Goal: Task Accomplishment & Management: Manage account settings

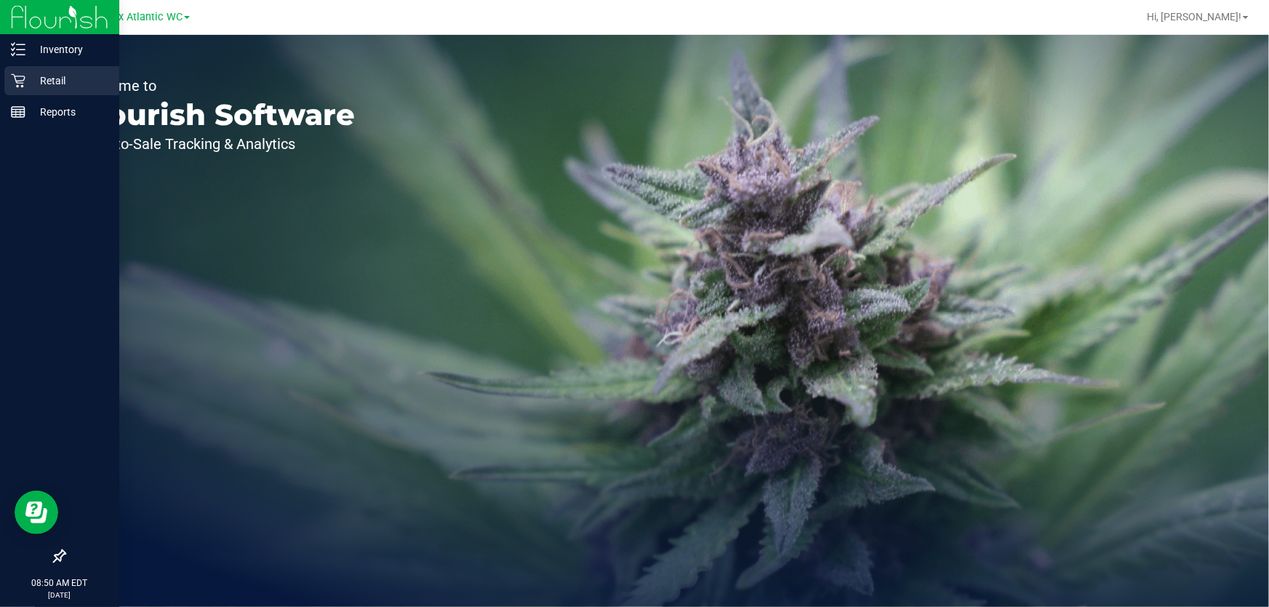
click at [21, 81] on icon at bounding box center [18, 80] width 15 height 15
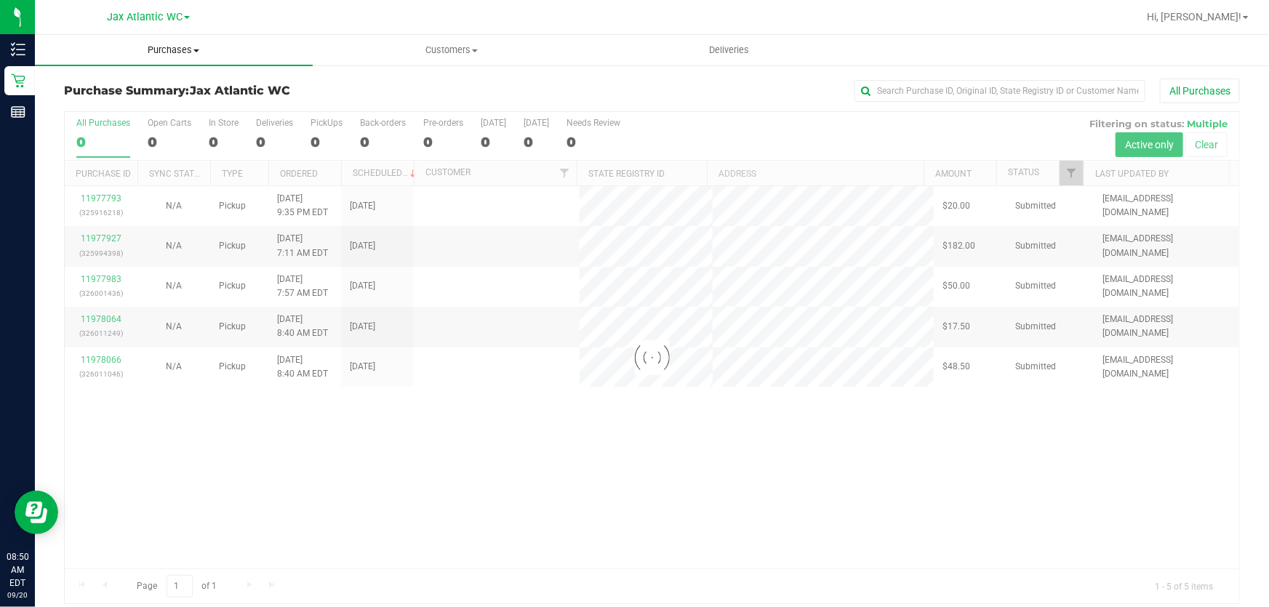
click at [181, 47] on span "Purchases" at bounding box center [174, 50] width 278 height 13
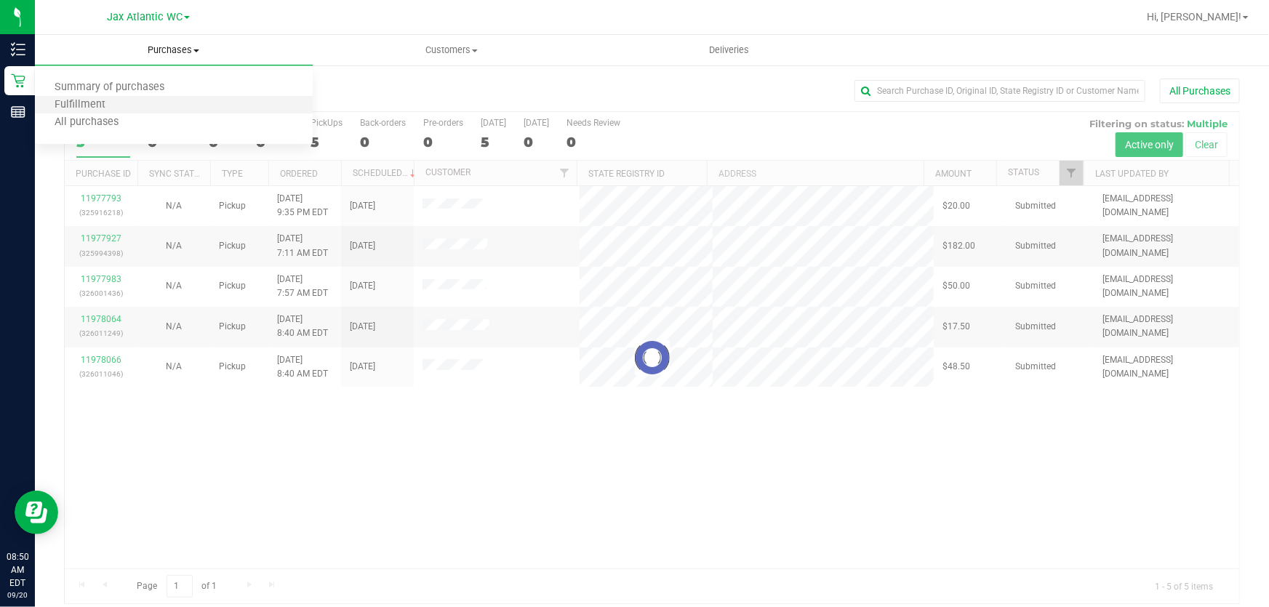
click at [142, 104] on li "Fulfillment" at bounding box center [174, 105] width 278 height 17
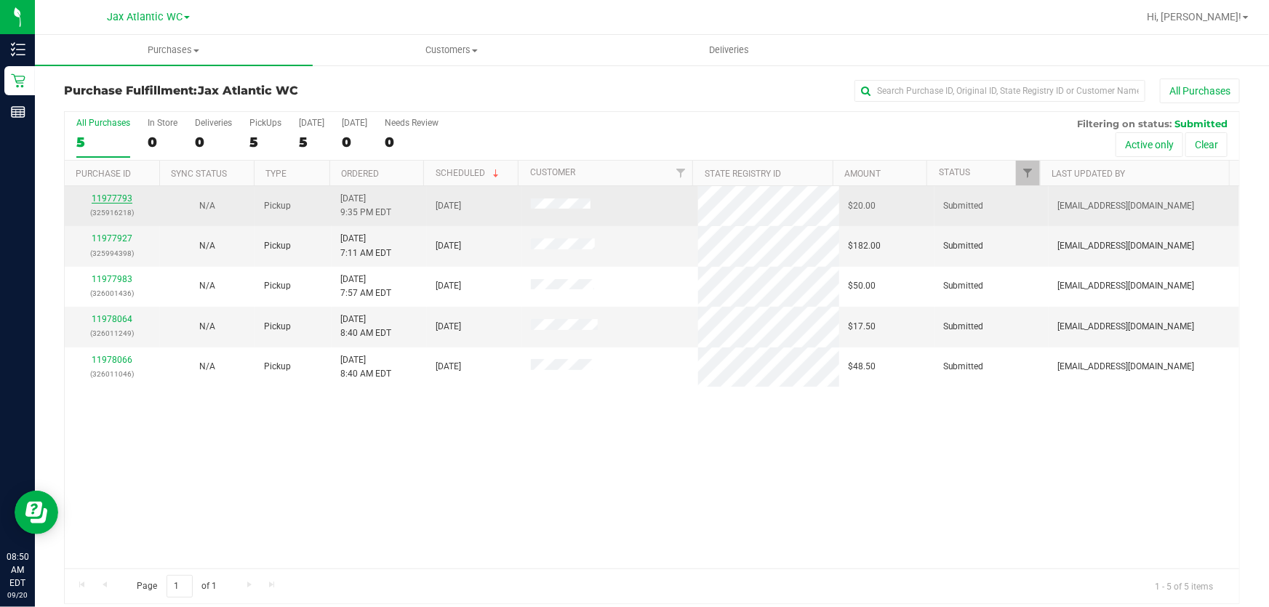
click at [102, 200] on link "11977793" at bounding box center [112, 198] width 41 height 10
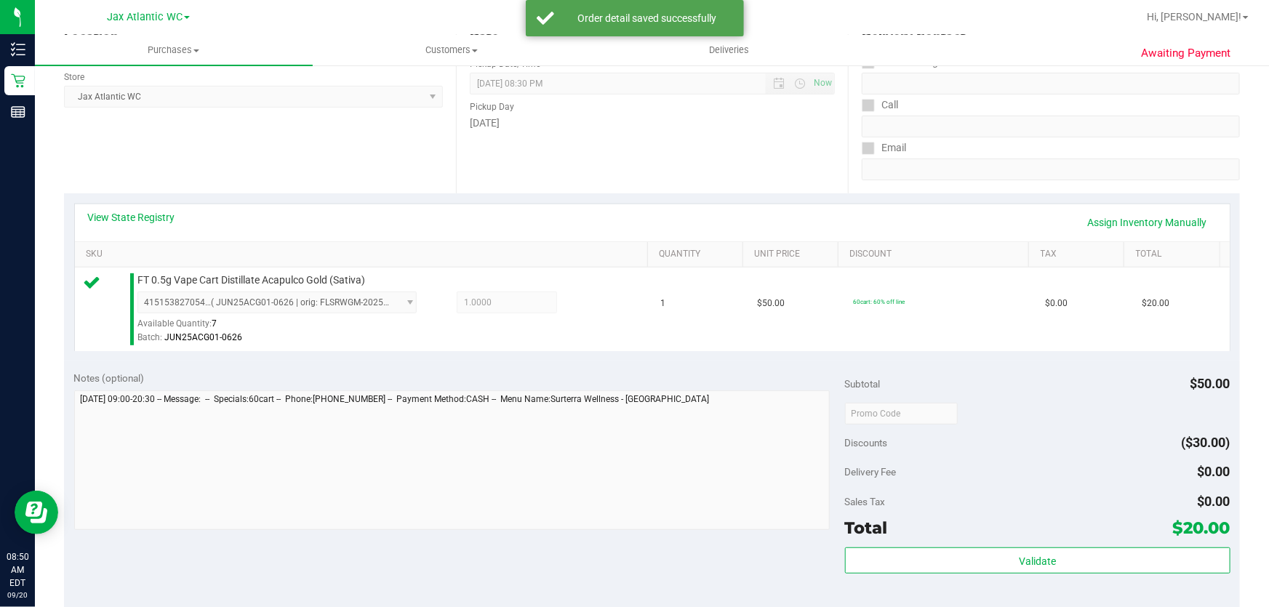
scroll to position [330, 0]
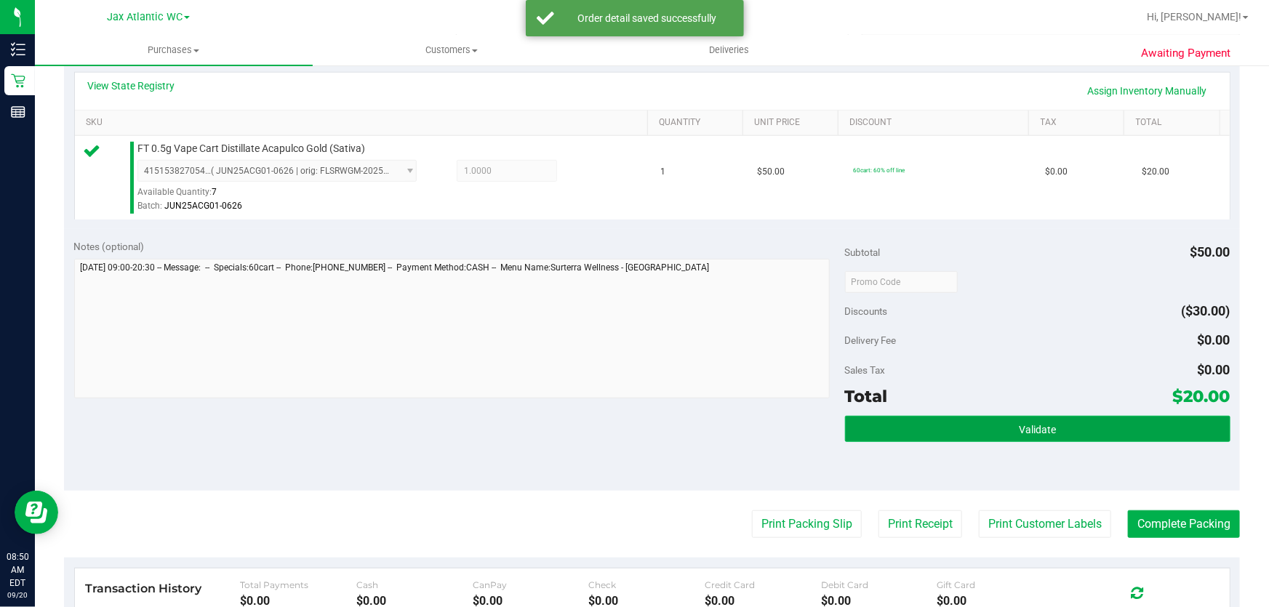
click at [971, 419] on button "Validate" at bounding box center [1037, 429] width 385 height 26
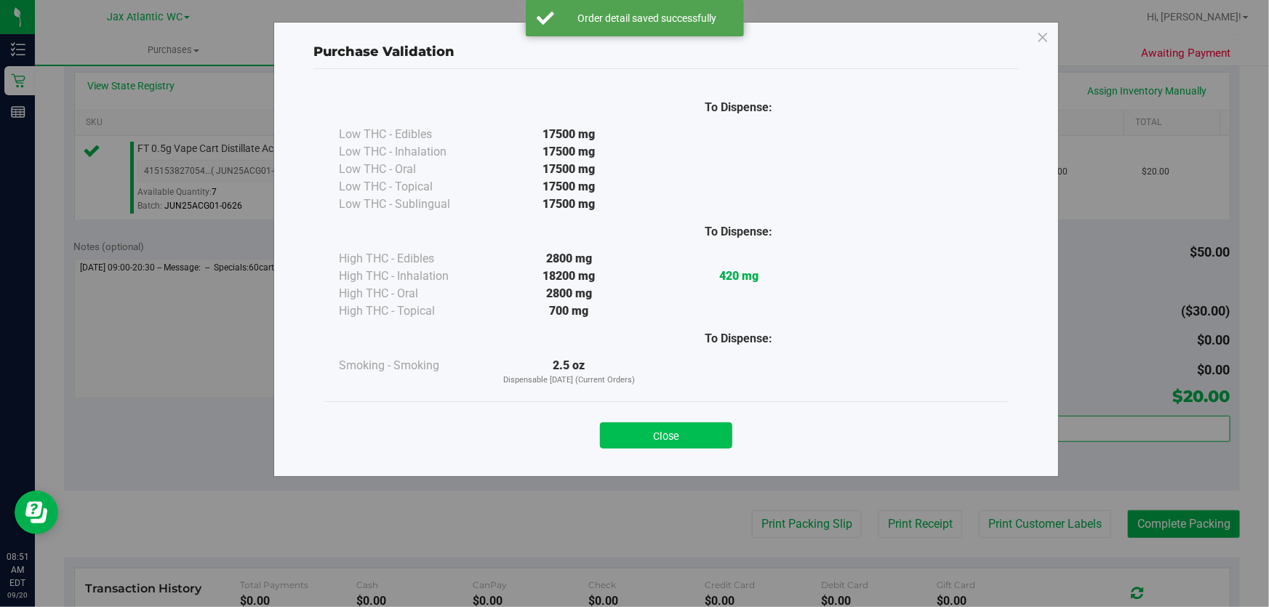
click at [690, 435] on button "Close" at bounding box center [666, 435] width 132 height 26
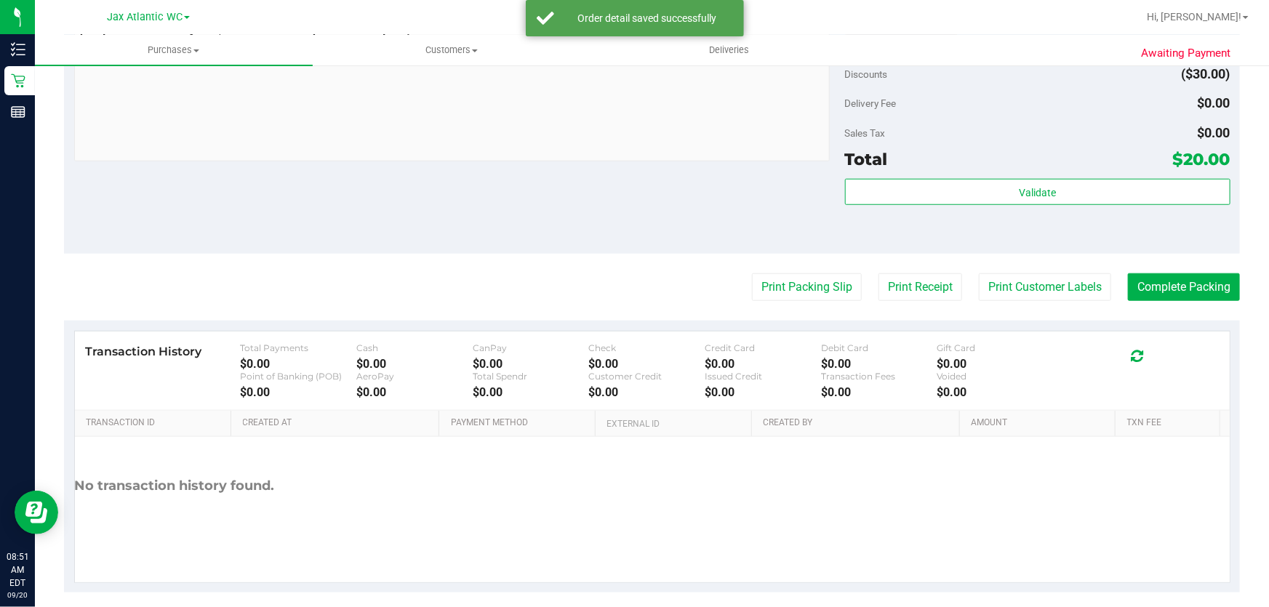
scroll to position [579, 0]
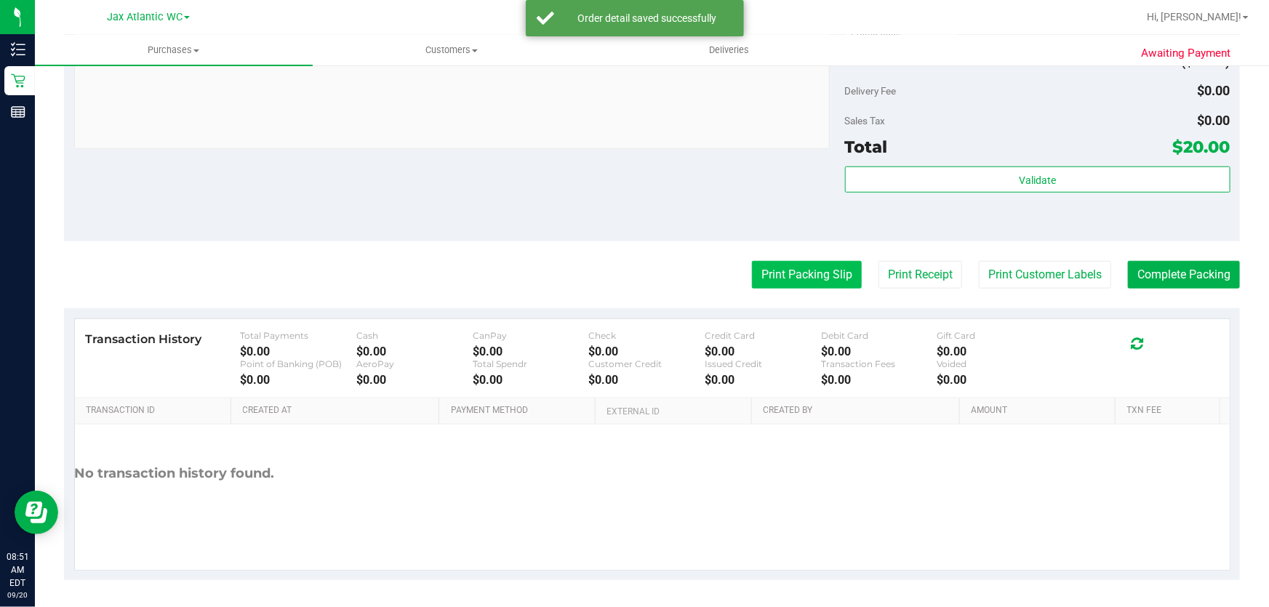
click at [798, 278] on button "Print Packing Slip" at bounding box center [807, 275] width 110 height 28
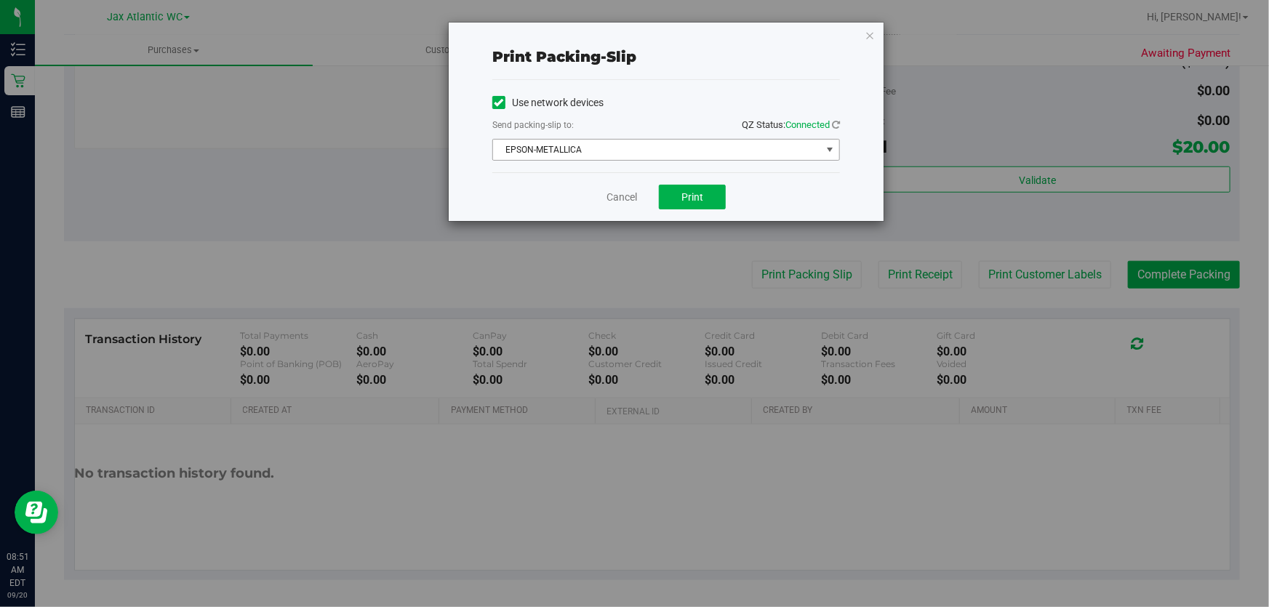
click at [654, 145] on span "EPSON-METALLICA" at bounding box center [657, 150] width 328 height 20
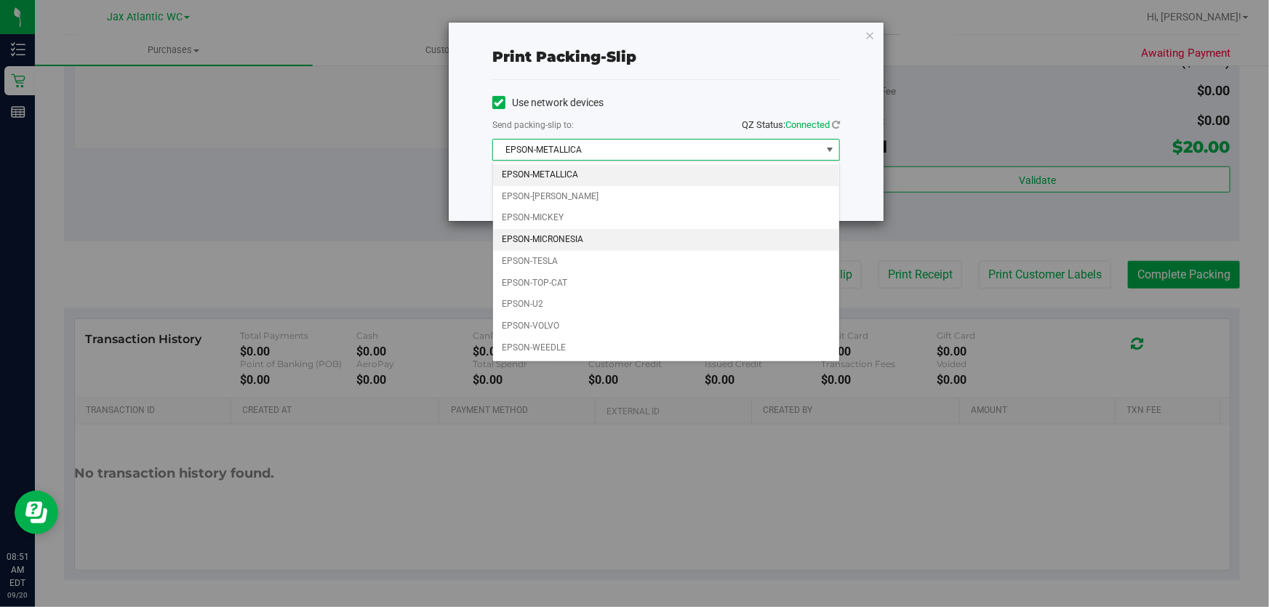
click at [577, 232] on li "EPSON-MICRONESIA" at bounding box center [666, 240] width 346 height 22
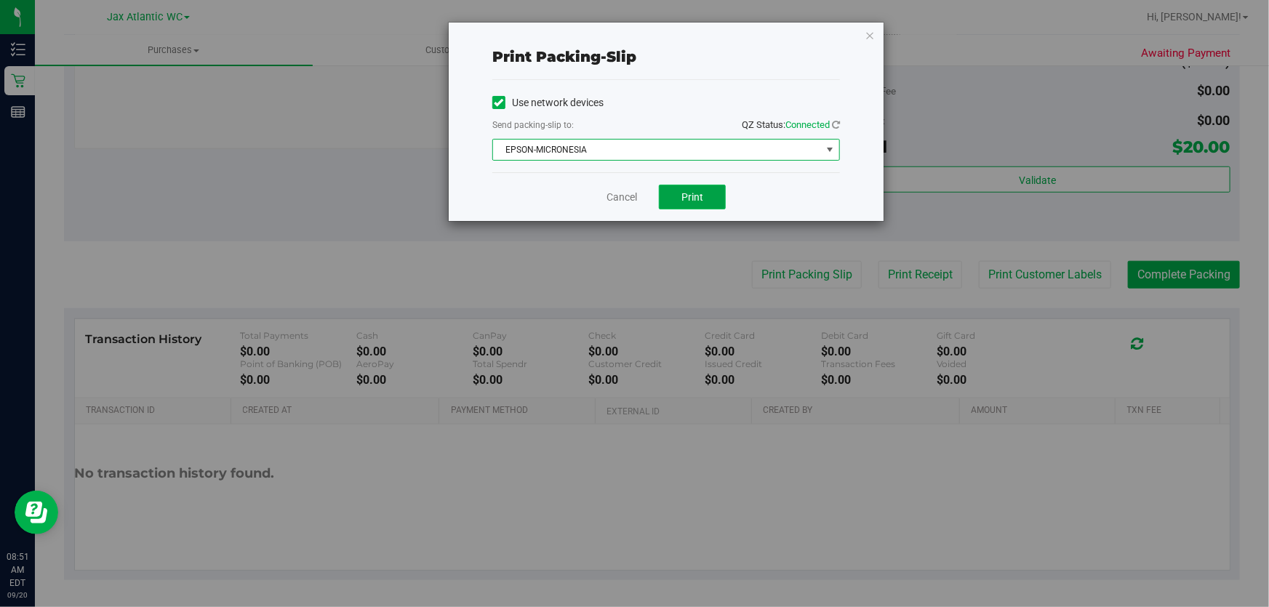
click at [694, 197] on span "Print" at bounding box center [692, 197] width 22 height 12
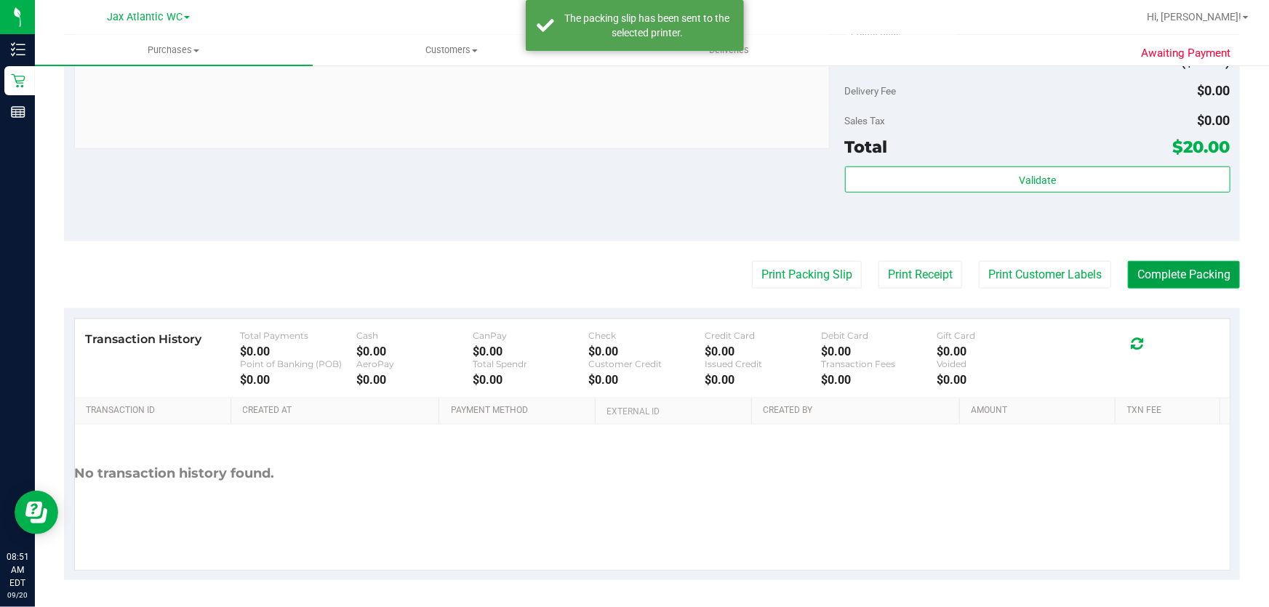
click at [1168, 270] on button "Complete Packing" at bounding box center [1184, 275] width 112 height 28
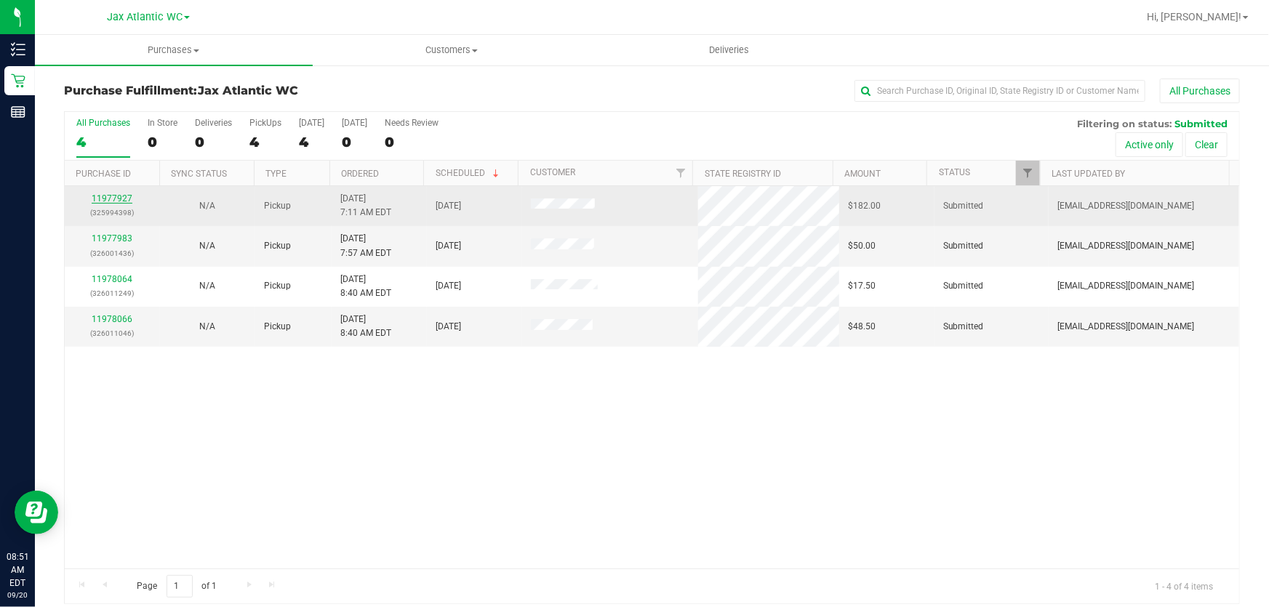
click at [120, 199] on link "11977927" at bounding box center [112, 198] width 41 height 10
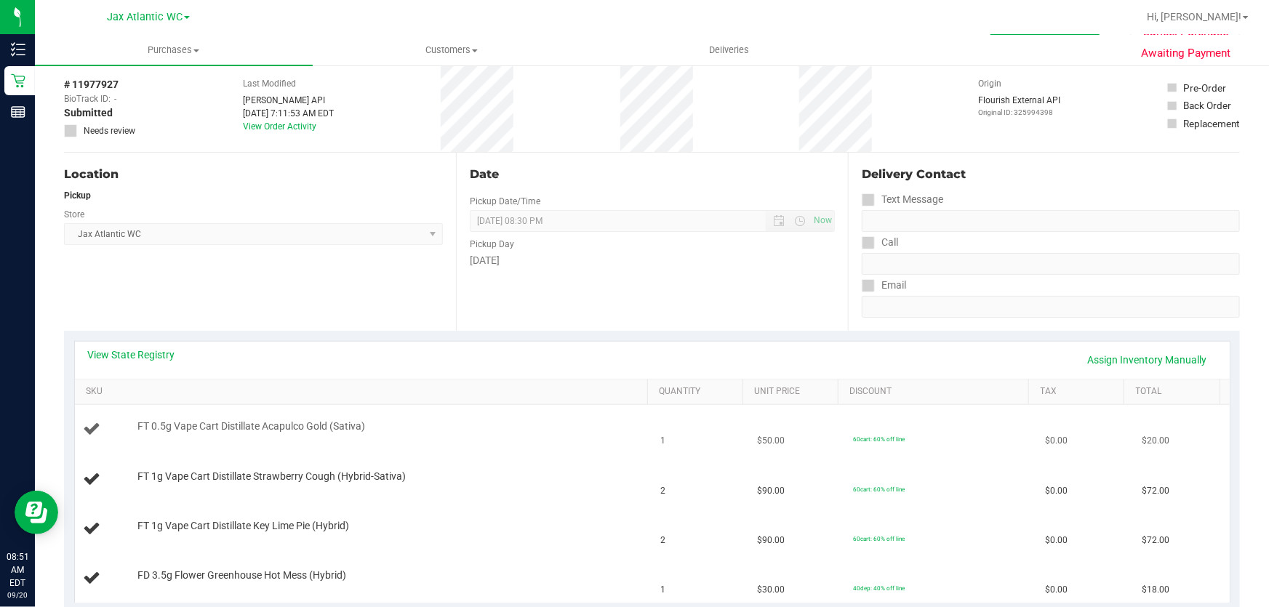
scroll to position [198, 0]
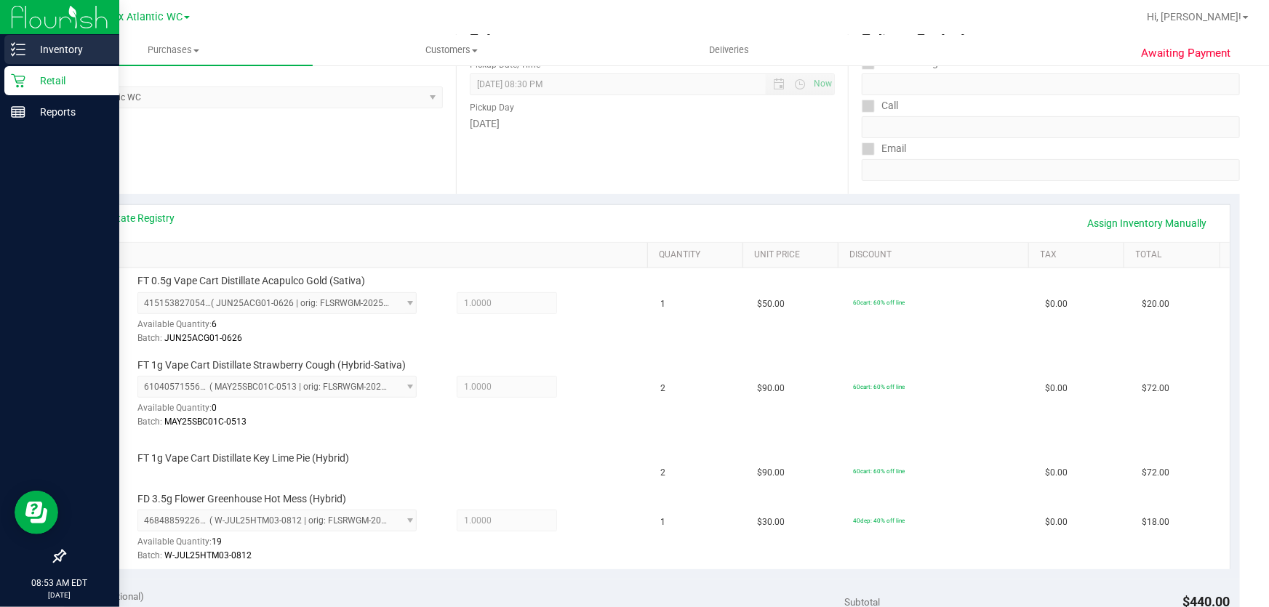
click at [70, 47] on p "Inventory" at bounding box center [68, 49] width 87 height 17
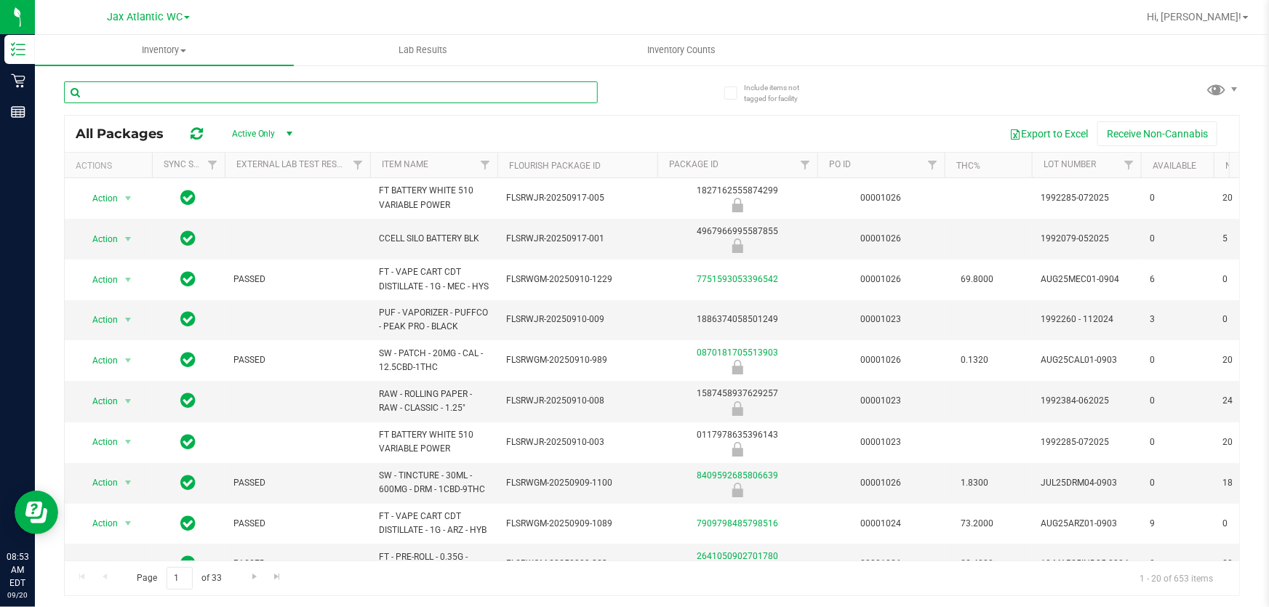
click at [184, 95] on input "text" at bounding box center [331, 92] width 534 height 22
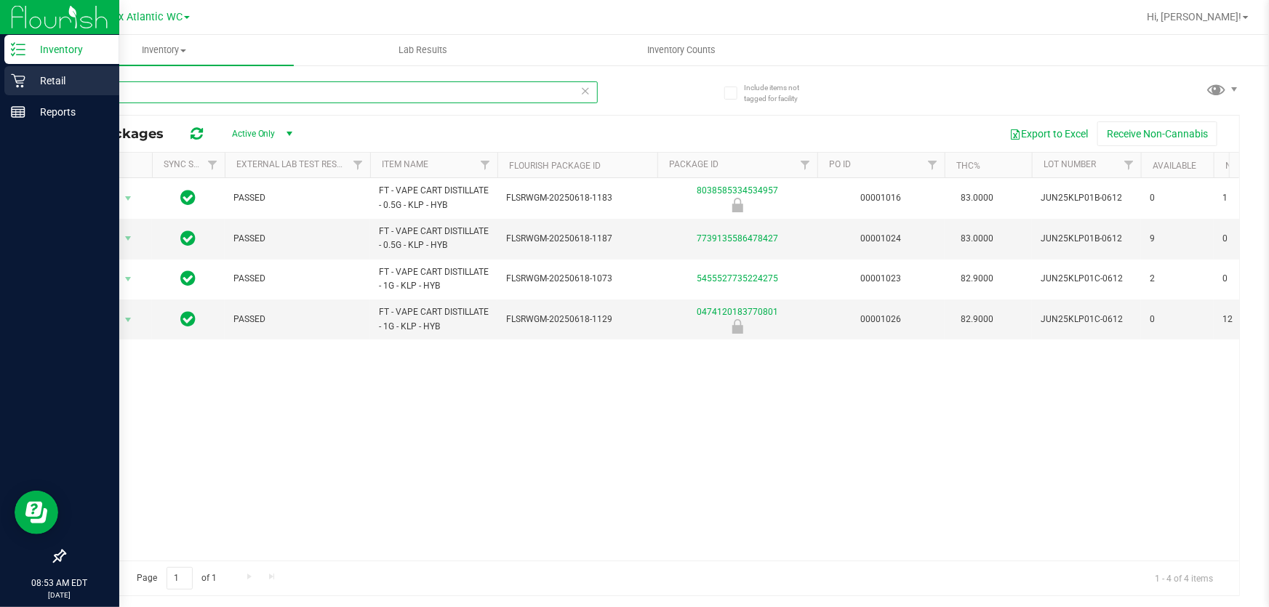
type input "KLP"
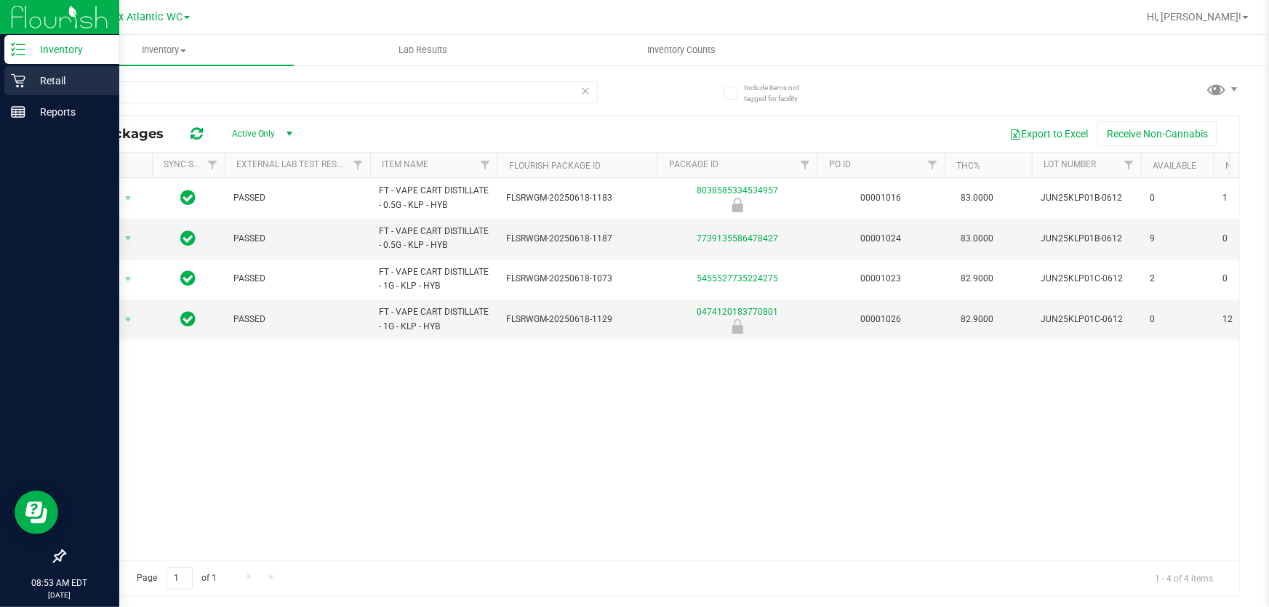
click at [32, 73] on p "Retail" at bounding box center [68, 80] width 87 height 17
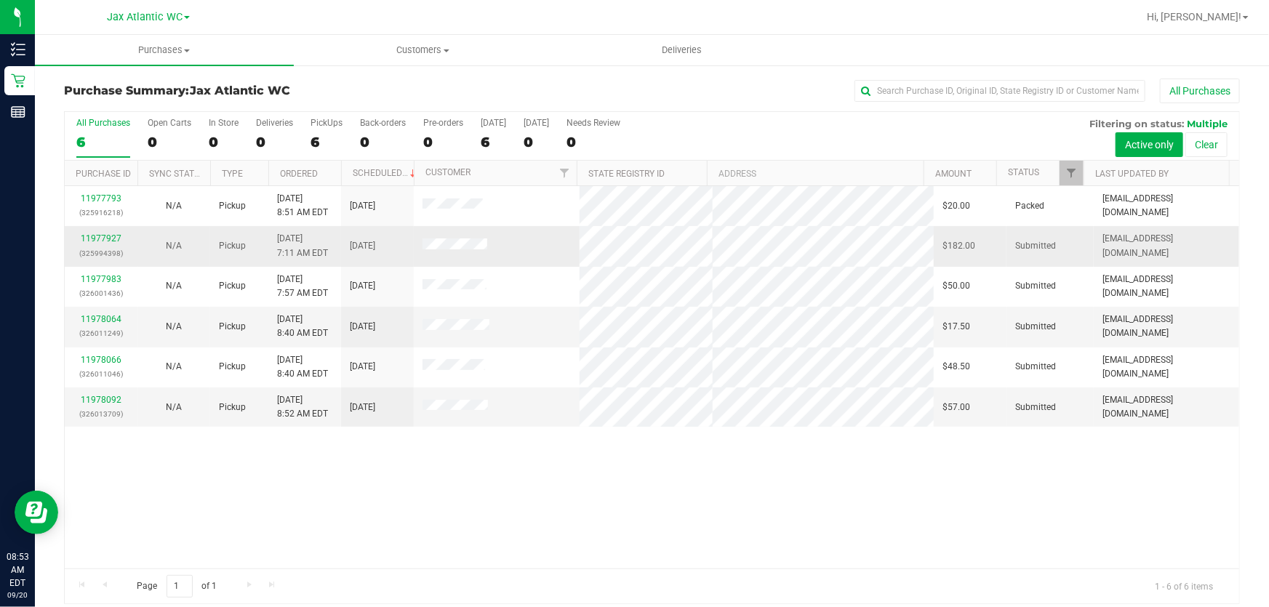
click at [105, 246] on p "(325994398)" at bounding box center [100, 253] width 55 height 14
click at [107, 240] on link "11977927" at bounding box center [101, 238] width 41 height 10
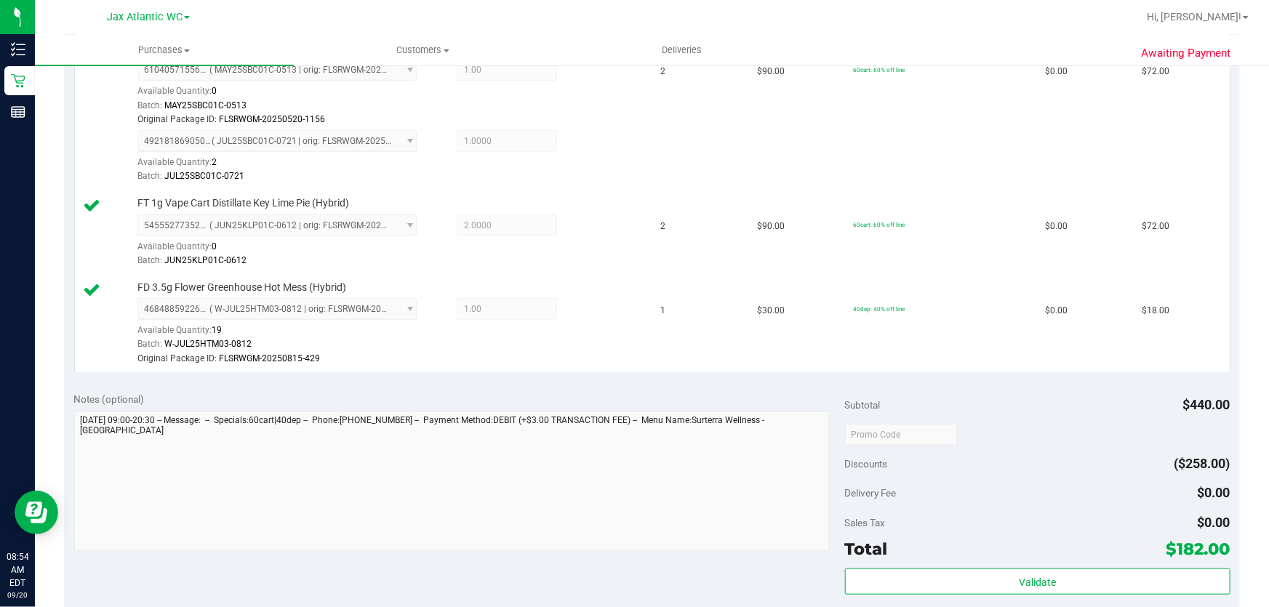
scroll to position [930, 0]
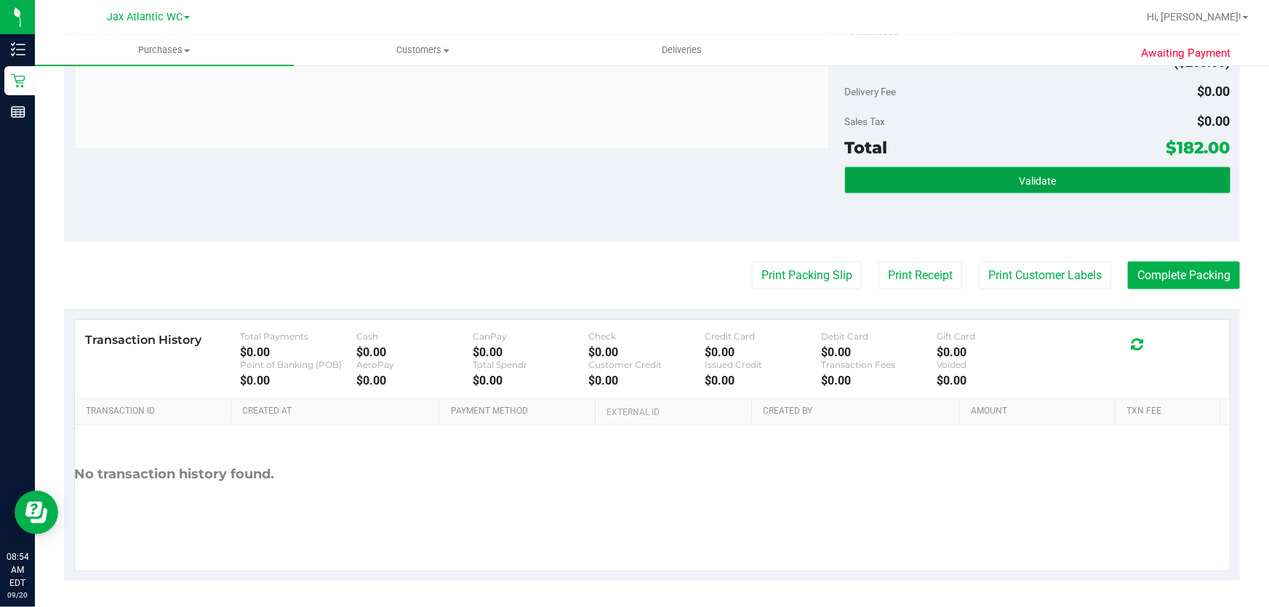
click at [1020, 179] on span "Validate" at bounding box center [1037, 181] width 37 height 12
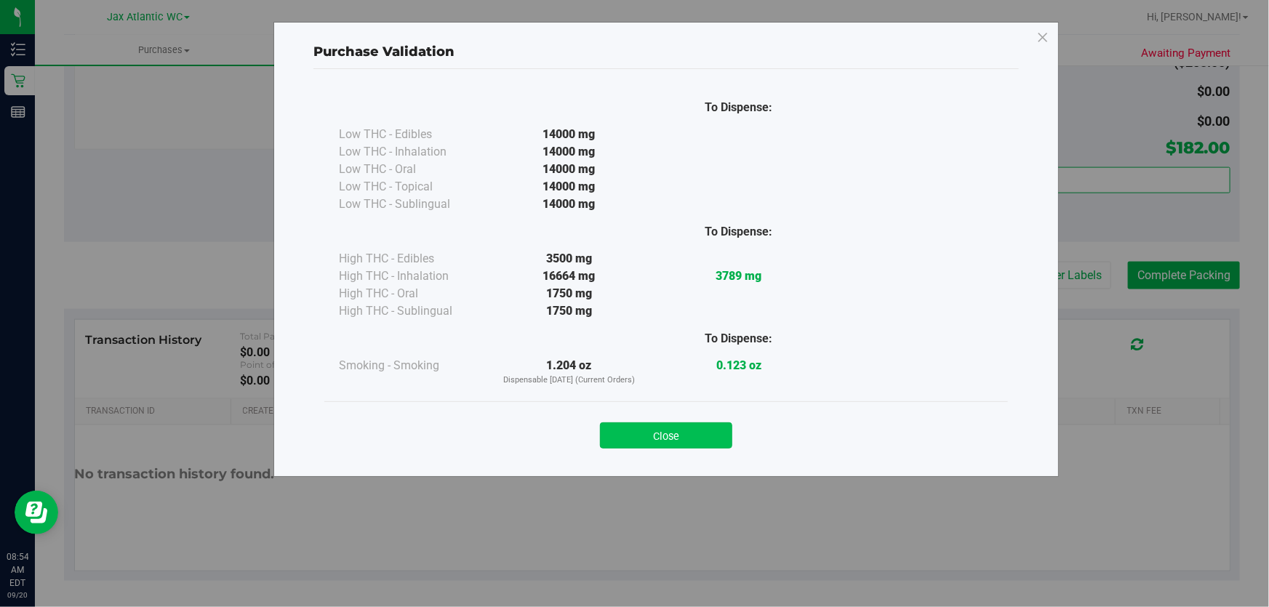
click at [700, 432] on button "Close" at bounding box center [666, 435] width 132 height 26
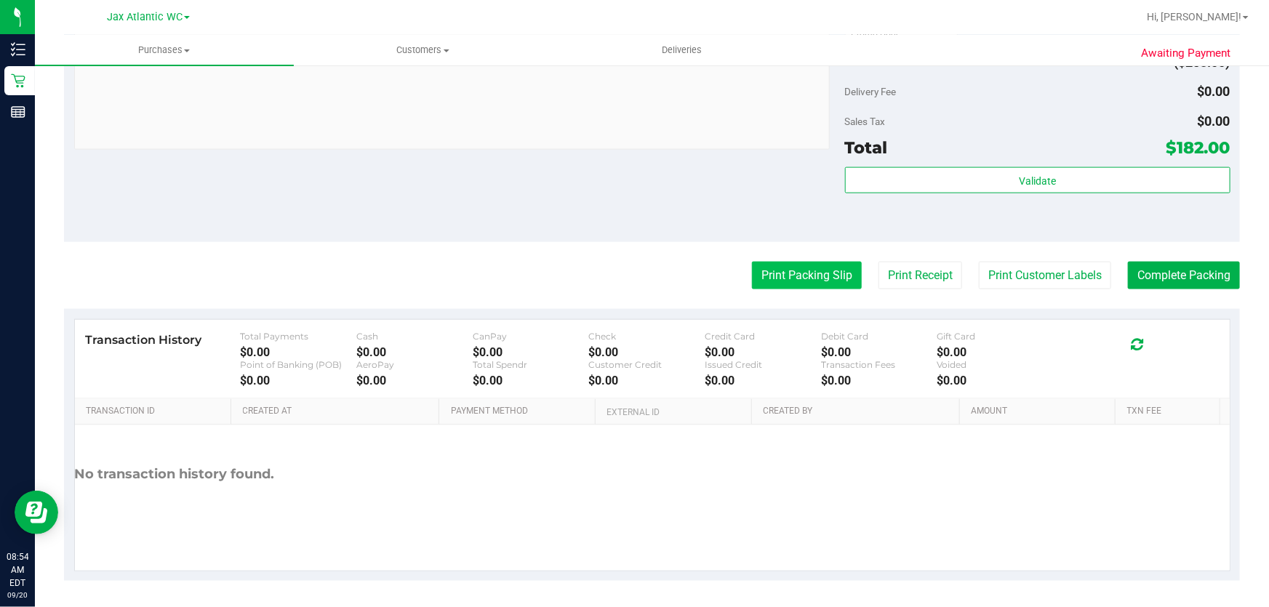
click at [814, 275] on button "Print Packing Slip" at bounding box center [807, 276] width 110 height 28
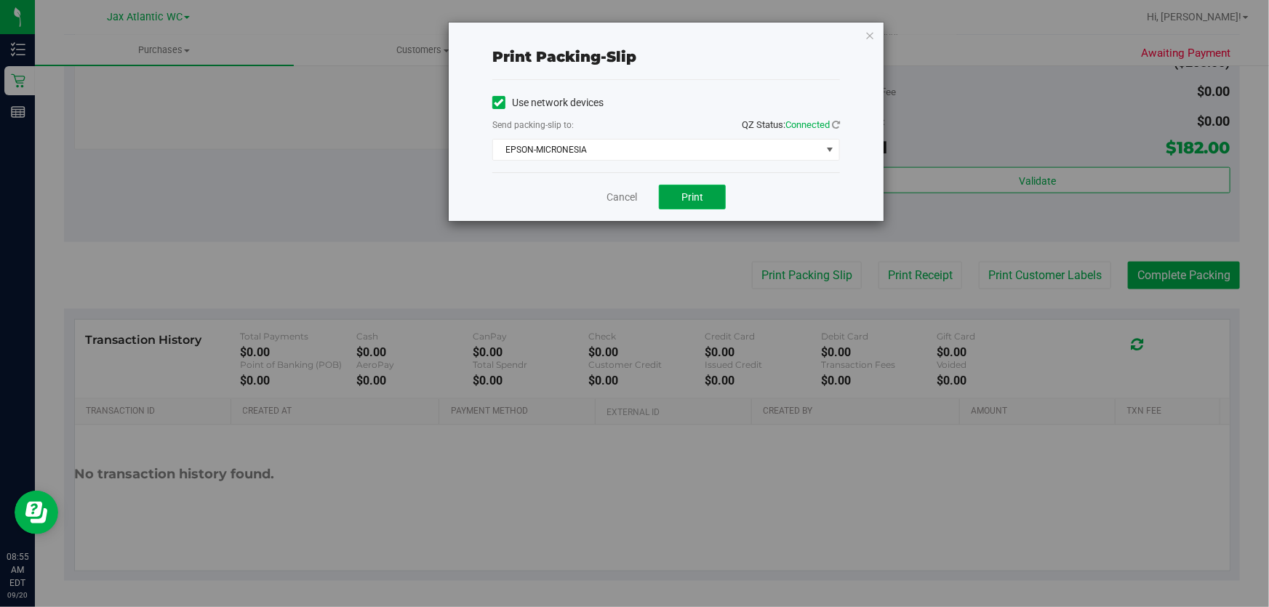
click at [683, 198] on span "Print" at bounding box center [692, 197] width 22 height 12
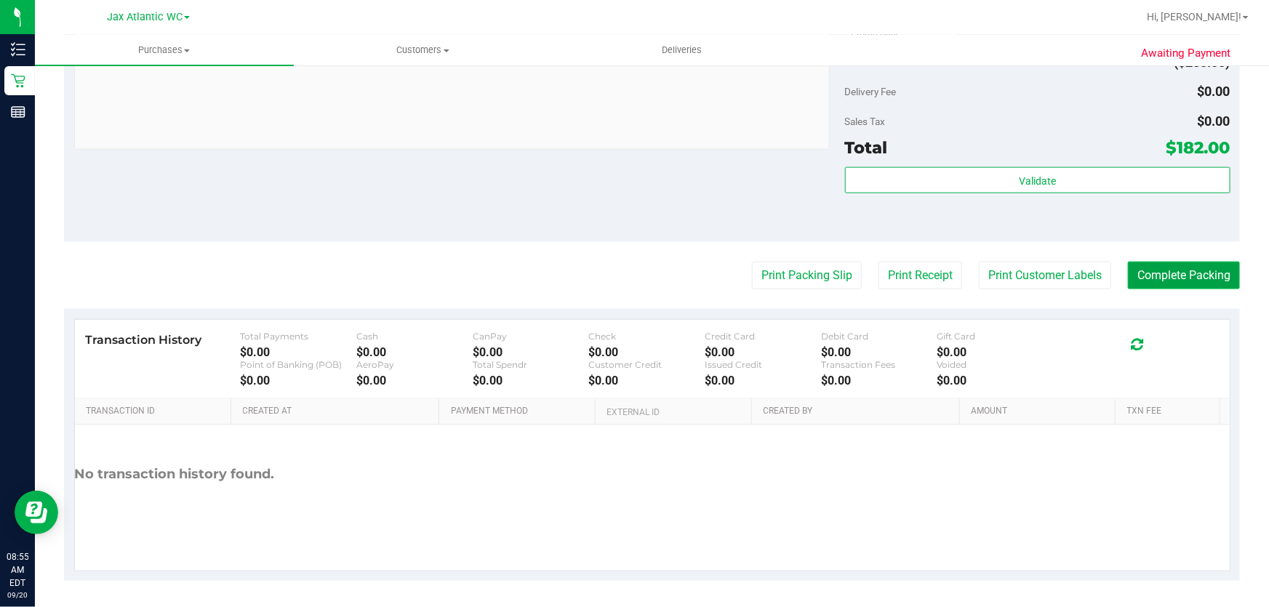
click at [1209, 262] on button "Complete Packing" at bounding box center [1184, 276] width 112 height 28
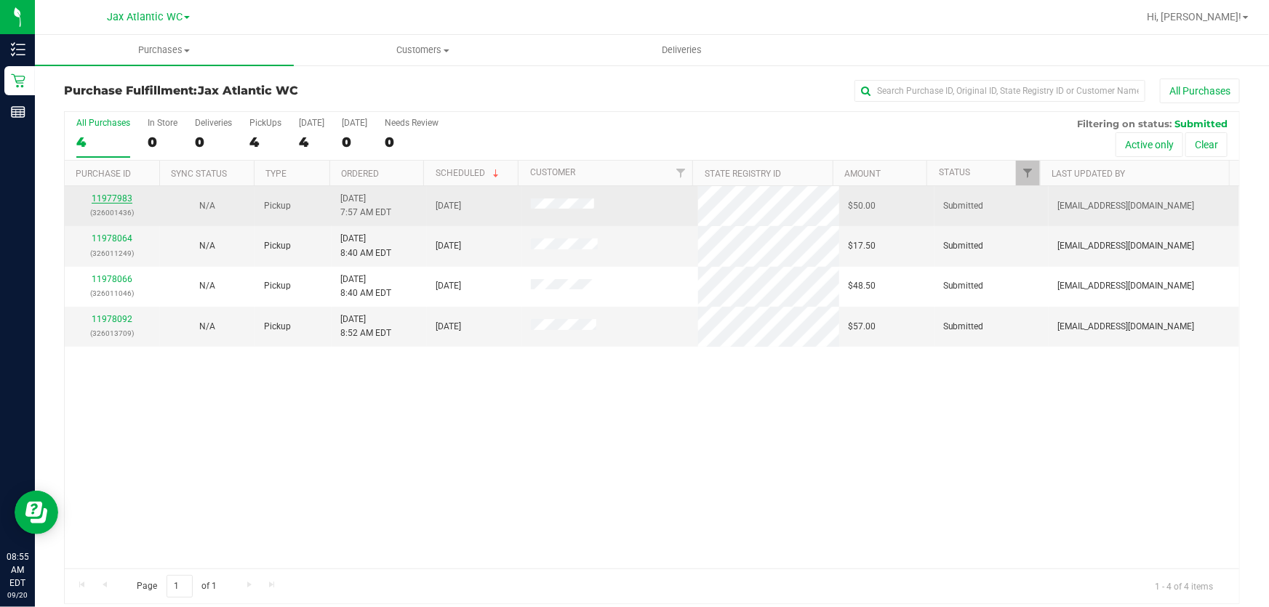
click at [115, 197] on link "11977983" at bounding box center [112, 198] width 41 height 10
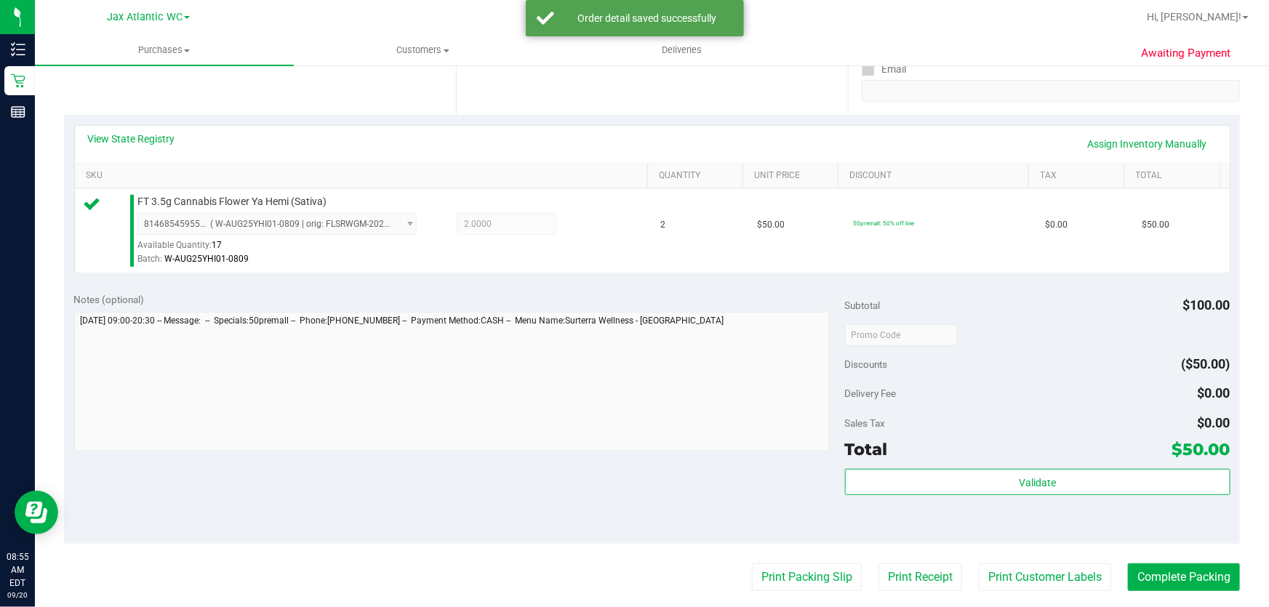
scroll to position [330, 0]
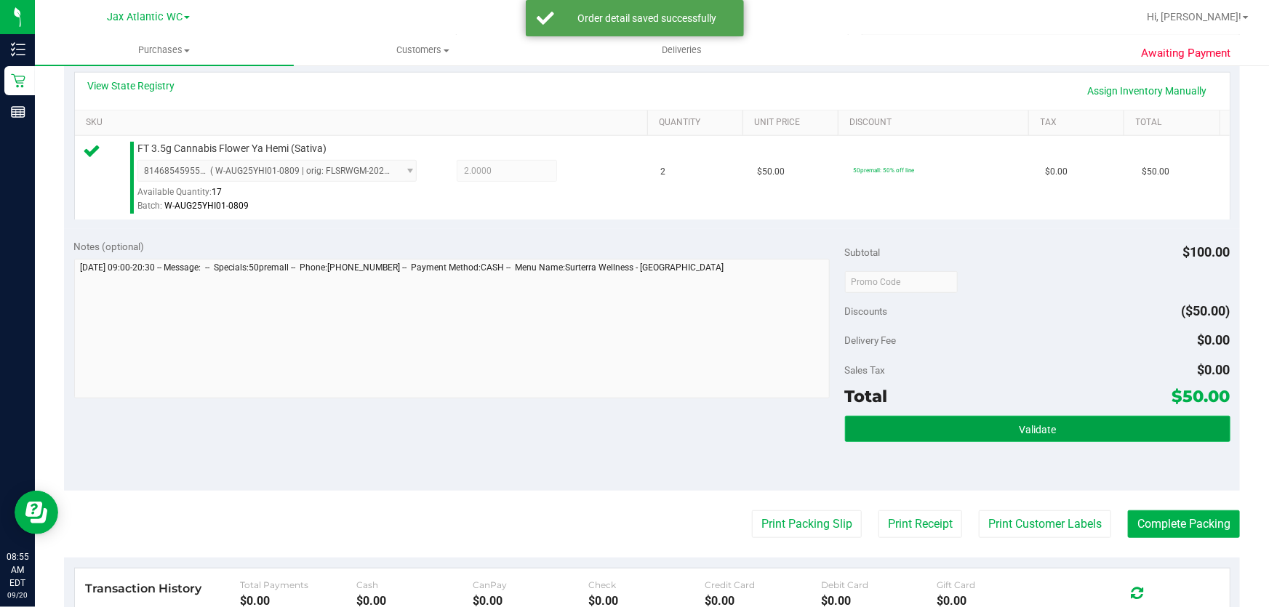
click at [959, 429] on button "Validate" at bounding box center [1037, 429] width 385 height 26
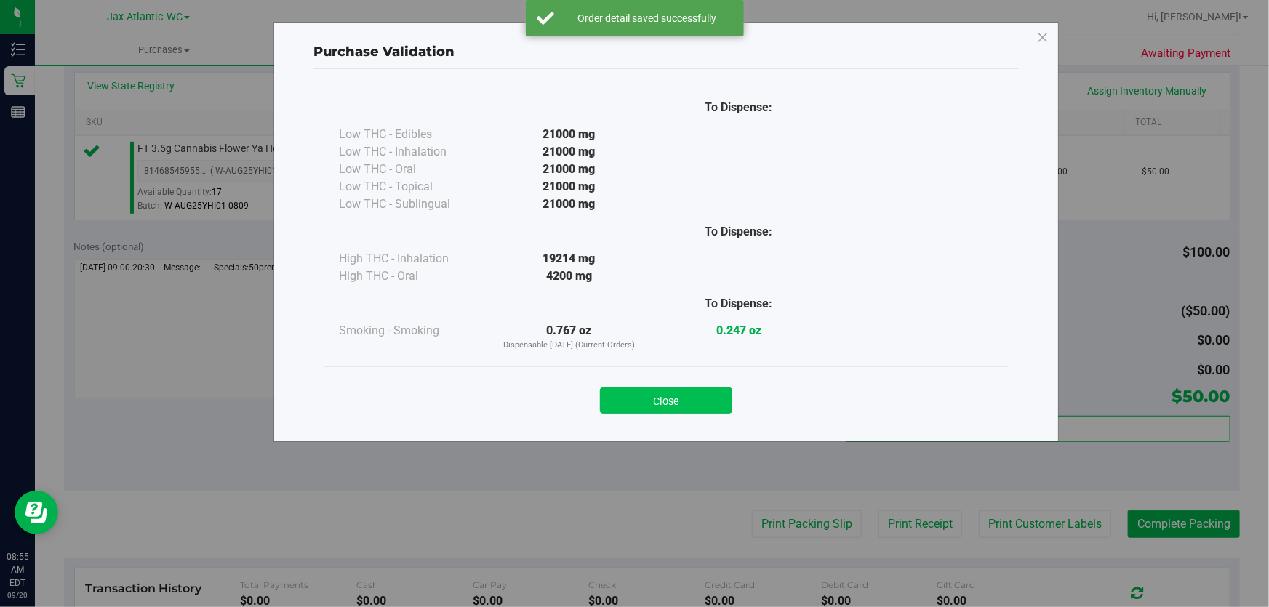
click at [704, 398] on button "Close" at bounding box center [666, 401] width 132 height 26
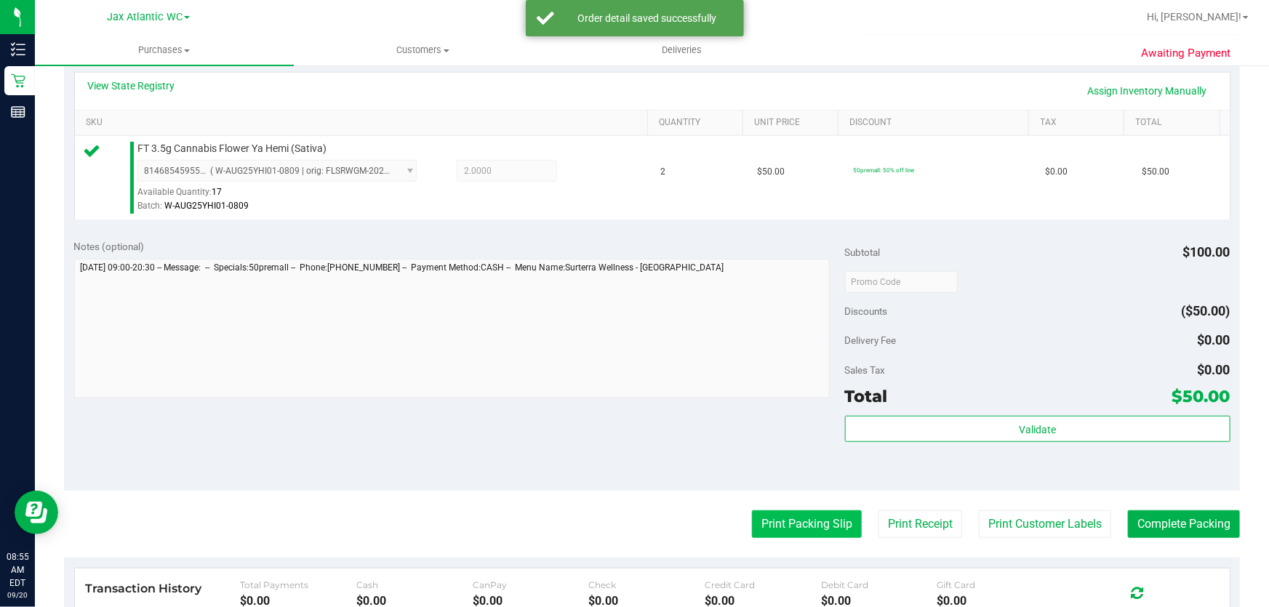
click at [763, 523] on button "Print Packing Slip" at bounding box center [807, 524] width 110 height 28
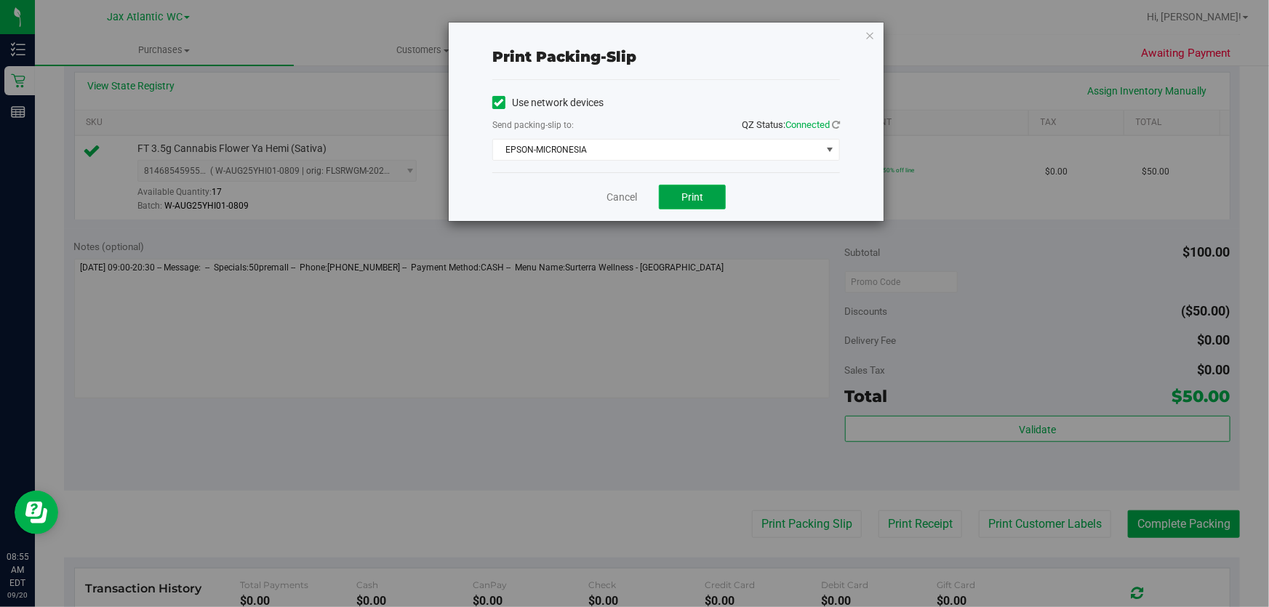
click at [671, 193] on button "Print" at bounding box center [692, 197] width 67 height 25
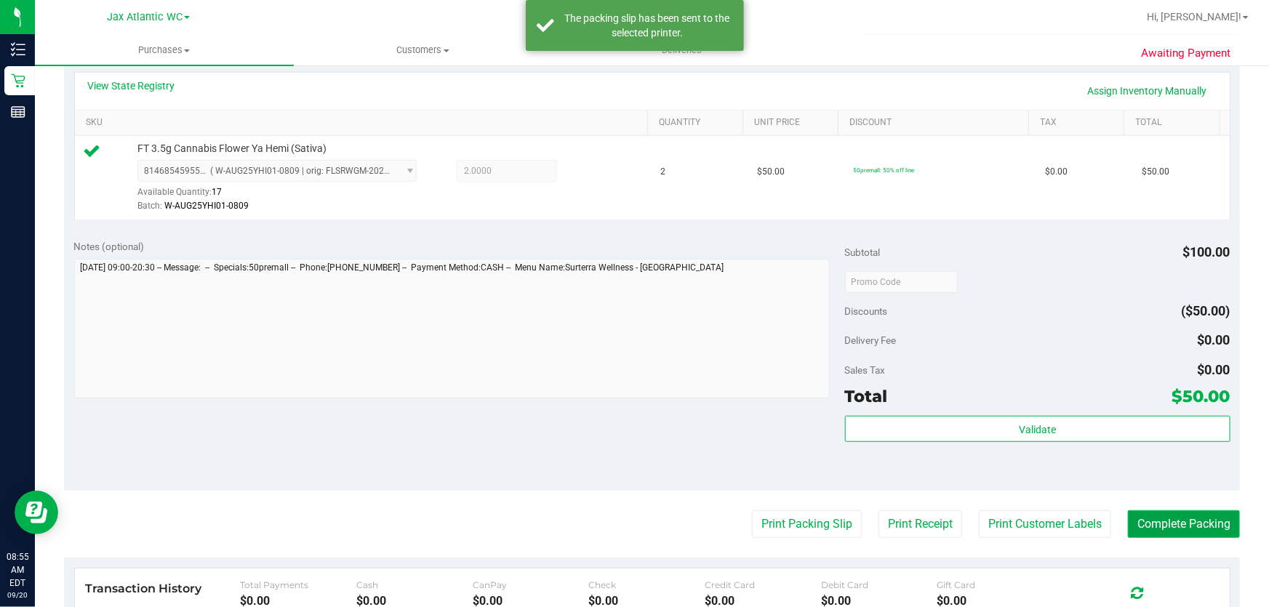
click at [1155, 526] on button "Complete Packing" at bounding box center [1184, 524] width 112 height 28
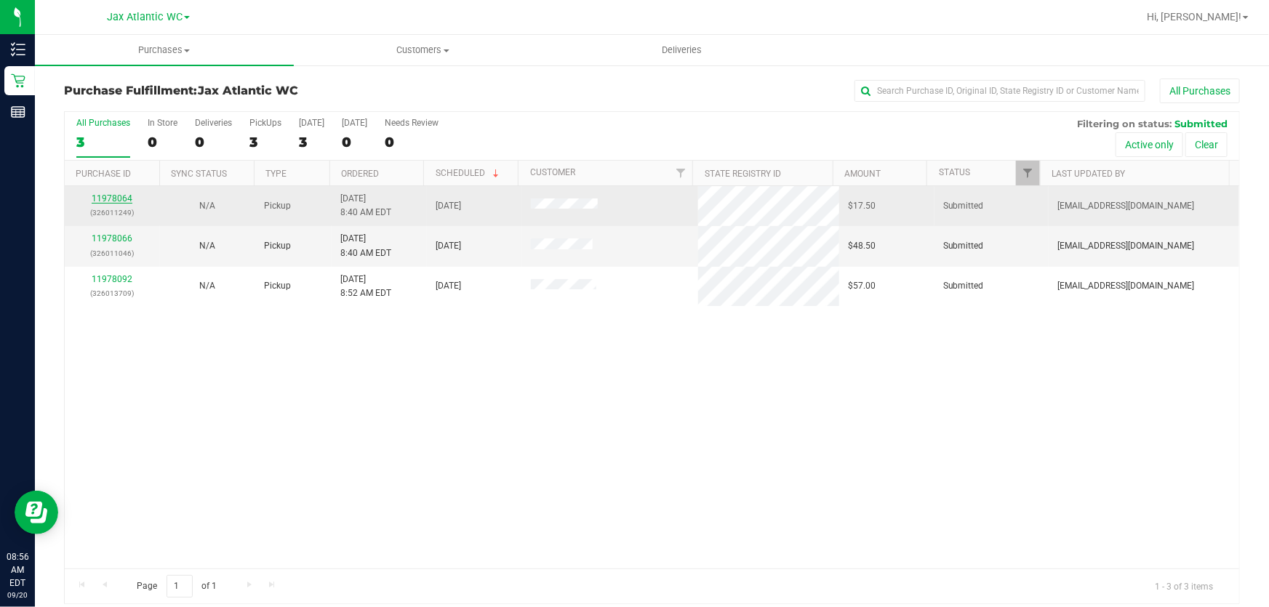
click at [126, 201] on link "11978064" at bounding box center [112, 198] width 41 height 10
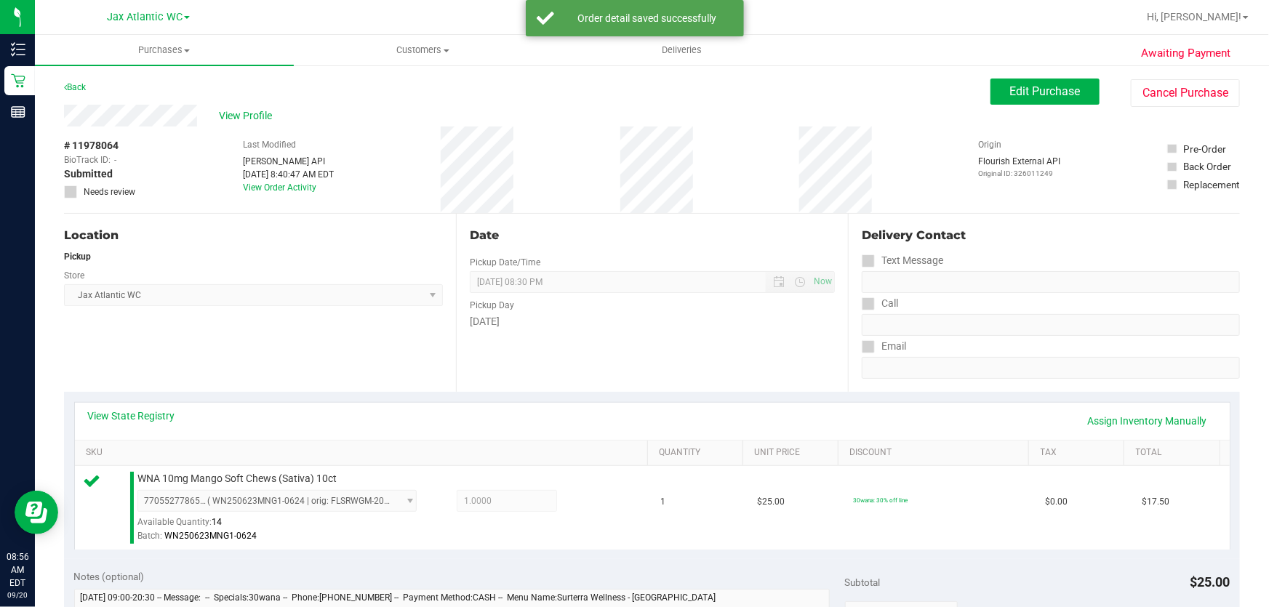
scroll to position [396, 0]
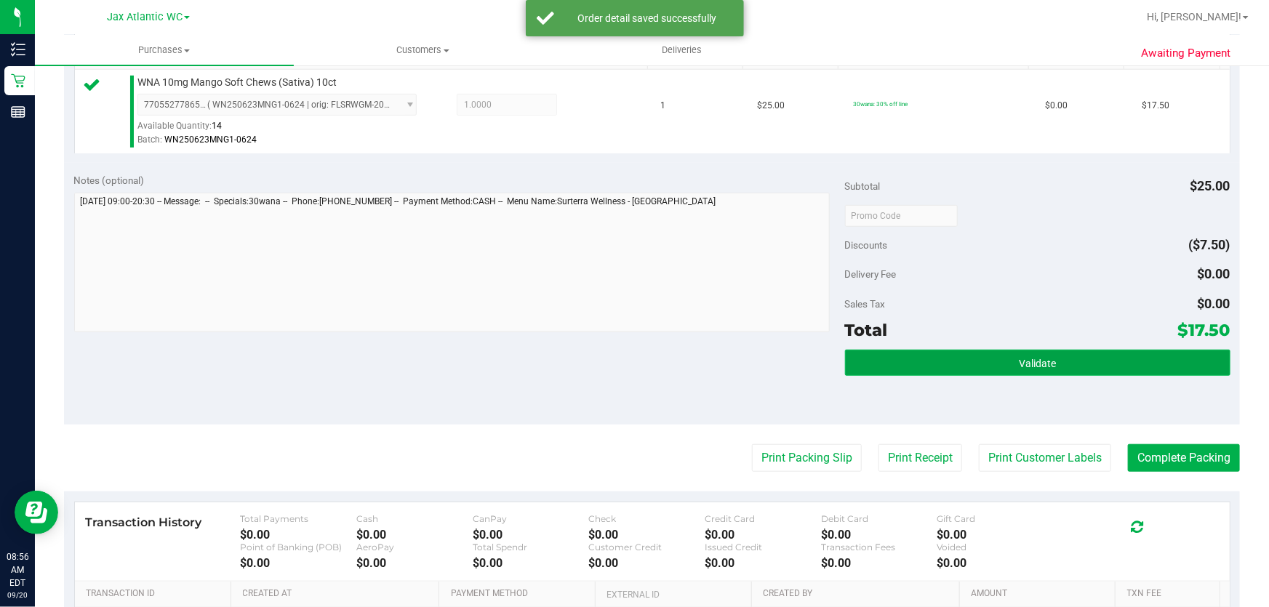
click at [996, 356] on button "Validate" at bounding box center [1037, 363] width 385 height 26
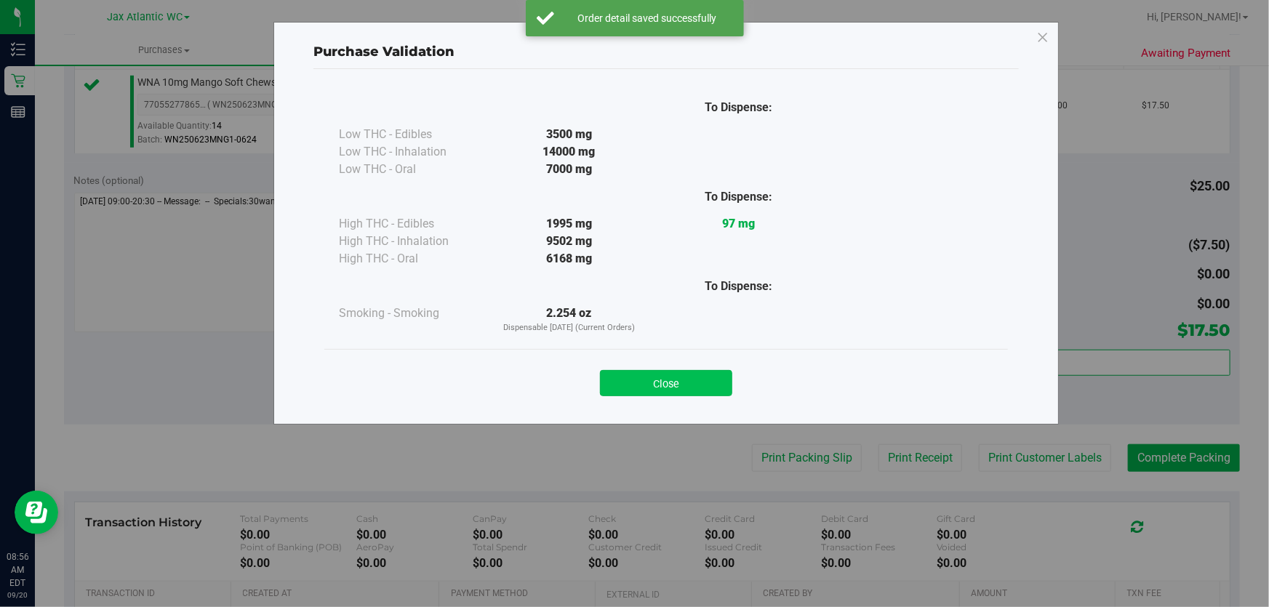
click at [712, 387] on button "Close" at bounding box center [666, 383] width 132 height 26
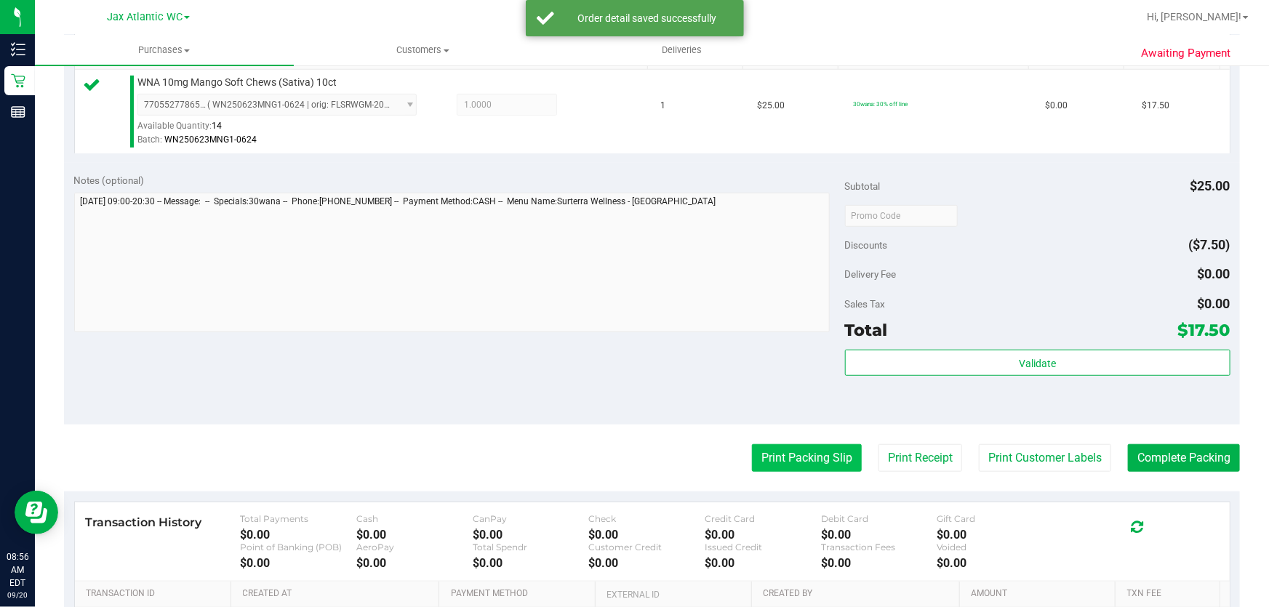
click at [824, 452] on button "Print Packing Slip" at bounding box center [807, 458] width 110 height 28
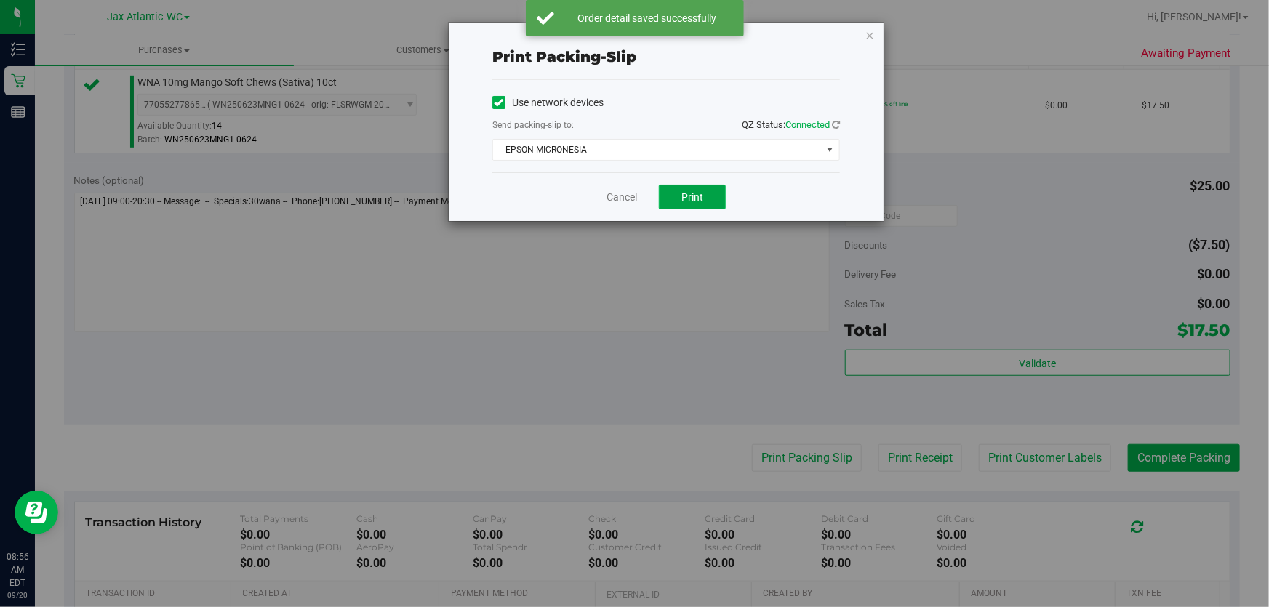
click at [702, 199] on span "Print" at bounding box center [692, 197] width 22 height 12
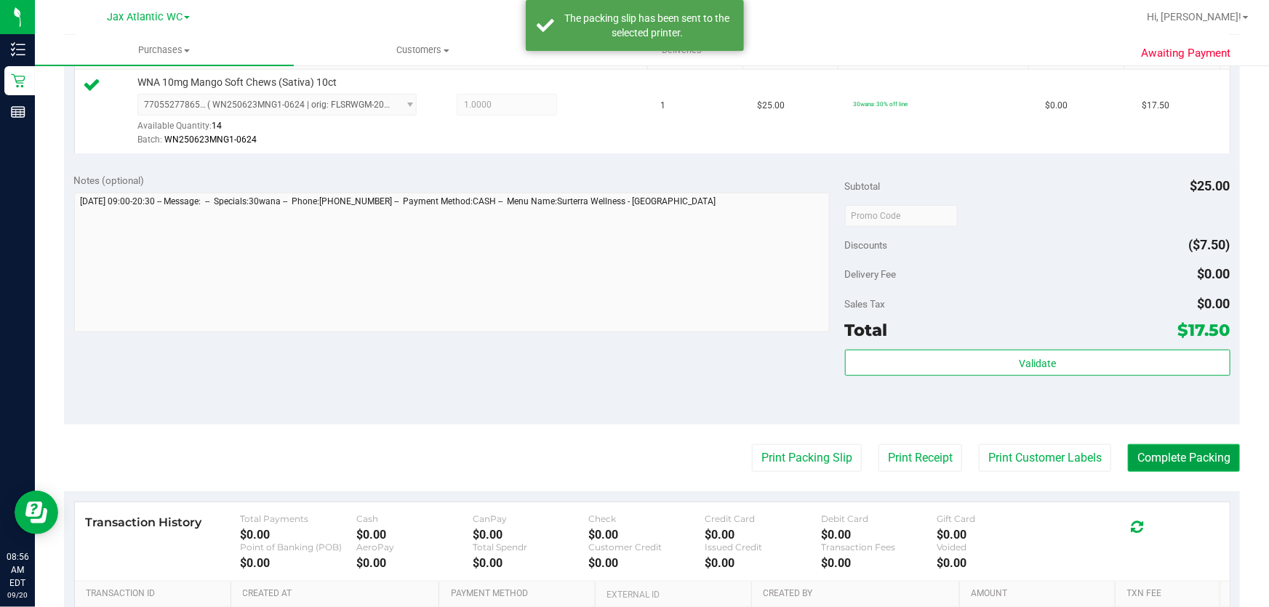
click at [1136, 453] on button "Complete Packing" at bounding box center [1184, 458] width 112 height 28
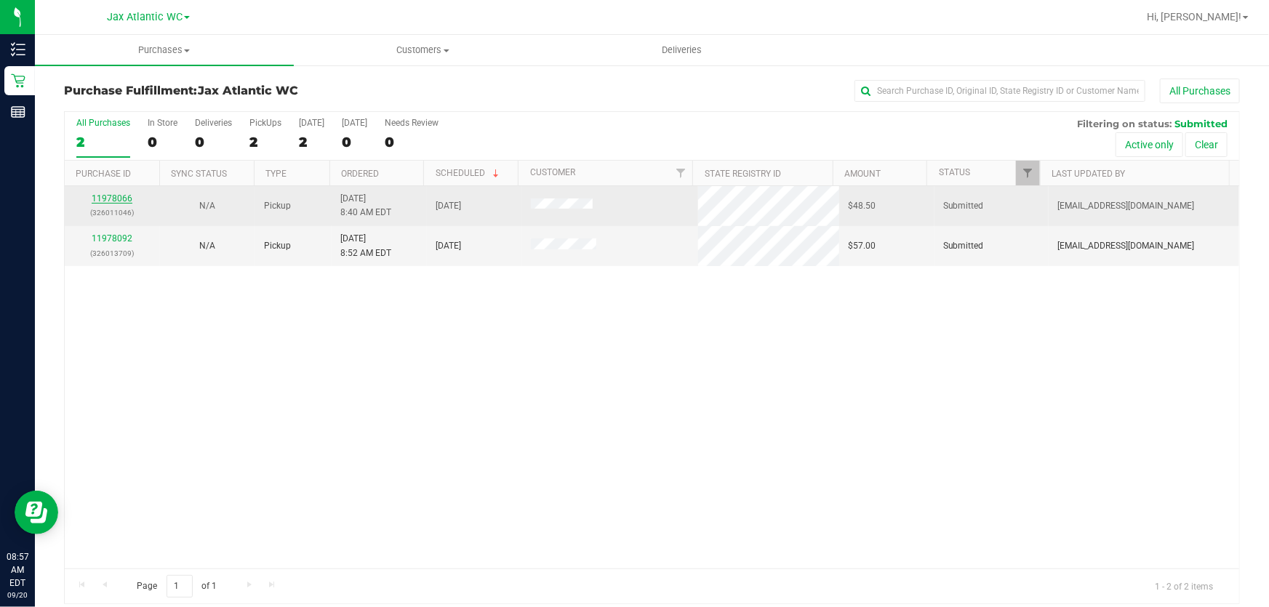
click at [111, 199] on link "11978066" at bounding box center [112, 198] width 41 height 10
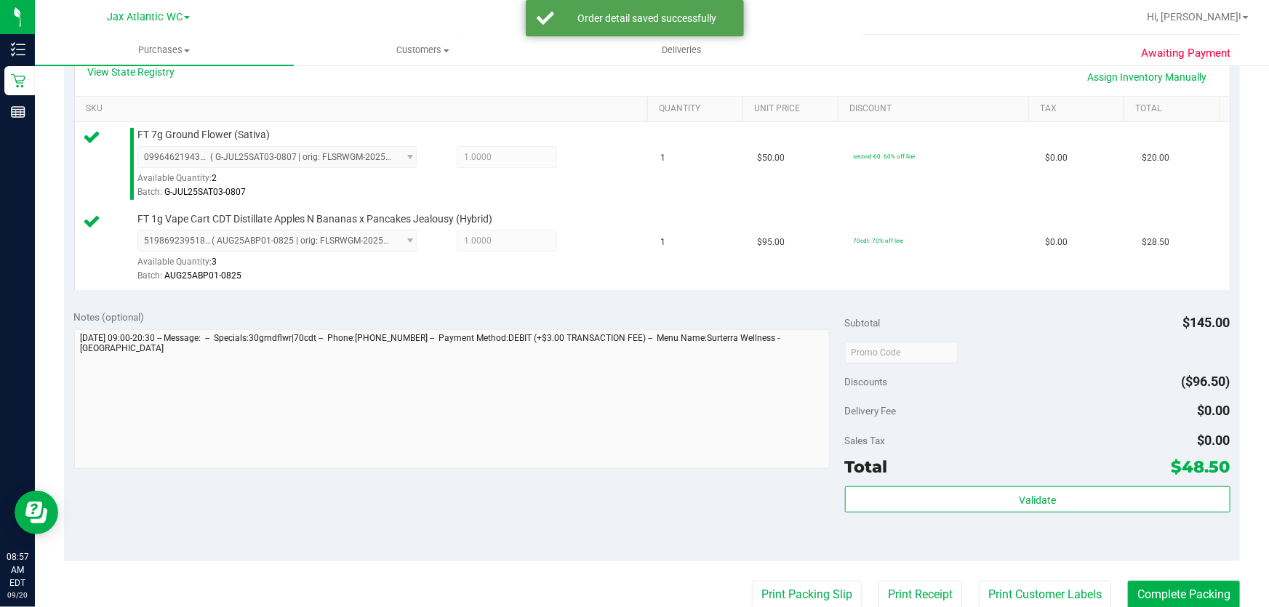
scroll to position [462, 0]
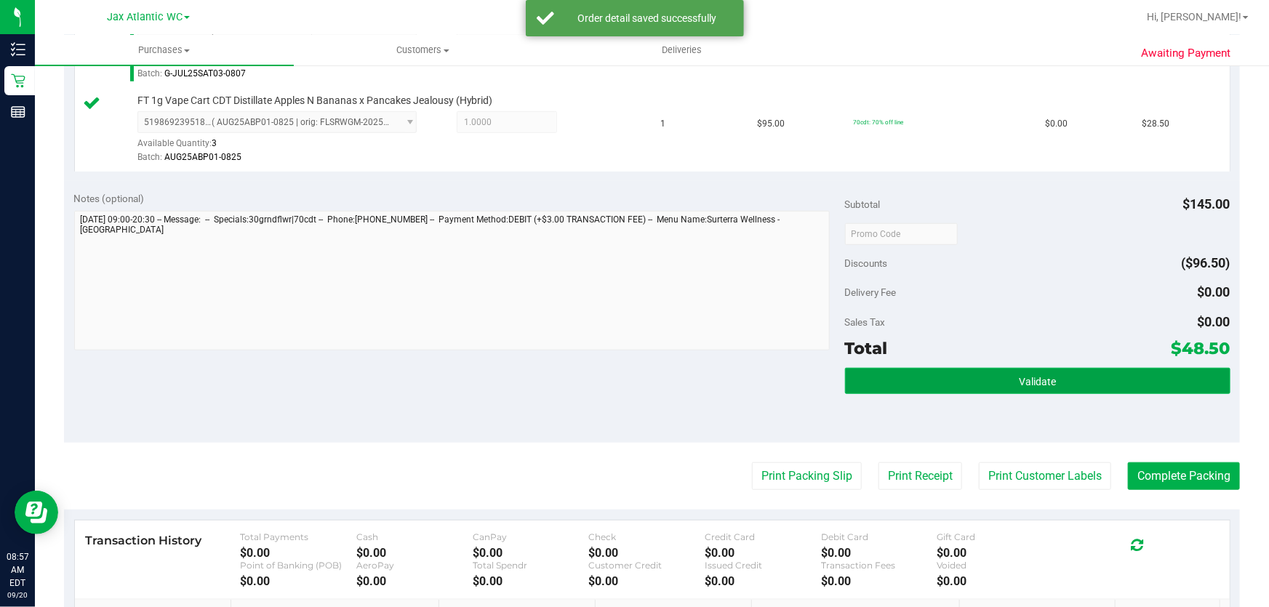
click at [892, 383] on button "Validate" at bounding box center [1037, 381] width 385 height 26
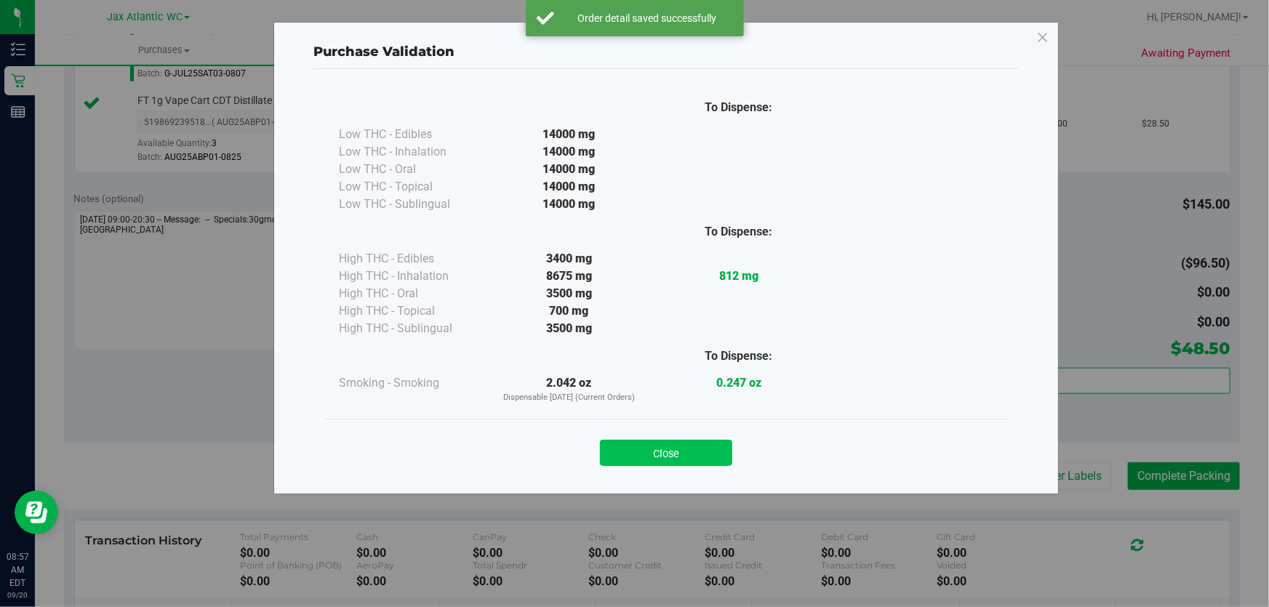
click at [685, 440] on button "Close" at bounding box center [666, 453] width 132 height 26
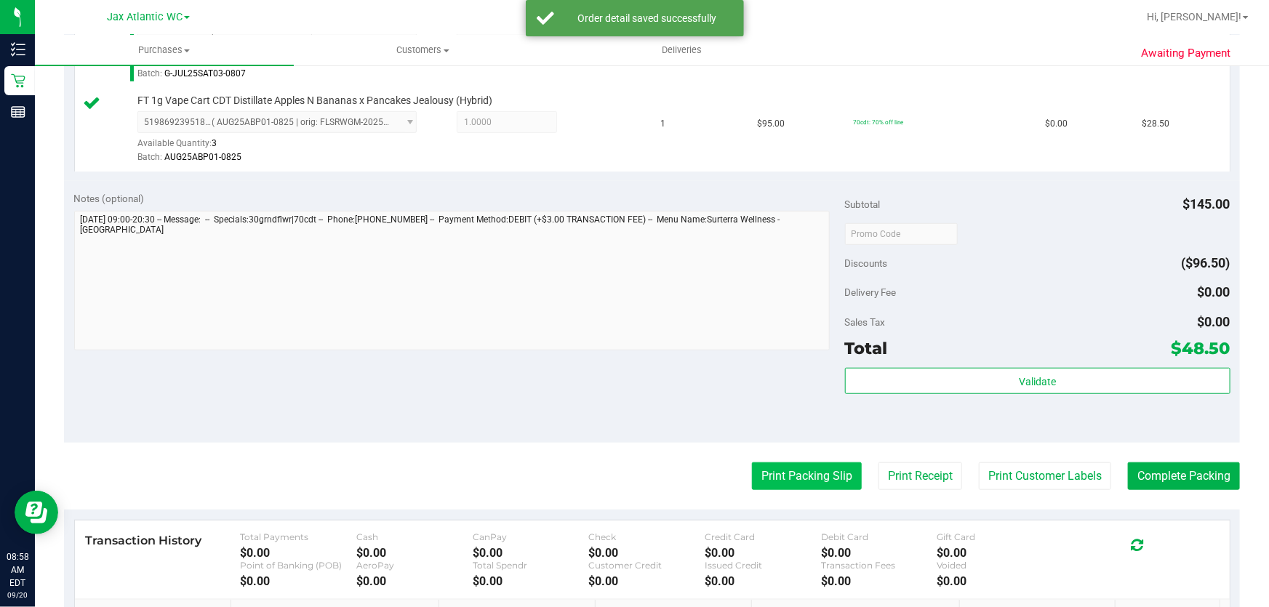
click at [815, 468] on button "Print Packing Slip" at bounding box center [807, 476] width 110 height 28
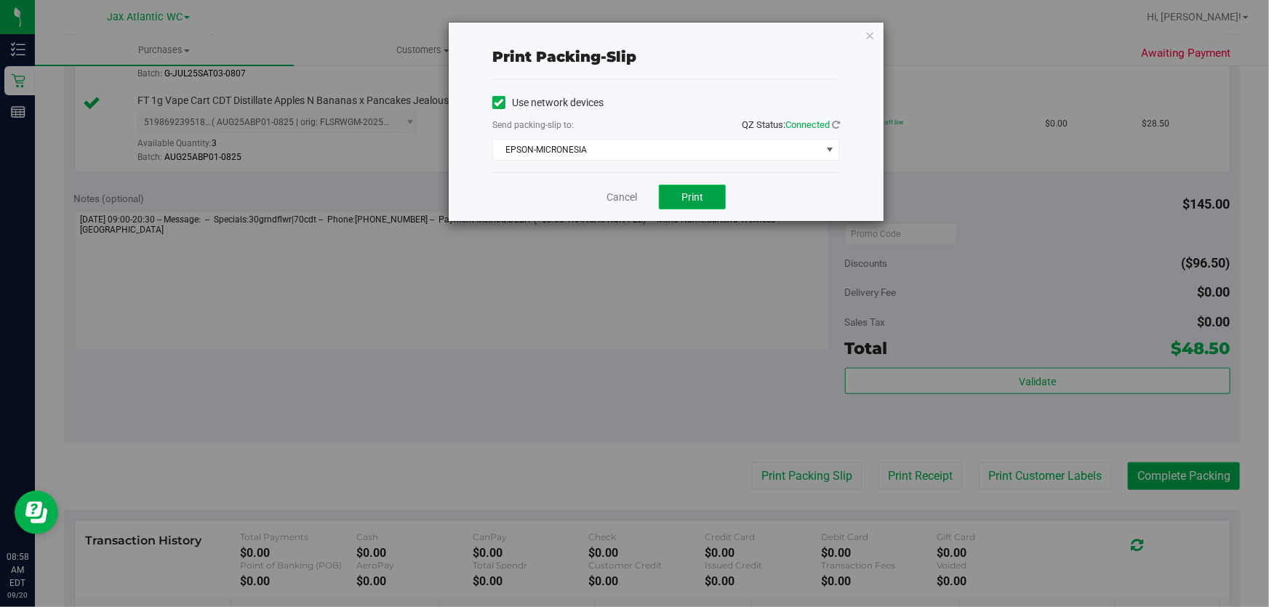
click at [710, 200] on button "Print" at bounding box center [692, 197] width 67 height 25
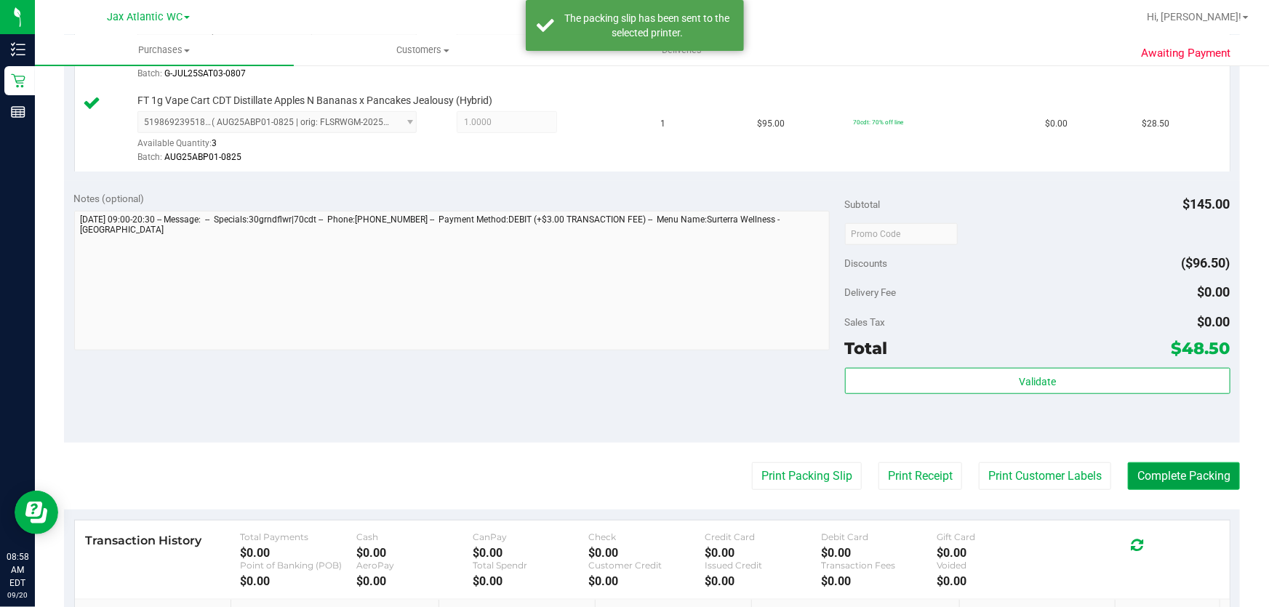
click at [1170, 471] on button "Complete Packing" at bounding box center [1184, 476] width 112 height 28
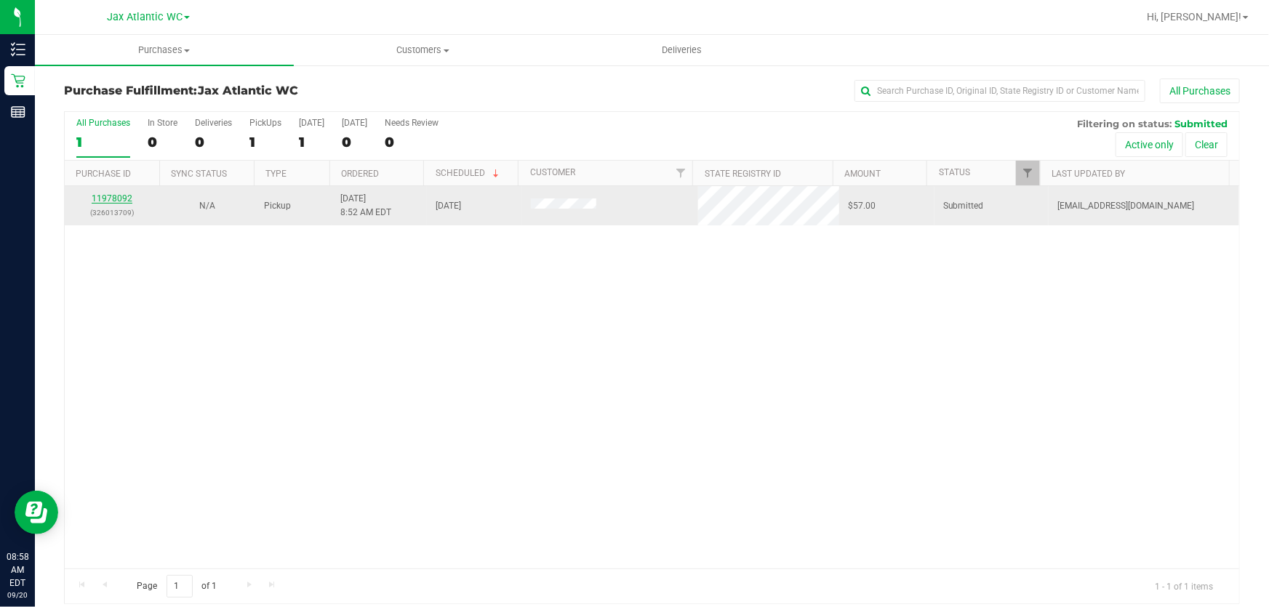
click at [116, 197] on link "11978092" at bounding box center [112, 198] width 41 height 10
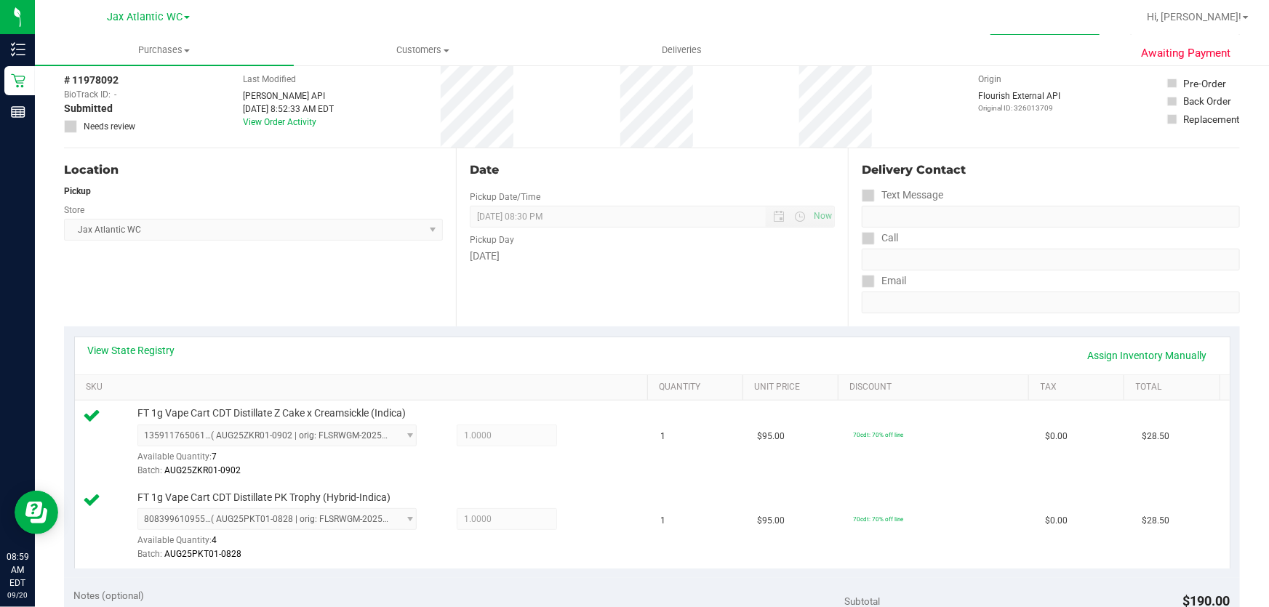
scroll to position [396, 0]
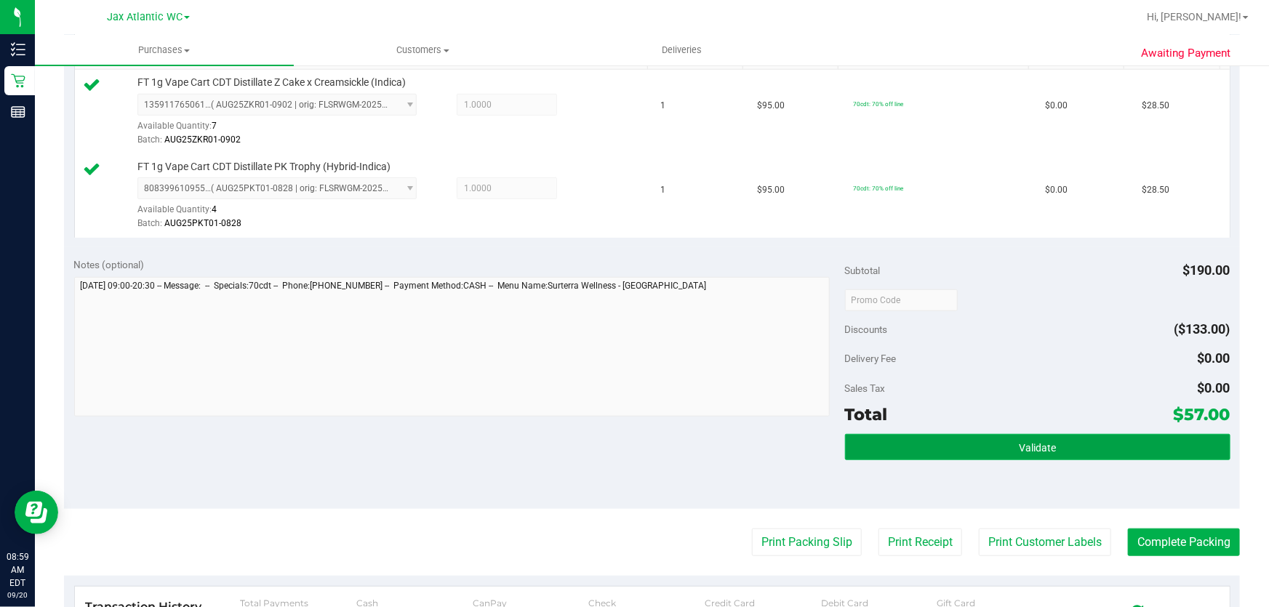
click at [1099, 448] on button "Validate" at bounding box center [1037, 447] width 385 height 26
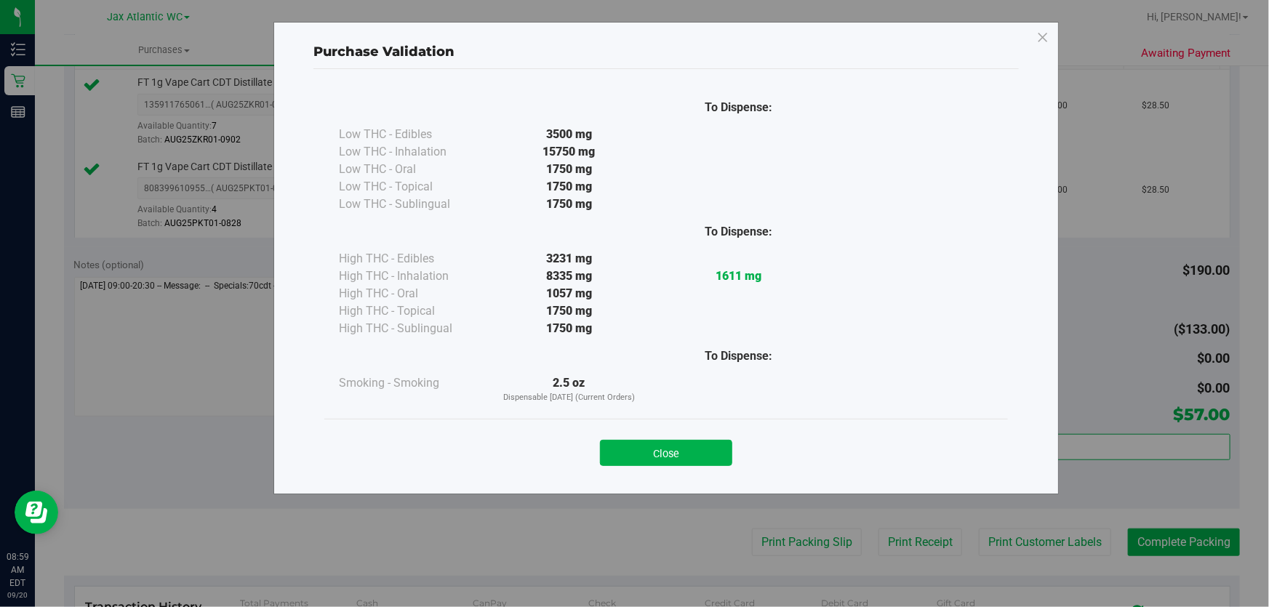
click at [641, 438] on div "Close" at bounding box center [666, 448] width 662 height 36
click at [655, 449] on button "Close" at bounding box center [666, 453] width 132 height 26
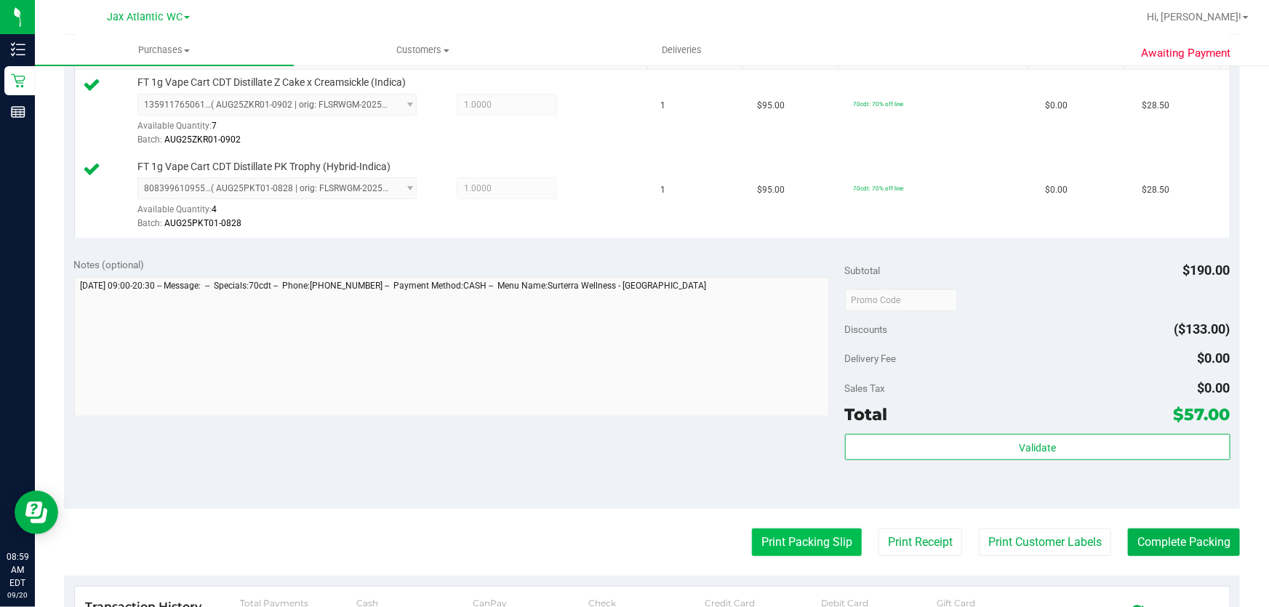
click at [815, 545] on button "Print Packing Slip" at bounding box center [807, 543] width 110 height 28
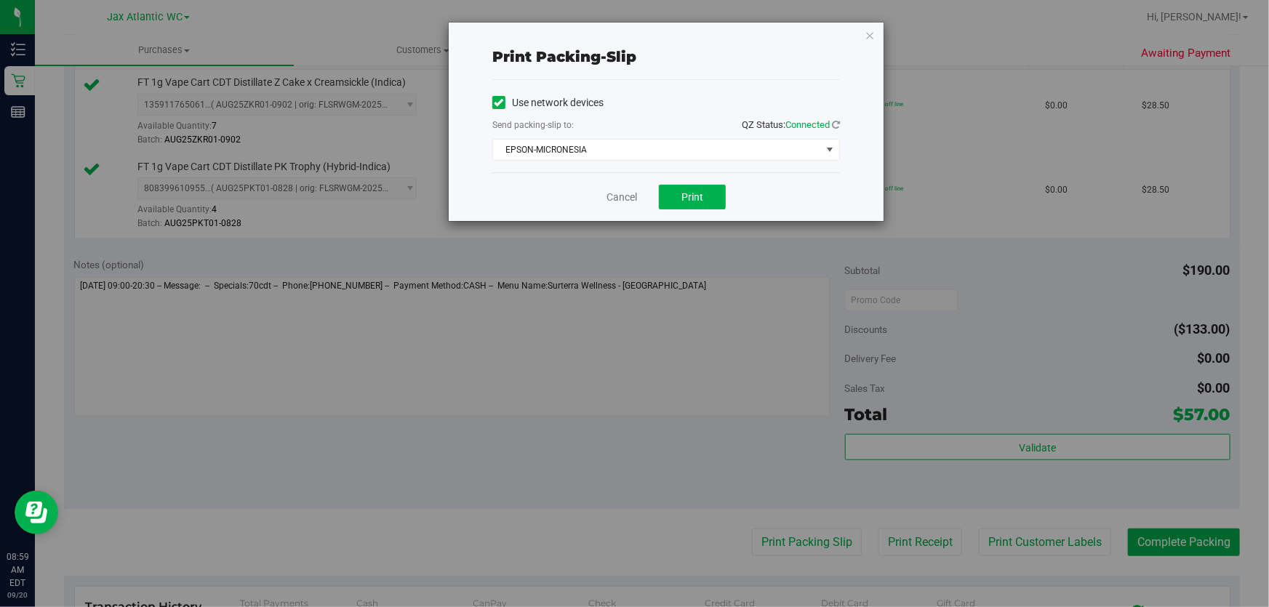
click at [702, 213] on div "Cancel Print" at bounding box center [666, 196] width 348 height 49
click at [700, 201] on span "Print" at bounding box center [692, 197] width 22 height 12
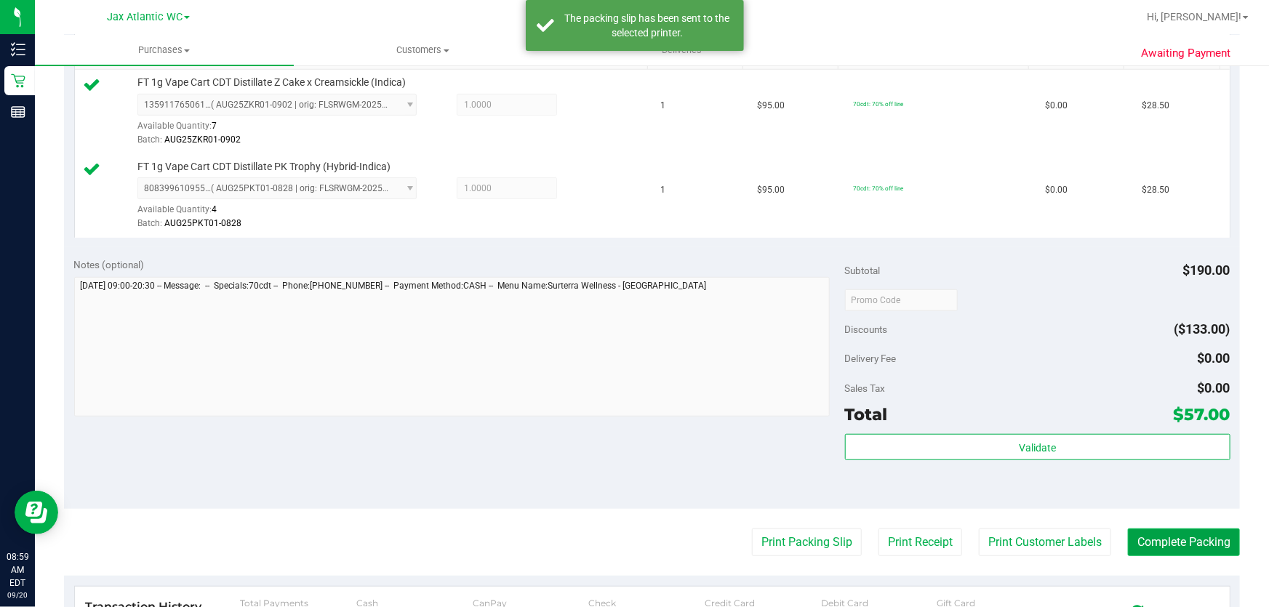
click at [1131, 540] on button "Complete Packing" at bounding box center [1184, 543] width 112 height 28
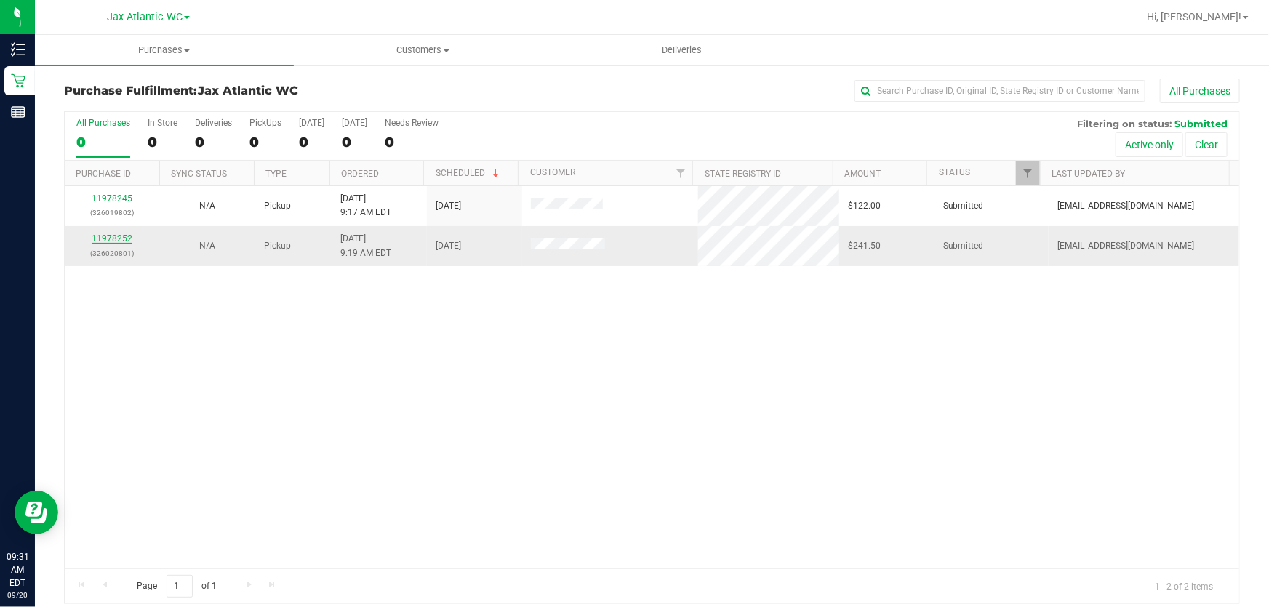
click at [124, 237] on link "11978252" at bounding box center [112, 238] width 41 height 10
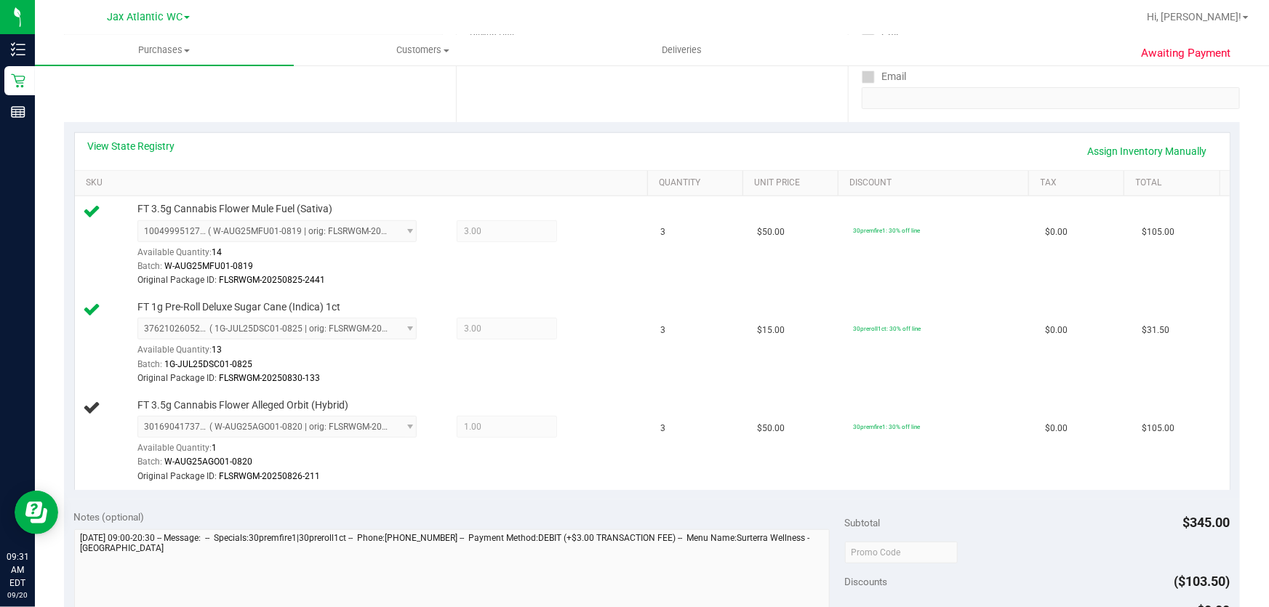
scroll to position [264, 0]
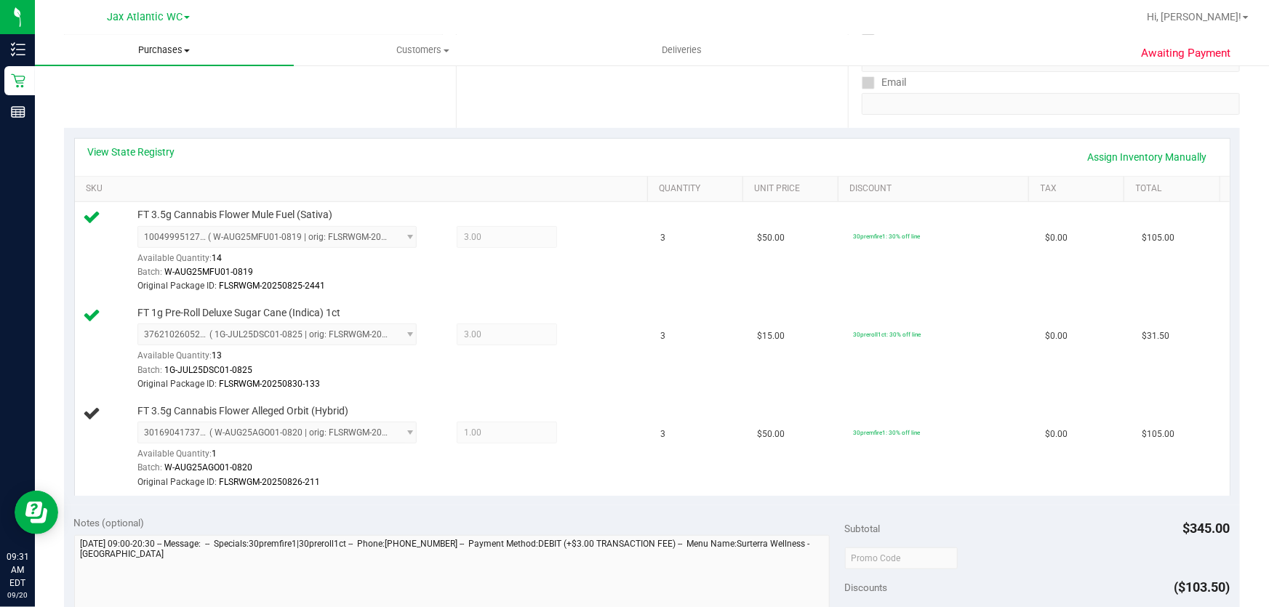
click at [172, 57] on uib-tab-heading "Purchases Summary of purchases Fulfillment All purchases" at bounding box center [164, 50] width 259 height 31
click at [129, 102] on li "Fulfillment" at bounding box center [164, 105] width 259 height 17
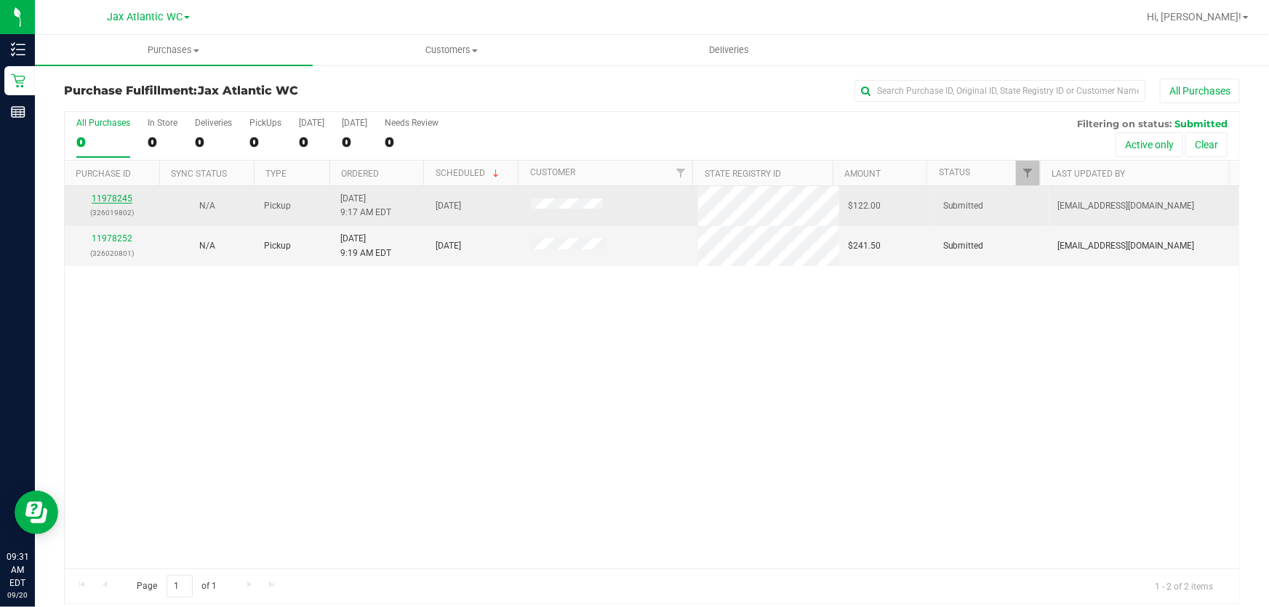
click at [114, 198] on link "11978245" at bounding box center [112, 198] width 41 height 10
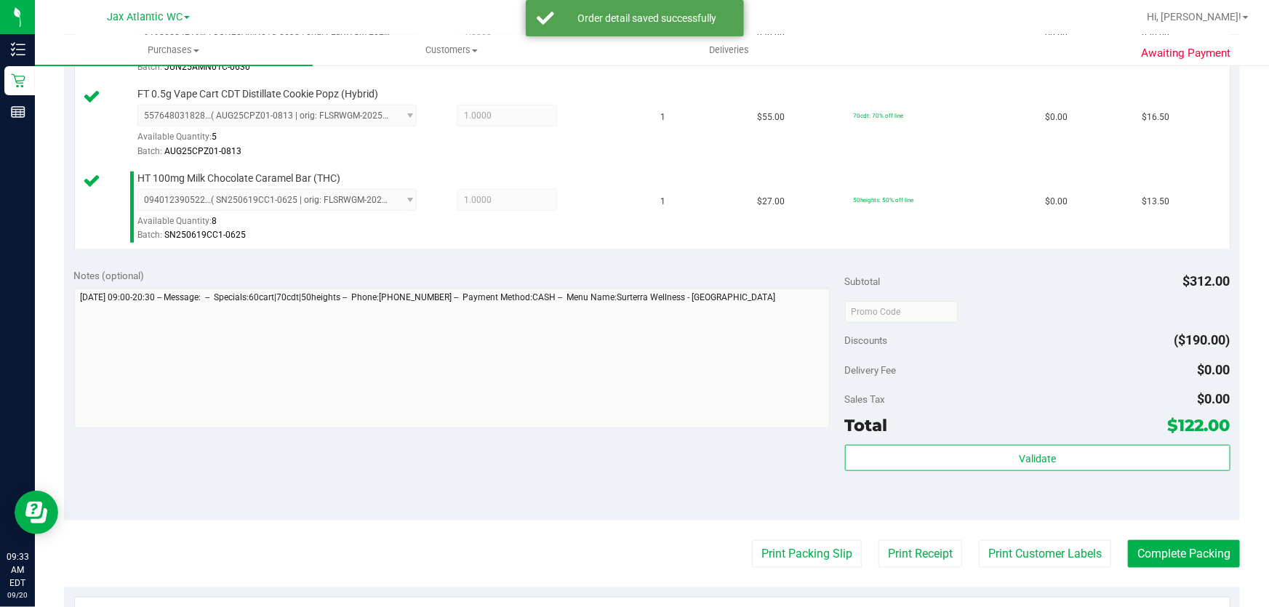
scroll to position [661, 0]
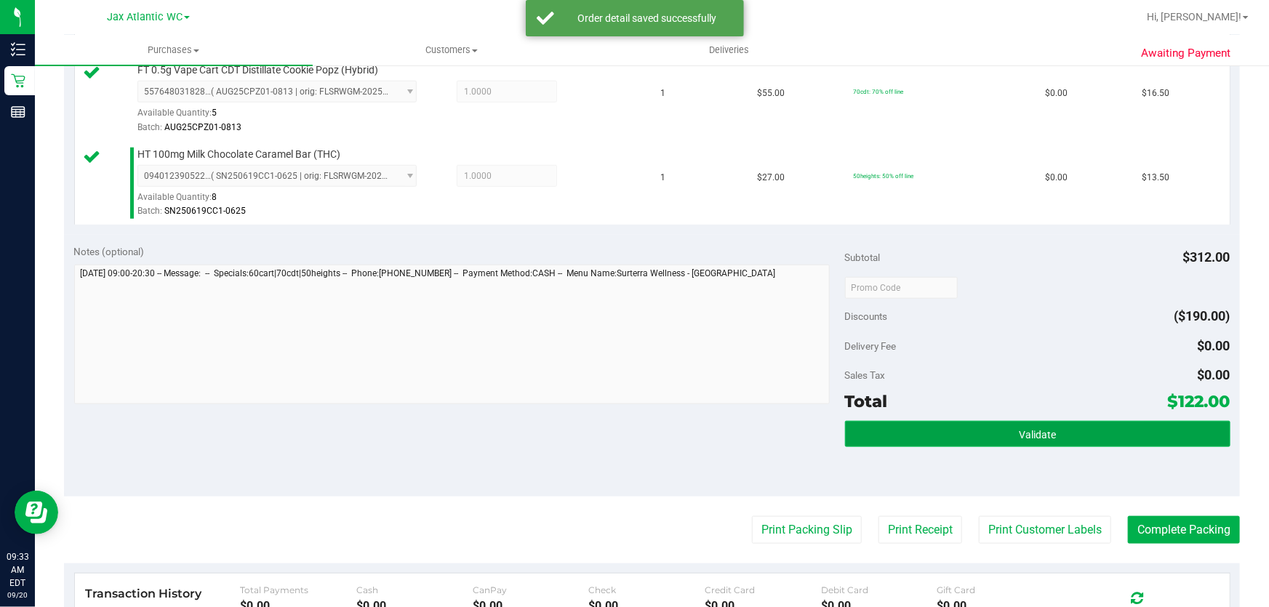
click at [938, 439] on button "Validate" at bounding box center [1037, 434] width 385 height 26
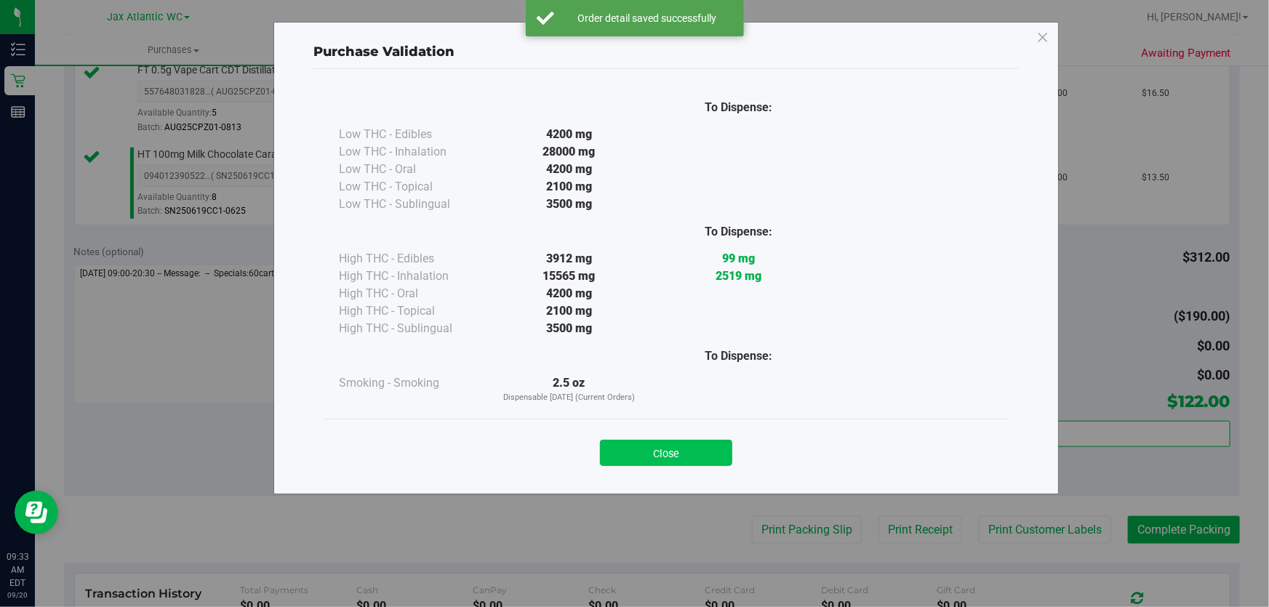
click at [678, 456] on button "Close" at bounding box center [666, 453] width 132 height 26
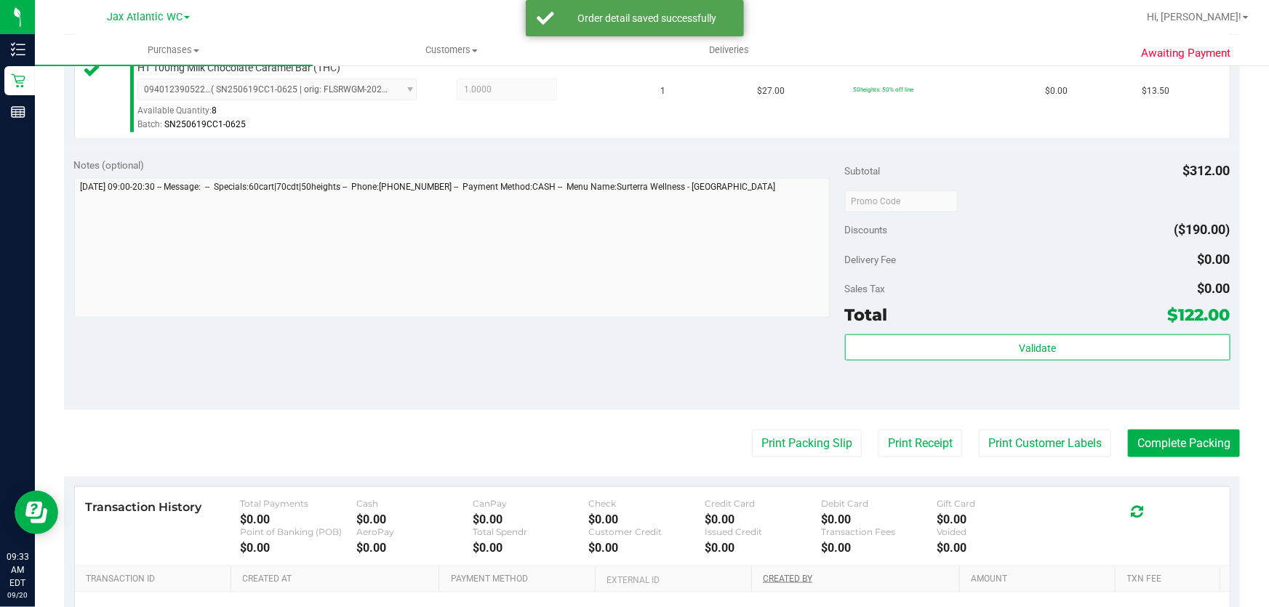
scroll to position [859, 0]
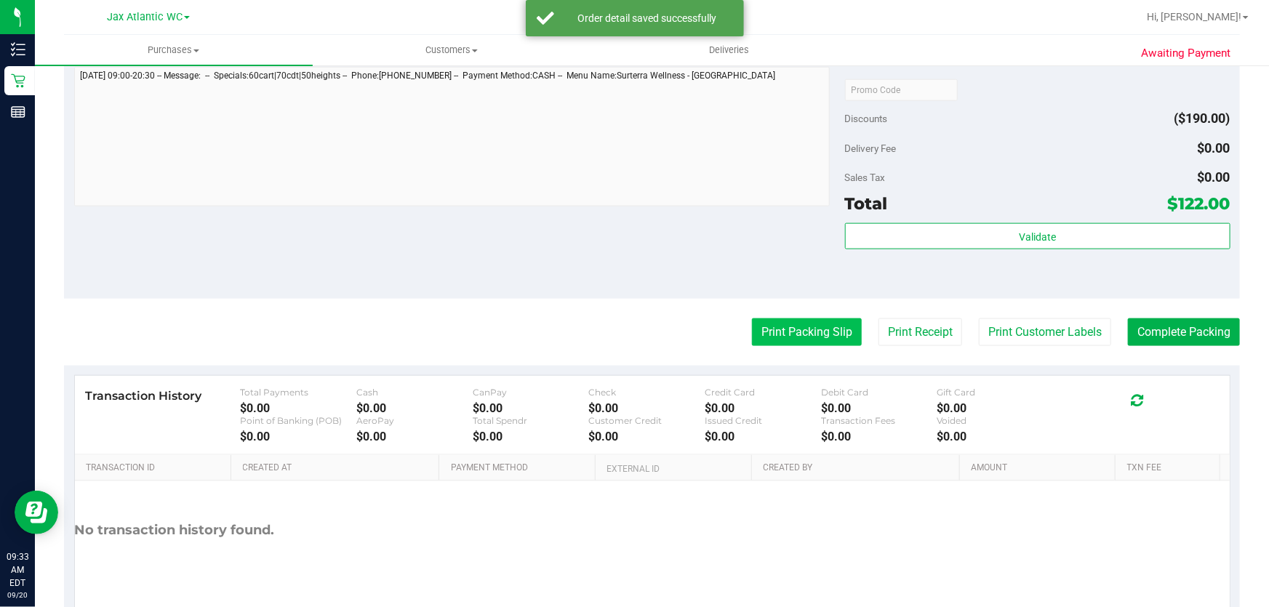
click at [819, 326] on button "Print Packing Slip" at bounding box center [807, 332] width 110 height 28
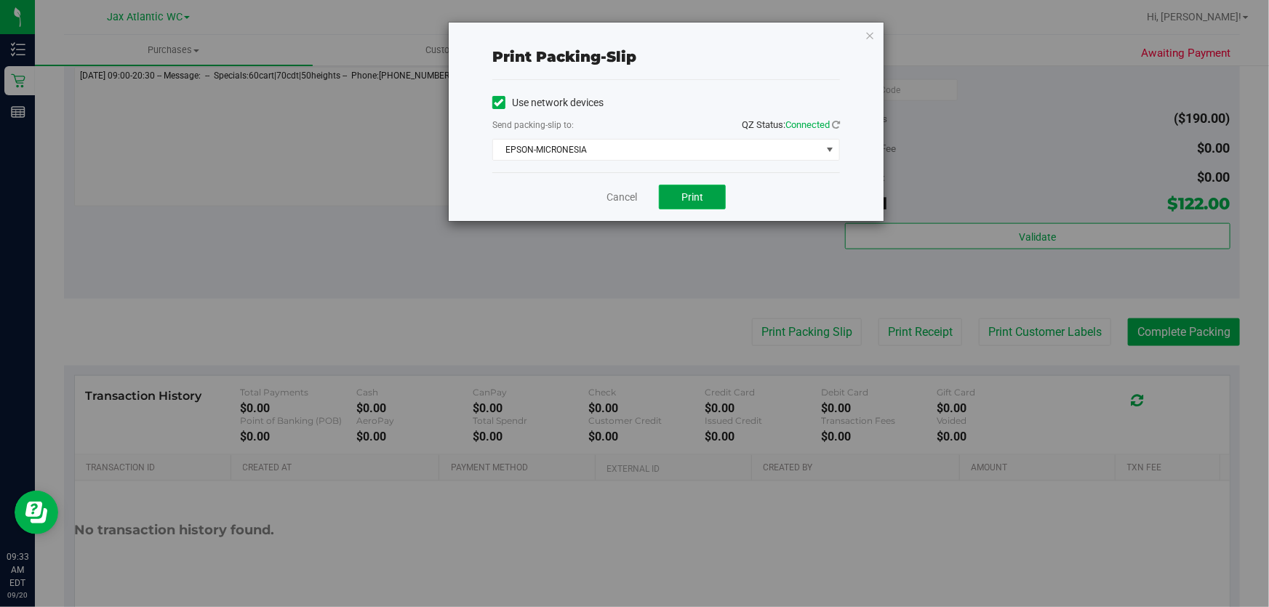
click at [691, 199] on span "Print" at bounding box center [692, 197] width 22 height 12
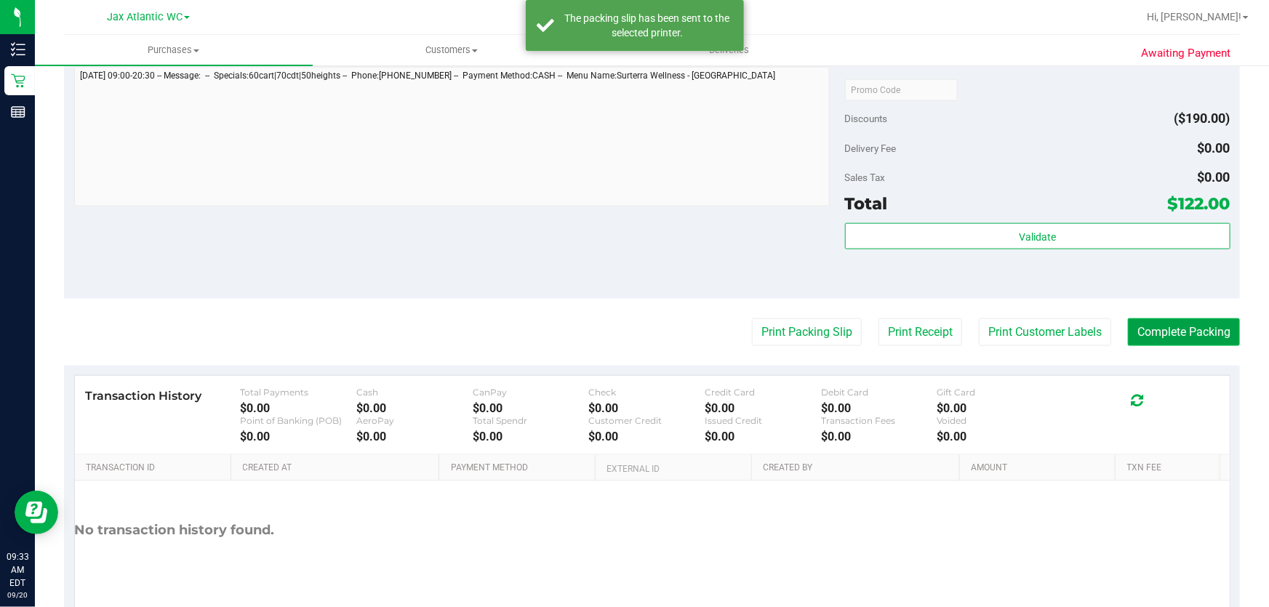
click at [1137, 332] on button "Complete Packing" at bounding box center [1184, 332] width 112 height 28
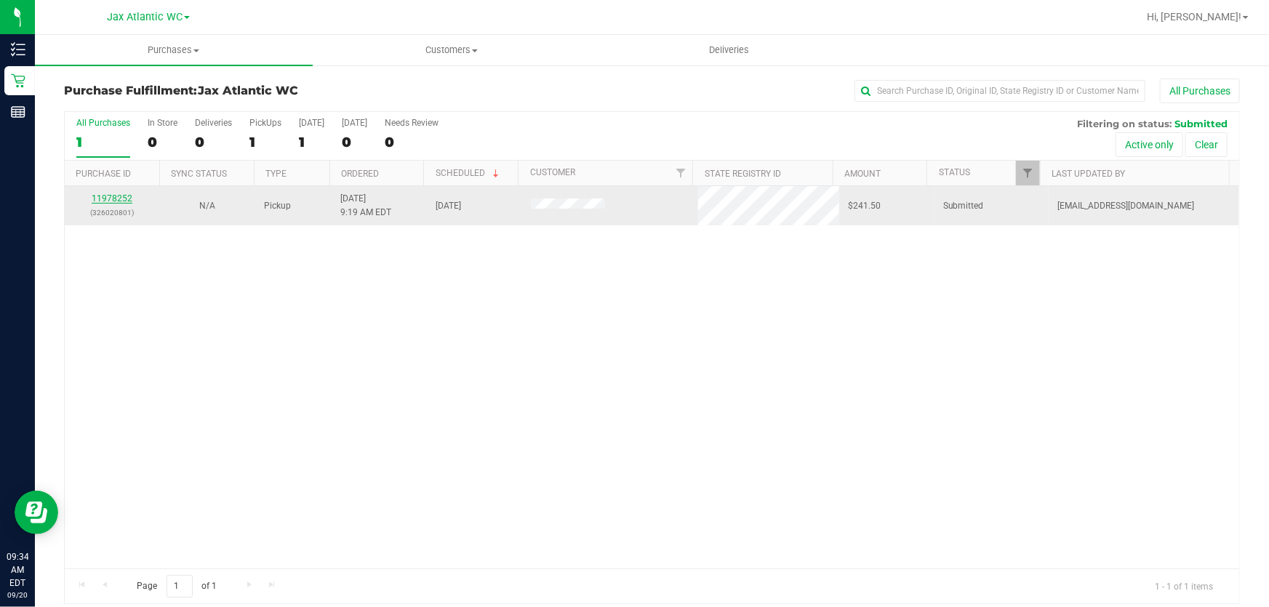
click at [124, 193] on link "11978252" at bounding box center [112, 198] width 41 height 10
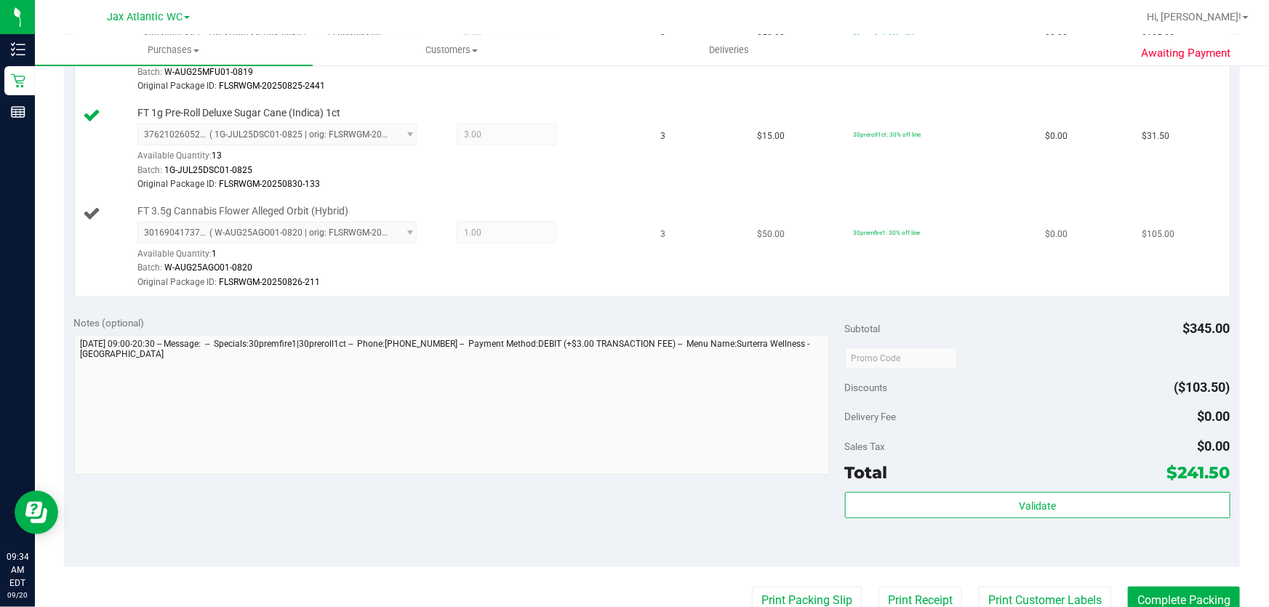
scroll to position [462, 0]
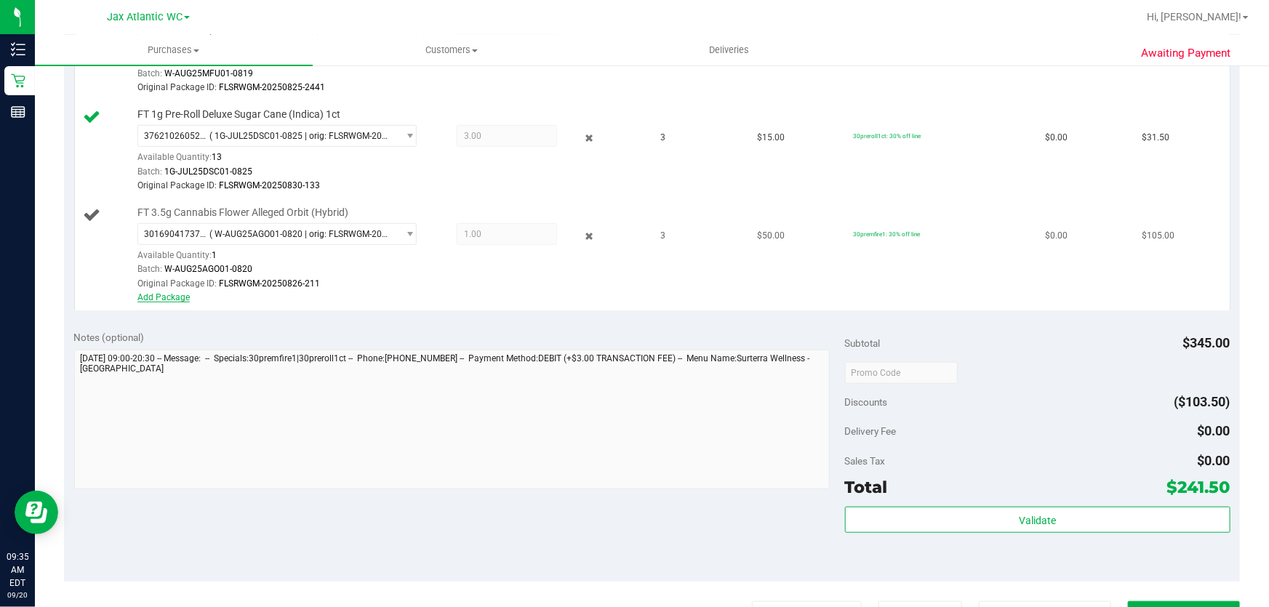
click at [167, 294] on link "Add Package" at bounding box center [163, 297] width 52 height 10
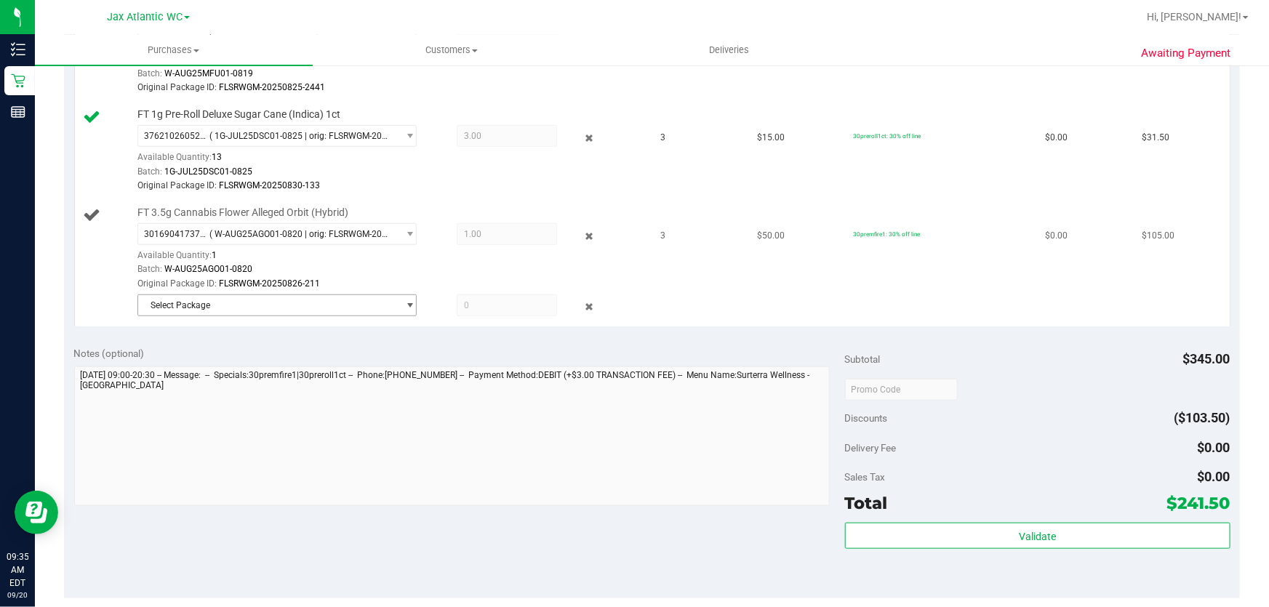
click at [225, 306] on span "Select Package" at bounding box center [268, 305] width 260 height 20
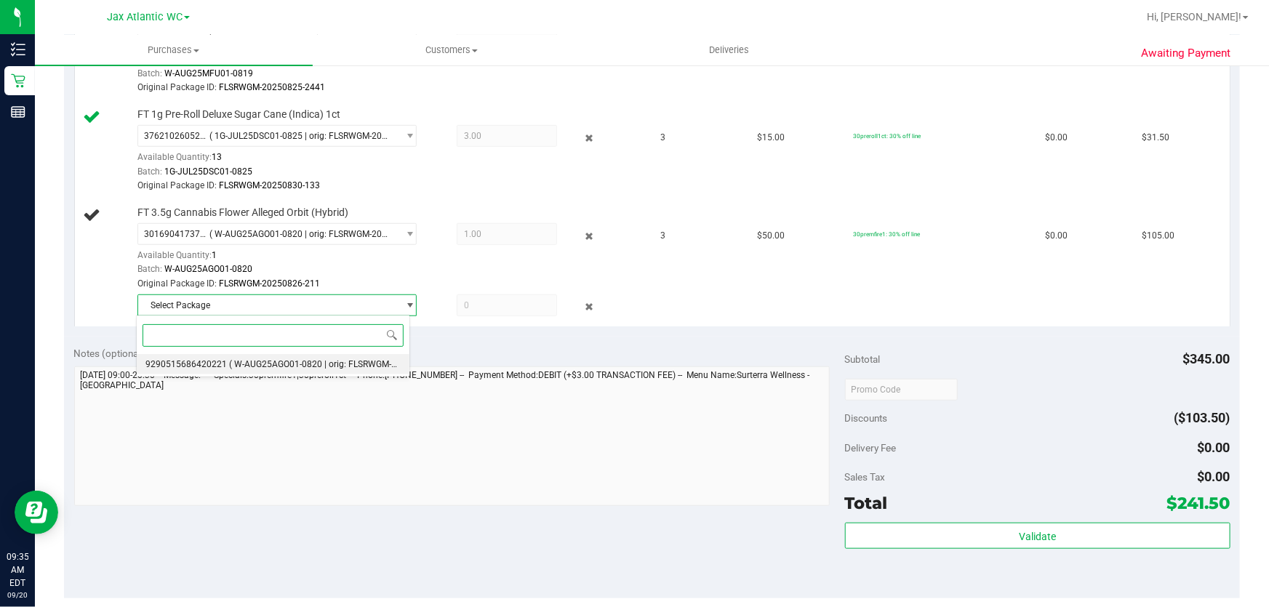
click at [274, 362] on span "( W-AUG25AGO01-0820 | orig: FLSRWGM-20250826-272 )" at bounding box center [341, 364] width 225 height 10
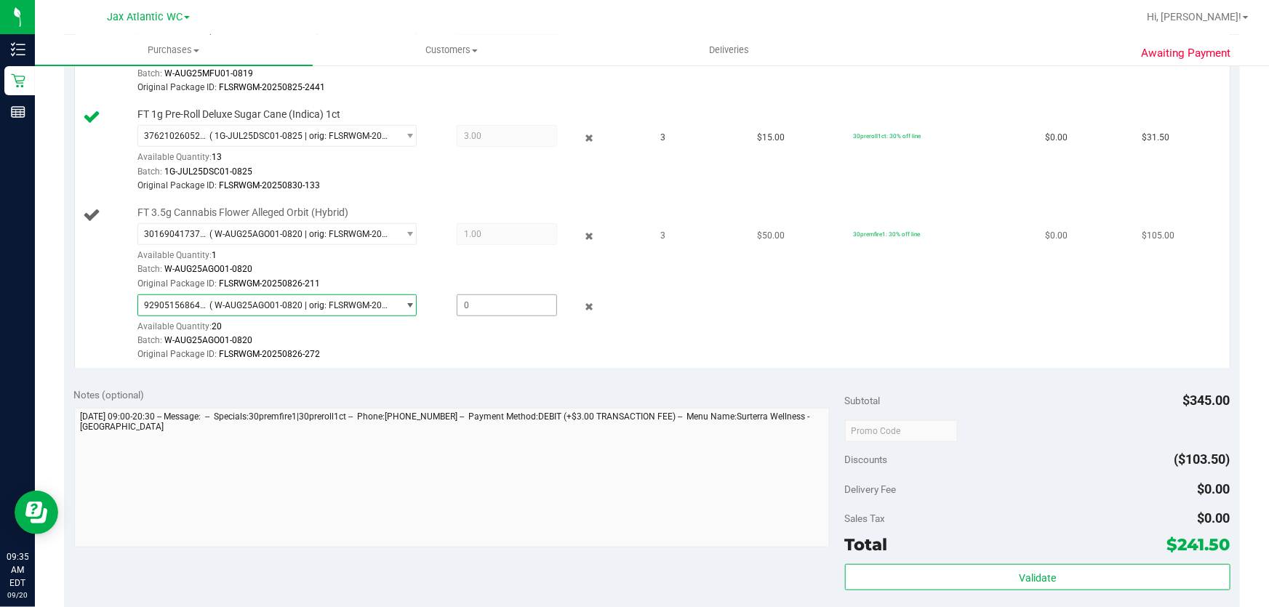
click at [469, 303] on span at bounding box center [507, 305] width 101 height 22
type input "1"
type input "1.0000"
click at [447, 284] on div "Original Package ID: FLSRWGM-20250826-211" at bounding box center [389, 284] width 504 height 14
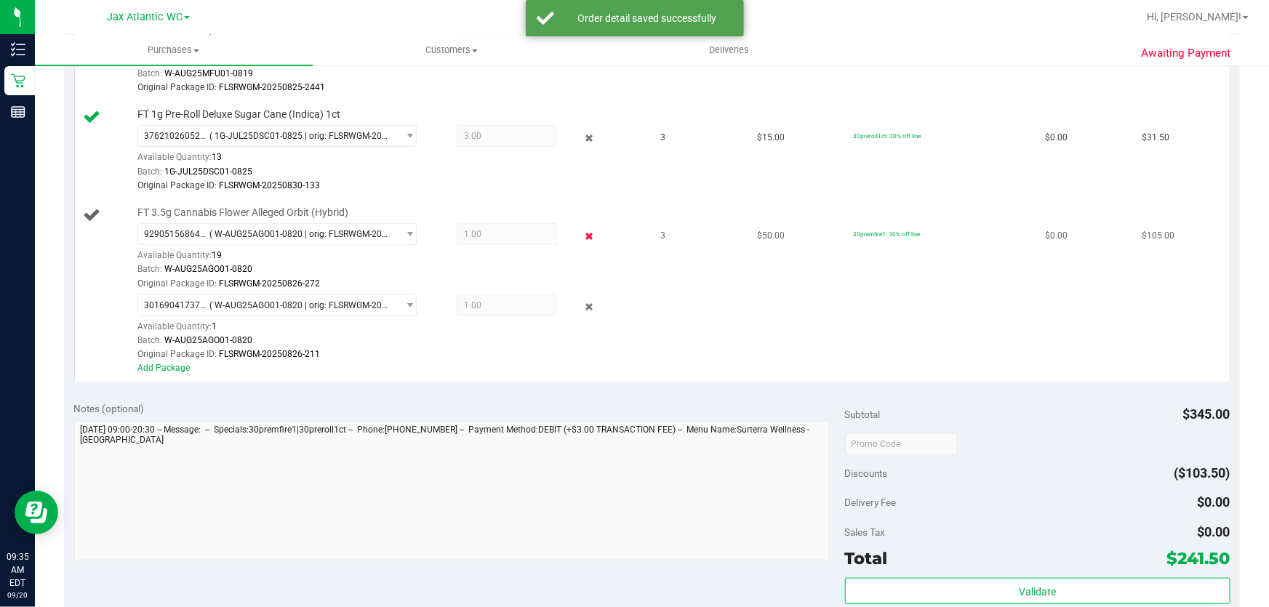
click at [582, 236] on icon at bounding box center [589, 236] width 15 height 17
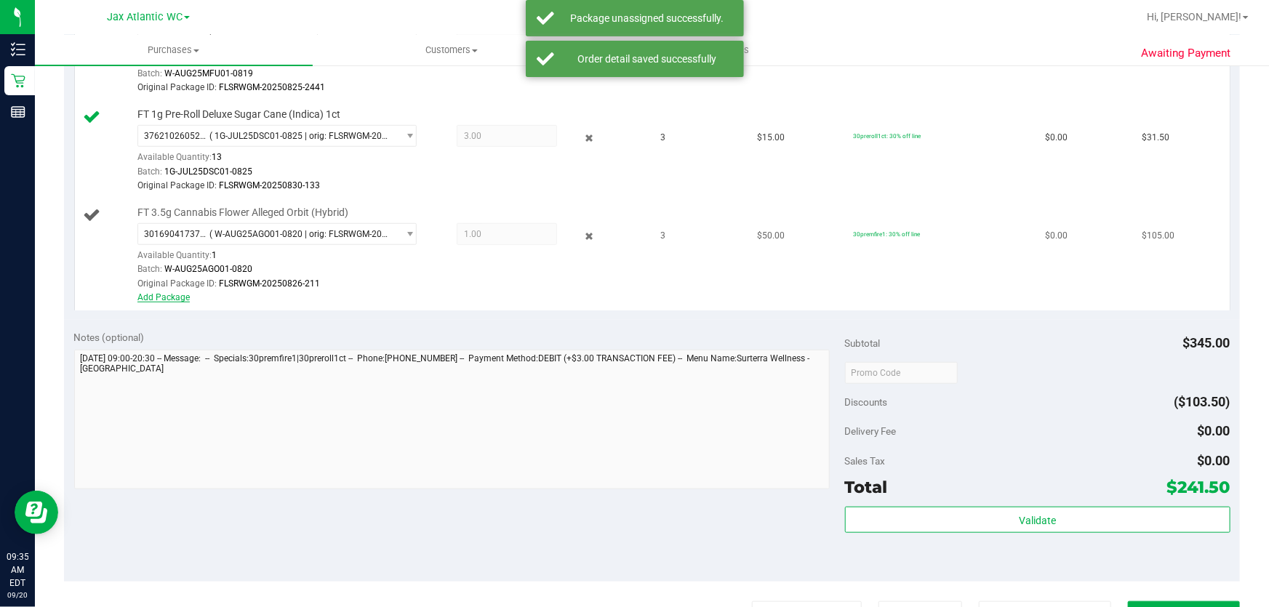
click at [169, 295] on link "Add Package" at bounding box center [163, 297] width 52 height 10
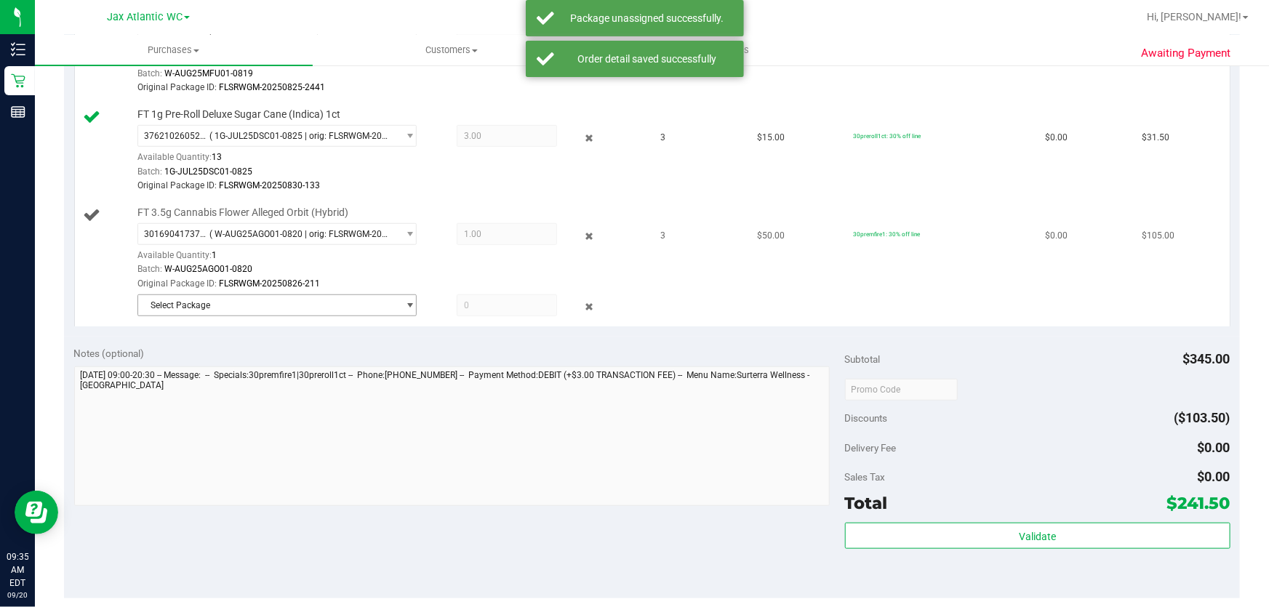
click at [210, 301] on span "Select Package" at bounding box center [268, 305] width 260 height 20
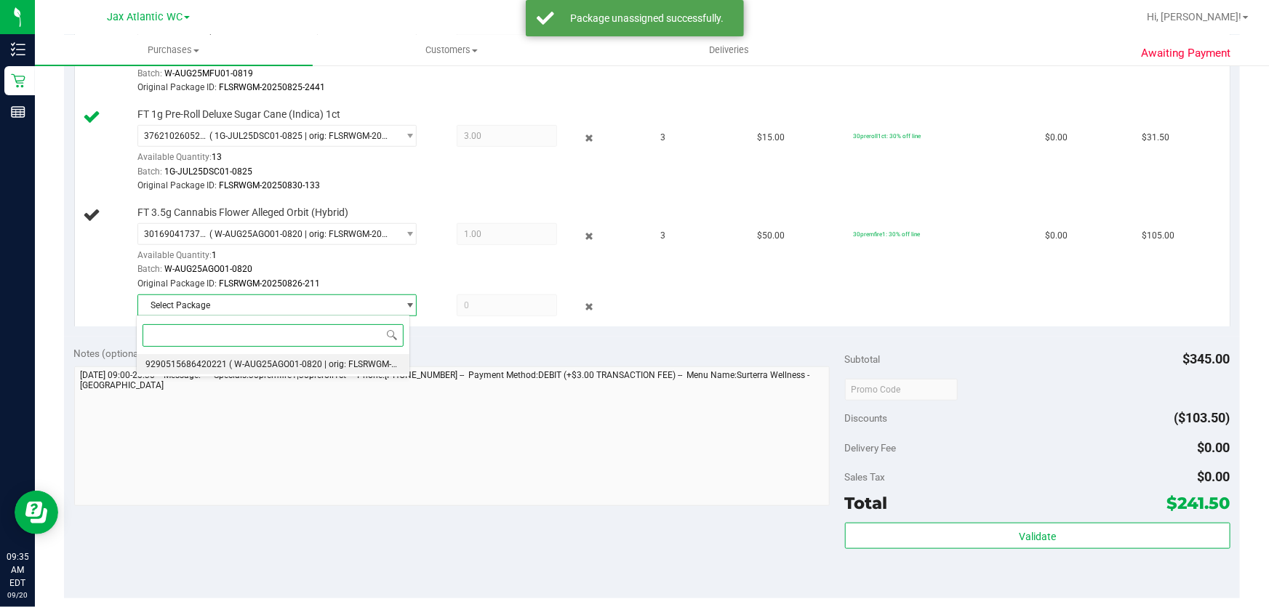
drag, startPoint x: 269, startPoint y: 348, endPoint x: 271, endPoint y: 356, distance: 8.3
click at [270, 348] on span at bounding box center [273, 335] width 273 height 34
click at [273, 356] on li "9290515686420221 ( W-AUG25AGO01-0820 | orig: FLSRWGM-20250826-272 )" at bounding box center [273, 364] width 273 height 20
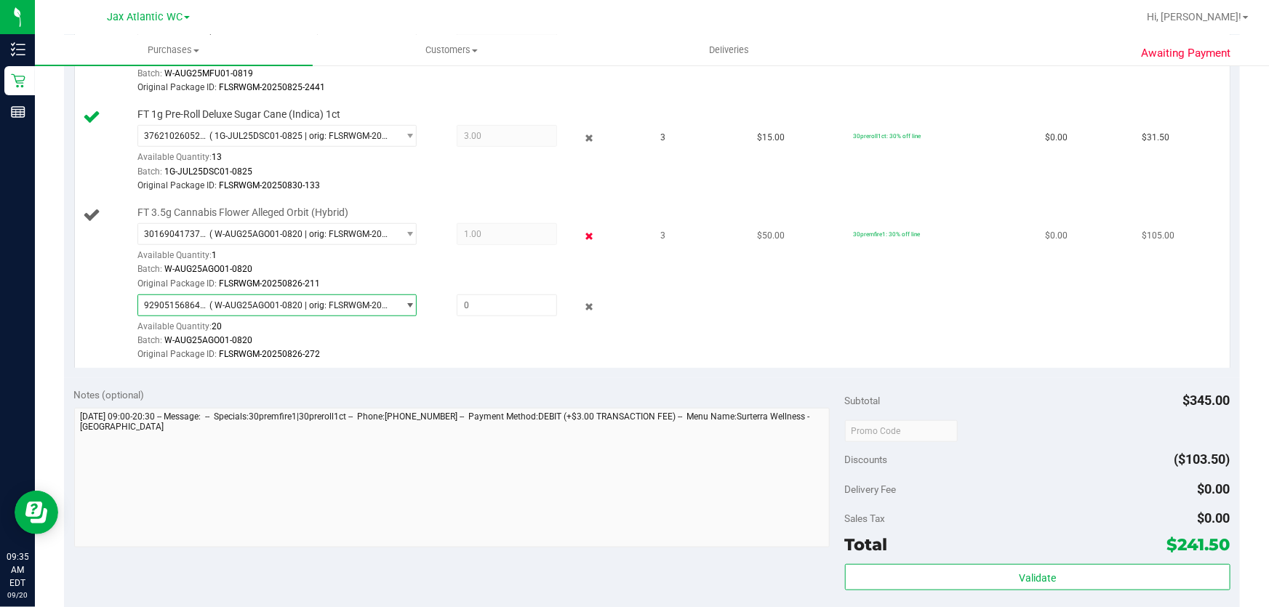
click at [585, 234] on icon at bounding box center [589, 236] width 15 height 17
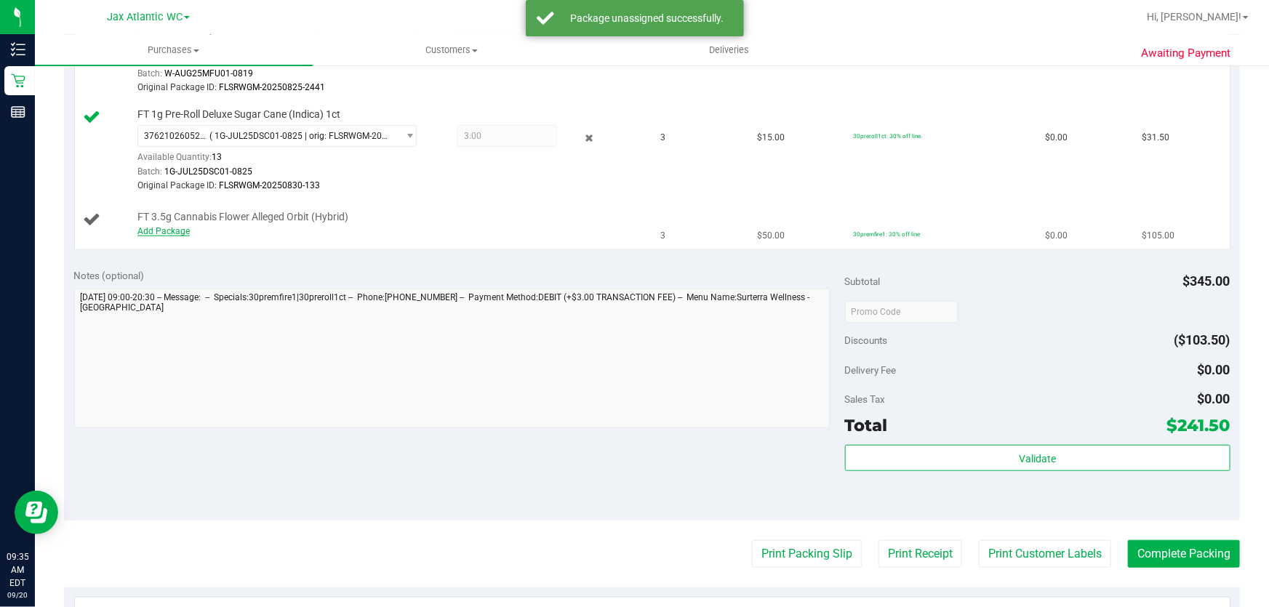
click at [173, 230] on link "Add Package" at bounding box center [163, 231] width 52 height 10
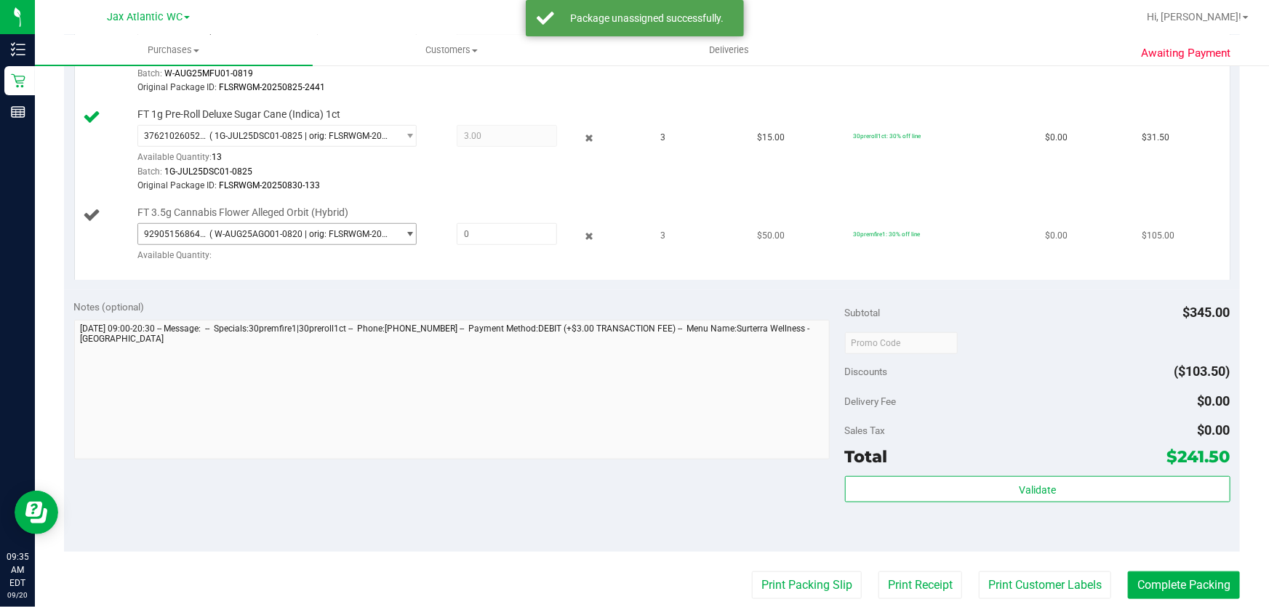
click at [234, 231] on span "( W-AUG25AGO01-0820 | orig: FLSRWGM-20250826-272 )" at bounding box center [300, 234] width 183 height 10
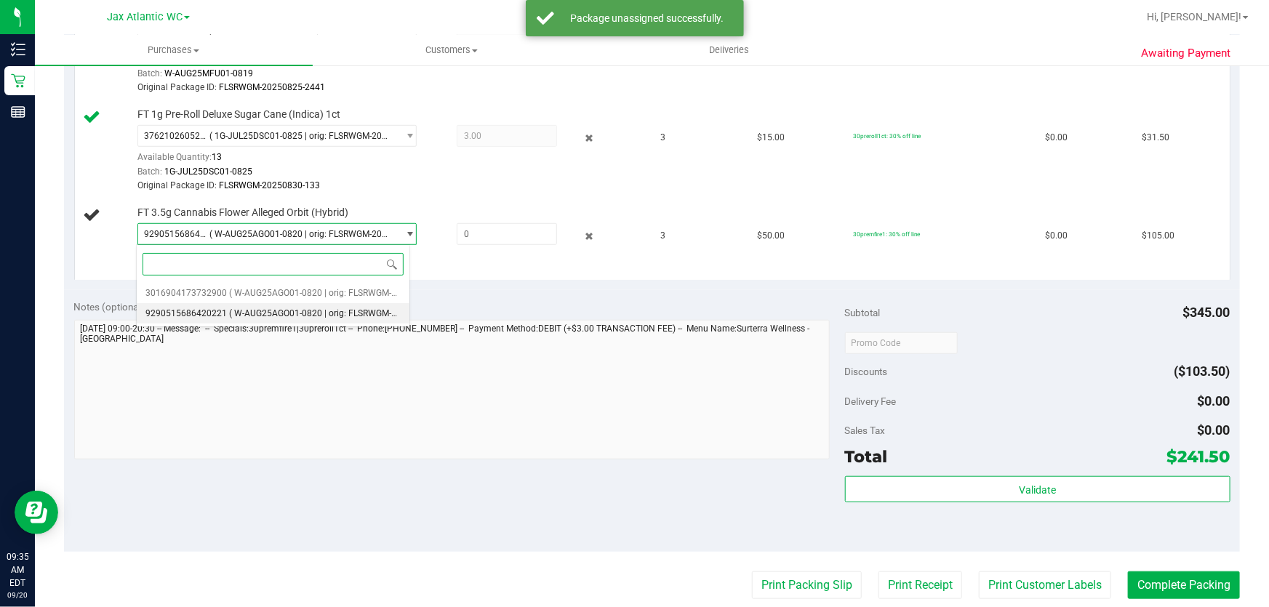
click at [320, 312] on span "( W-AUG25AGO01-0820 | orig: FLSRWGM-20250826-272 )" at bounding box center [341, 313] width 225 height 10
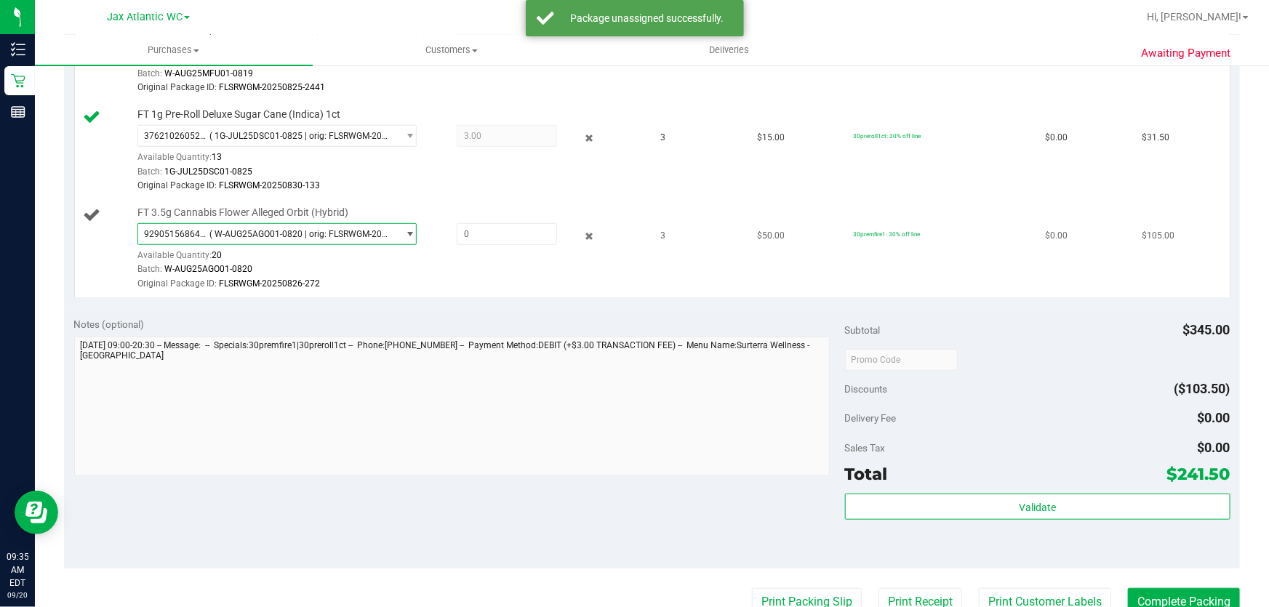
click at [379, 223] on span "9290515686420221 ( W-AUG25AGO01-0820 | orig: FLSRWGM-20250826-272 )" at bounding box center [276, 234] width 279 height 22
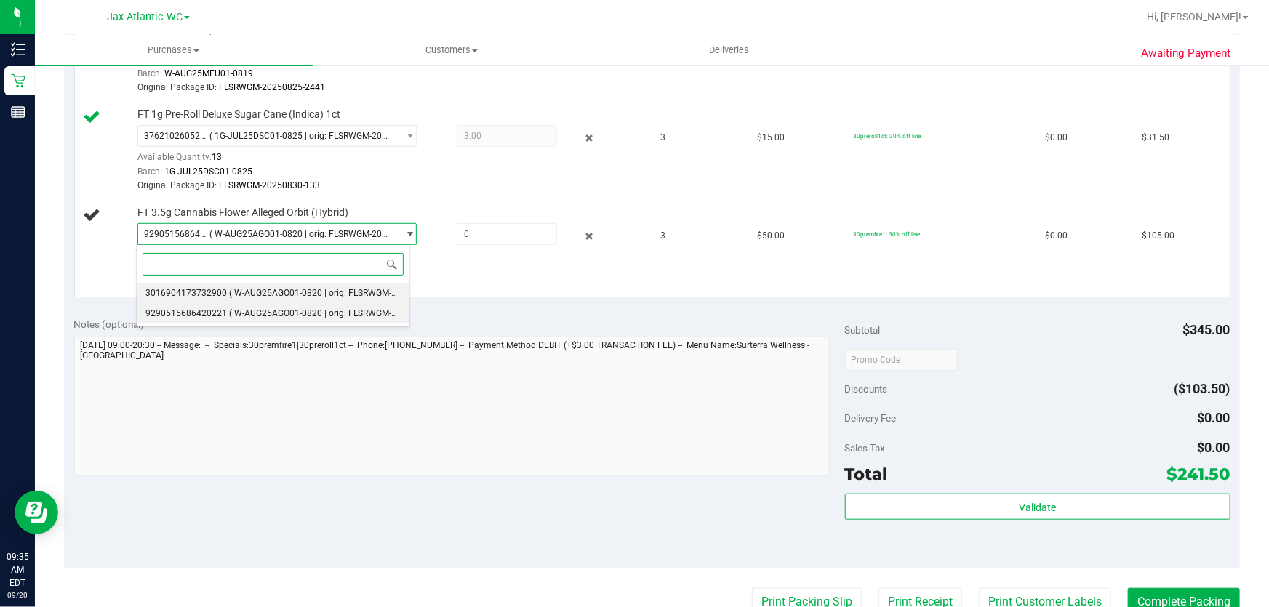
click at [269, 295] on span "( W-AUG25AGO01-0820 | orig: FLSRWGM-20250826-211 )" at bounding box center [341, 293] width 225 height 10
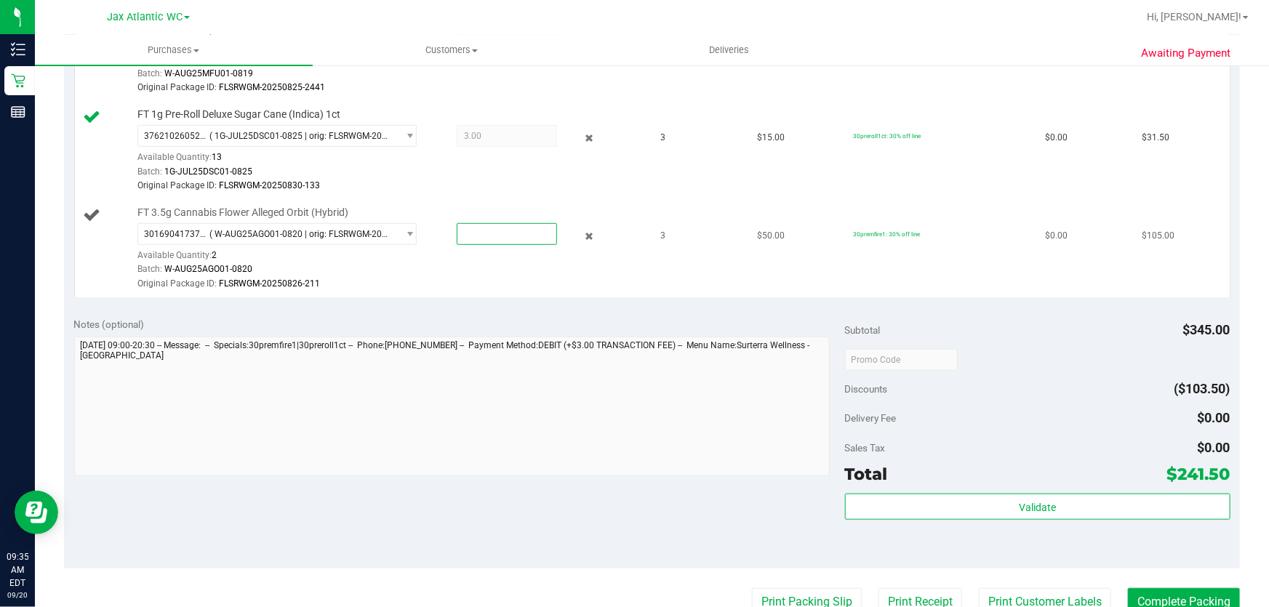
click at [477, 238] on span at bounding box center [507, 234] width 101 height 22
type input "2"
type input "2.0000"
click at [484, 273] on div "Batch: W-AUG25AGO01-0820" at bounding box center [389, 269] width 504 height 14
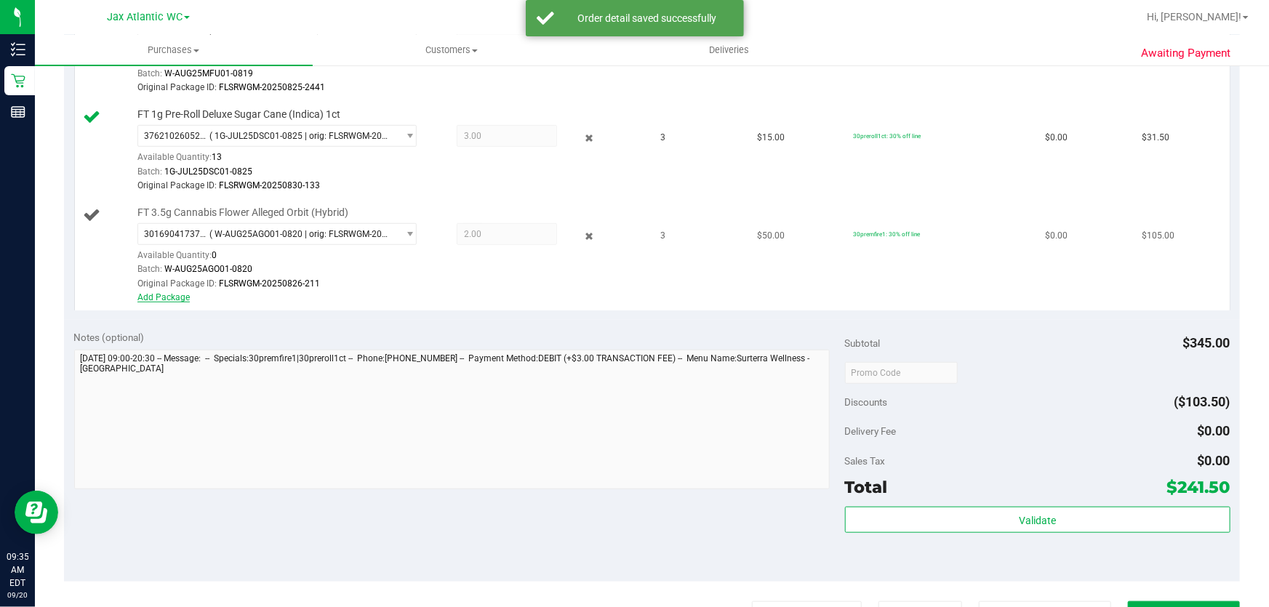
click at [173, 297] on link "Add Package" at bounding box center [163, 297] width 52 height 10
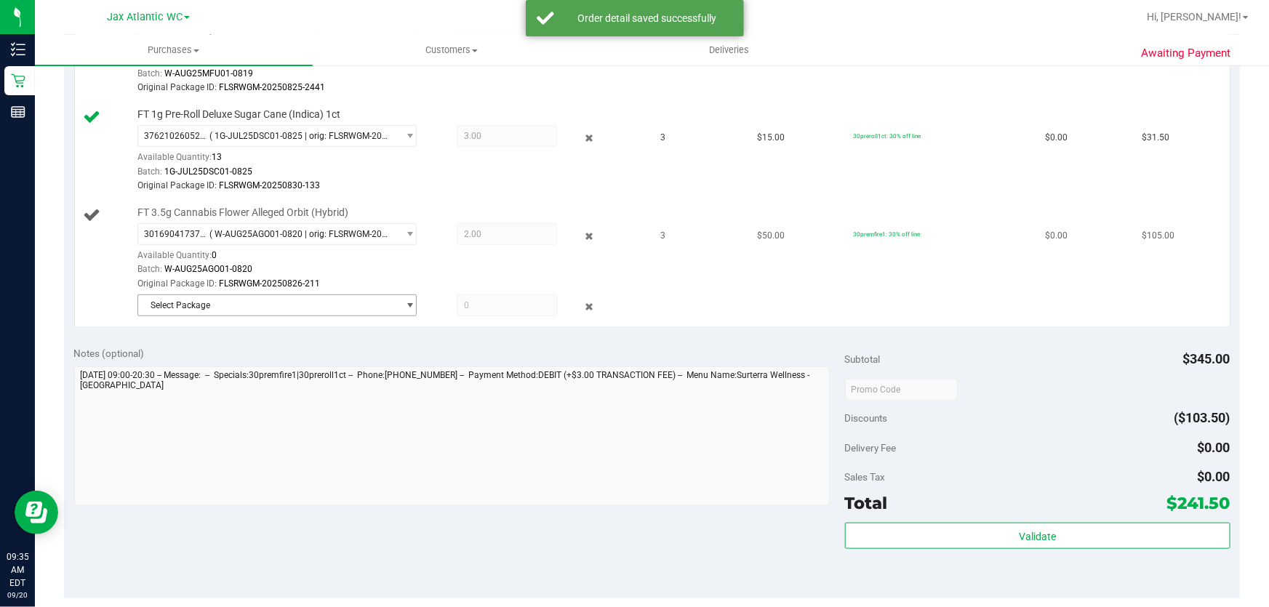
click at [240, 307] on span "Select Package" at bounding box center [268, 305] width 260 height 20
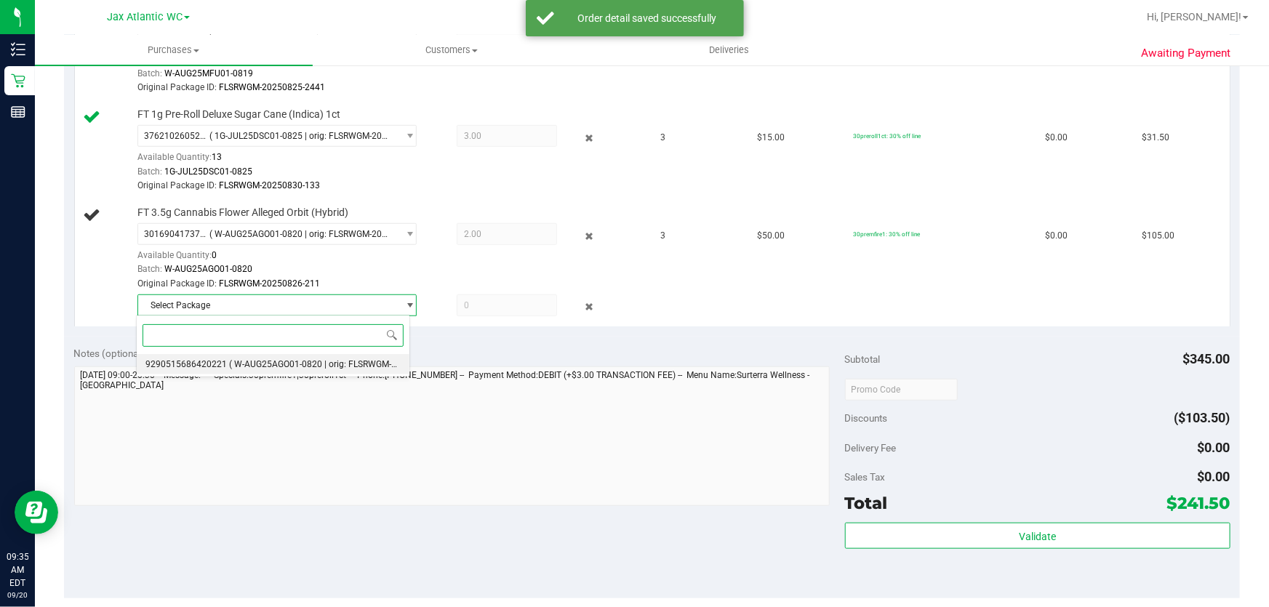
click at [277, 368] on span "( W-AUG25AGO01-0820 | orig: FLSRWGM-20250826-272 )" at bounding box center [341, 364] width 225 height 10
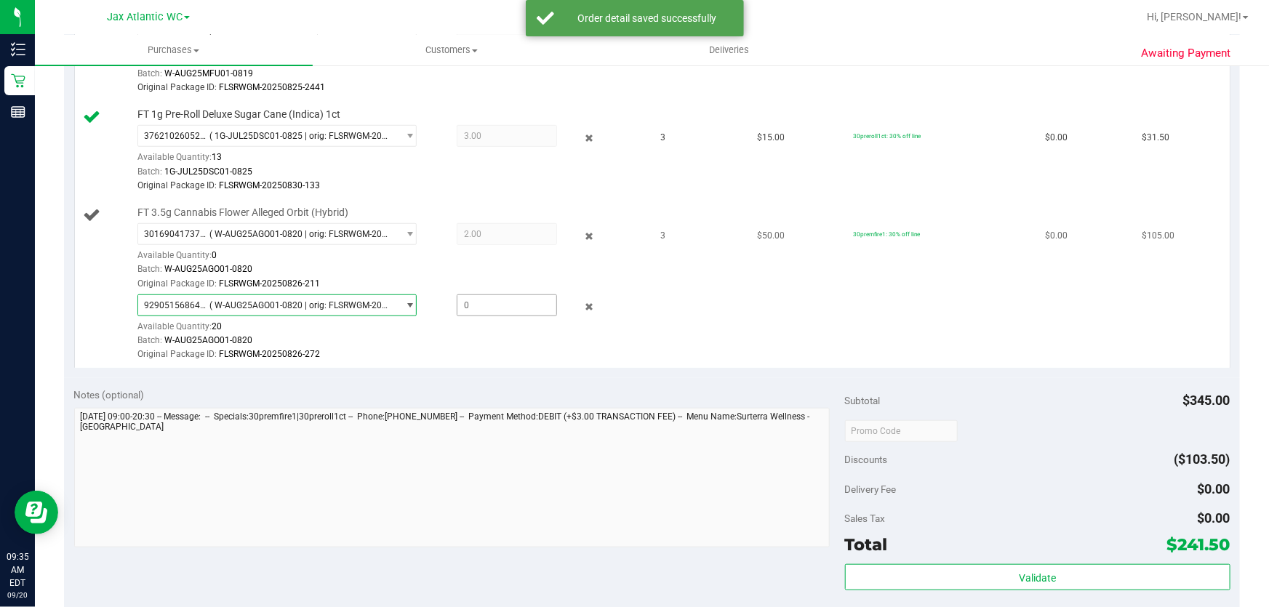
click at [479, 295] on span at bounding box center [507, 305] width 101 height 22
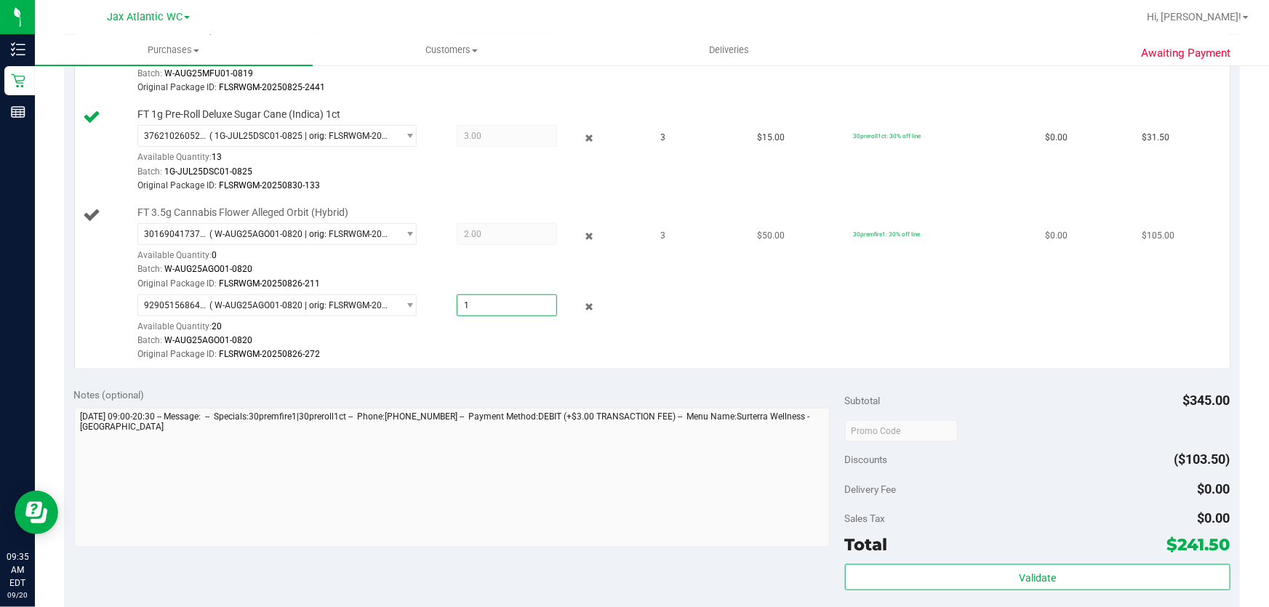
type input "1"
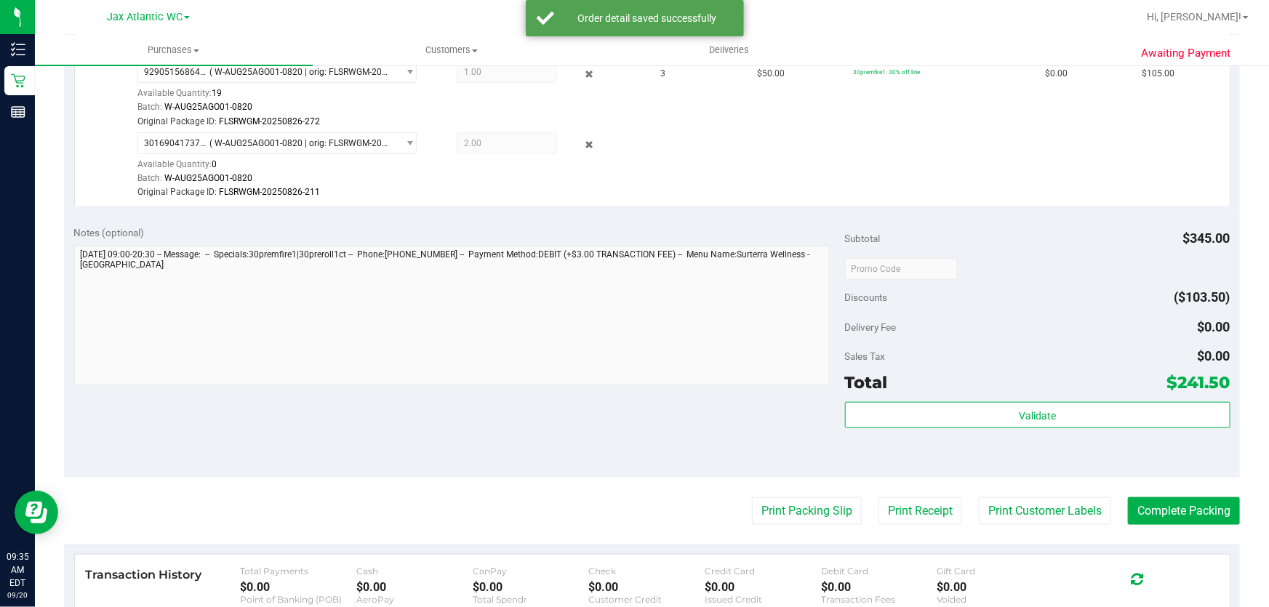
scroll to position [793, 0]
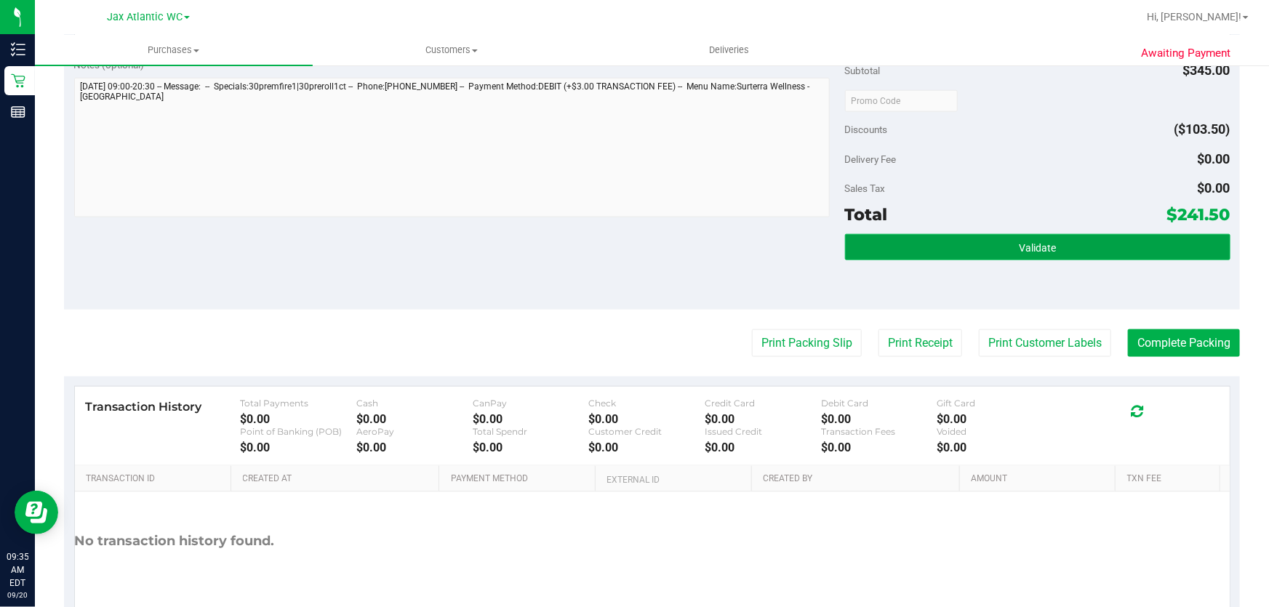
click at [963, 251] on button "Validate" at bounding box center [1037, 247] width 385 height 26
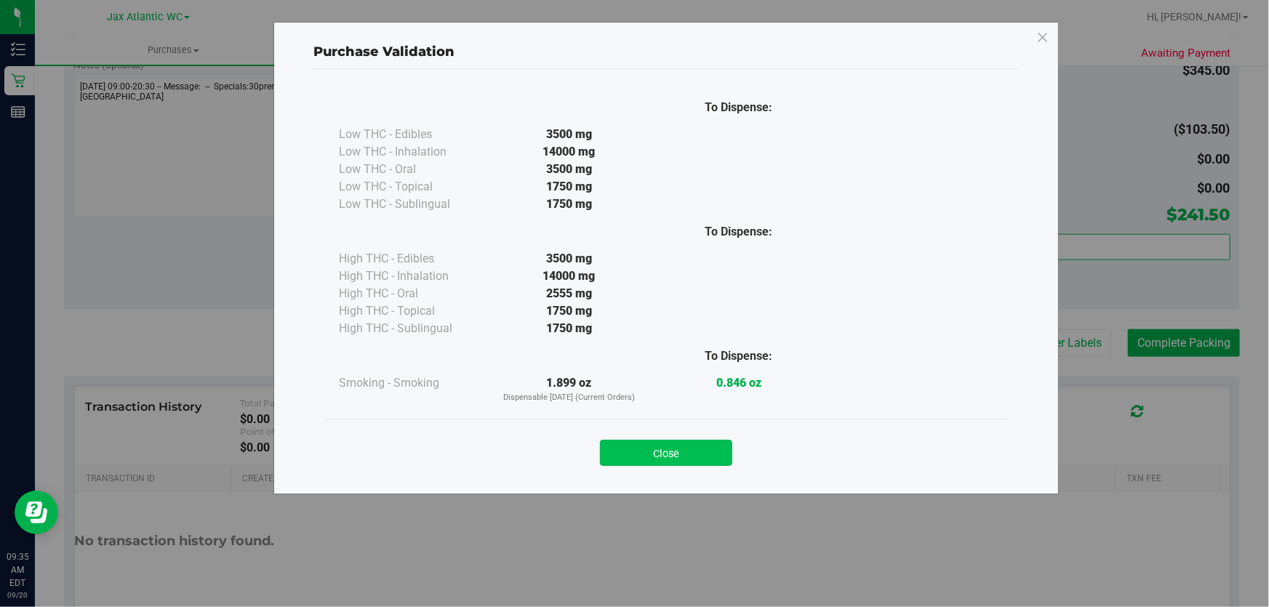
click at [719, 444] on button "Close" at bounding box center [666, 453] width 132 height 26
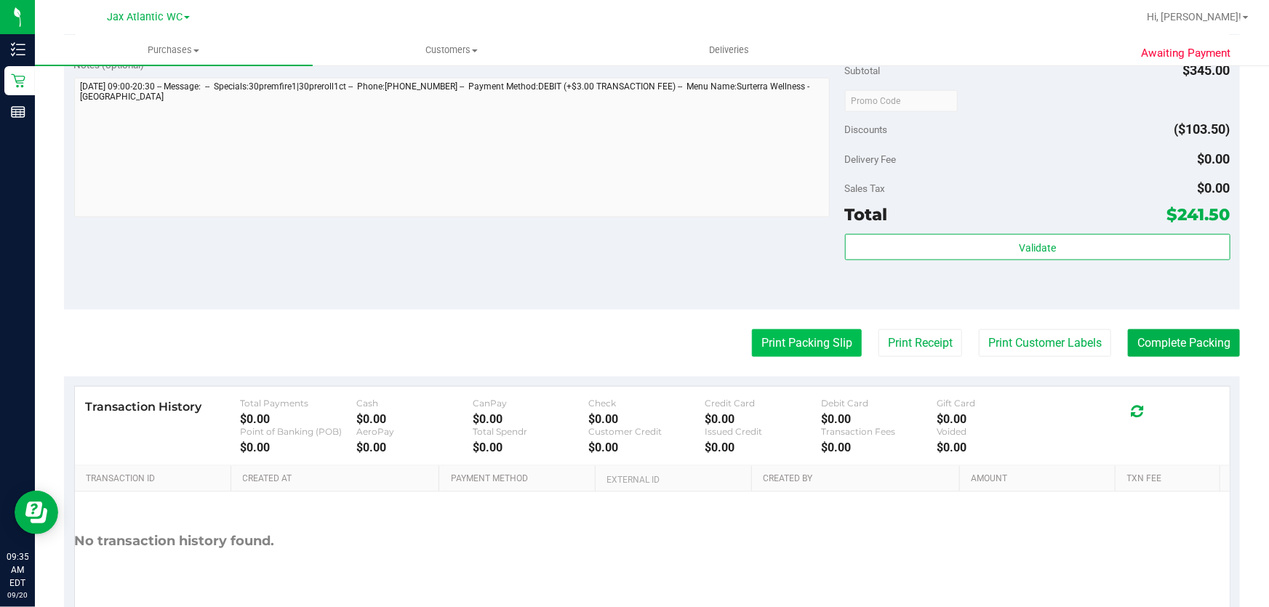
click at [814, 335] on button "Print Packing Slip" at bounding box center [807, 343] width 110 height 28
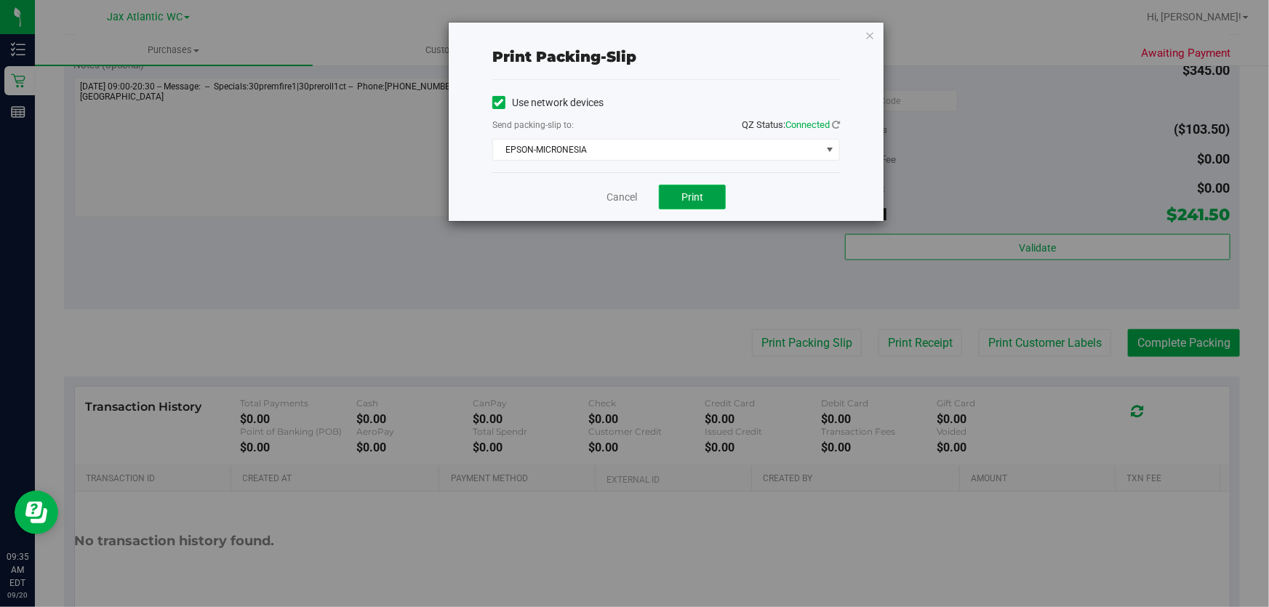
click at [695, 201] on span "Print" at bounding box center [692, 197] width 22 height 12
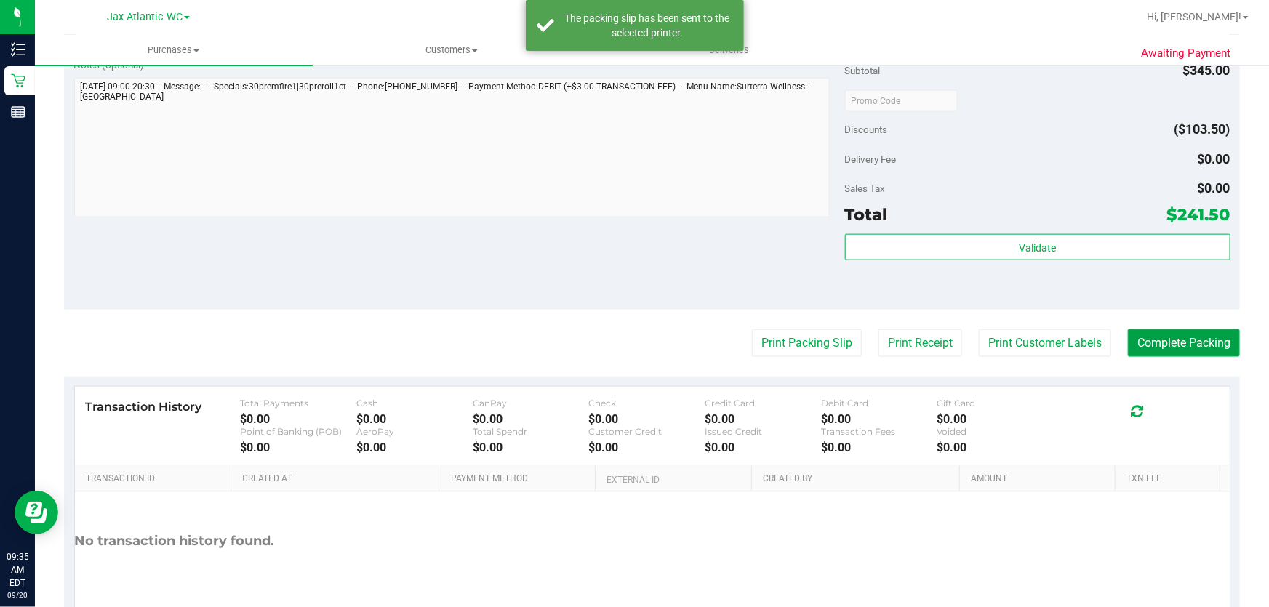
click at [1150, 329] on button "Complete Packing" at bounding box center [1184, 343] width 112 height 28
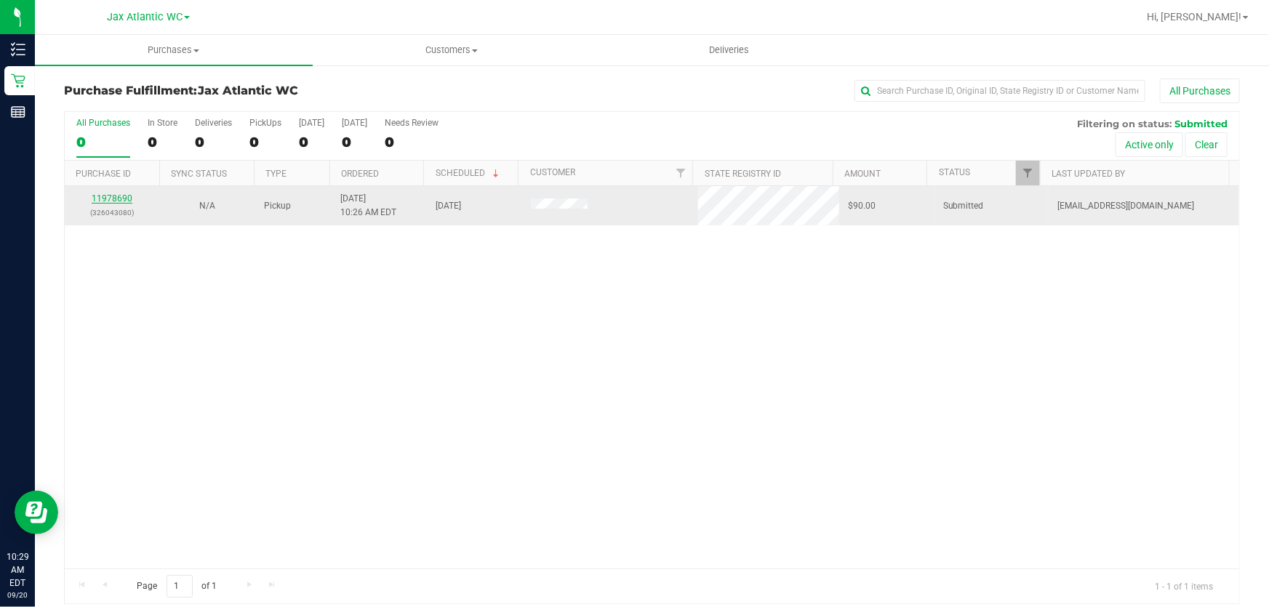
click at [113, 198] on link "11978690" at bounding box center [112, 198] width 41 height 10
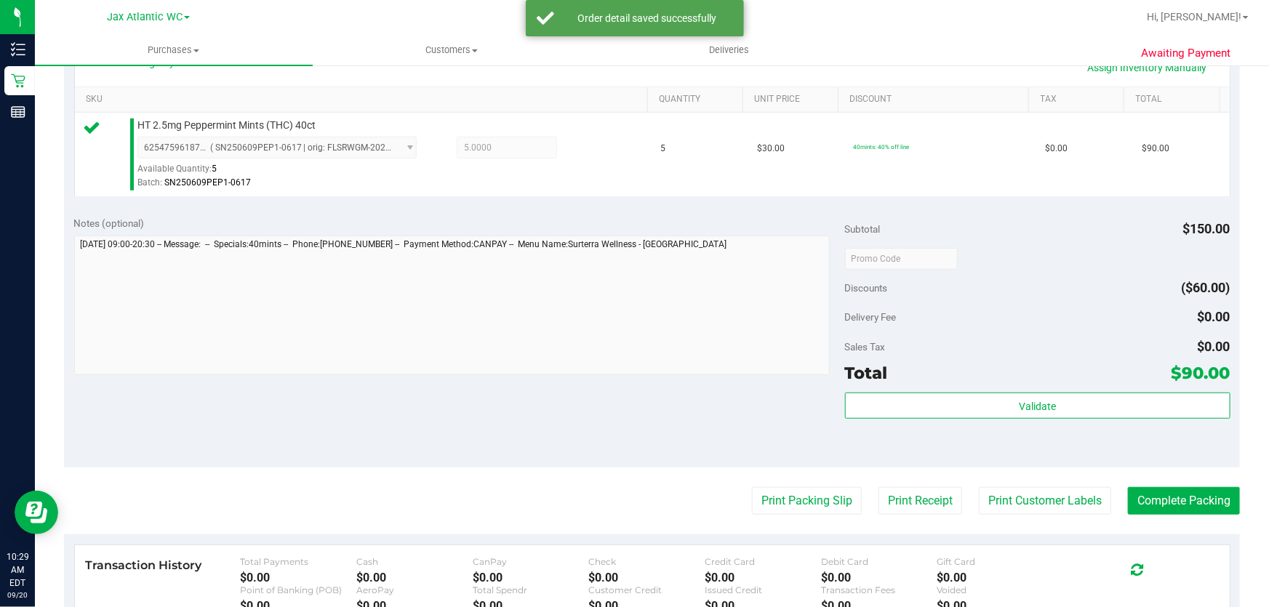
scroll to position [579, 0]
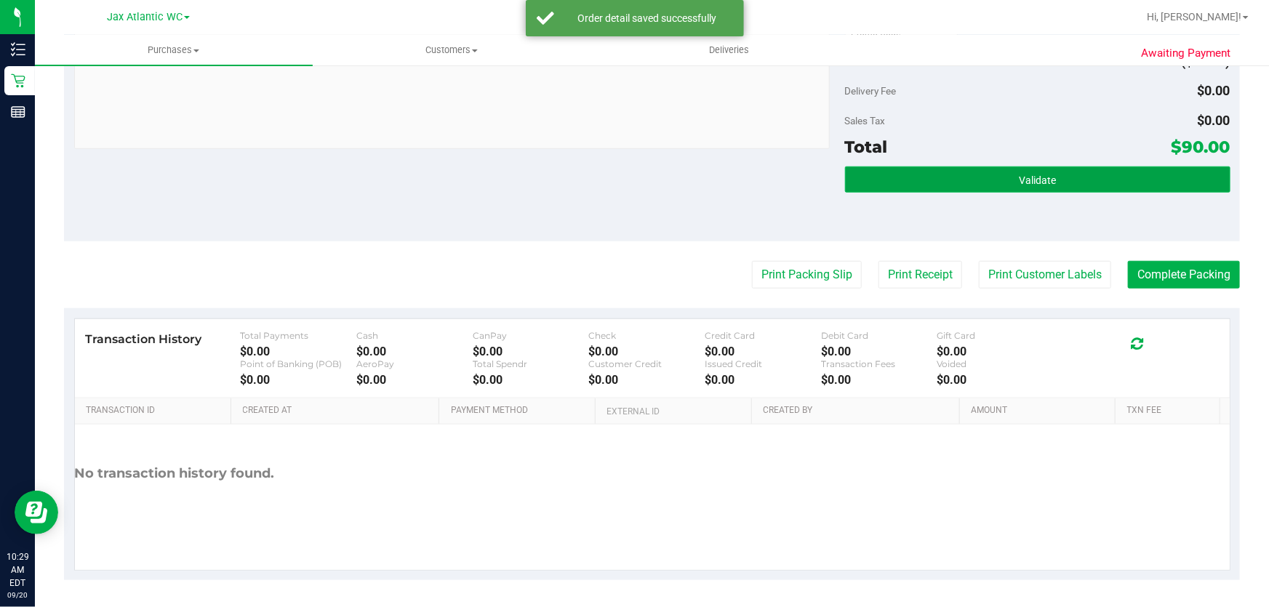
click at [989, 185] on button "Validate" at bounding box center [1037, 180] width 385 height 26
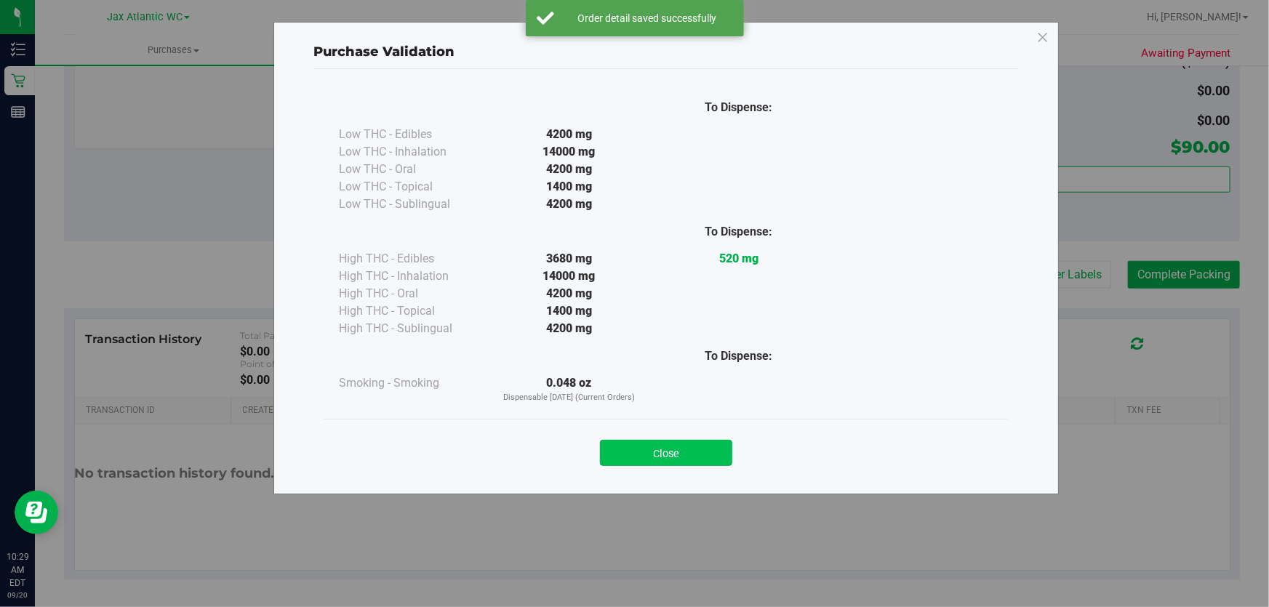
click at [718, 465] on button "Close" at bounding box center [666, 453] width 132 height 26
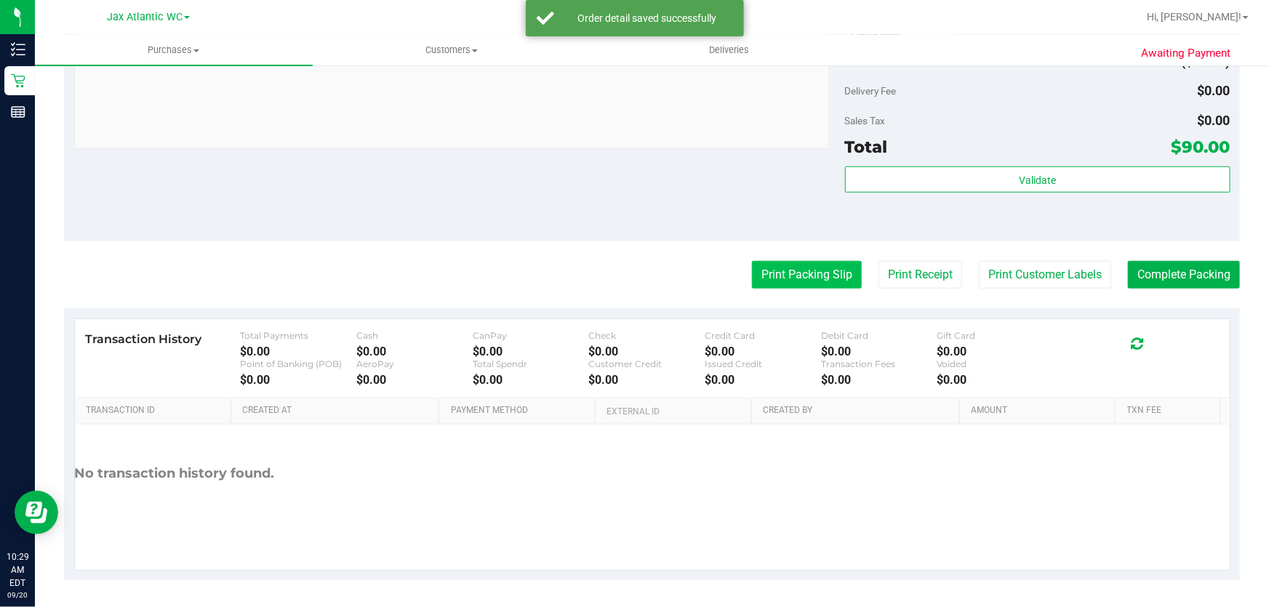
click at [790, 277] on button "Print Packing Slip" at bounding box center [807, 275] width 110 height 28
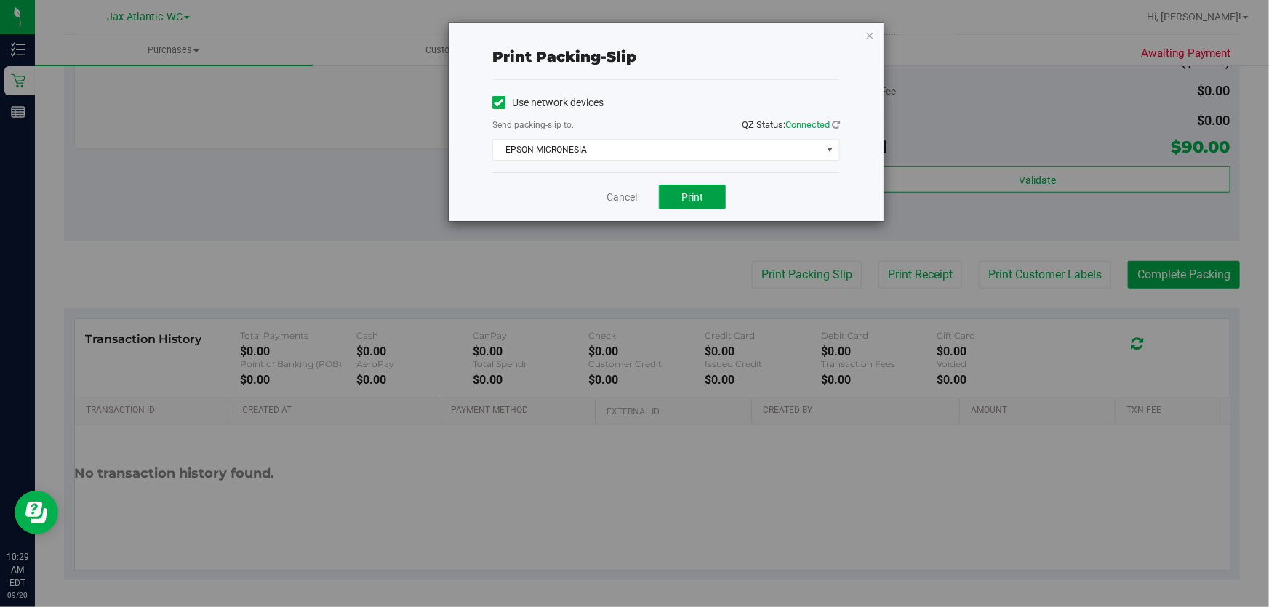
click at [707, 188] on button "Print" at bounding box center [692, 197] width 67 height 25
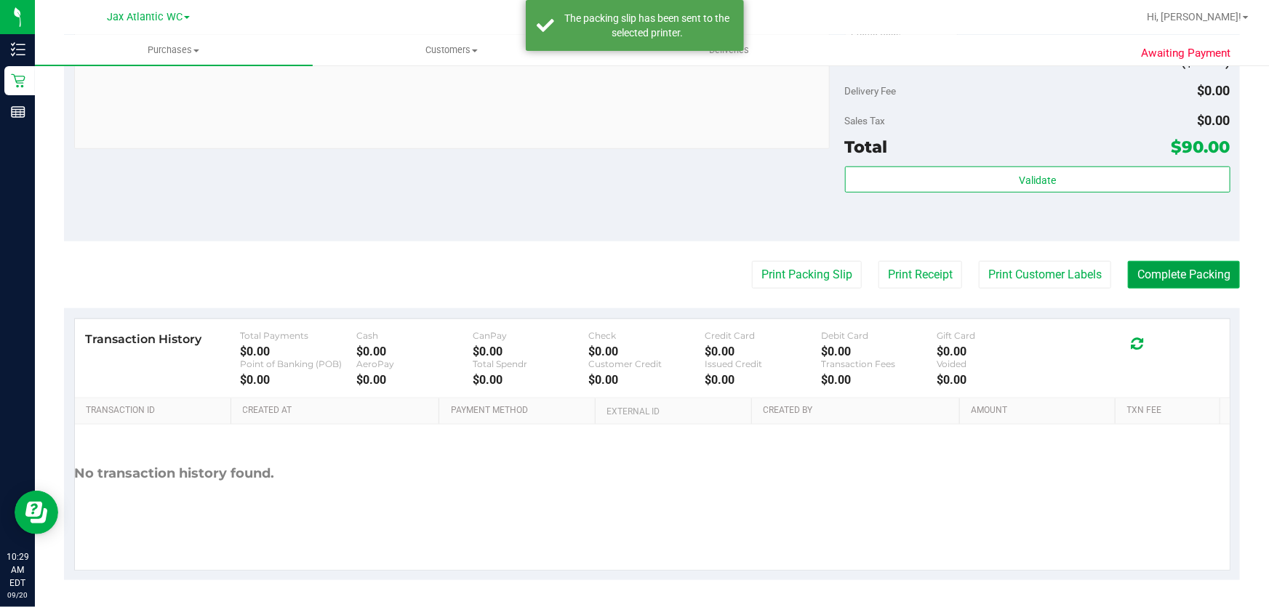
click at [1192, 269] on button "Complete Packing" at bounding box center [1184, 275] width 112 height 28
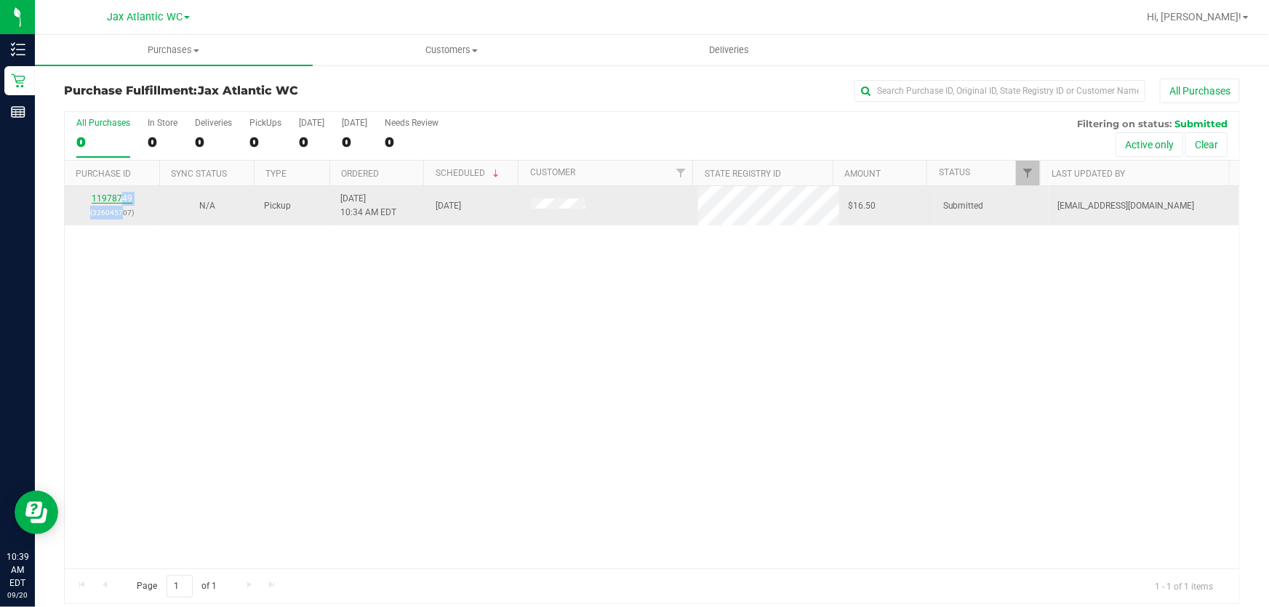
drag, startPoint x: 123, startPoint y: 205, endPoint x: 123, endPoint y: 196, distance: 9.5
click at [123, 204] on div "11978749 (326045707)" at bounding box center [112, 206] width 78 height 28
click at [123, 196] on link "11978749" at bounding box center [112, 198] width 41 height 10
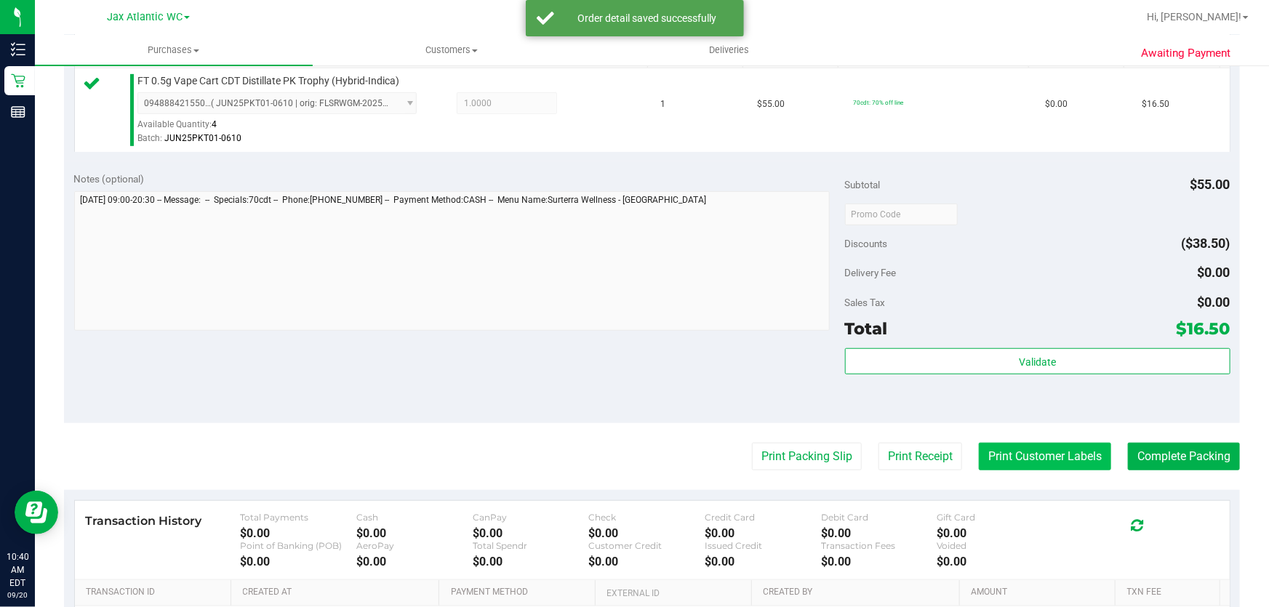
scroll to position [462, 0]
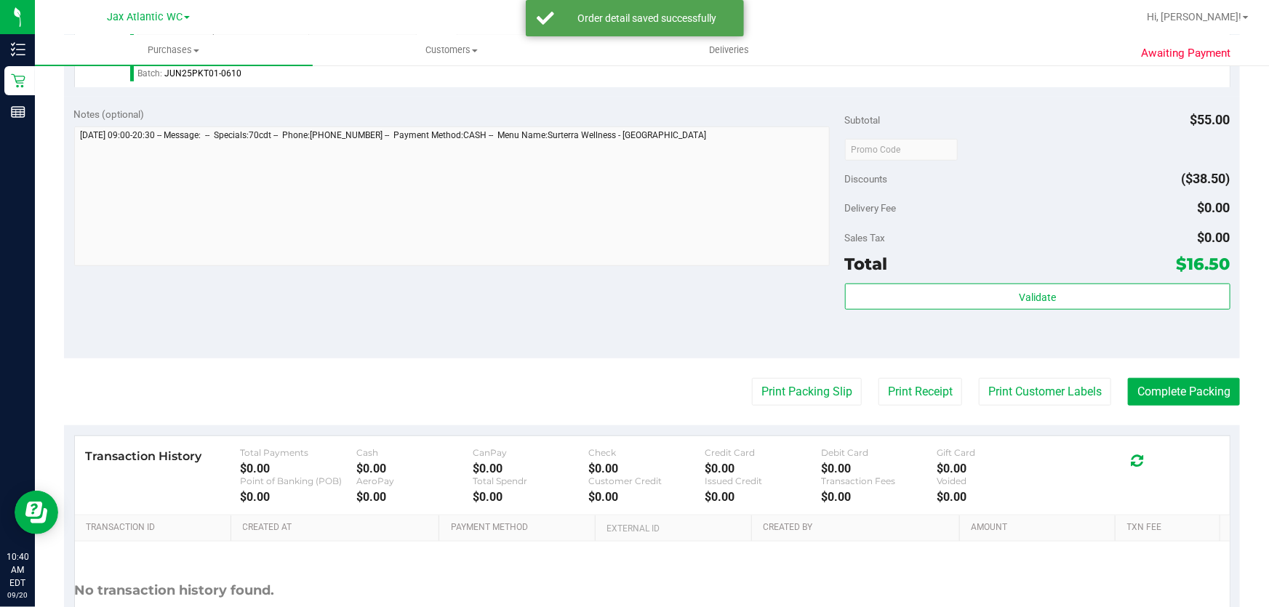
click at [1027, 276] on div "Total $16.50" at bounding box center [1037, 264] width 385 height 26
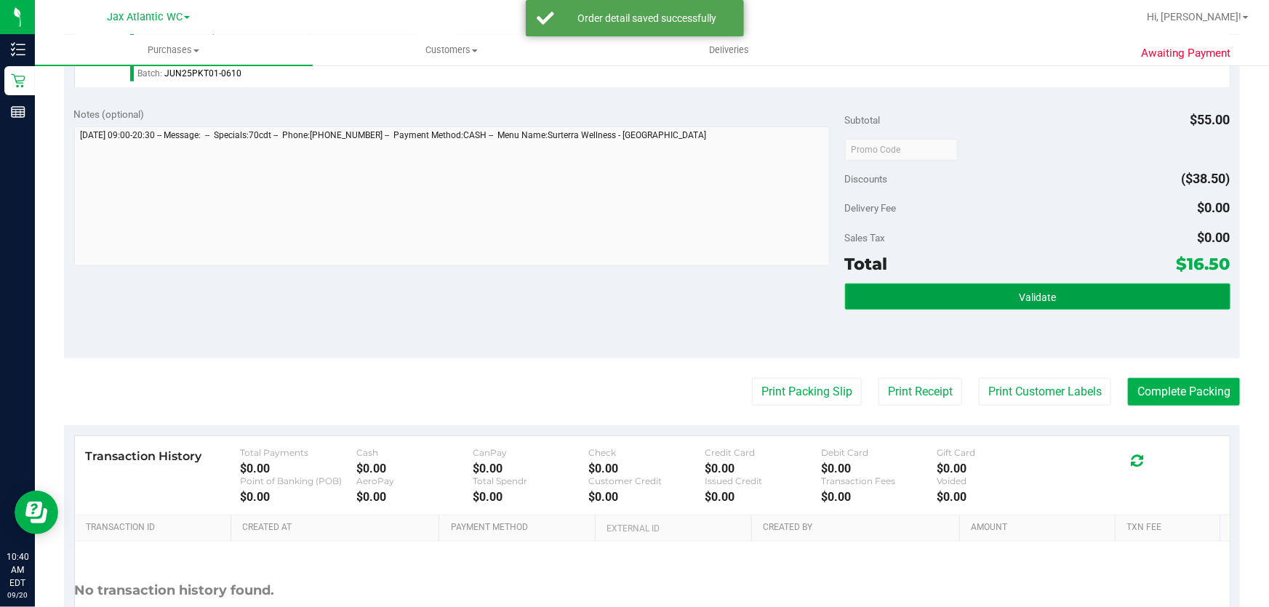
click at [1020, 292] on span "Validate" at bounding box center [1037, 298] width 37 height 12
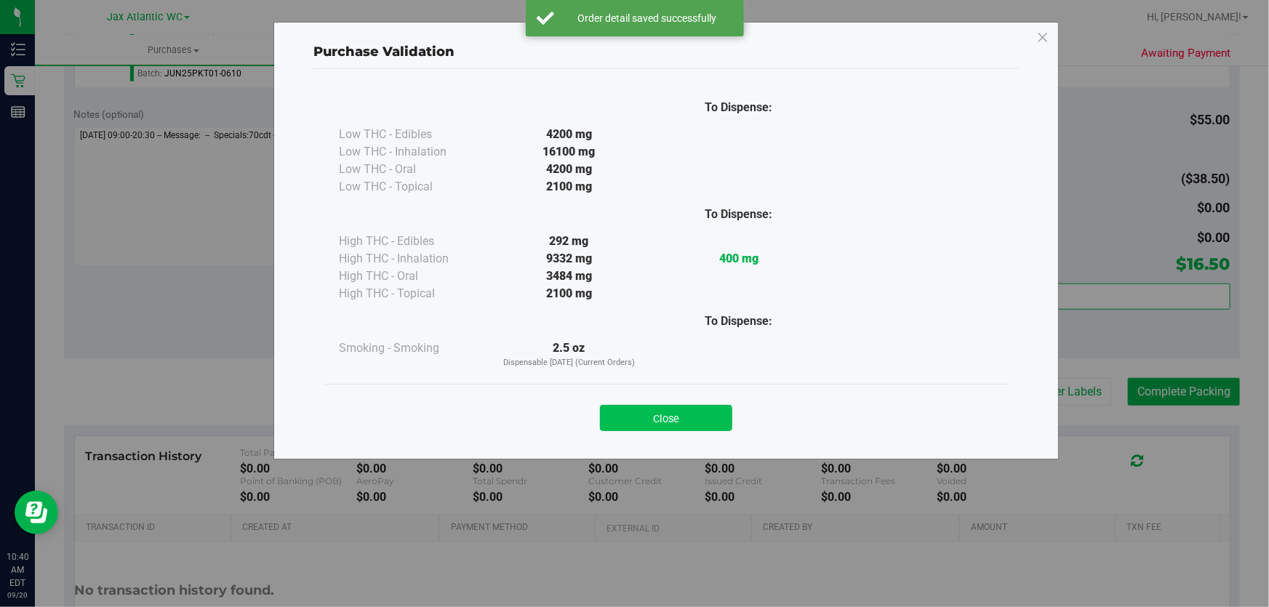
click at [655, 420] on button "Close" at bounding box center [666, 418] width 132 height 26
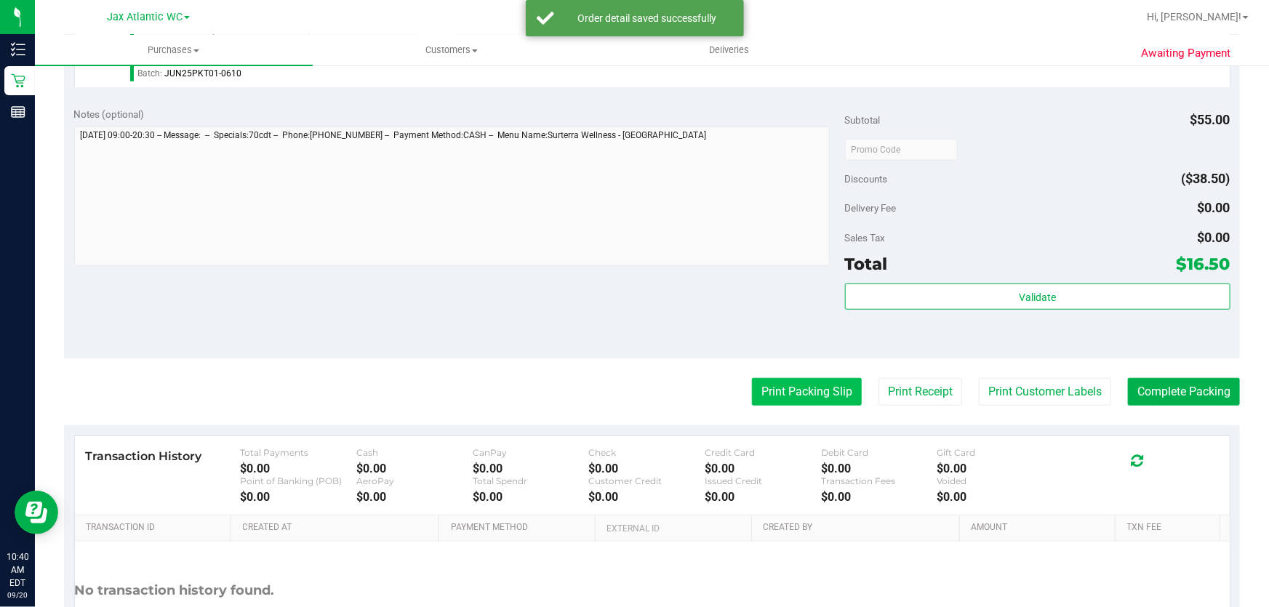
click at [797, 400] on button "Print Packing Slip" at bounding box center [807, 392] width 110 height 28
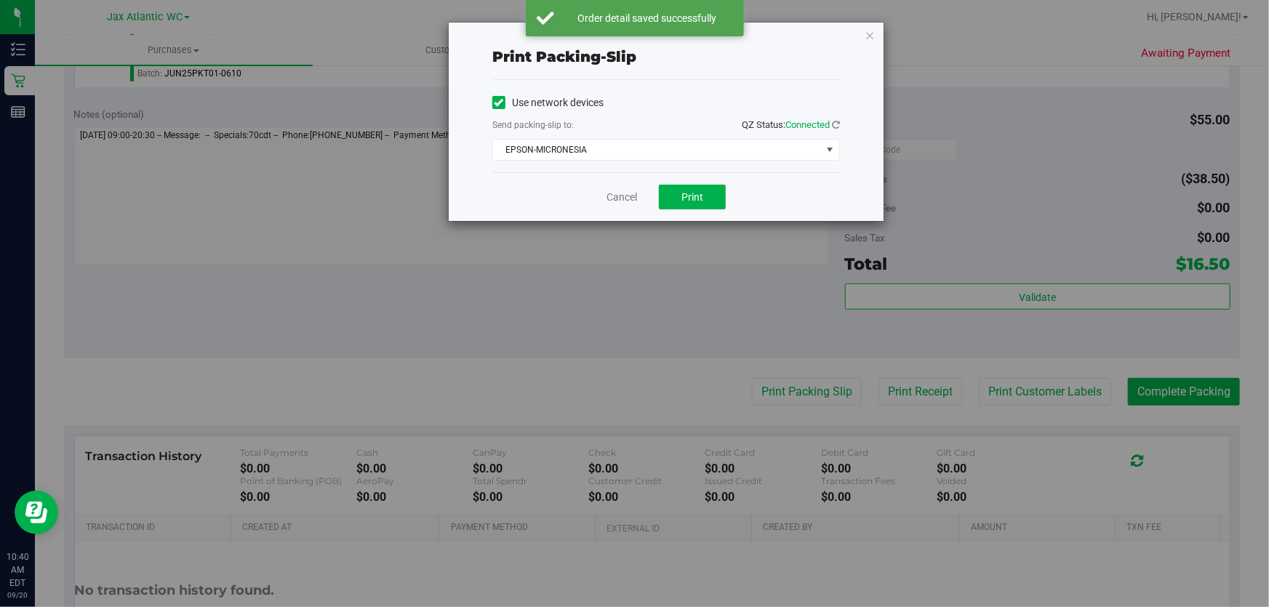
click at [685, 183] on div "Cancel Print" at bounding box center [666, 196] width 348 height 49
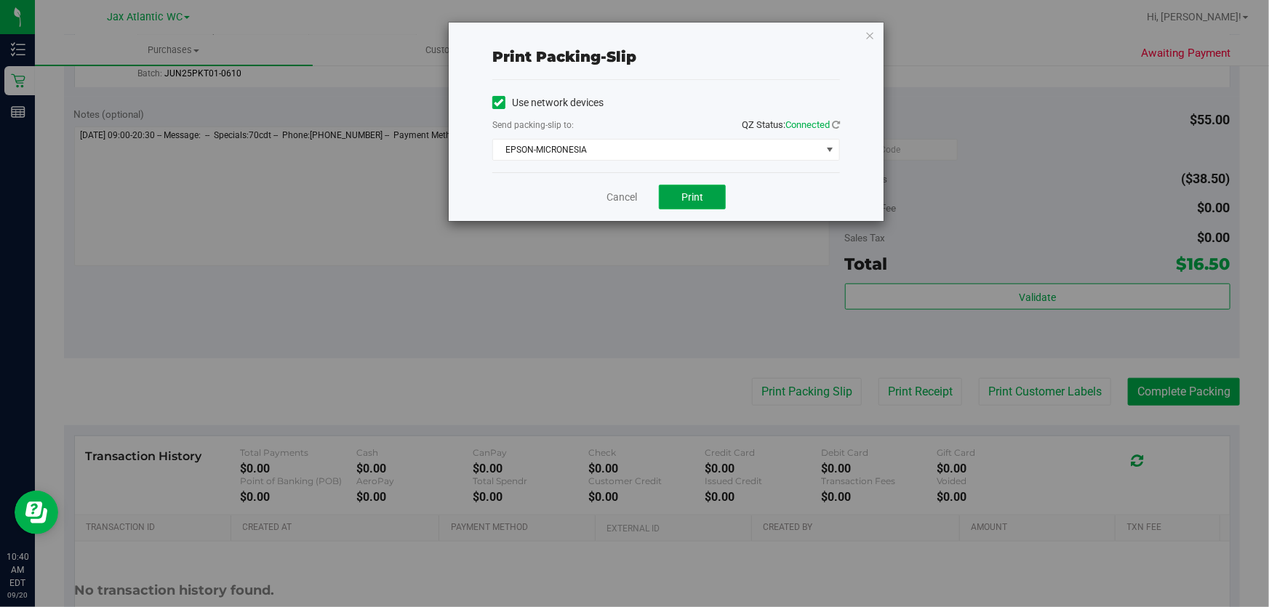
click at [685, 191] on span "Print" at bounding box center [692, 197] width 22 height 12
click at [627, 201] on link "Cancel" at bounding box center [621, 197] width 31 height 15
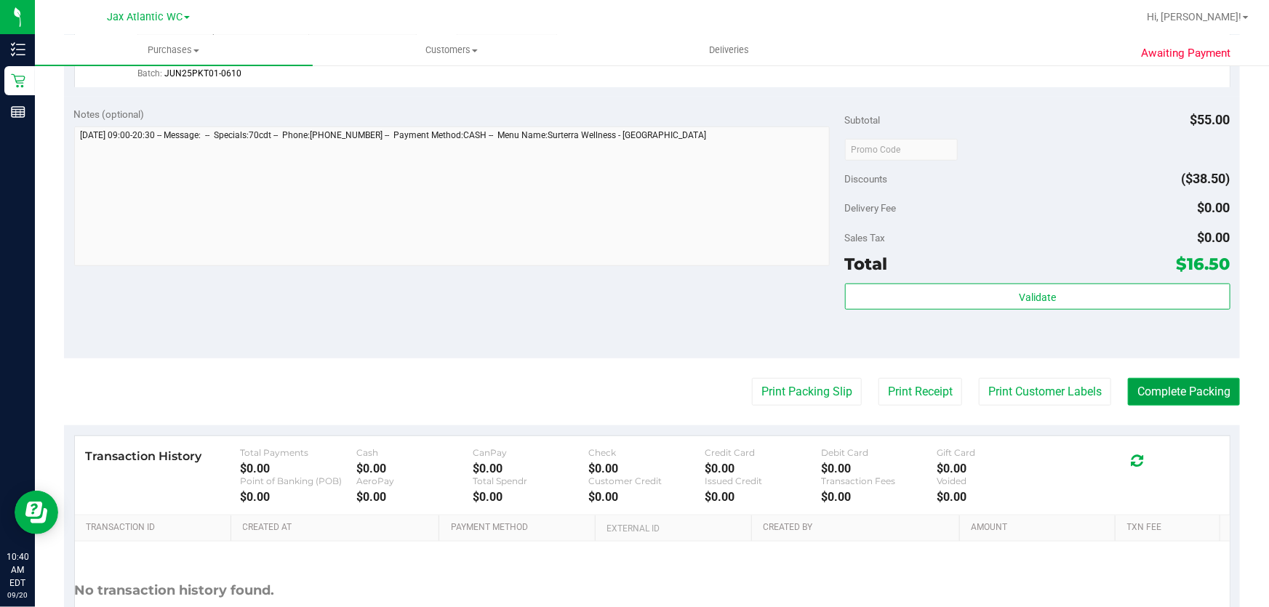
click at [1192, 393] on button "Complete Packing" at bounding box center [1184, 392] width 112 height 28
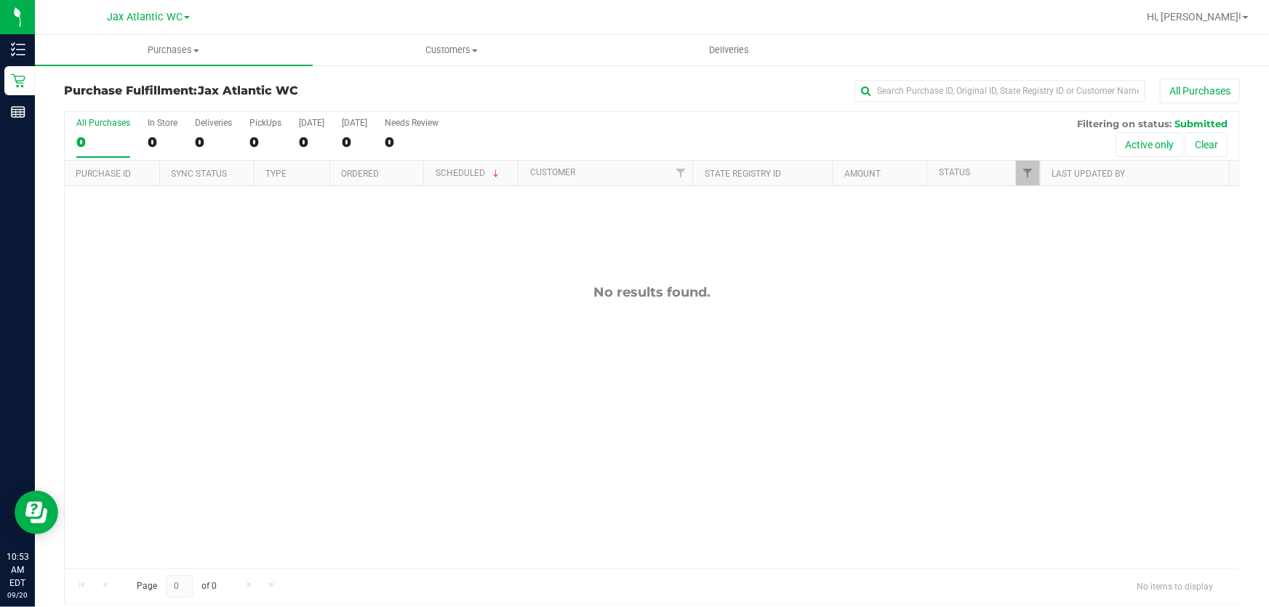
click at [313, 18] on div at bounding box center [698, 17] width 877 height 28
click at [451, 297] on div "No results found." at bounding box center [652, 292] width 1174 height 16
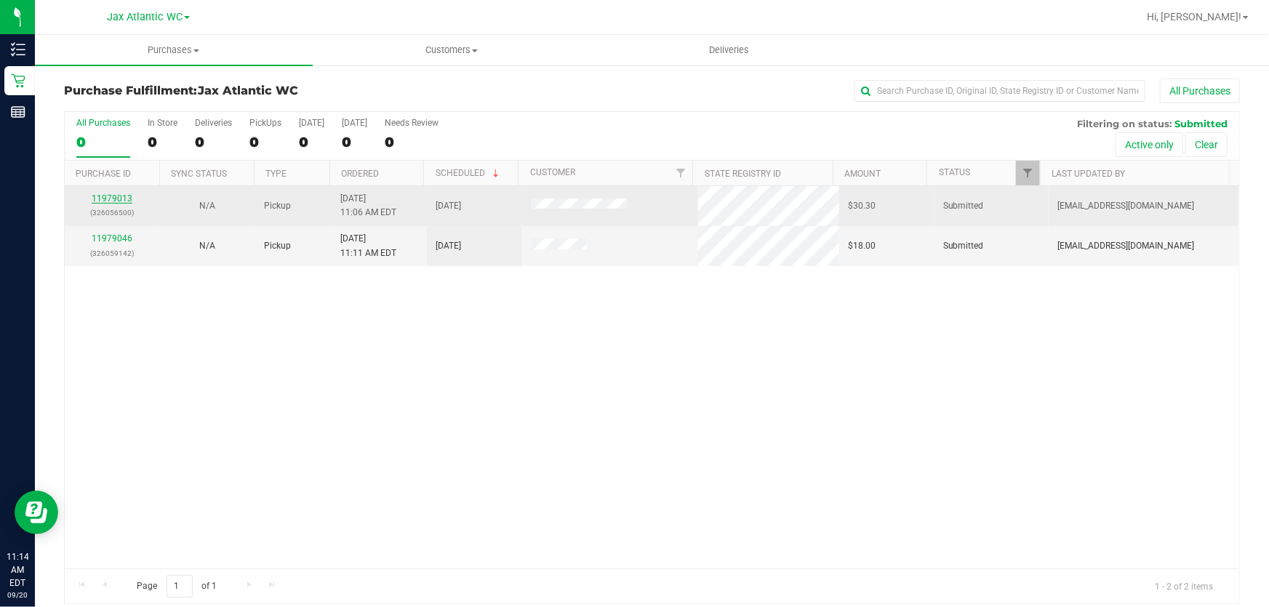
click at [123, 203] on link "11979013" at bounding box center [112, 198] width 41 height 10
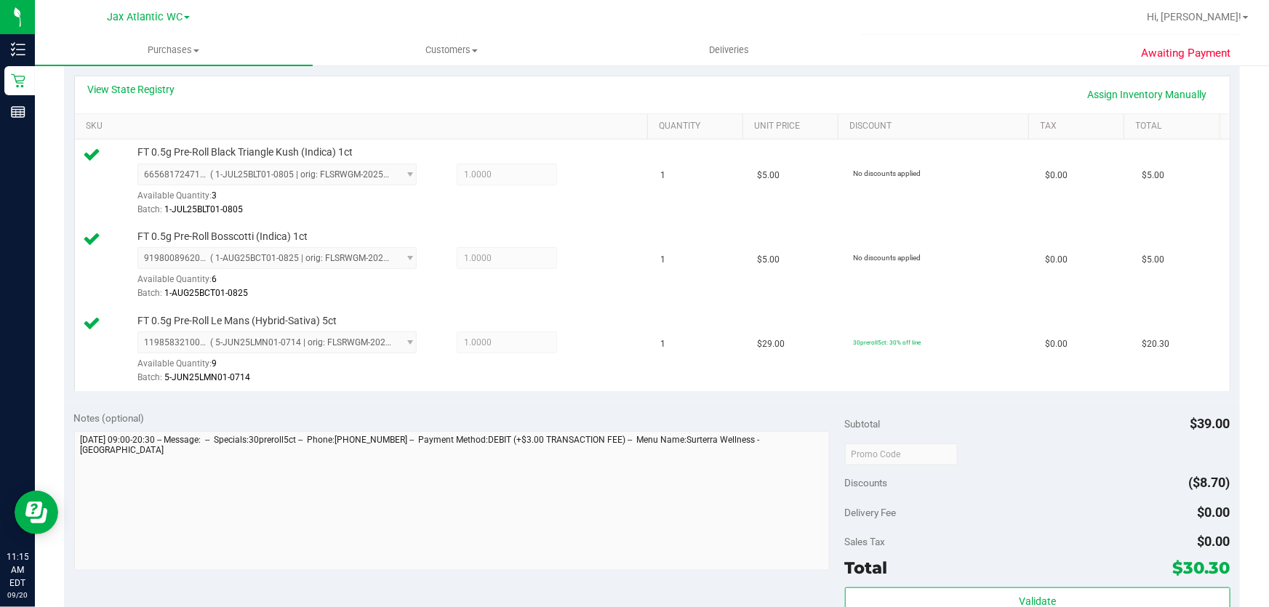
scroll to position [595, 0]
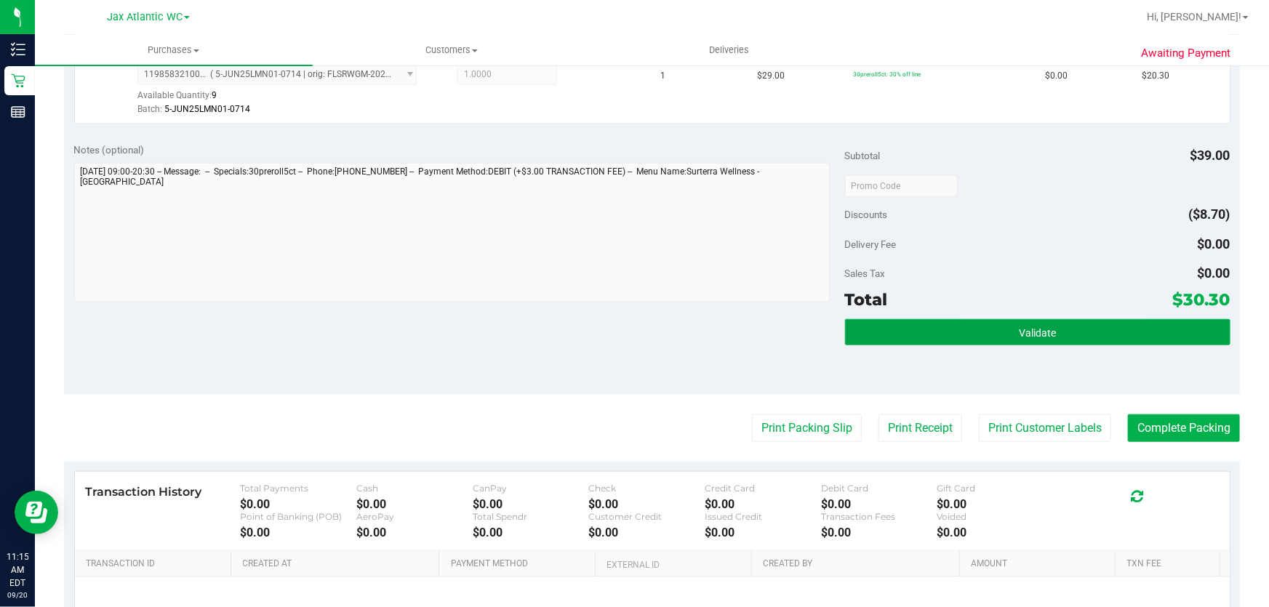
click at [955, 326] on button "Validate" at bounding box center [1037, 332] width 385 height 26
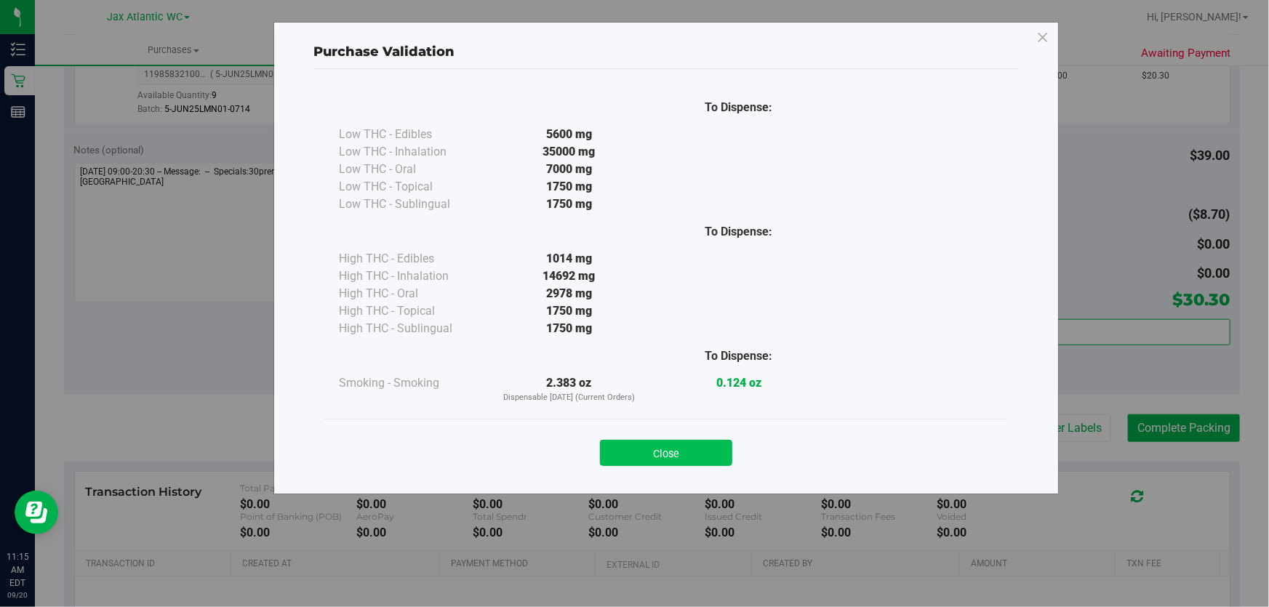
click at [638, 449] on button "Close" at bounding box center [666, 453] width 132 height 26
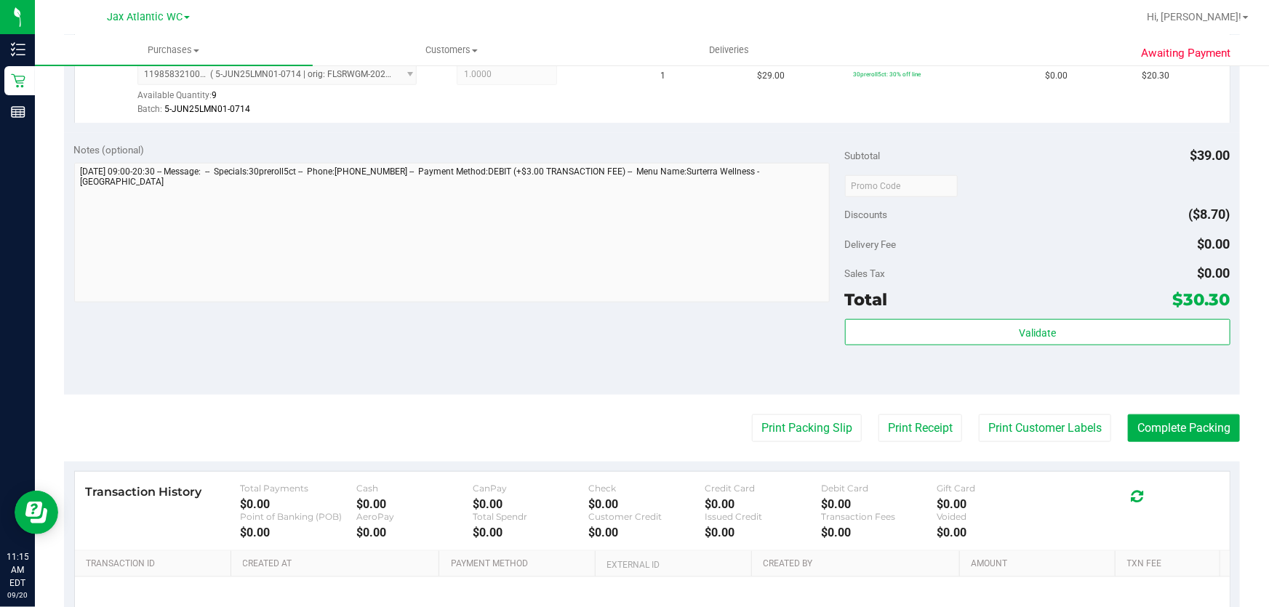
click at [823, 441] on purchase-details "Back Edit Purchase Cancel Purchase View Profile # 11979013 BioTrack ID: - Submi…" at bounding box center [652, 109] width 1176 height 1250
click at [818, 425] on button "Print Packing Slip" at bounding box center [807, 428] width 110 height 28
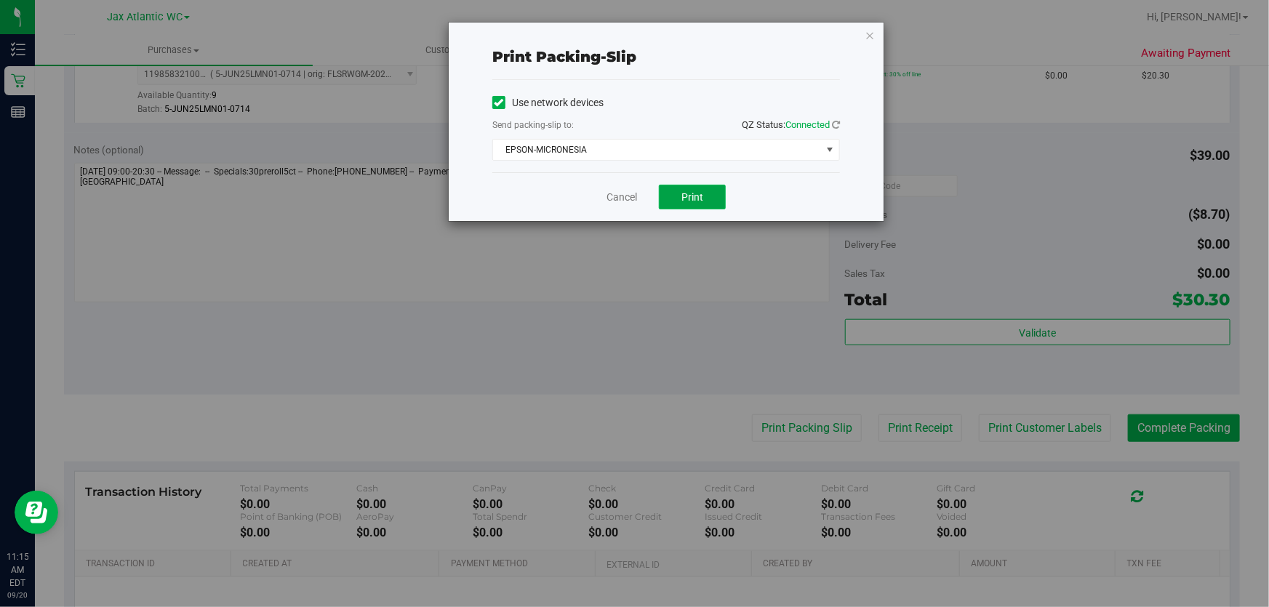
click at [700, 201] on span "Print" at bounding box center [692, 197] width 22 height 12
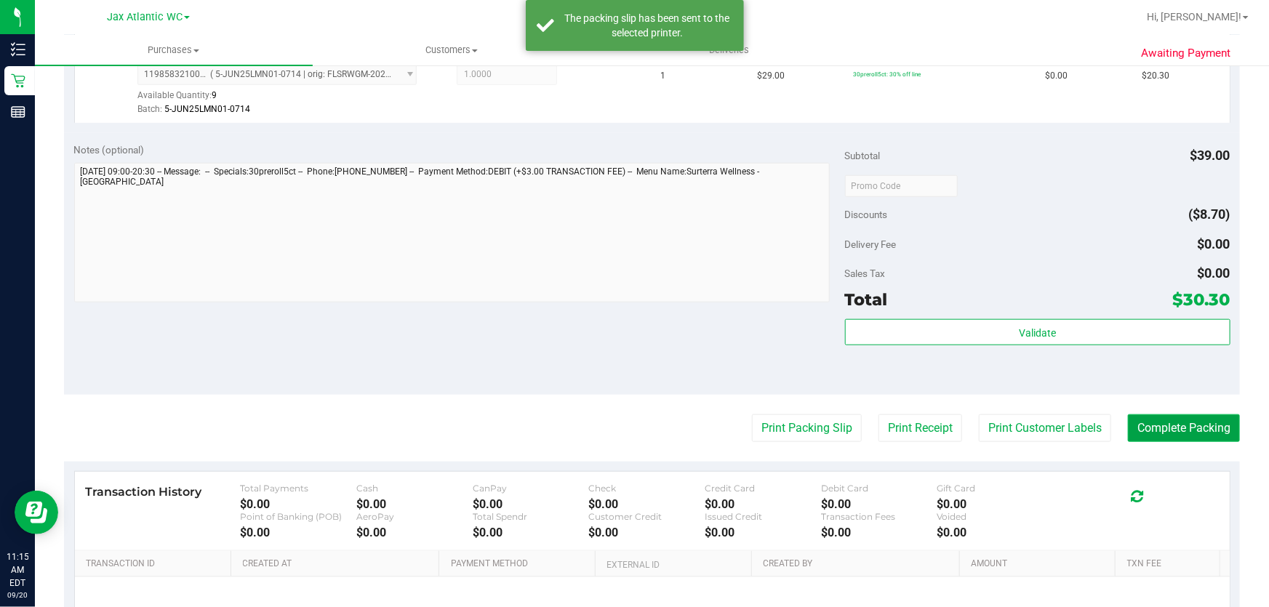
click at [1128, 430] on button "Complete Packing" at bounding box center [1184, 428] width 112 height 28
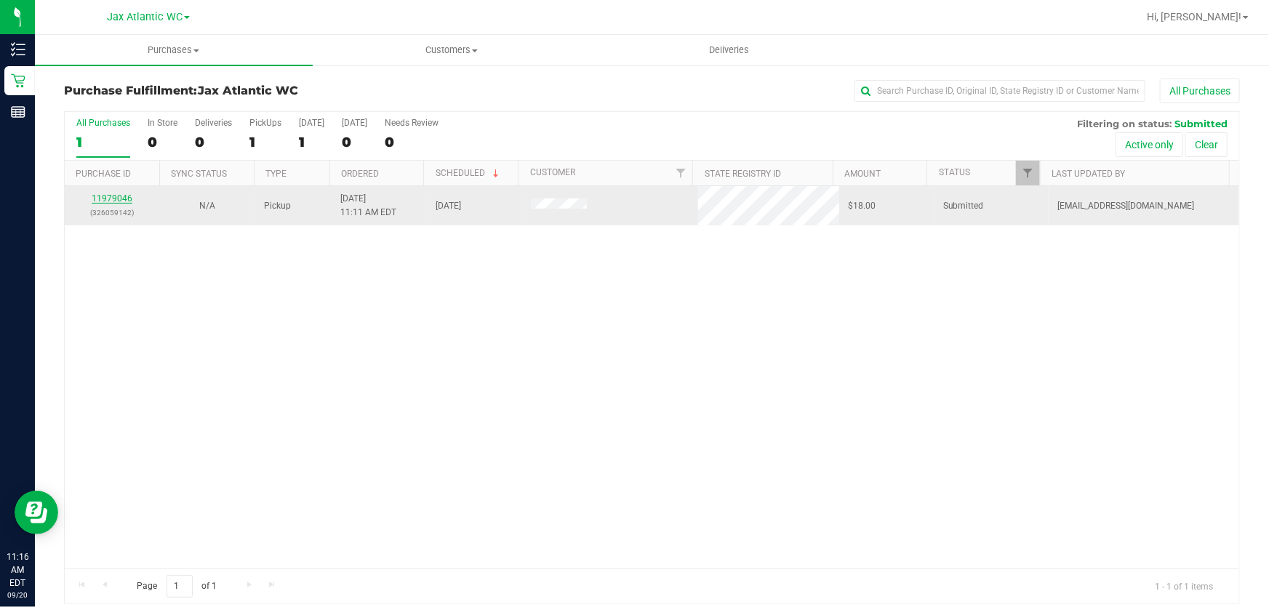
click at [127, 198] on link "11979046" at bounding box center [112, 198] width 41 height 10
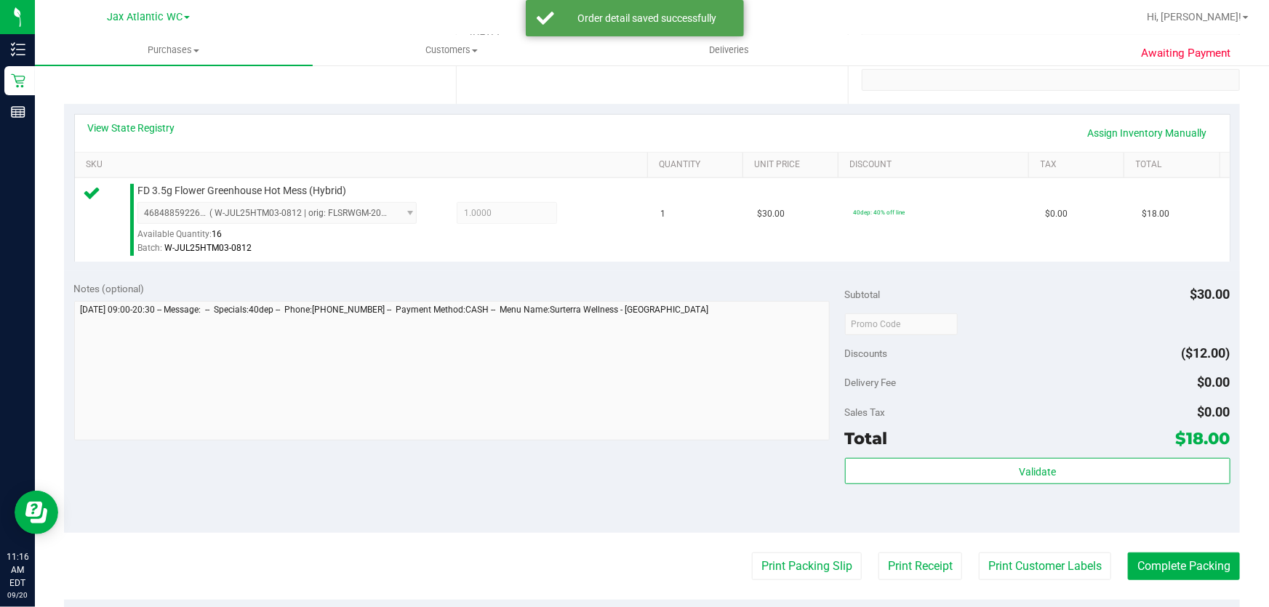
scroll to position [330, 0]
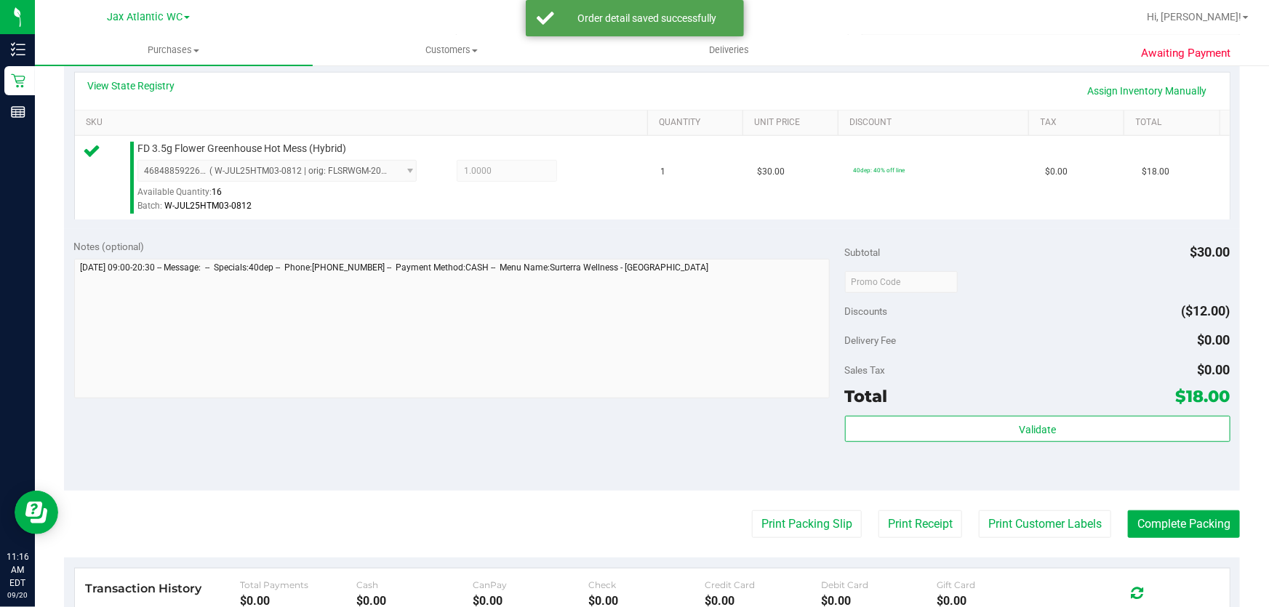
click at [977, 414] on div "Subtotal $30.00 Discounts ($12.00) Delivery Fee $0.00 Sales Tax $0.00 Total $18…" at bounding box center [1037, 360] width 385 height 242
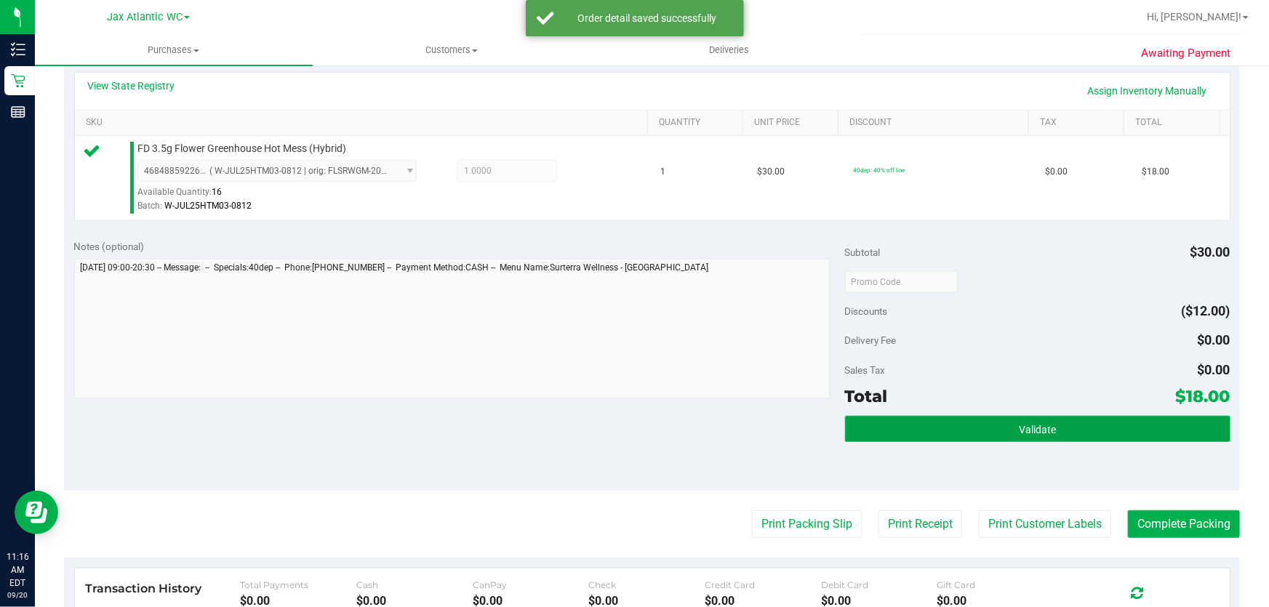
click at [976, 418] on button "Validate" at bounding box center [1037, 429] width 385 height 26
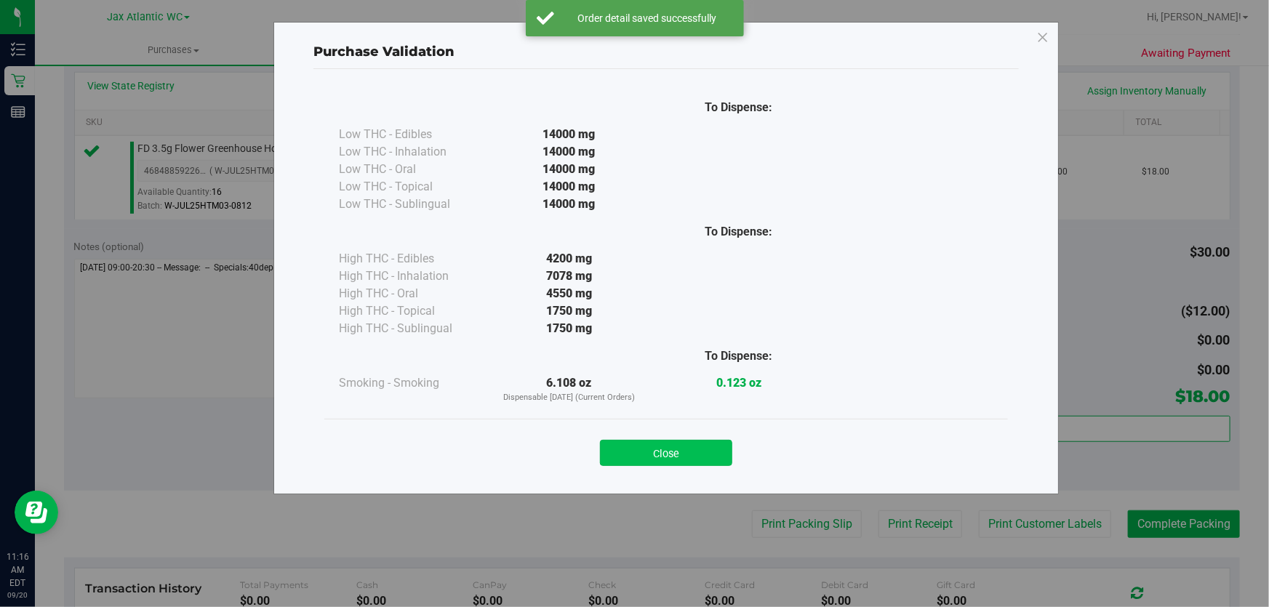
click at [681, 440] on button "Close" at bounding box center [666, 453] width 132 height 26
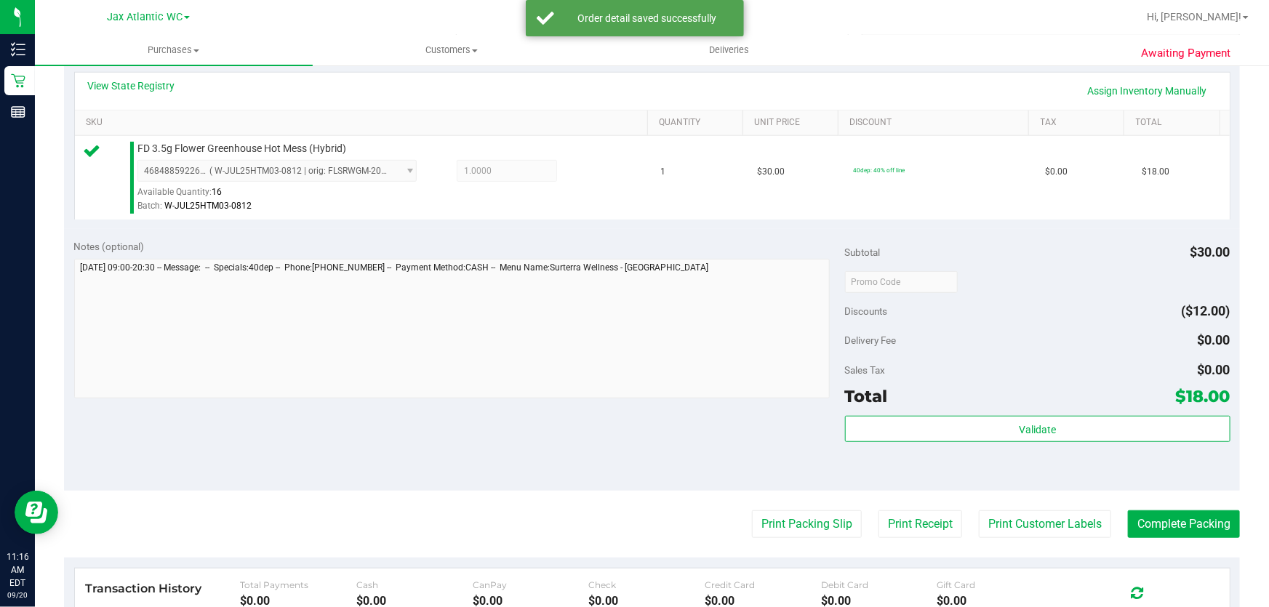
click at [683, 447] on div "Notes (optional) Subtotal $30.00 Discounts ($12.00) Delivery Fee $0.00 Sales Ta…" at bounding box center [652, 360] width 1176 height 262
click at [810, 528] on button "Print Packing Slip" at bounding box center [807, 524] width 110 height 28
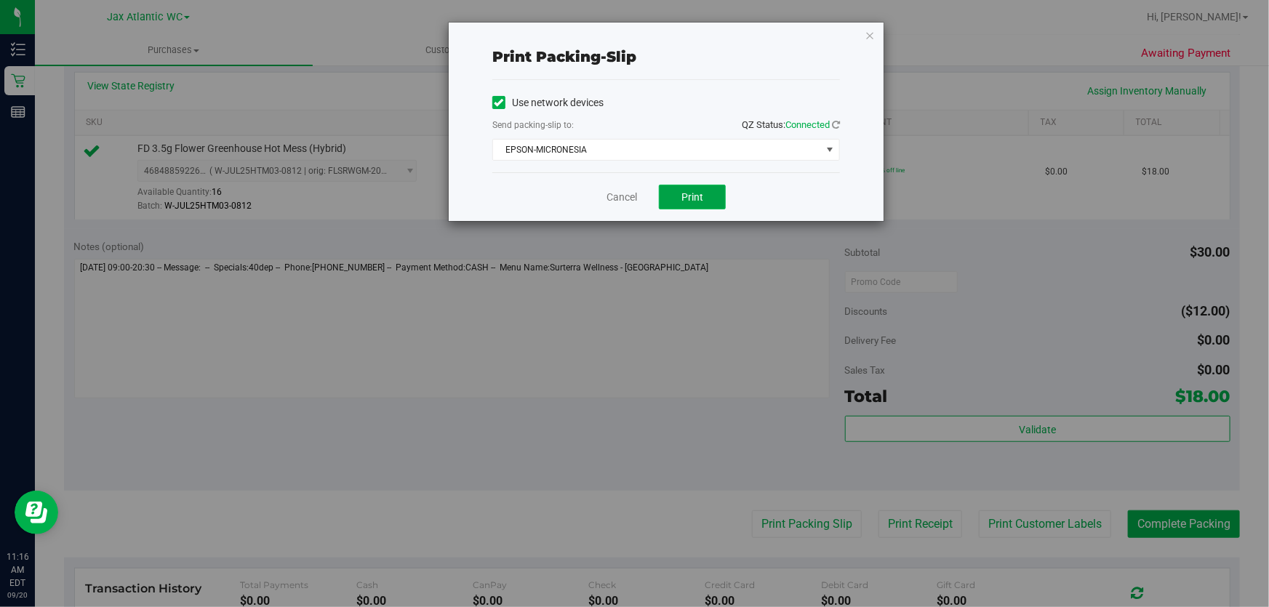
click at [696, 191] on span "Print" at bounding box center [692, 197] width 22 height 12
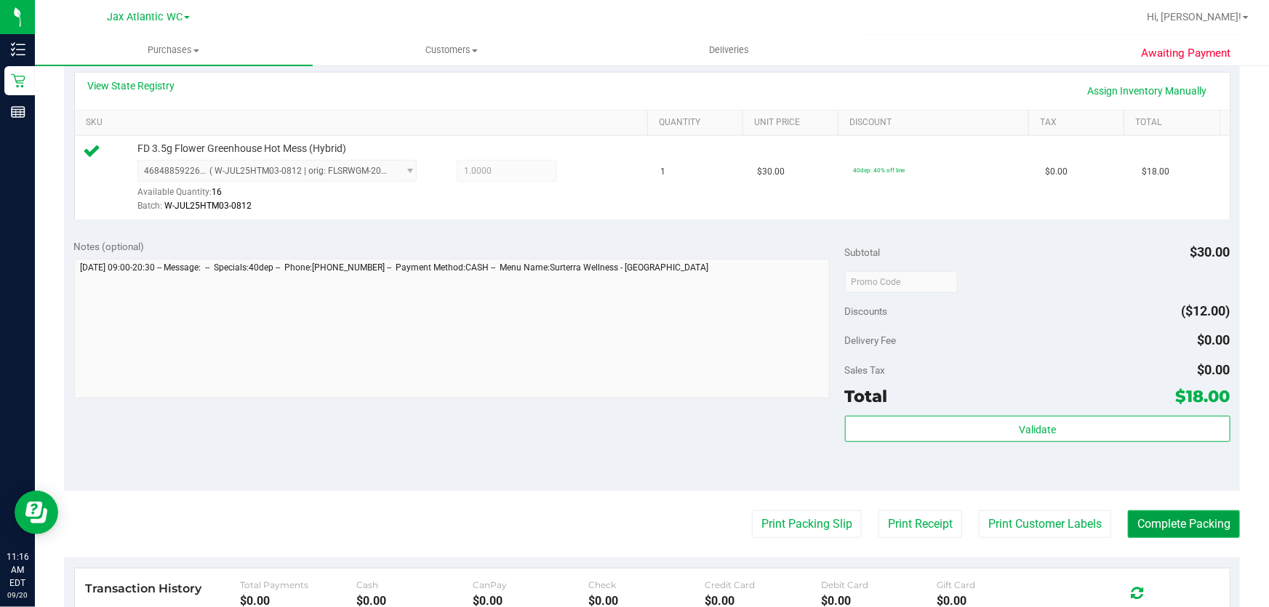
click at [1155, 526] on button "Complete Packing" at bounding box center [1184, 524] width 112 height 28
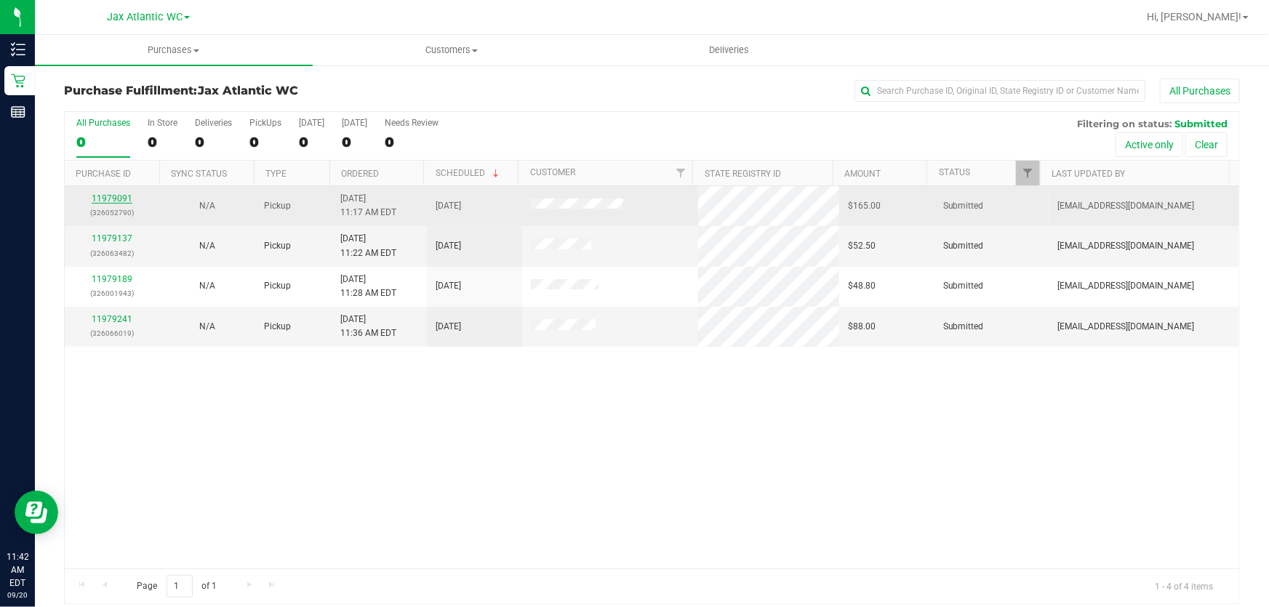
click at [123, 203] on link "11979091" at bounding box center [112, 198] width 41 height 10
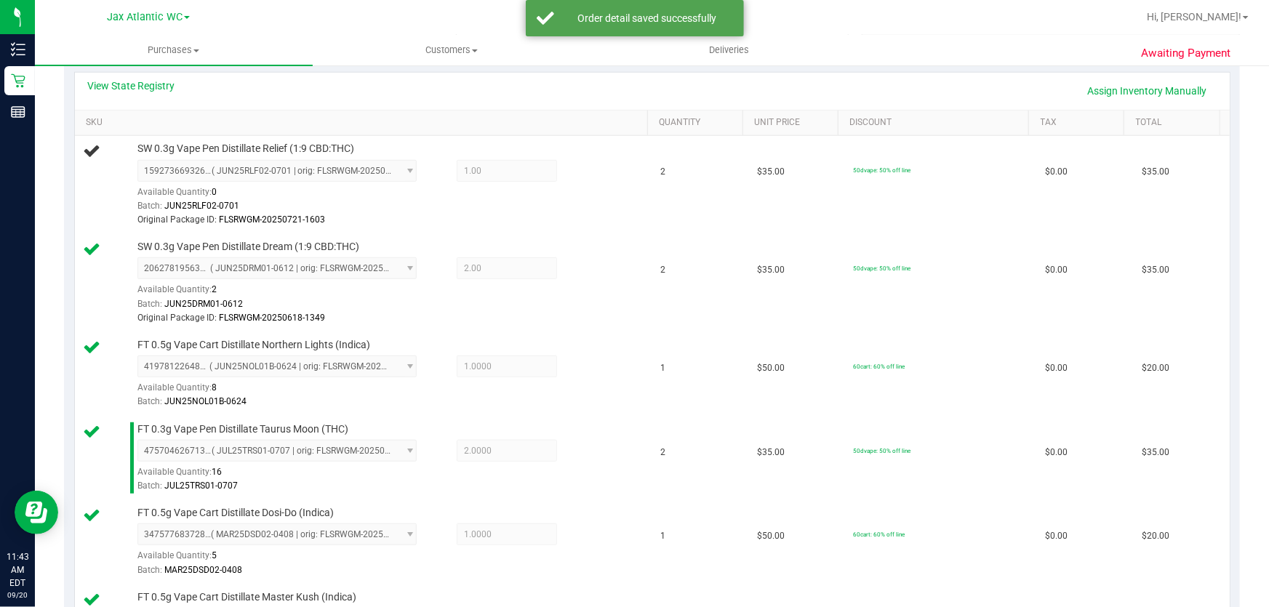
scroll to position [264, 0]
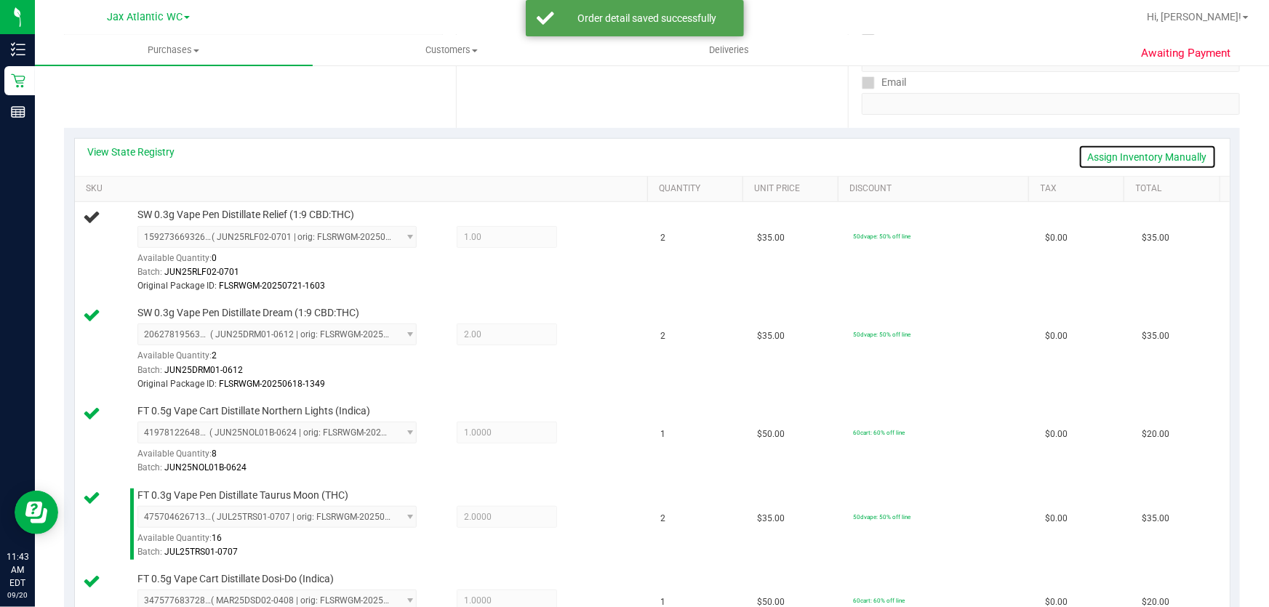
click at [1156, 152] on link "Assign Inventory Manually" at bounding box center [1147, 157] width 138 height 25
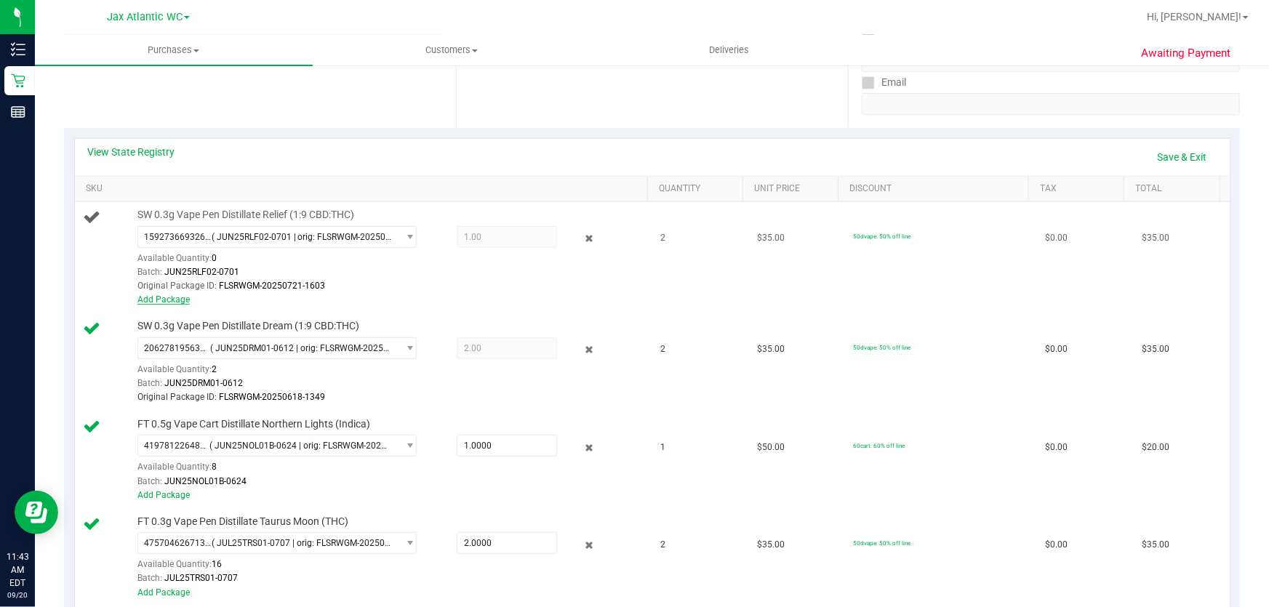
click at [155, 299] on link "Add Package" at bounding box center [163, 299] width 52 height 10
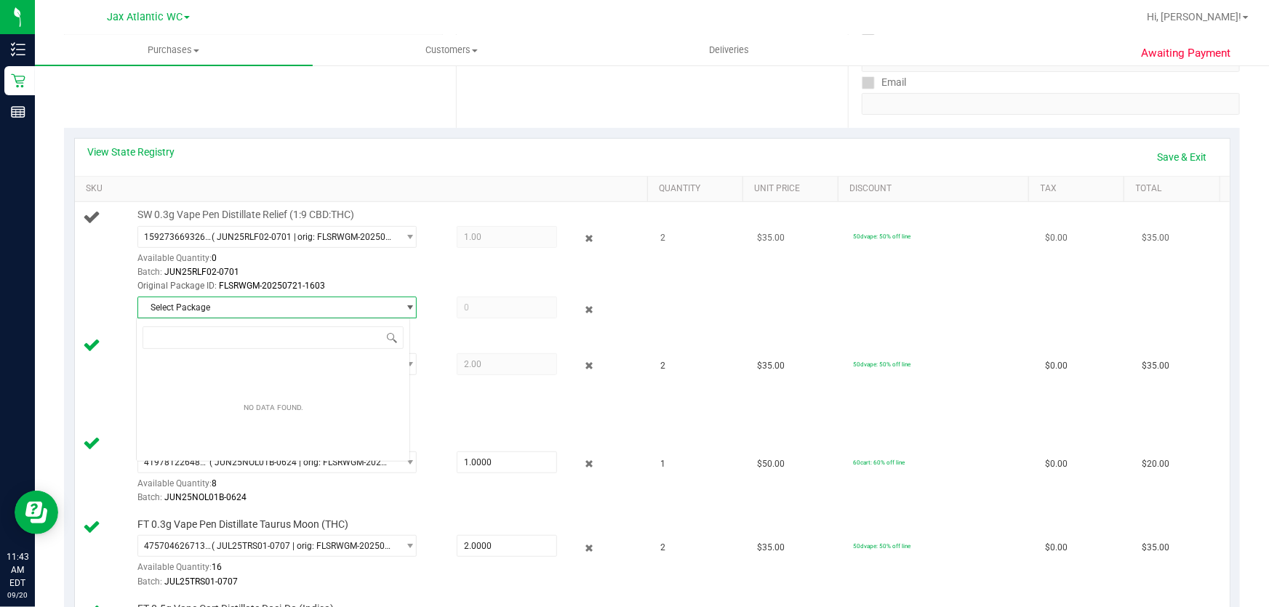
click at [407, 316] on span "select" at bounding box center [407, 307] width 18 height 20
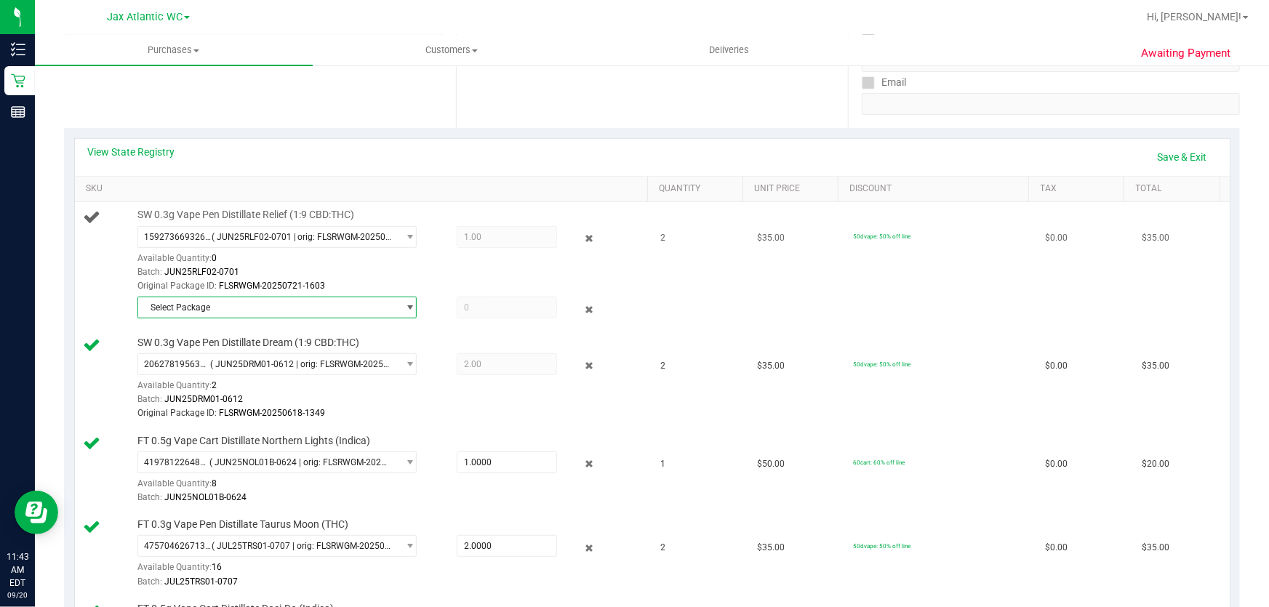
click at [405, 310] on span "select" at bounding box center [410, 308] width 11 height 12
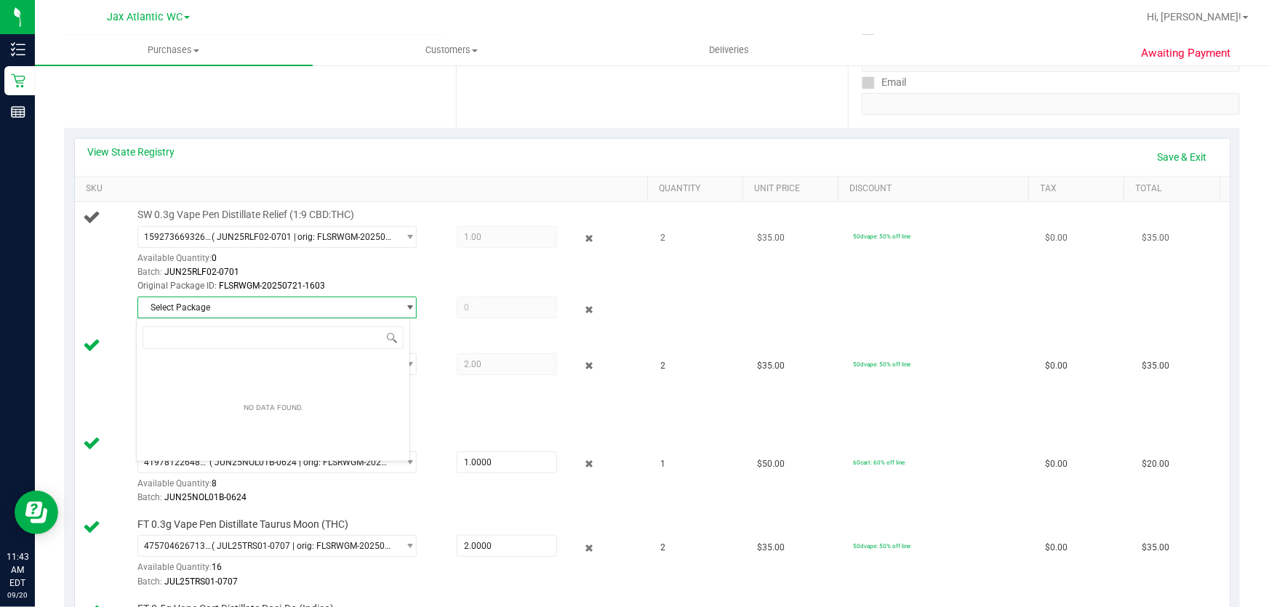
click at [405, 310] on span "select" at bounding box center [410, 308] width 11 height 12
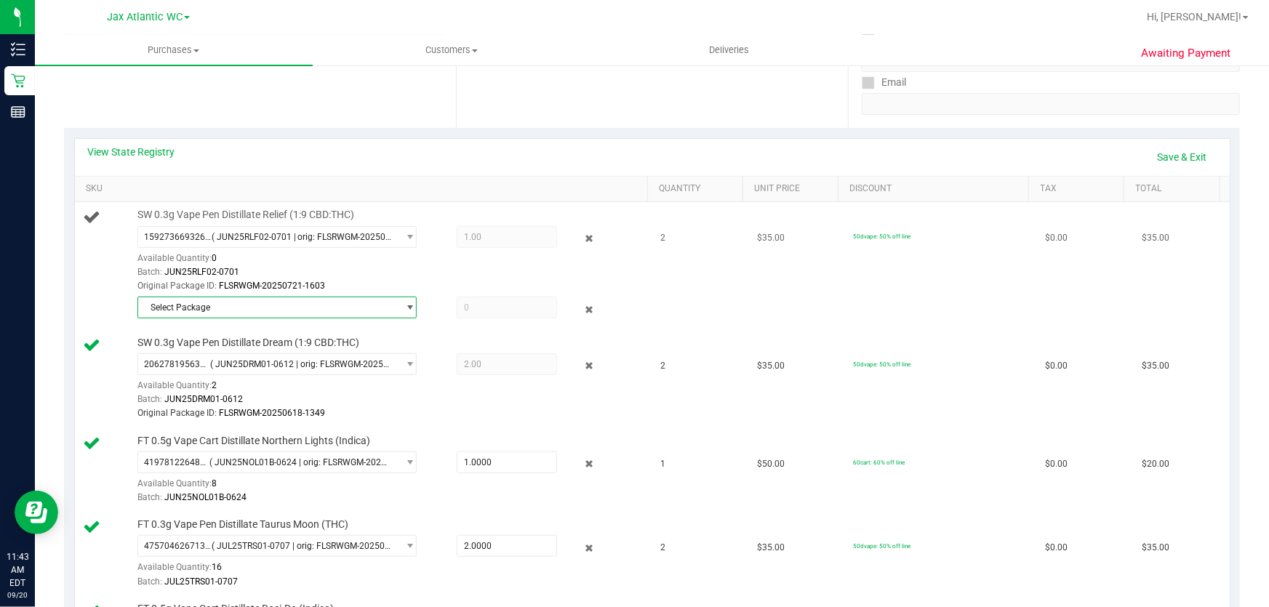
click at [424, 292] on div "SW 0.3g Vape Pen Distillate Relief (1:9 CBD:THC) 1592736693262801 ( JUN25RLF02-…" at bounding box center [385, 265] width 511 height 115
click at [398, 308] on span "select" at bounding box center [407, 307] width 18 height 20
click at [1167, 162] on link "Save & Exit" at bounding box center [1182, 157] width 68 height 25
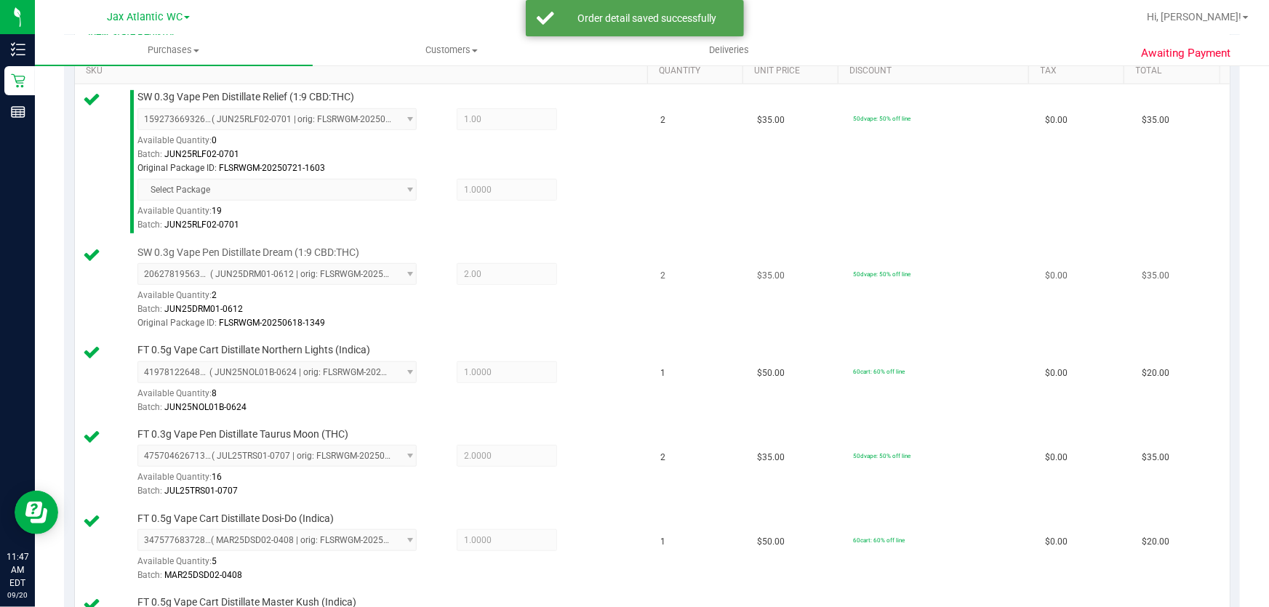
scroll to position [727, 0]
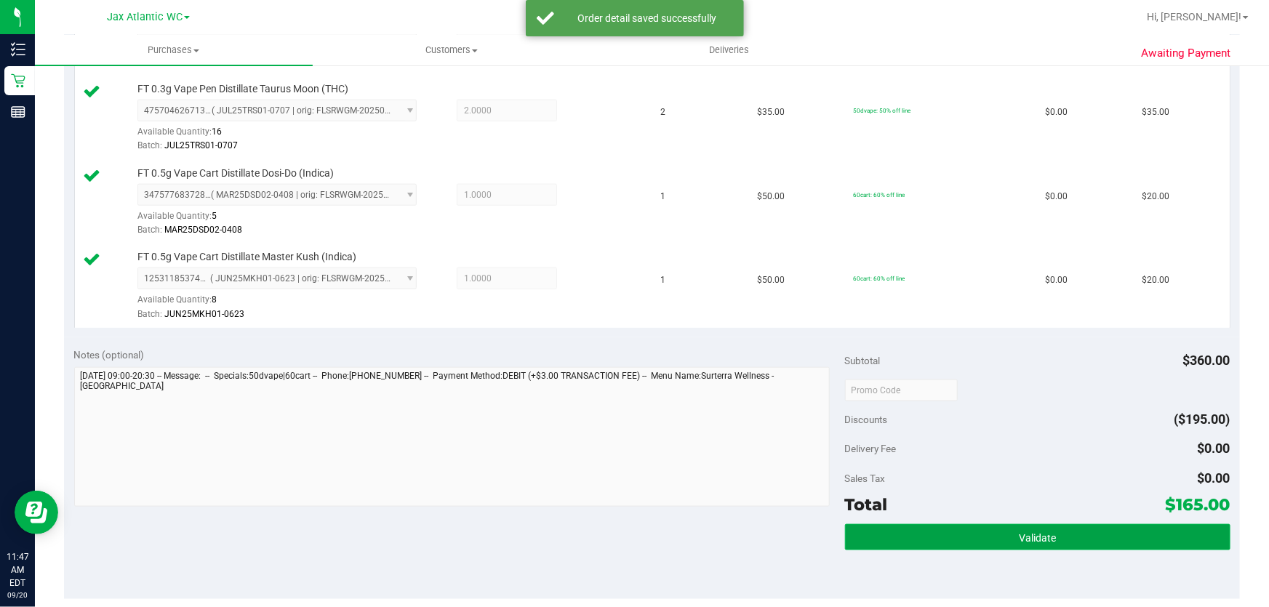
click at [1028, 537] on span "Validate" at bounding box center [1037, 538] width 37 height 12
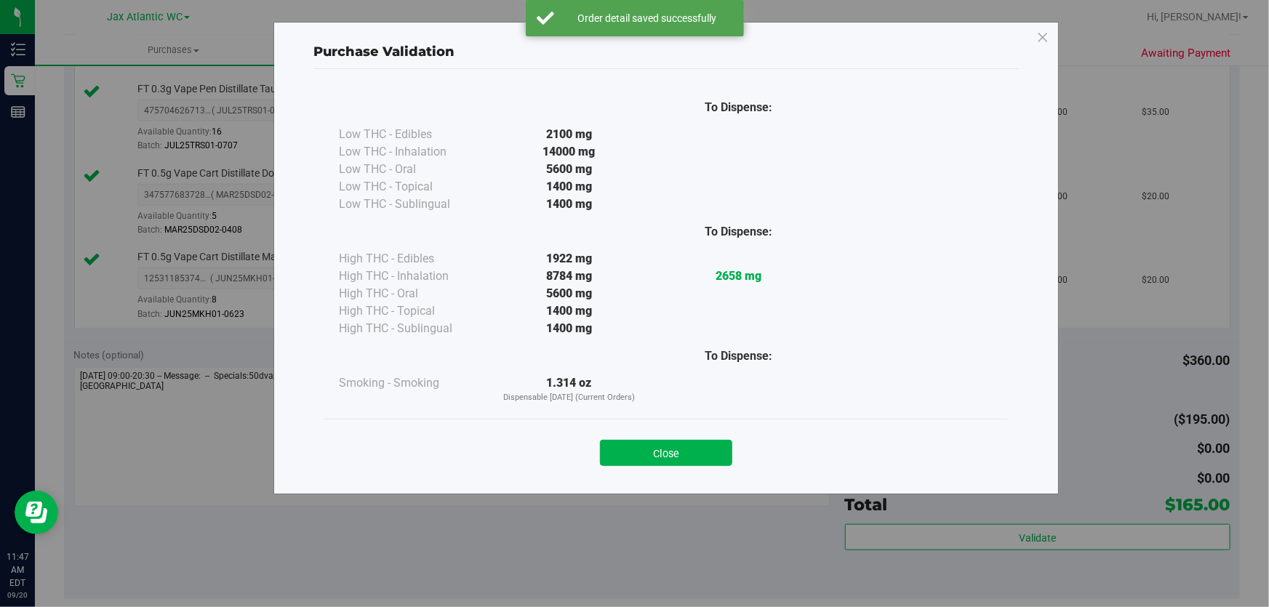
click at [698, 450] on button "Close" at bounding box center [666, 453] width 132 height 26
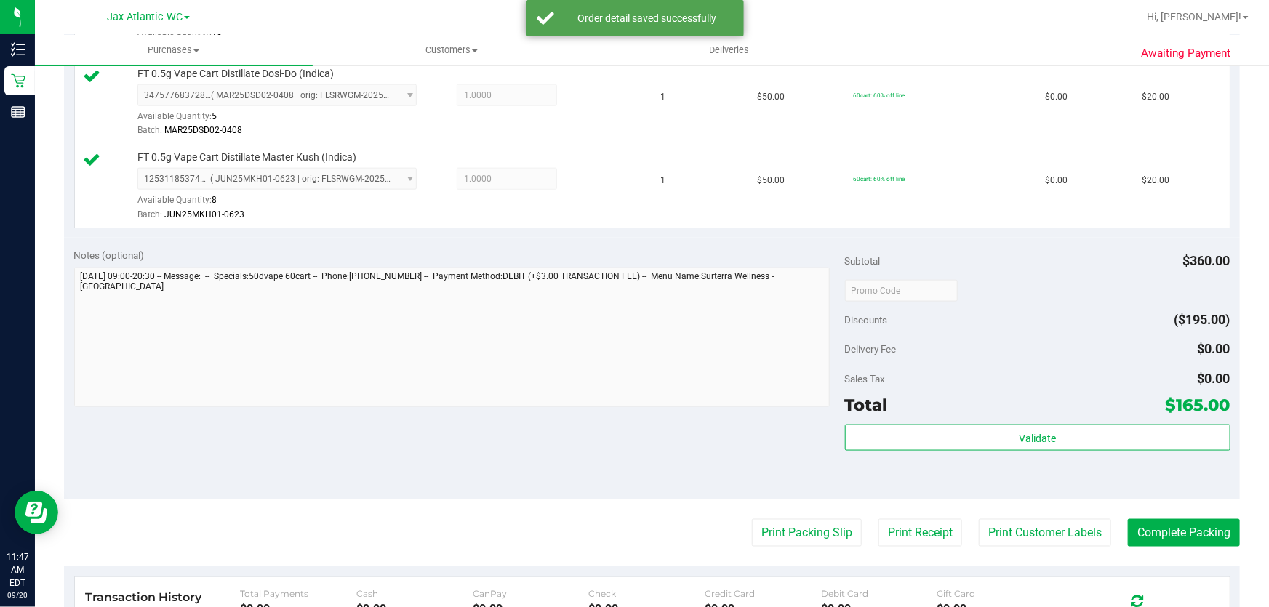
scroll to position [991, 0]
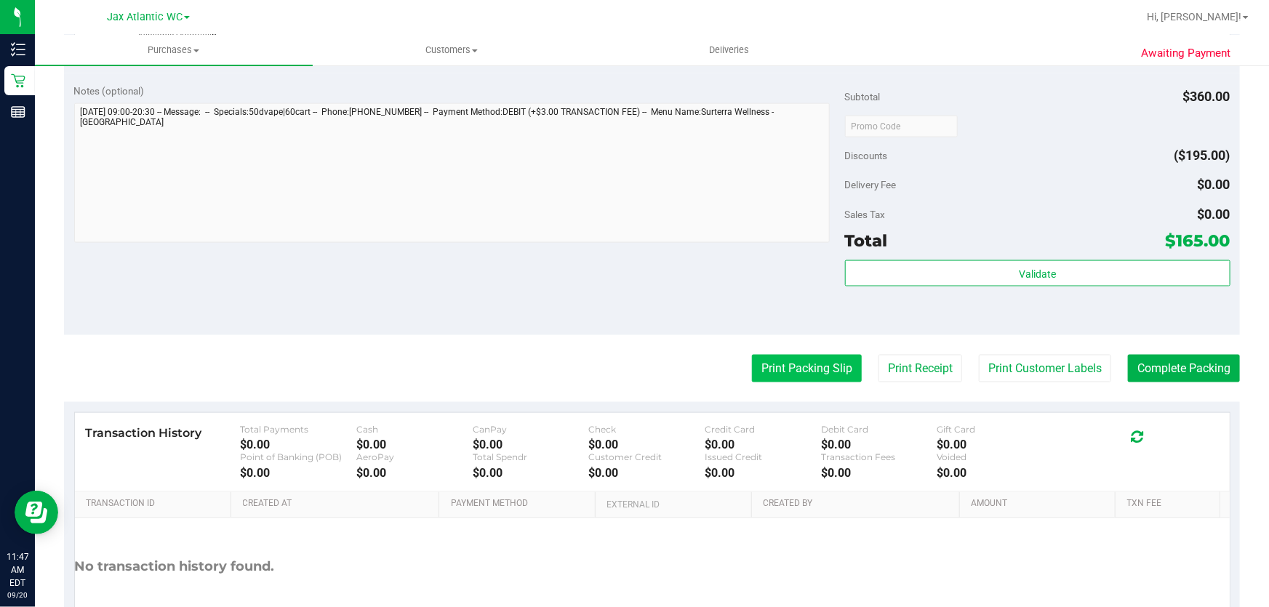
click at [801, 363] on button "Print Packing Slip" at bounding box center [807, 369] width 110 height 28
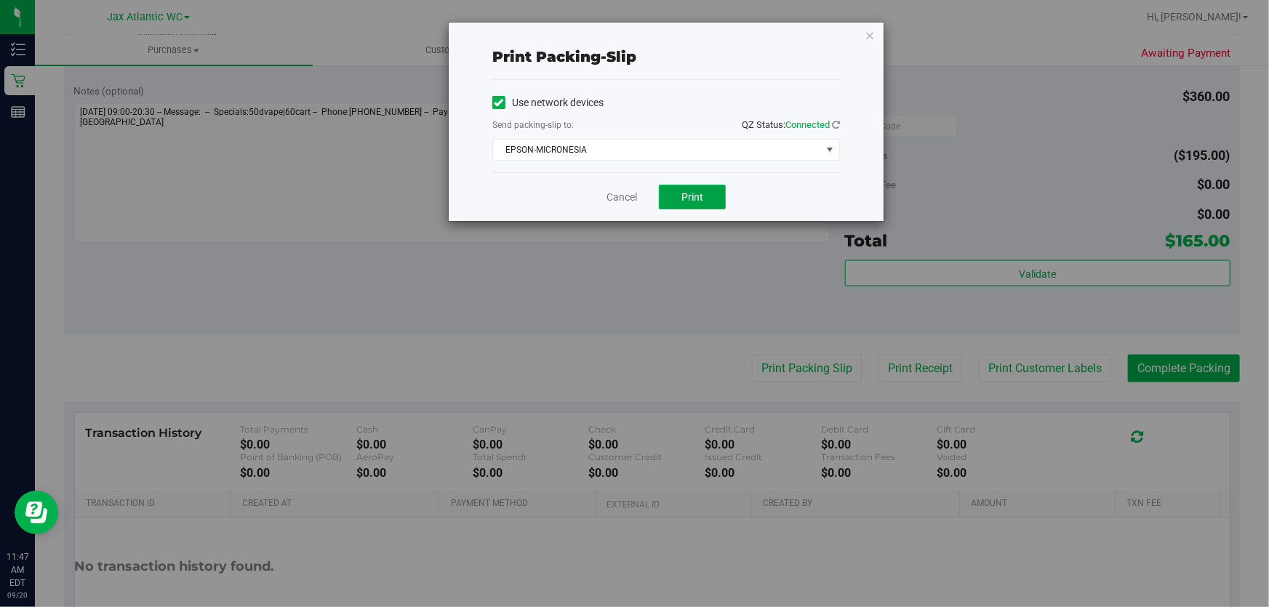
click at [679, 197] on button "Print" at bounding box center [692, 197] width 67 height 25
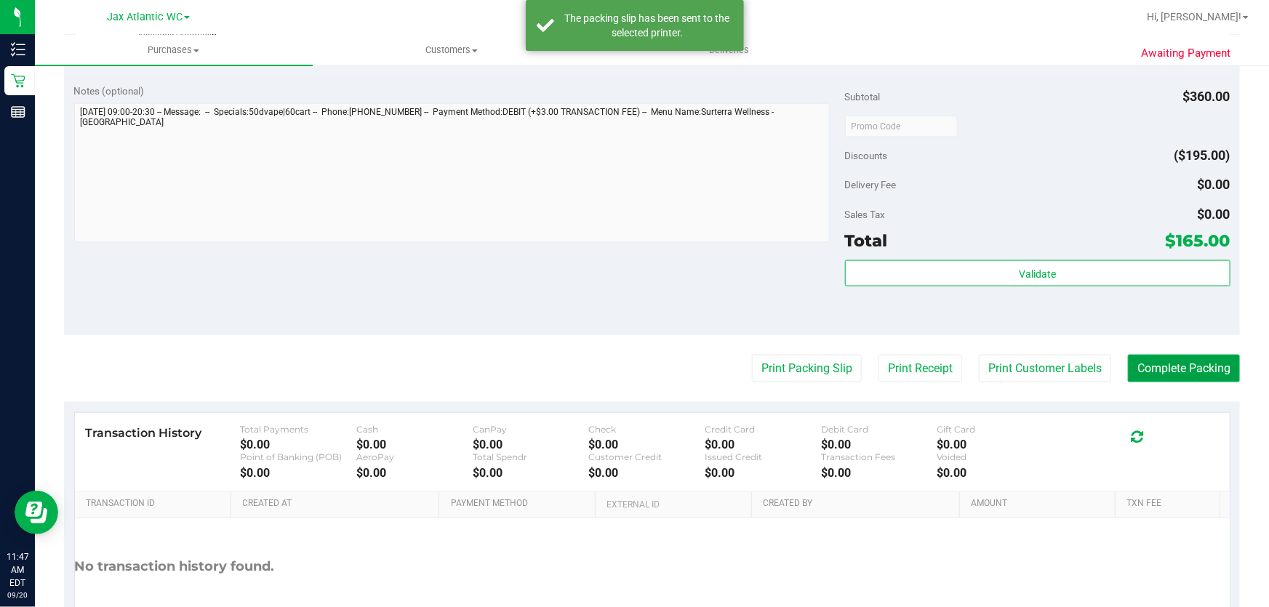
click at [1160, 368] on button "Complete Packing" at bounding box center [1184, 369] width 112 height 28
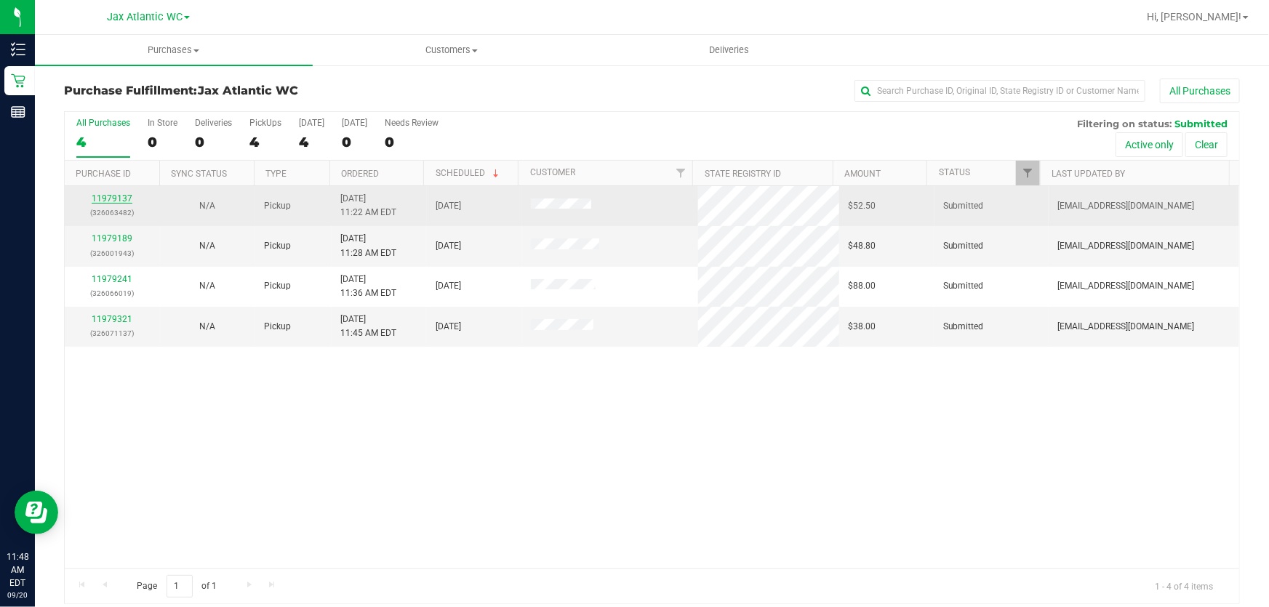
click at [108, 200] on link "11979137" at bounding box center [112, 198] width 41 height 10
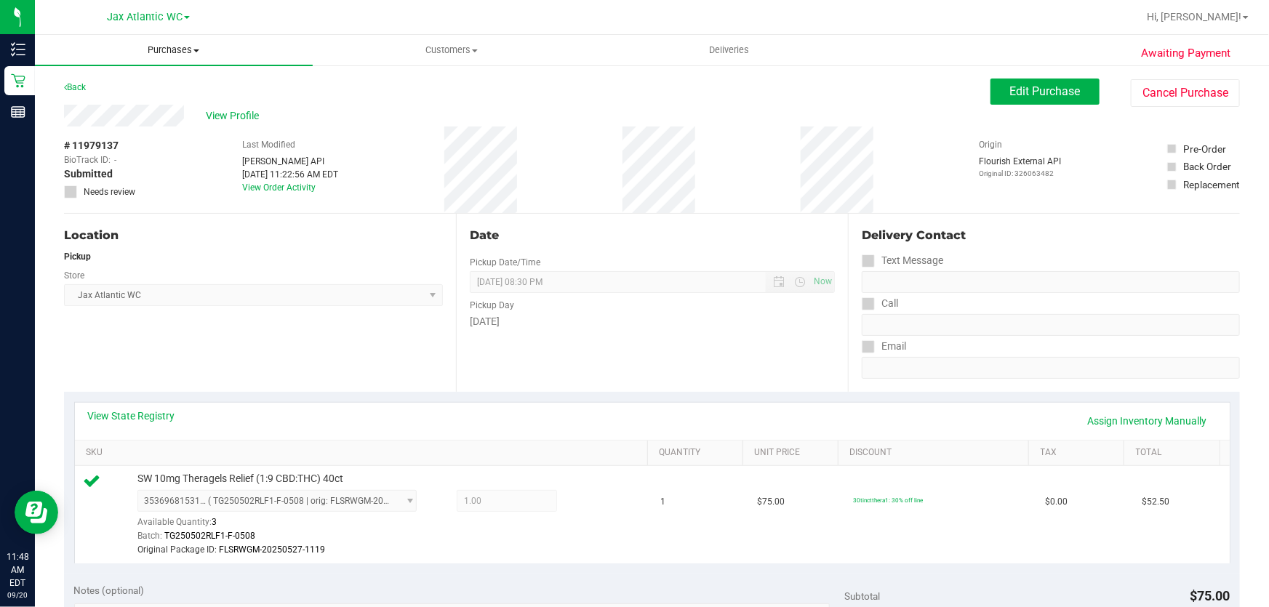
click at [160, 55] on span "Purchases" at bounding box center [174, 50] width 278 height 13
click at [132, 95] on li "Summary of purchases" at bounding box center [174, 87] width 278 height 17
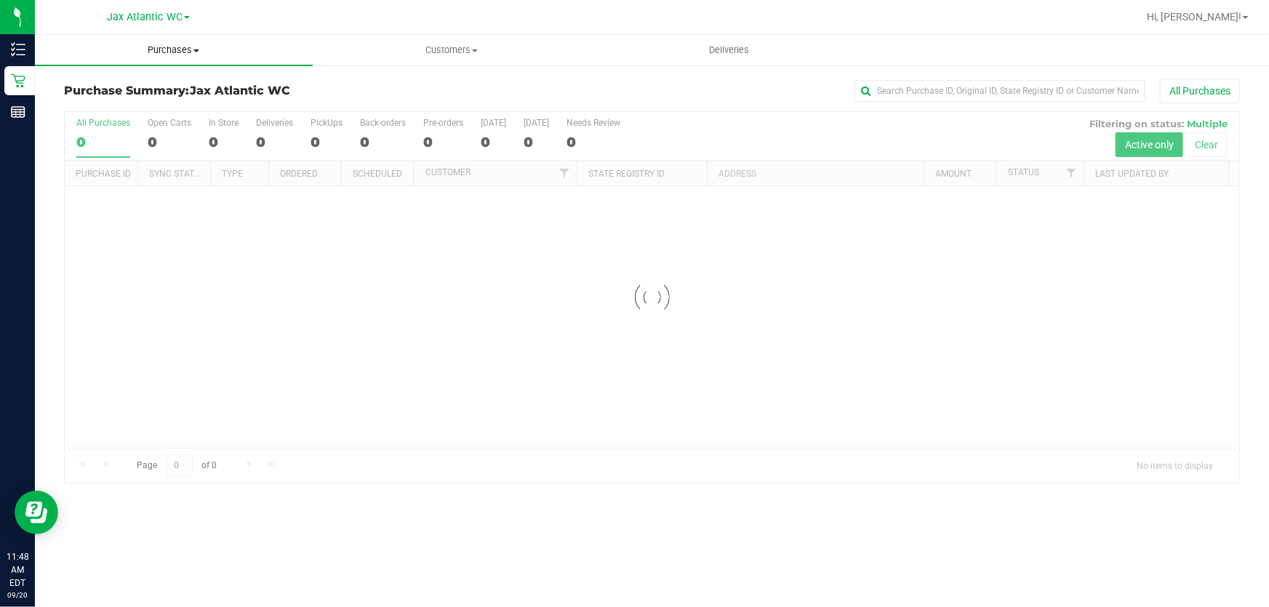
click at [168, 44] on span "Purchases" at bounding box center [174, 50] width 278 height 13
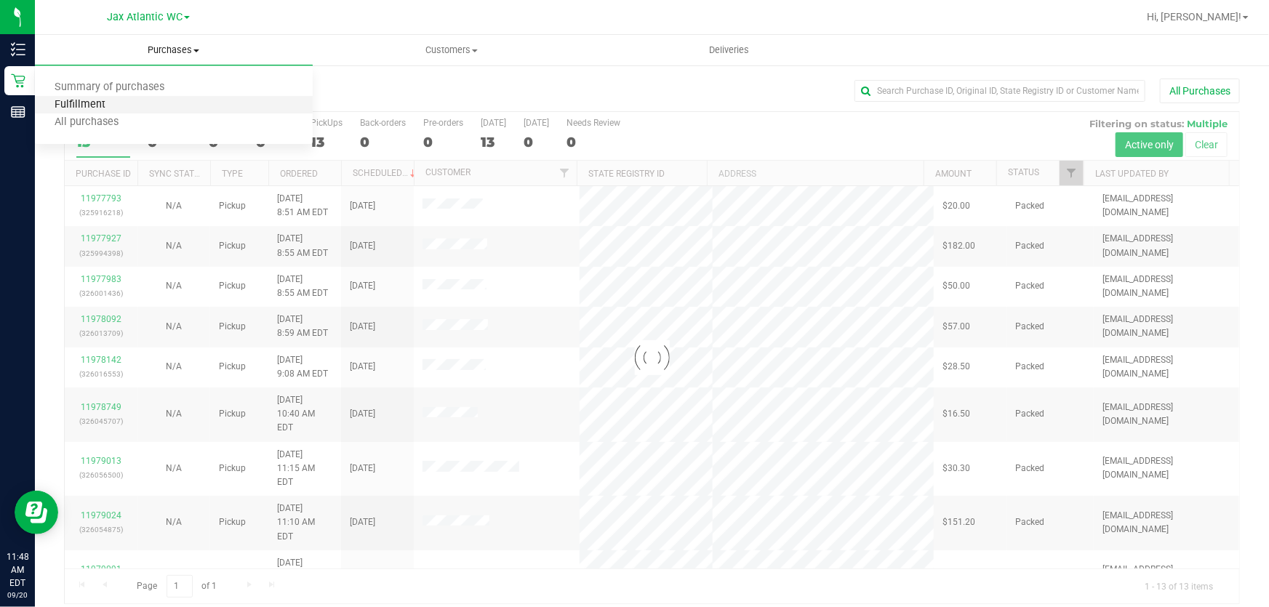
click at [101, 103] on span "Fulfillment" at bounding box center [80, 105] width 90 height 12
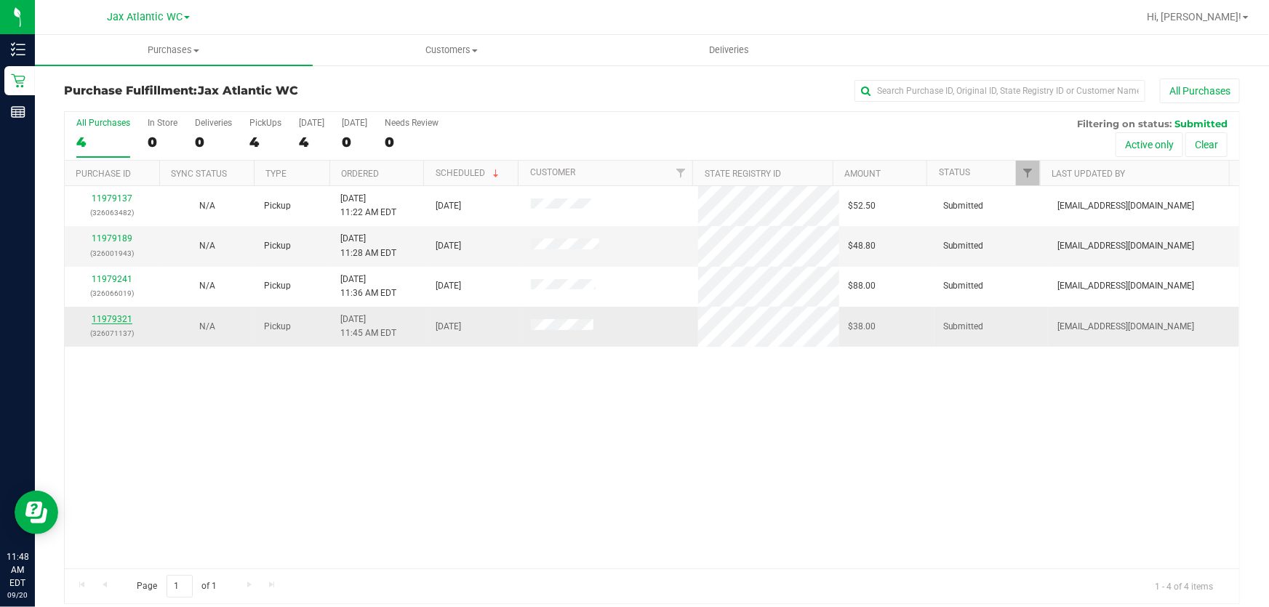
click at [117, 322] on link "11979321" at bounding box center [112, 319] width 41 height 10
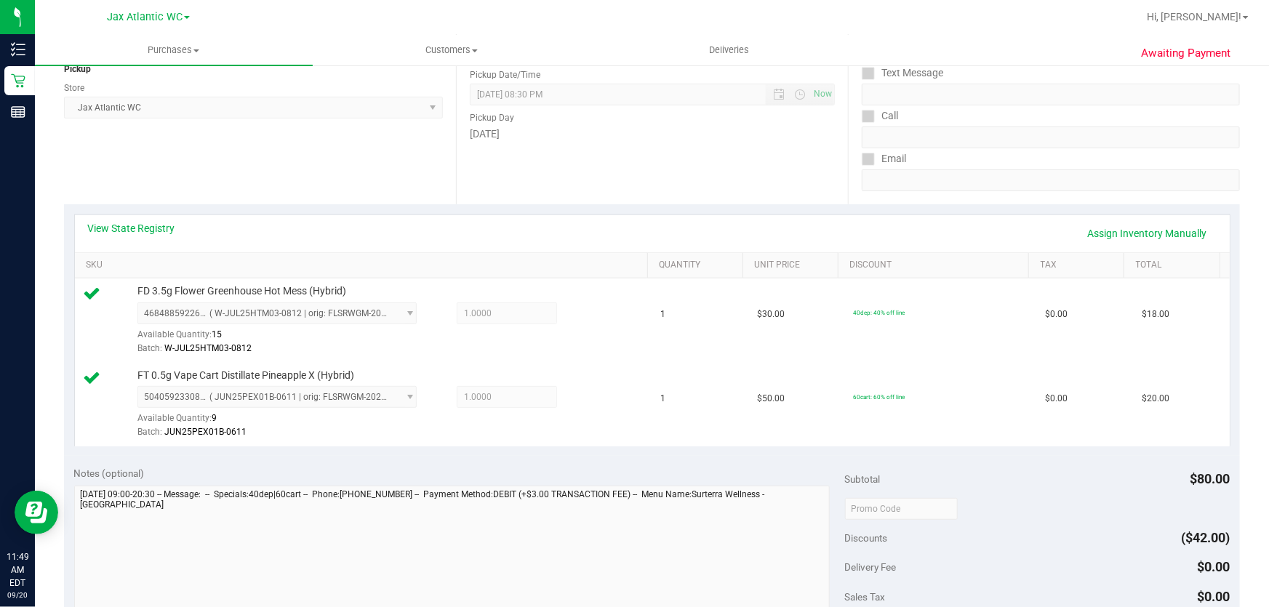
scroll to position [330, 0]
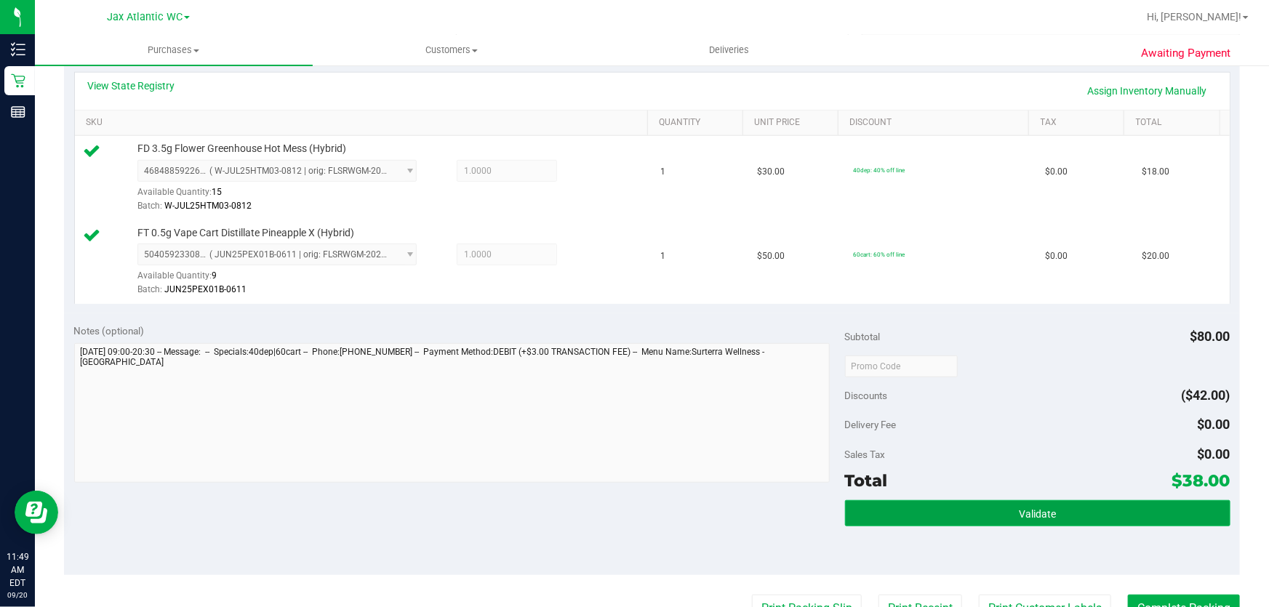
click at [935, 510] on button "Validate" at bounding box center [1037, 513] width 385 height 26
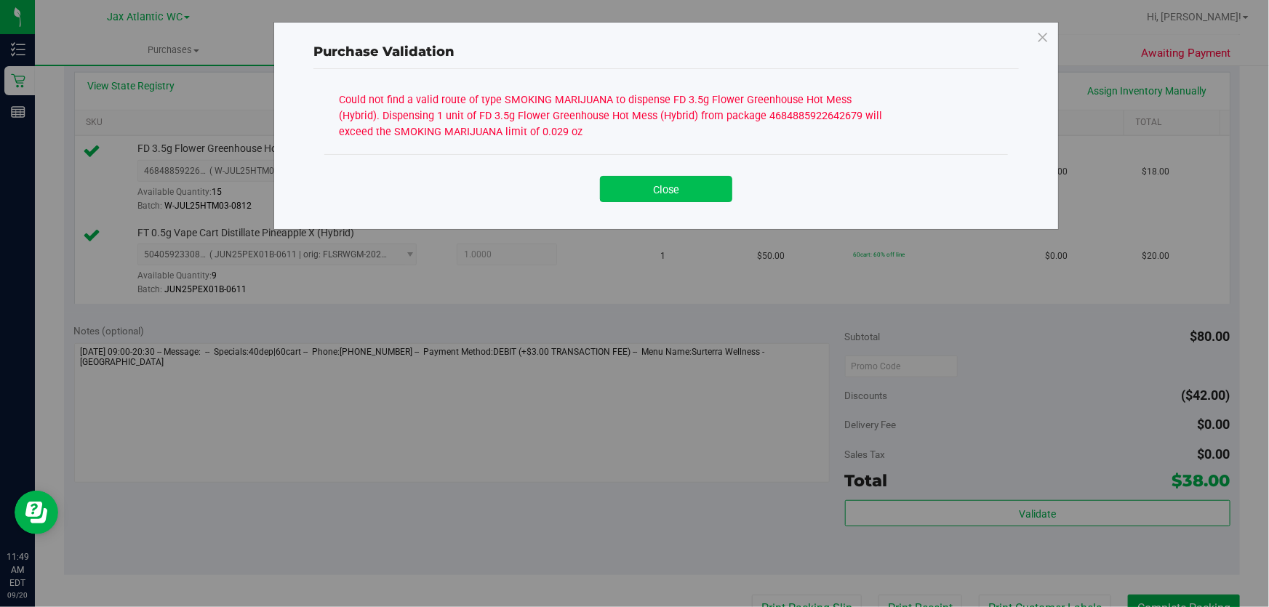
click at [691, 186] on button "Close" at bounding box center [666, 189] width 132 height 26
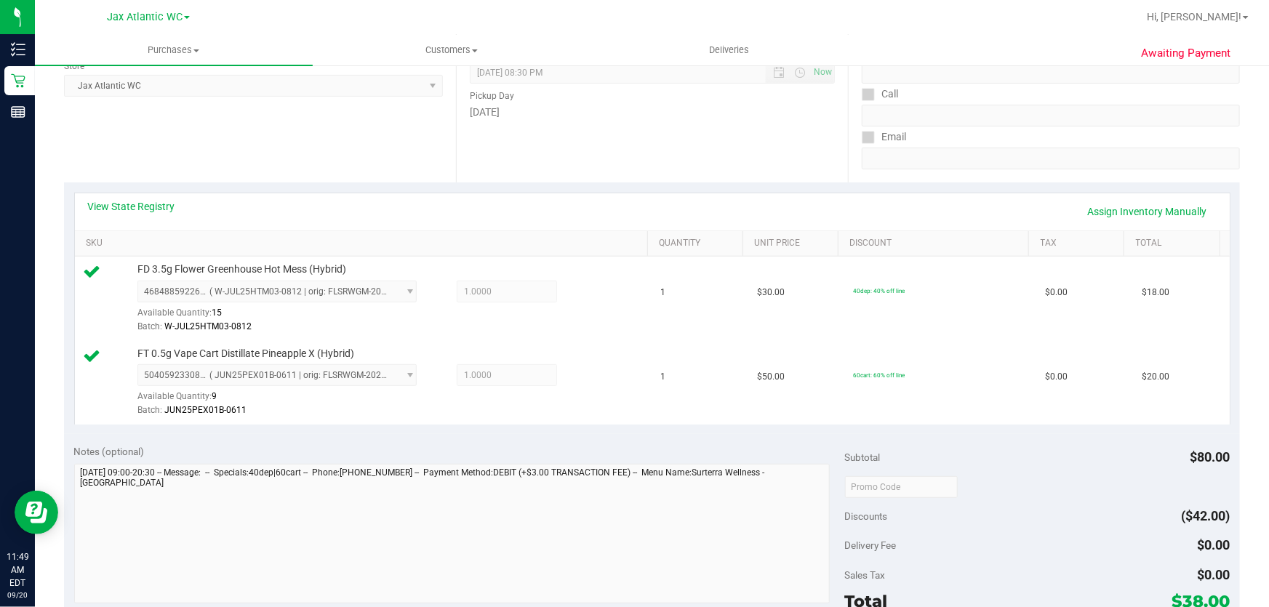
scroll to position [198, 0]
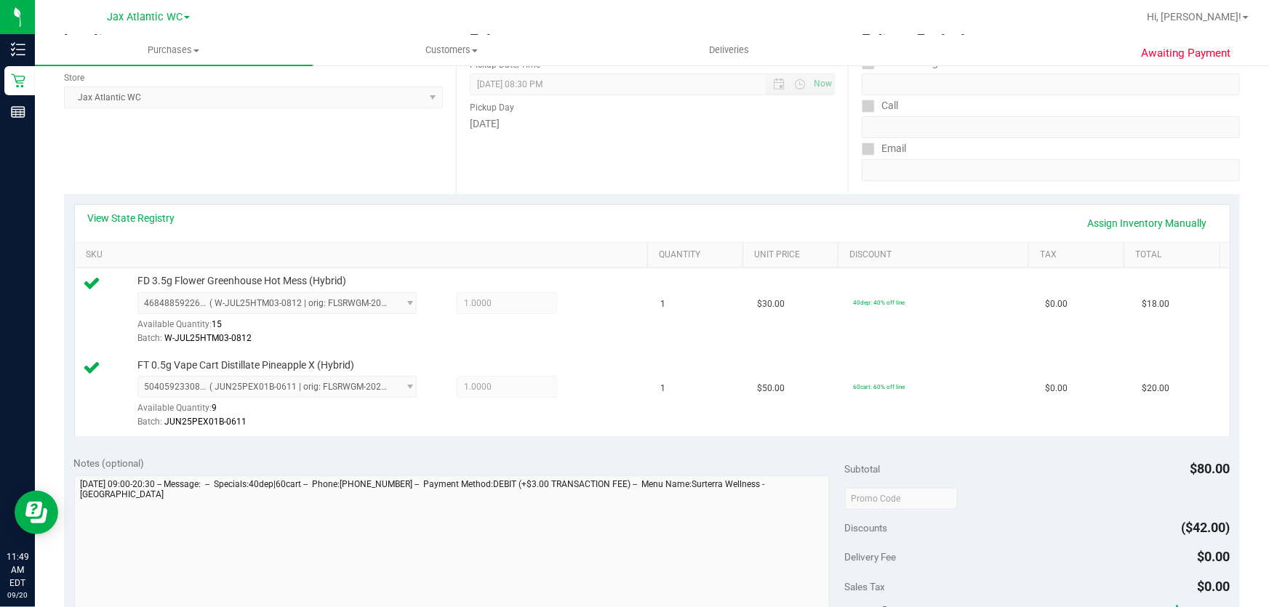
click at [159, 209] on div "View State Registry Assign Inventory Manually" at bounding box center [652, 223] width 1155 height 37
click at [161, 213] on link "View State Registry" at bounding box center [131, 218] width 87 height 15
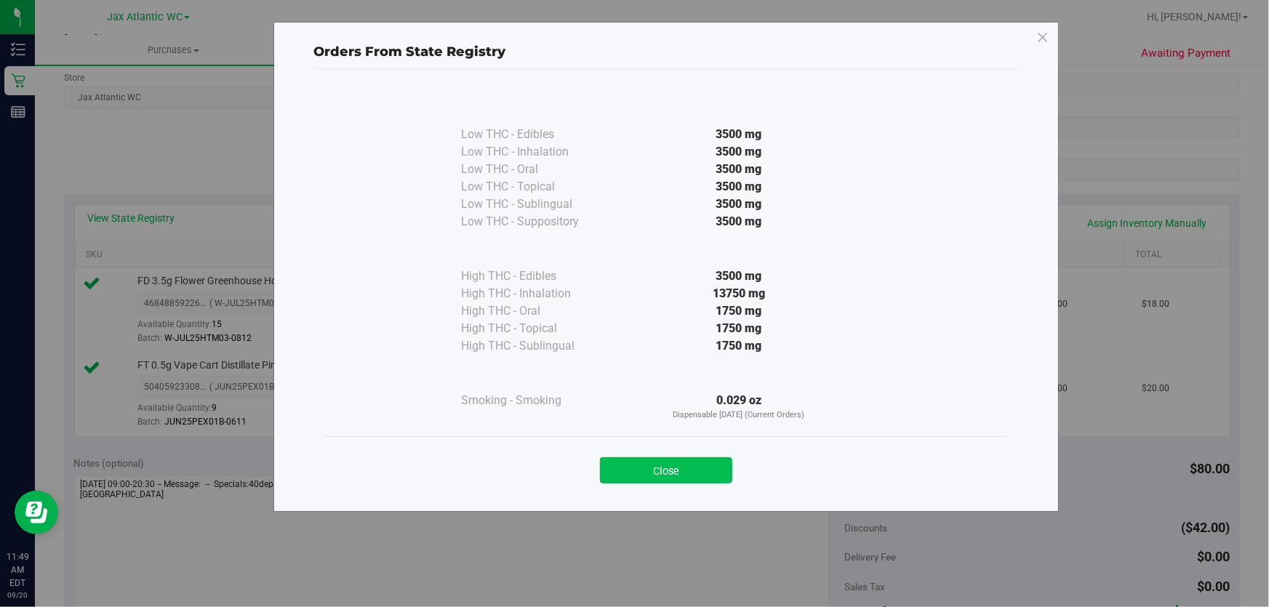
click at [682, 457] on button "Close" at bounding box center [666, 470] width 132 height 26
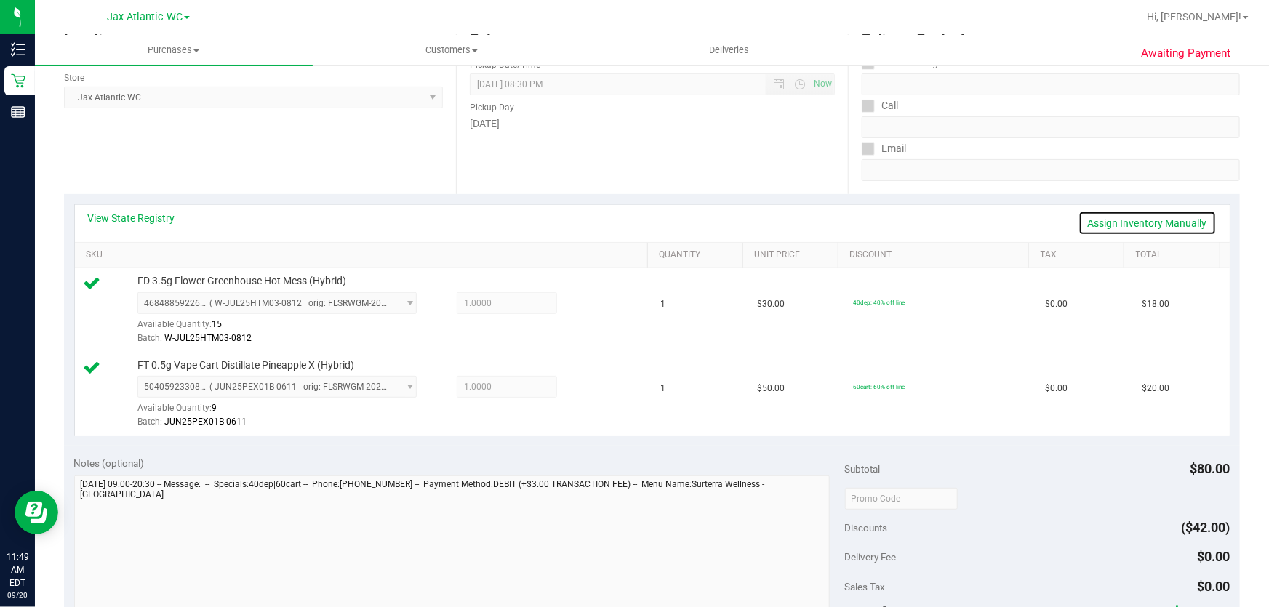
click at [1110, 222] on link "Assign Inventory Manually" at bounding box center [1147, 223] width 138 height 25
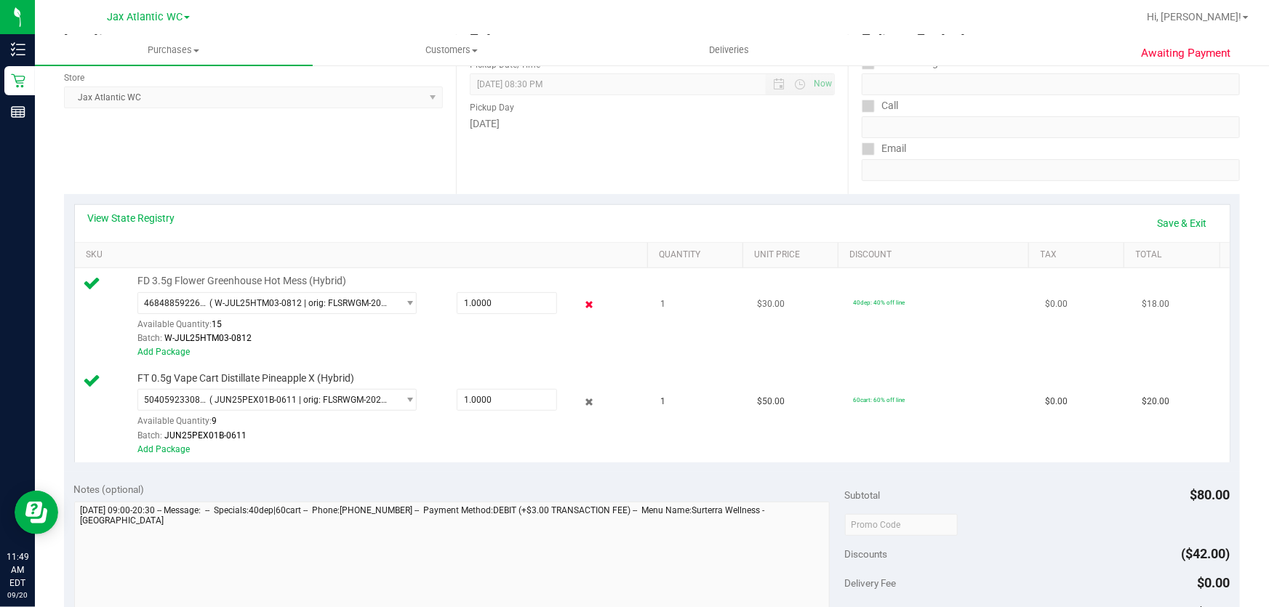
click at [582, 302] on icon at bounding box center [589, 305] width 15 height 17
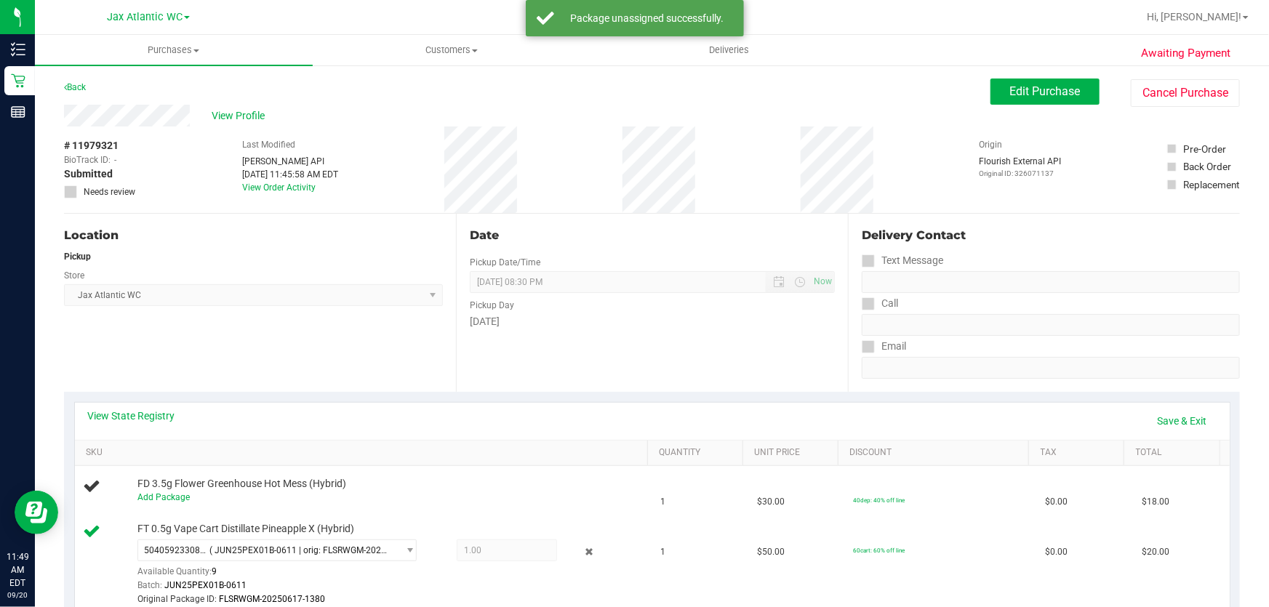
scroll to position [0, 0]
click at [1054, 104] on div "Edit Purchase Cancel Purchase" at bounding box center [1114, 93] width 249 height 28
click at [1050, 100] on button "Edit Purchase" at bounding box center [1044, 92] width 109 height 26
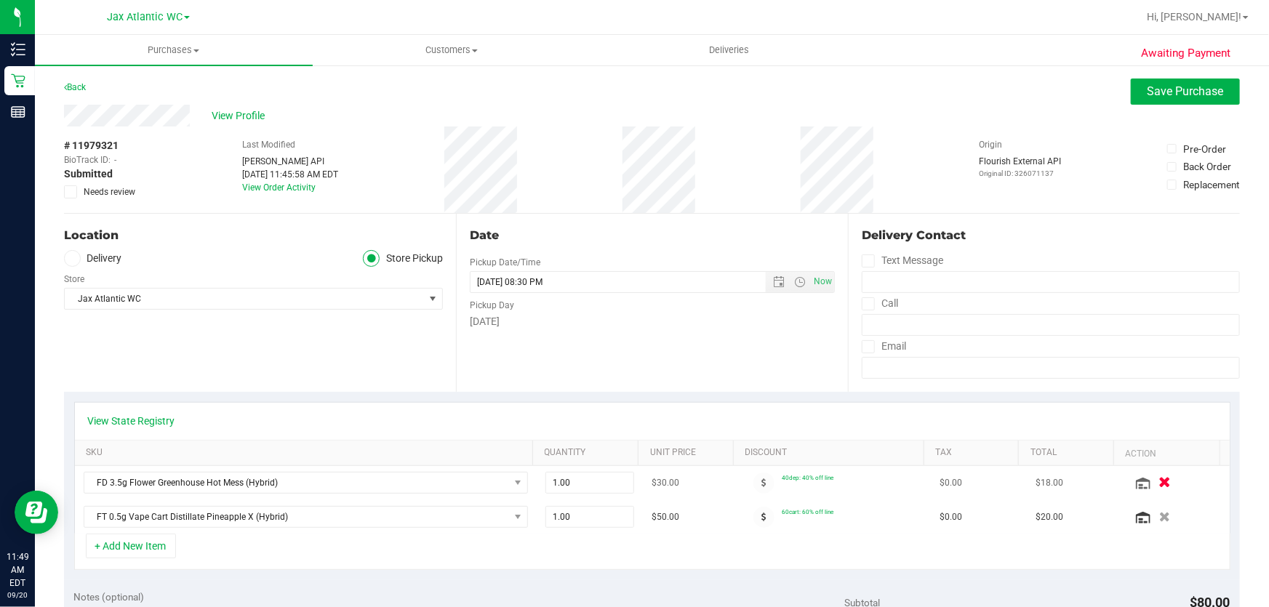
click at [1152, 483] on button "button" at bounding box center [1164, 482] width 25 height 15
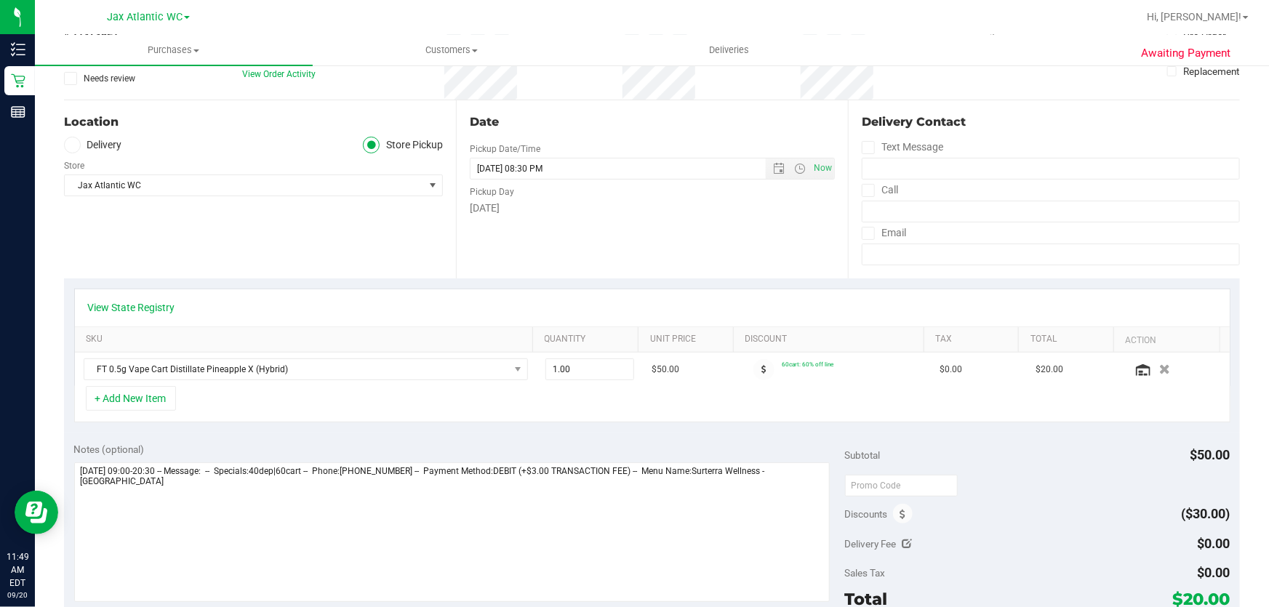
scroll to position [330, 0]
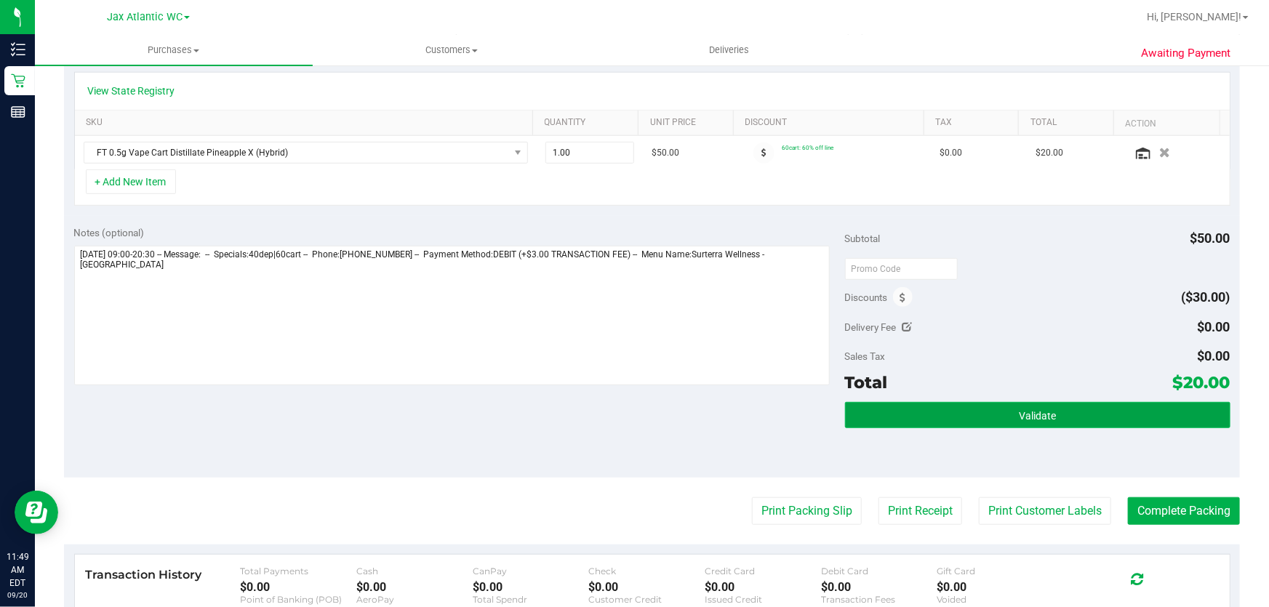
click at [1038, 426] on button "Validate" at bounding box center [1037, 415] width 385 height 26
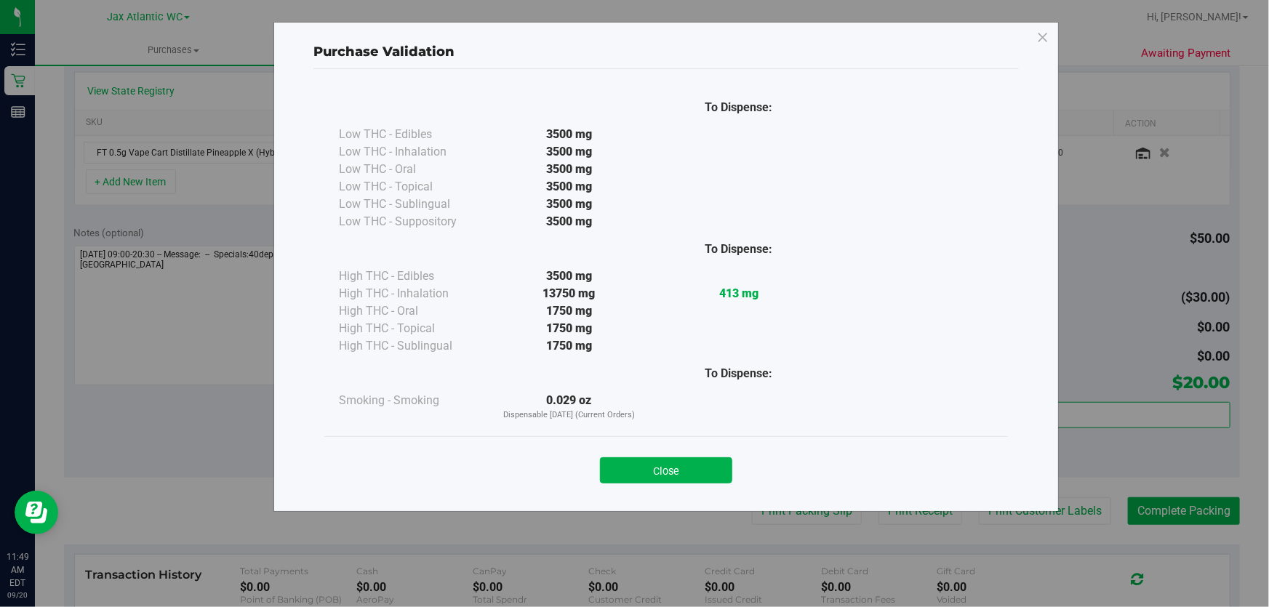
click at [673, 454] on div "Close" at bounding box center [666, 466] width 662 height 36
click at [697, 474] on button "Close" at bounding box center [666, 470] width 132 height 26
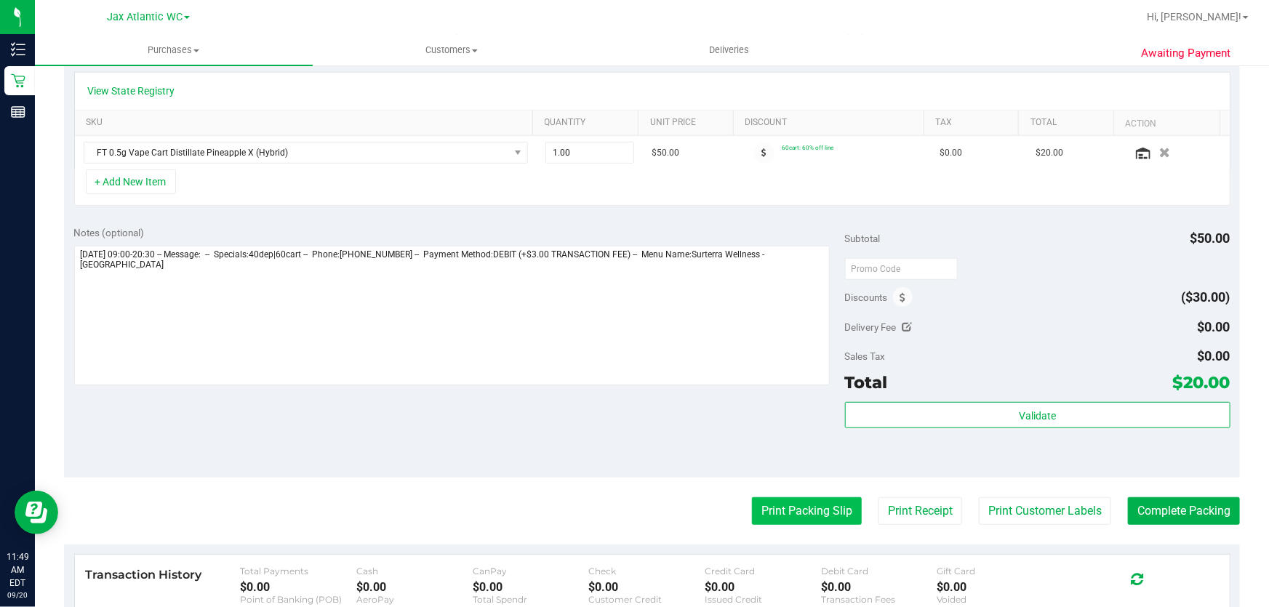
click at [807, 502] on button "Print Packing Slip" at bounding box center [807, 511] width 110 height 28
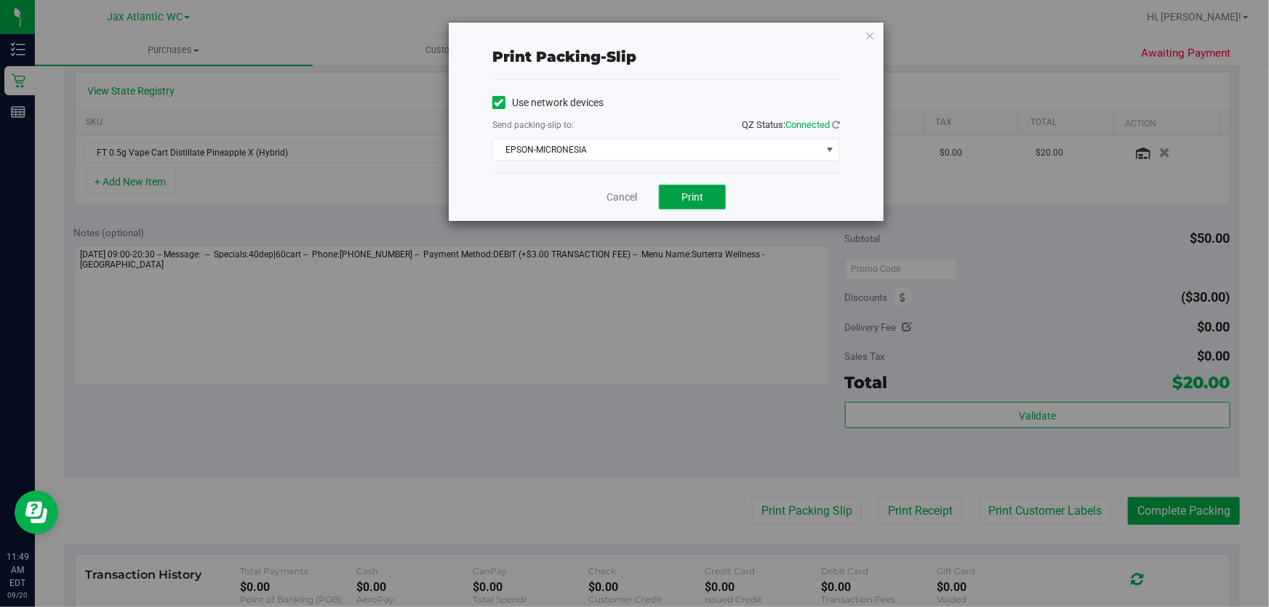
click at [680, 198] on button "Print" at bounding box center [692, 197] width 67 height 25
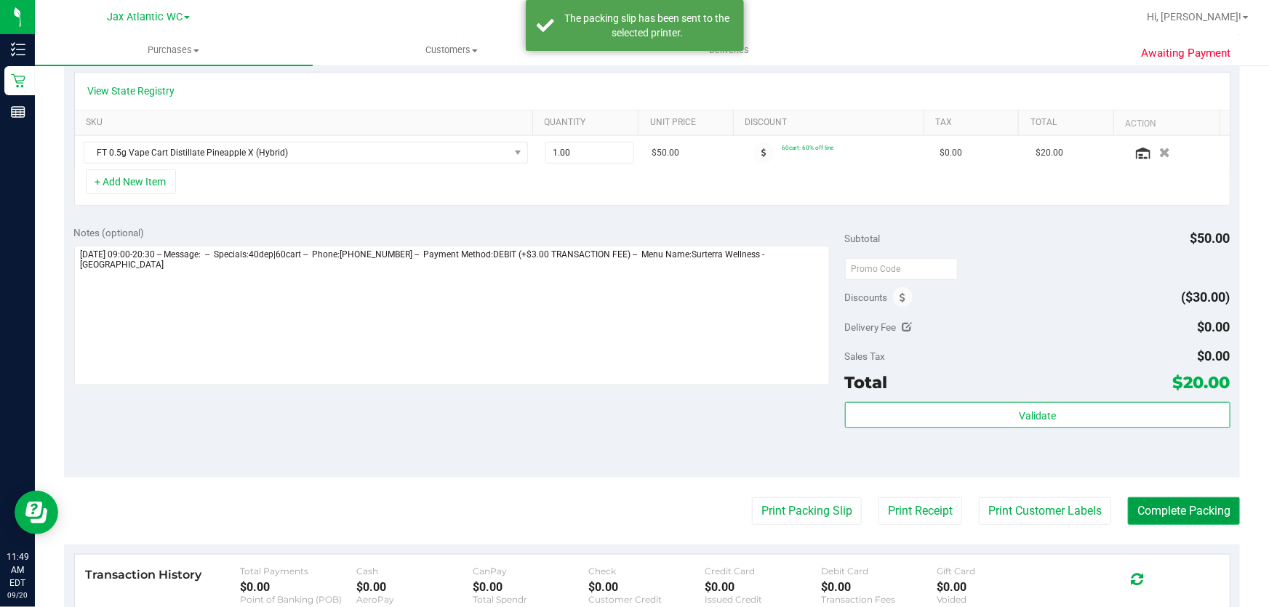
click at [1150, 506] on button "Complete Packing" at bounding box center [1184, 511] width 112 height 28
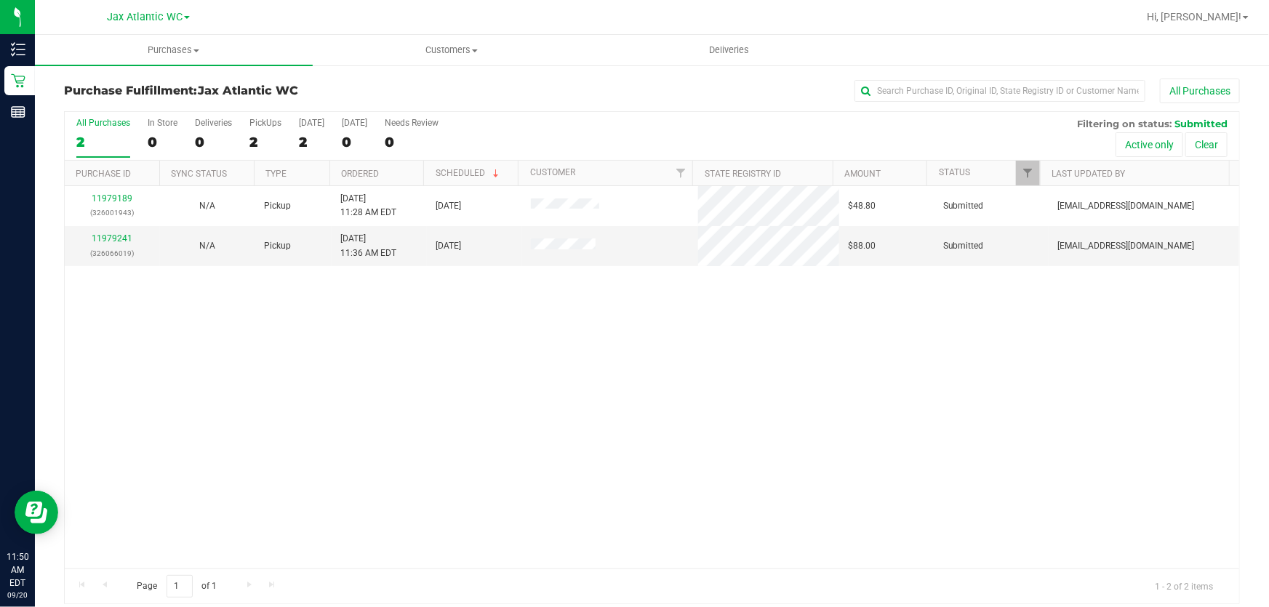
drag, startPoint x: 1150, startPoint y: 506, endPoint x: 1025, endPoint y: 633, distance: 177.4
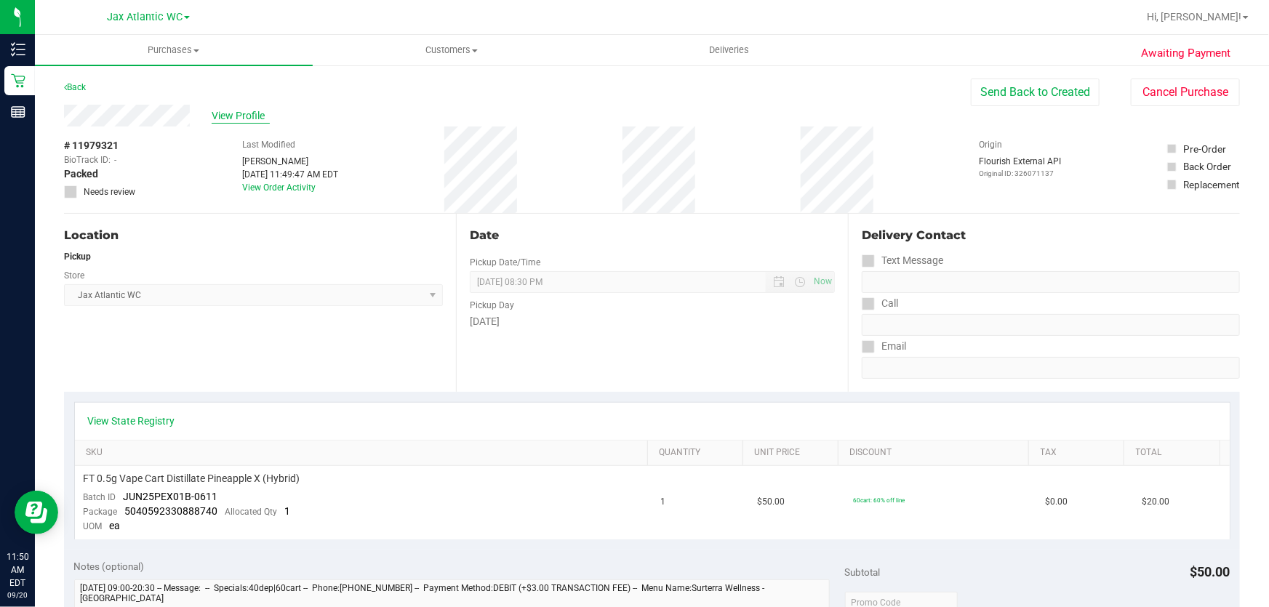
click at [236, 116] on span "View Profile" at bounding box center [241, 115] width 58 height 15
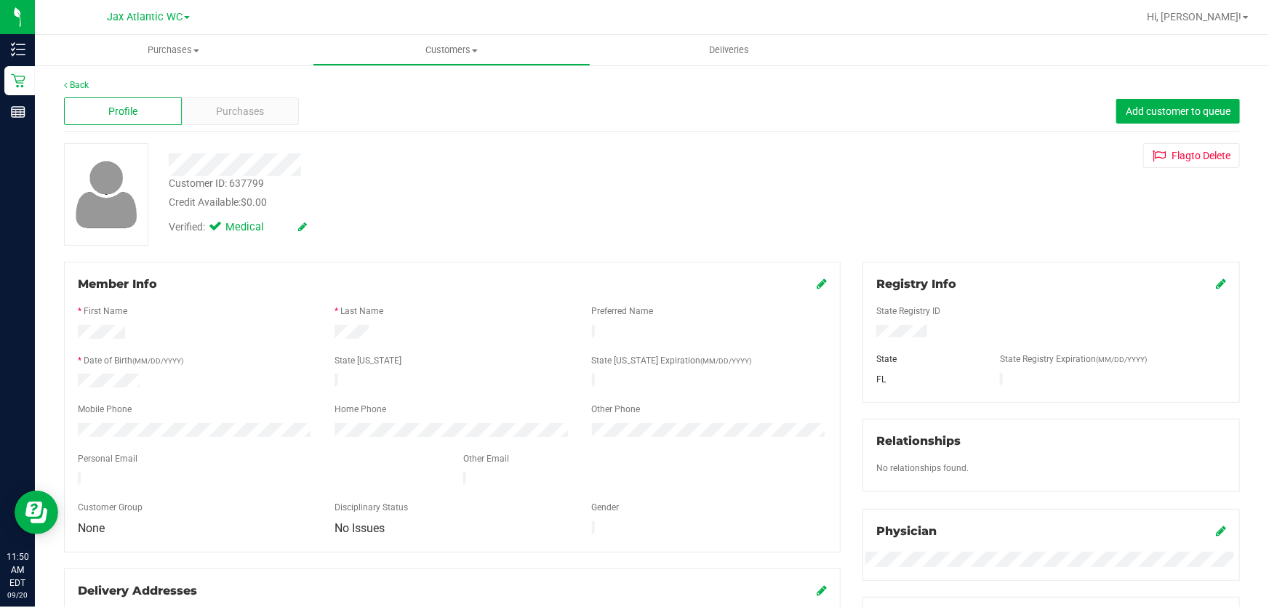
click at [247, 188] on div "Customer ID: 637799" at bounding box center [216, 183] width 95 height 15
copy div "Customer ID: 637799"
click at [1118, 42] on ul "Purchases Summary of purchases Fulfillment All purchases Customers All customer…" at bounding box center [669, 50] width 1269 height 31
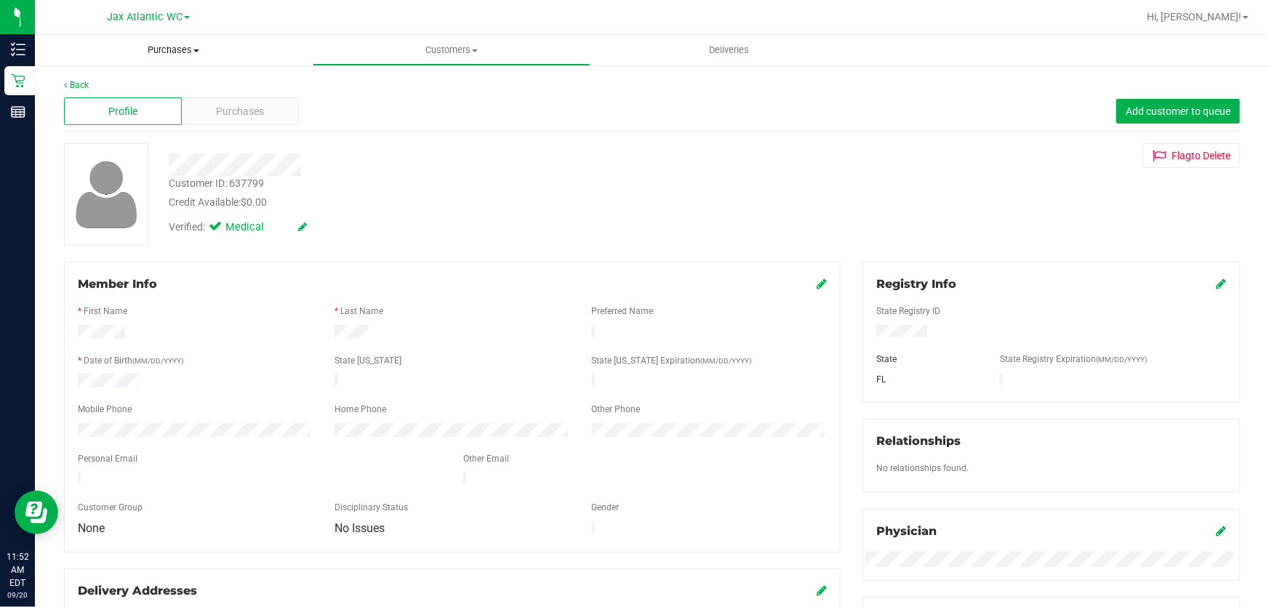
click at [168, 50] on span "Purchases" at bounding box center [174, 50] width 278 height 13
click at [77, 102] on span "Fulfillment" at bounding box center [80, 105] width 90 height 12
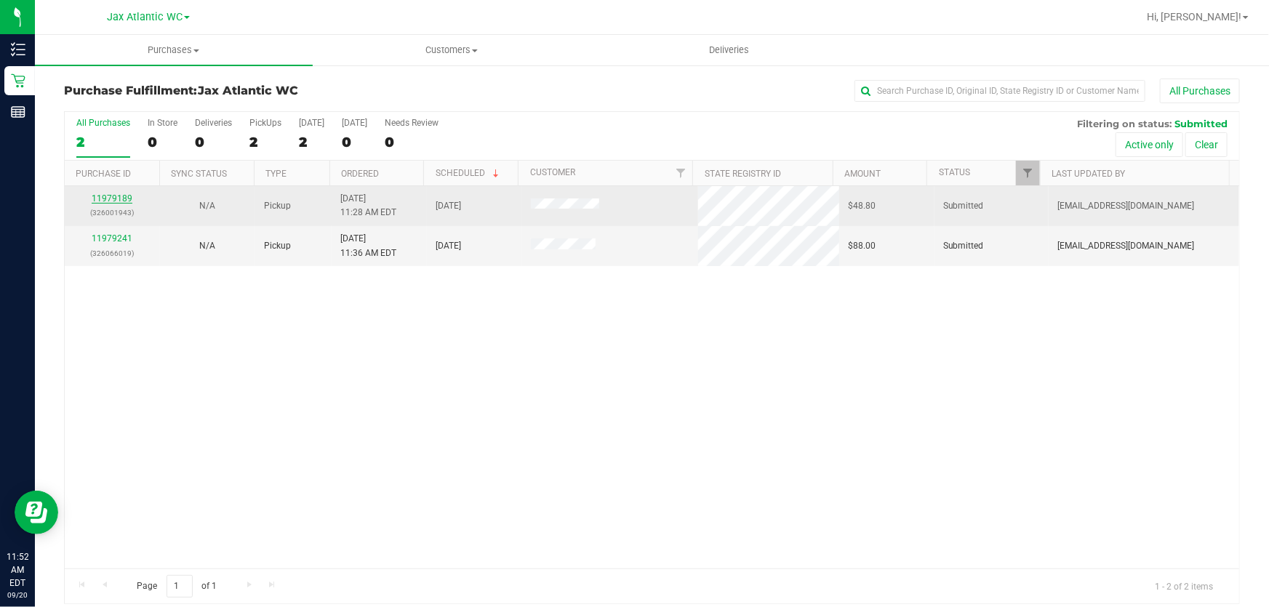
click at [105, 201] on link "11979189" at bounding box center [112, 198] width 41 height 10
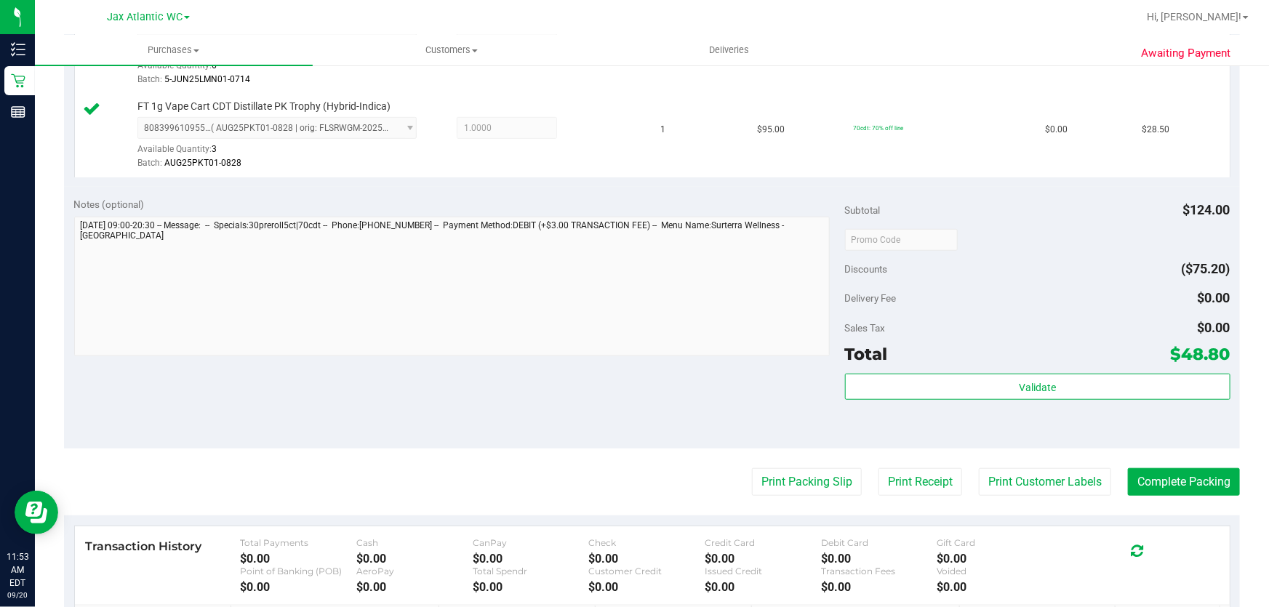
scroll to position [462, 0]
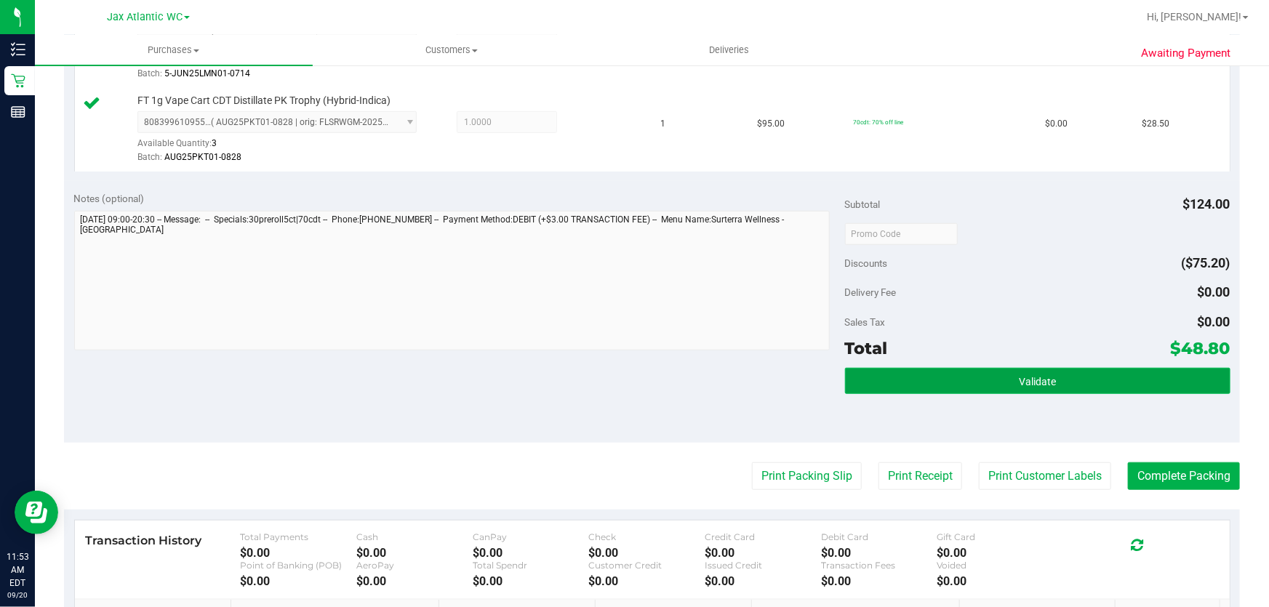
click at [1064, 382] on button "Validate" at bounding box center [1037, 381] width 385 height 26
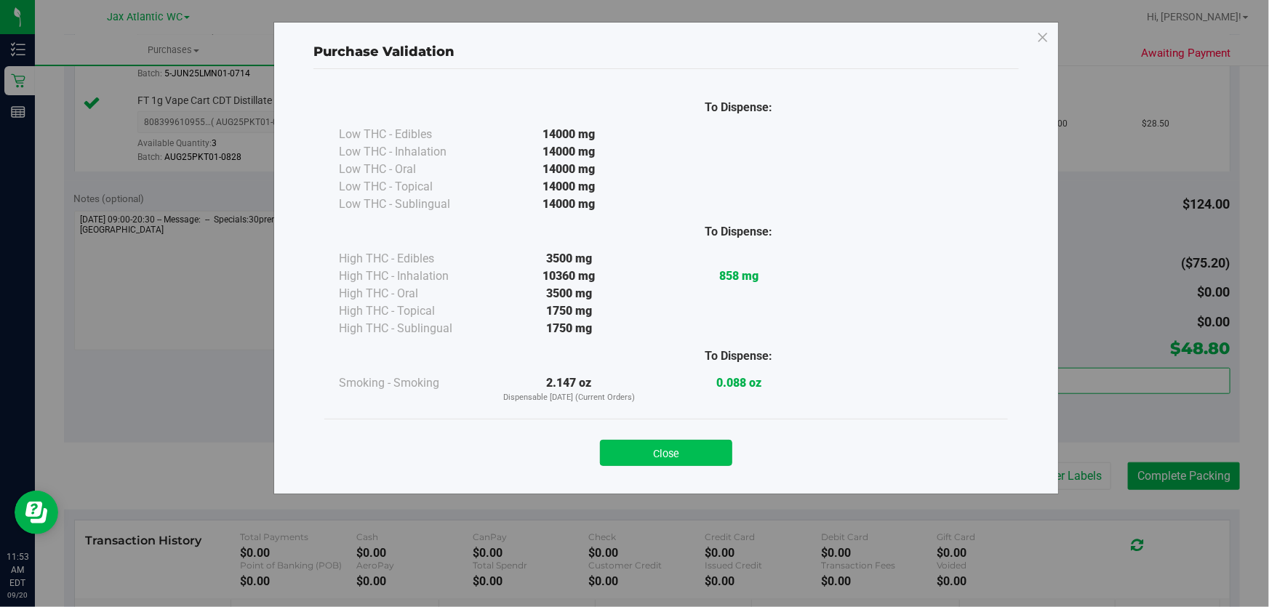
click at [636, 459] on button "Close" at bounding box center [666, 453] width 132 height 26
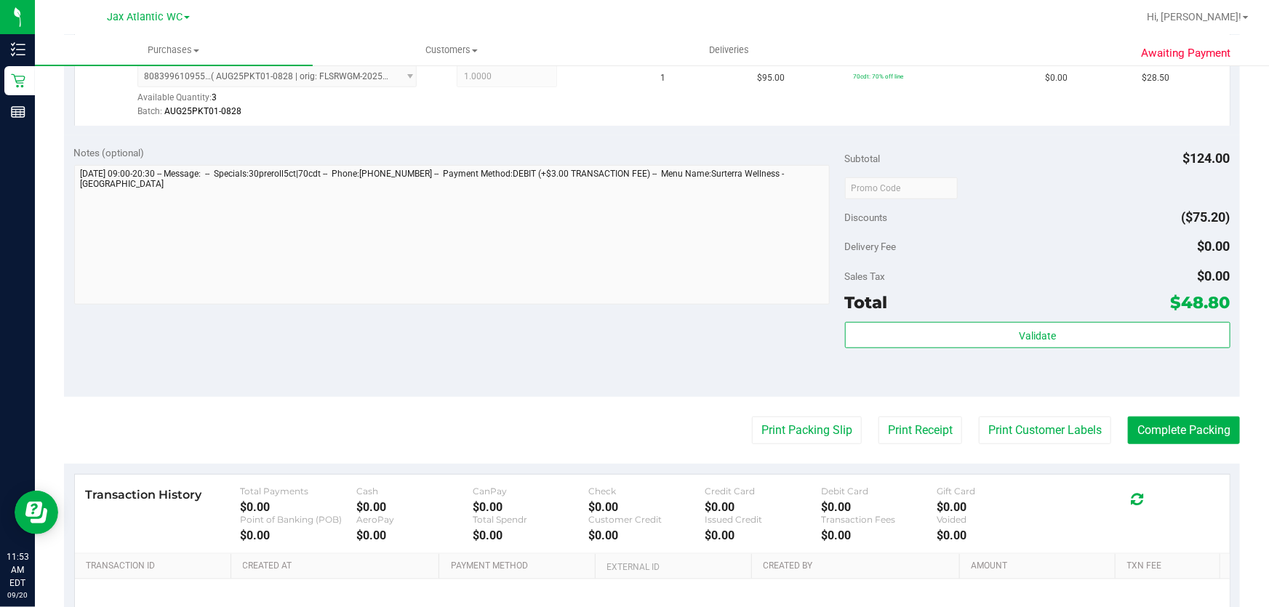
scroll to position [529, 0]
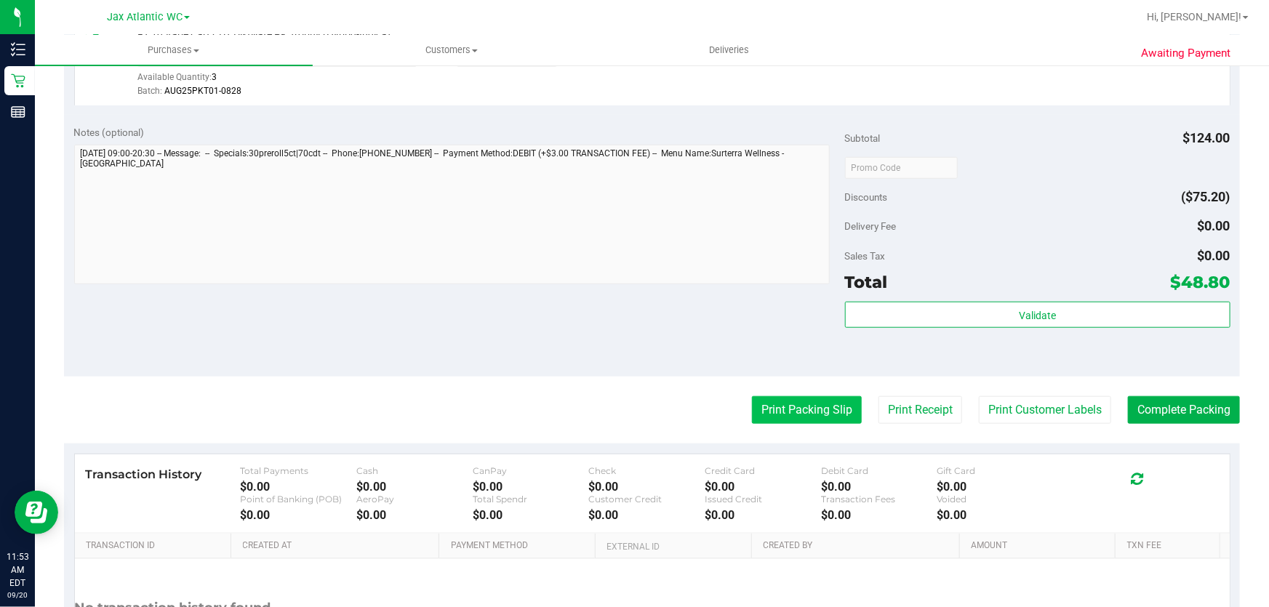
click at [789, 396] on button "Print Packing Slip" at bounding box center [807, 410] width 110 height 28
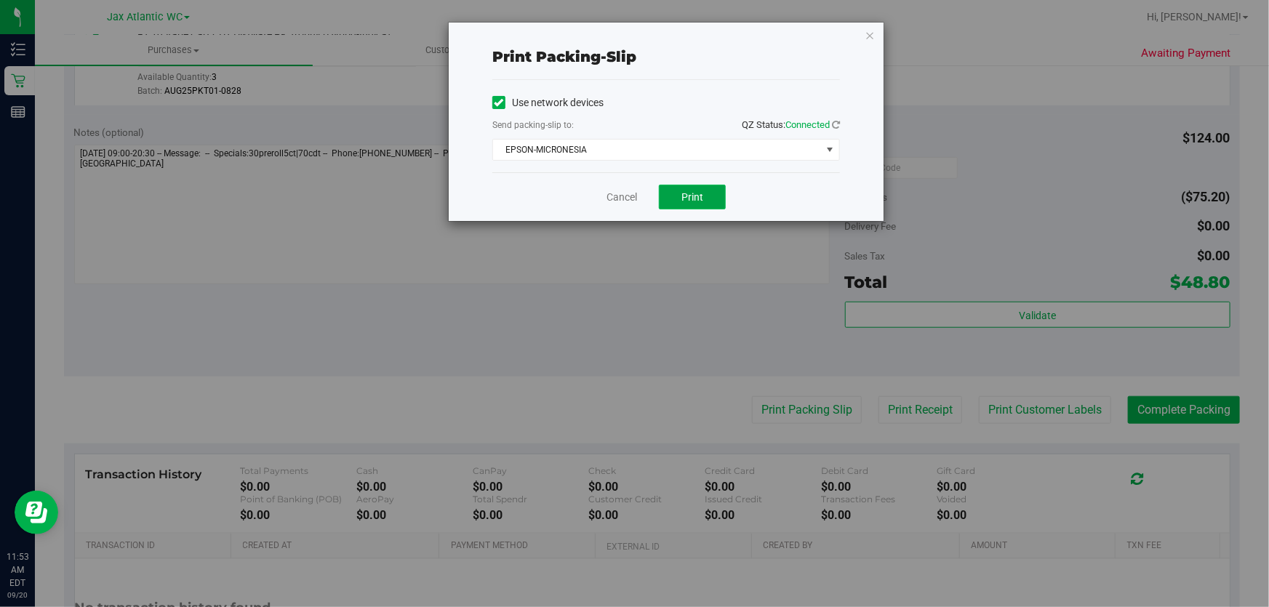
click at [670, 194] on button "Print" at bounding box center [692, 197] width 67 height 25
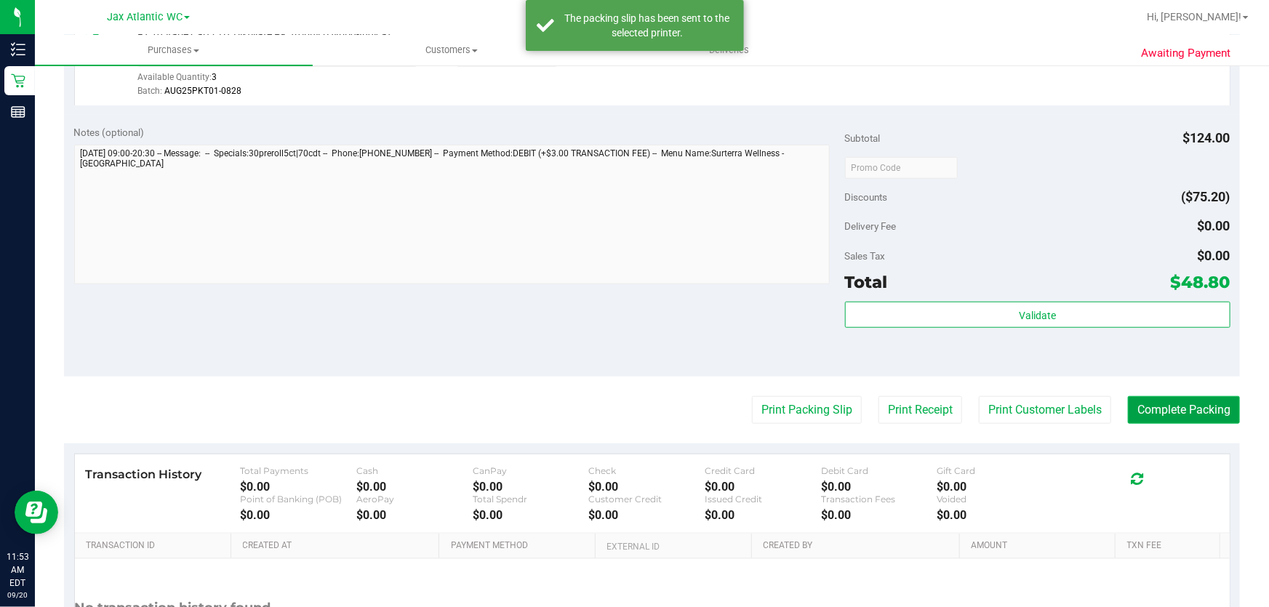
click at [1152, 399] on button "Complete Packing" at bounding box center [1184, 410] width 112 height 28
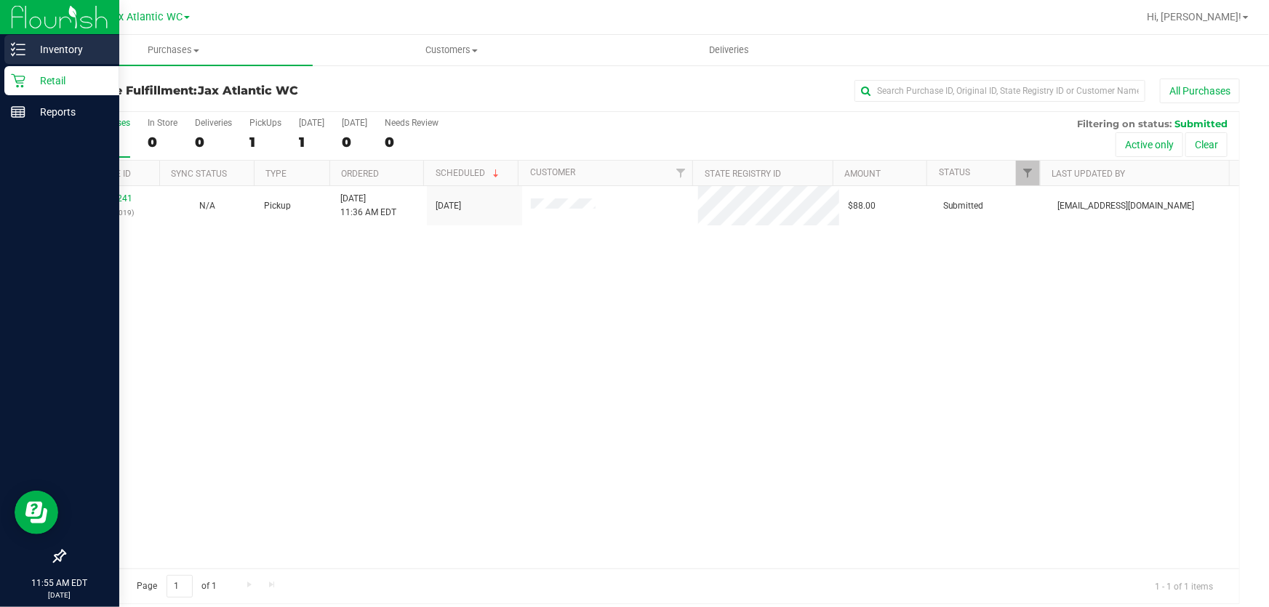
click at [29, 52] on p "Inventory" at bounding box center [68, 49] width 87 height 17
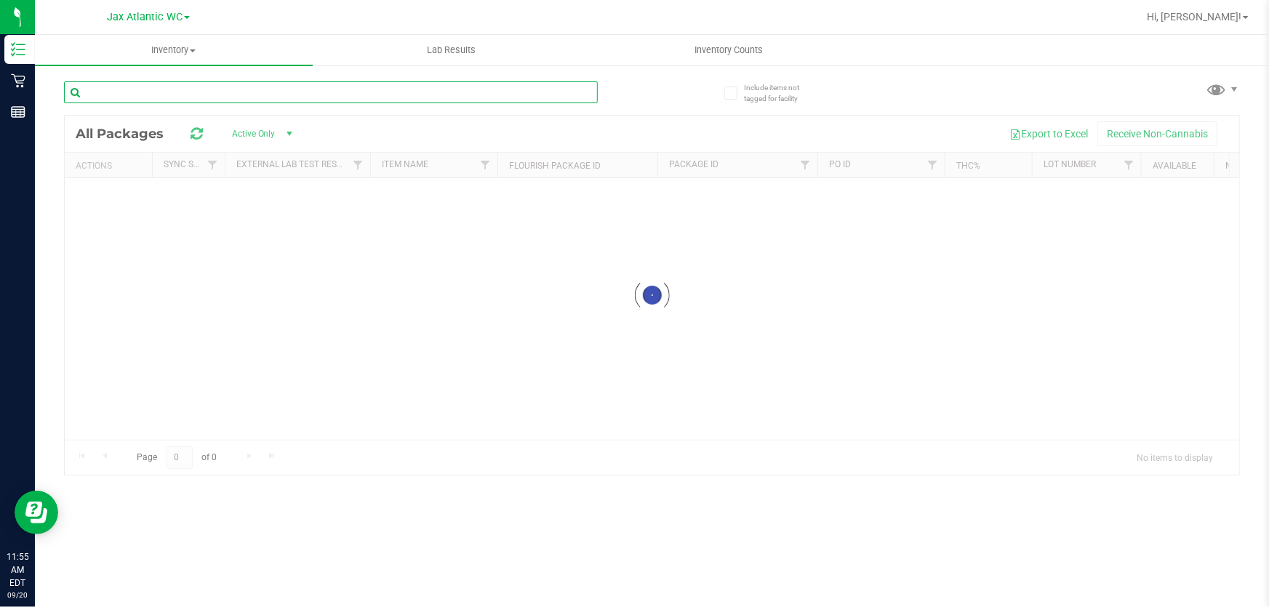
click at [300, 95] on input "text" at bounding box center [331, 92] width 534 height 22
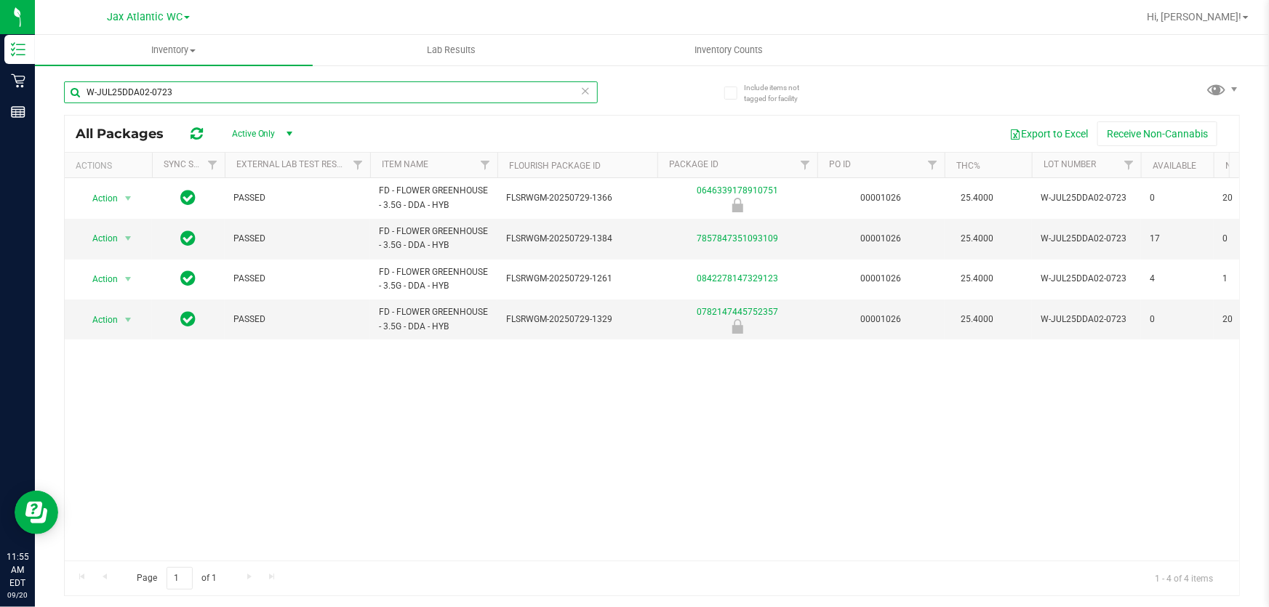
type input "W-JUL25DDA02-0723"
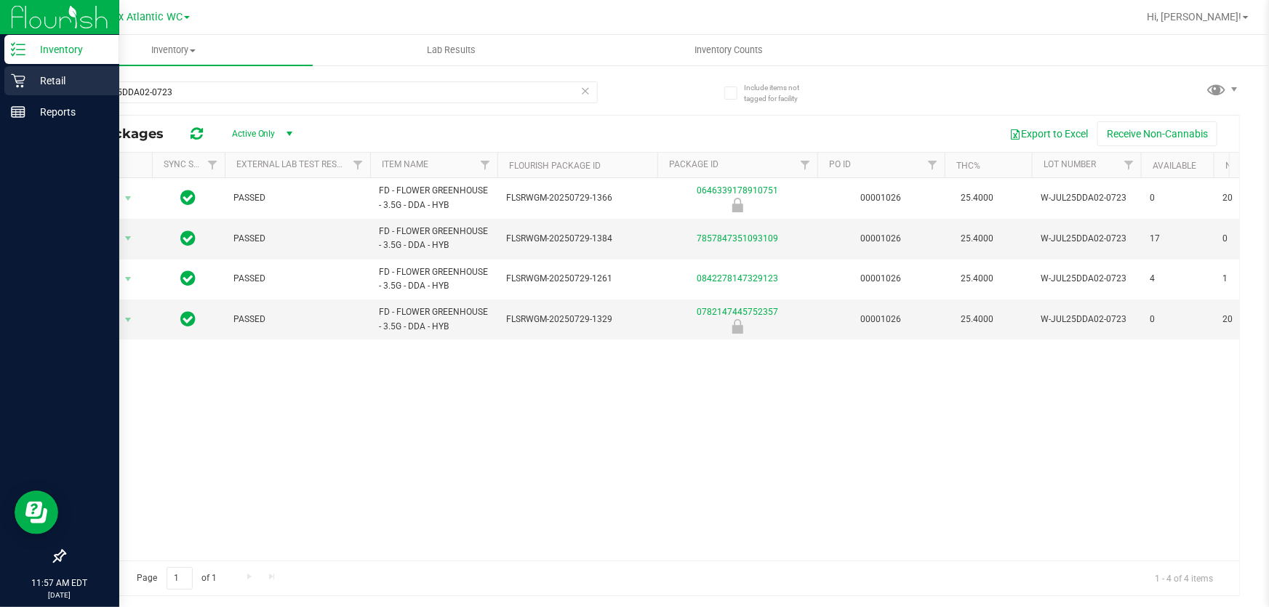
click at [18, 80] on icon at bounding box center [18, 81] width 14 height 14
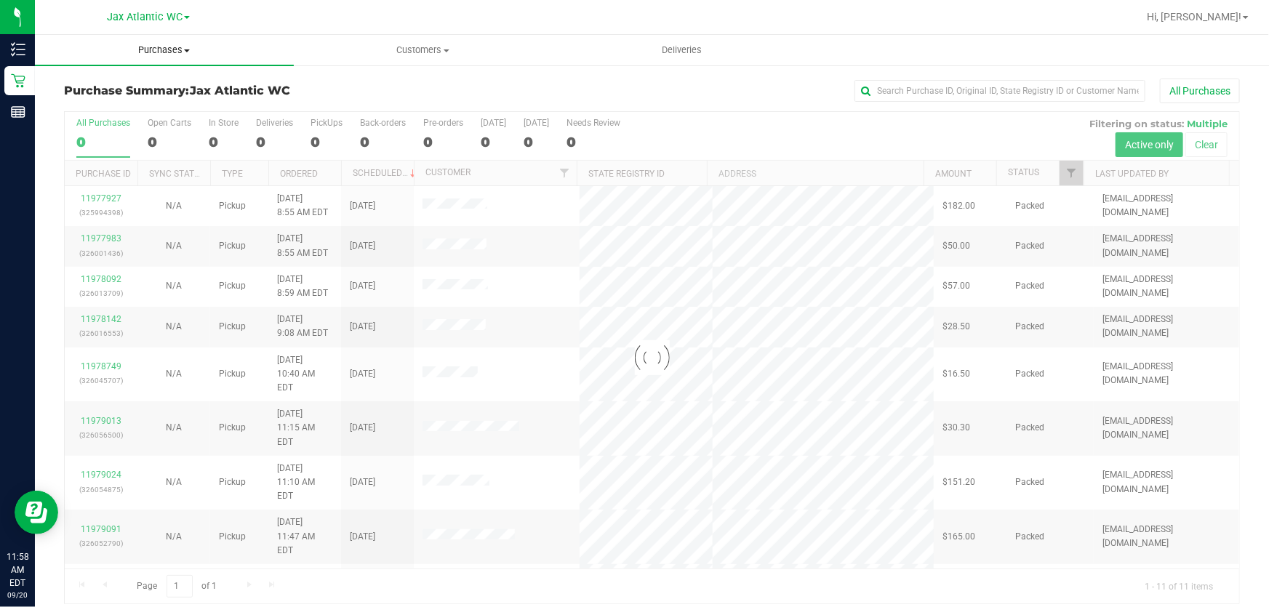
click at [167, 49] on span "Purchases" at bounding box center [164, 50] width 259 height 13
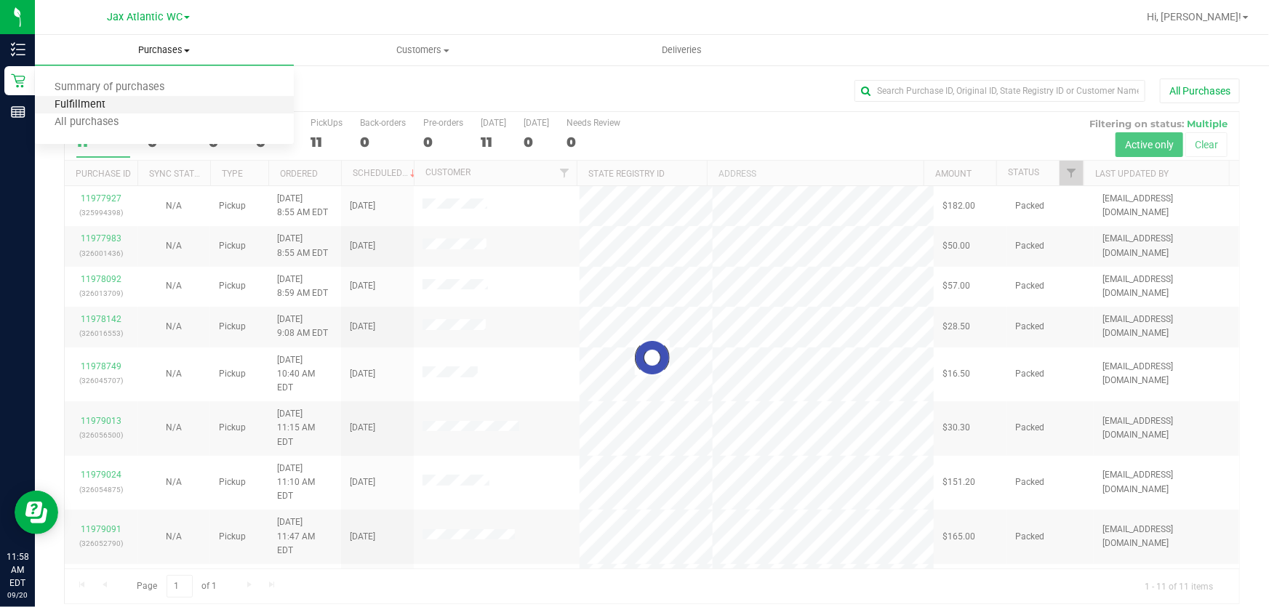
click at [73, 105] on span "Fulfillment" at bounding box center [80, 105] width 90 height 12
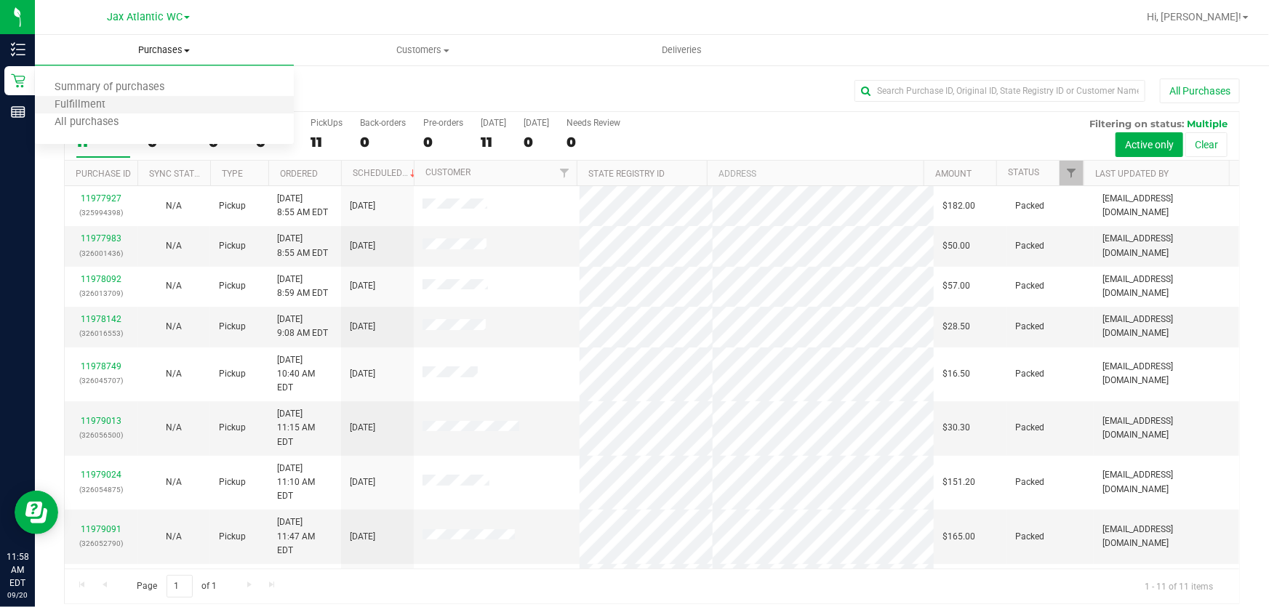
click at [138, 102] on li "Fulfillment" at bounding box center [164, 105] width 259 height 17
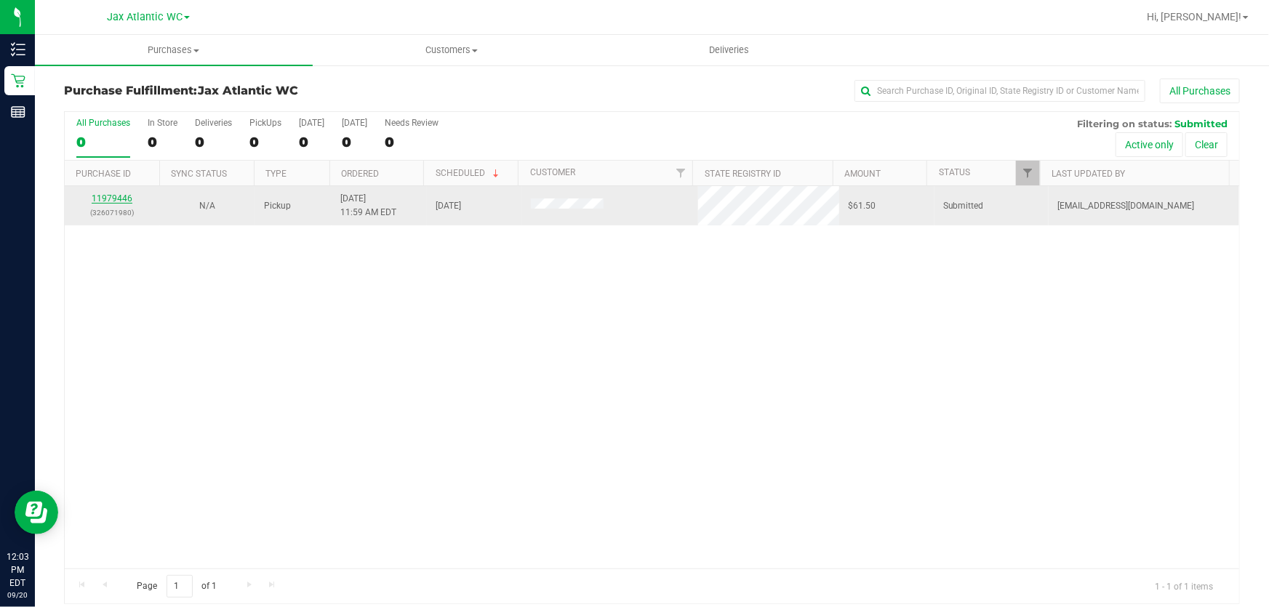
click at [126, 198] on link "11979446" at bounding box center [112, 198] width 41 height 10
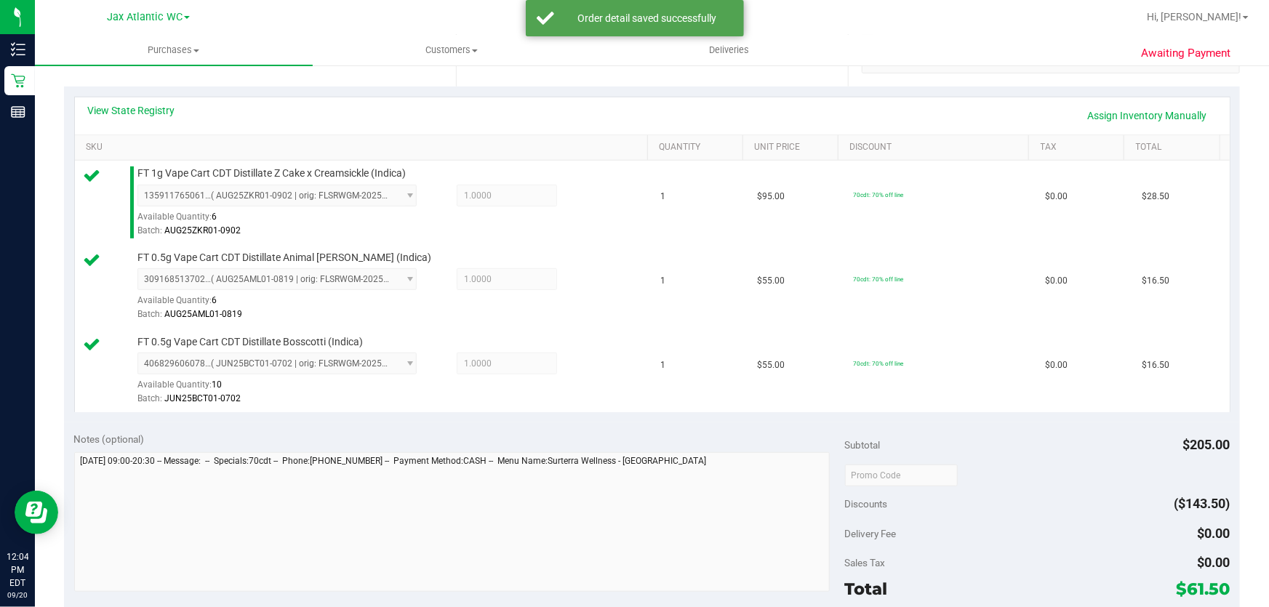
scroll to position [595, 0]
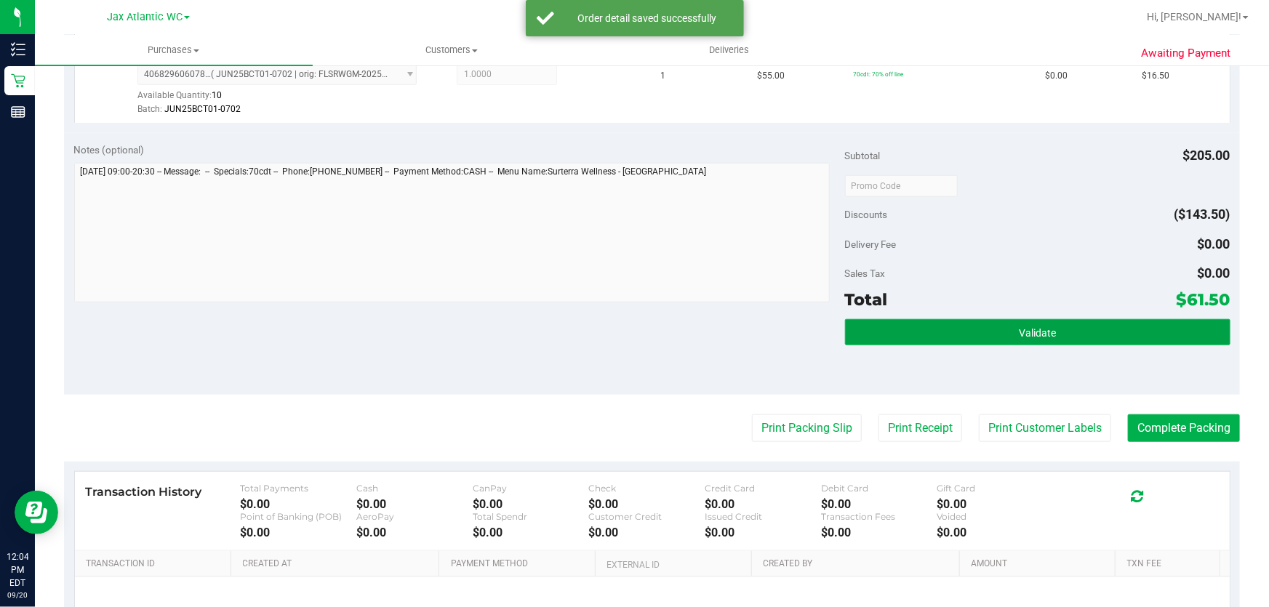
click at [1026, 342] on button "Validate" at bounding box center [1037, 332] width 385 height 26
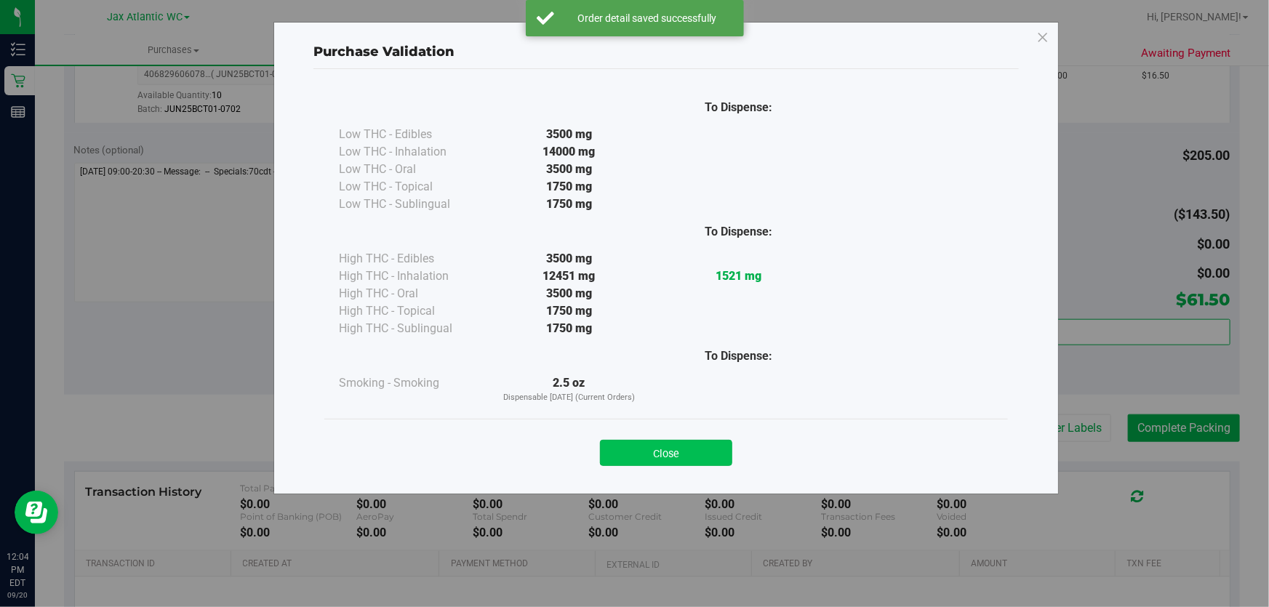
click at [624, 452] on button "Close" at bounding box center [666, 453] width 132 height 26
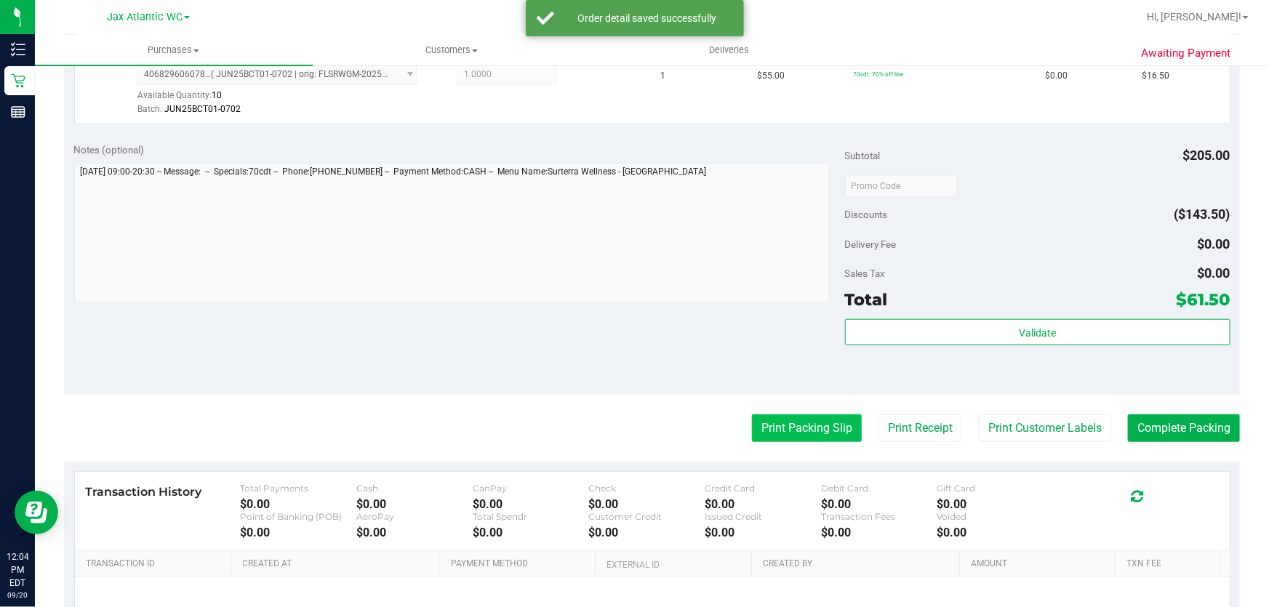
click at [840, 436] on button "Print Packing Slip" at bounding box center [807, 428] width 110 height 28
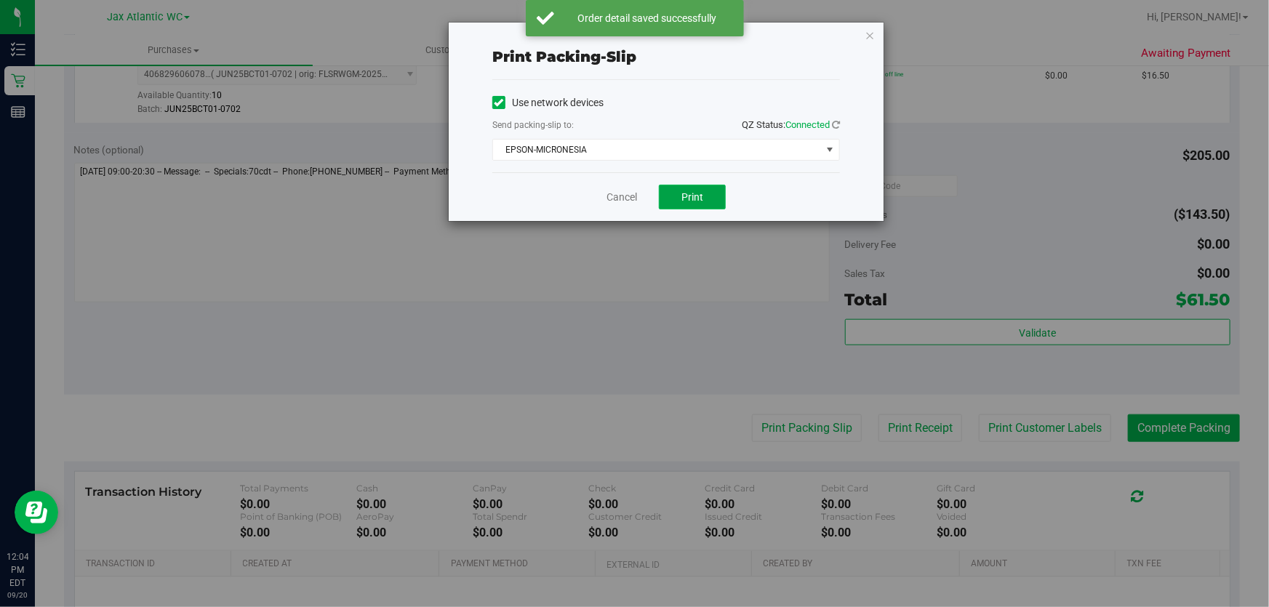
click at [698, 198] on span "Print" at bounding box center [692, 197] width 22 height 12
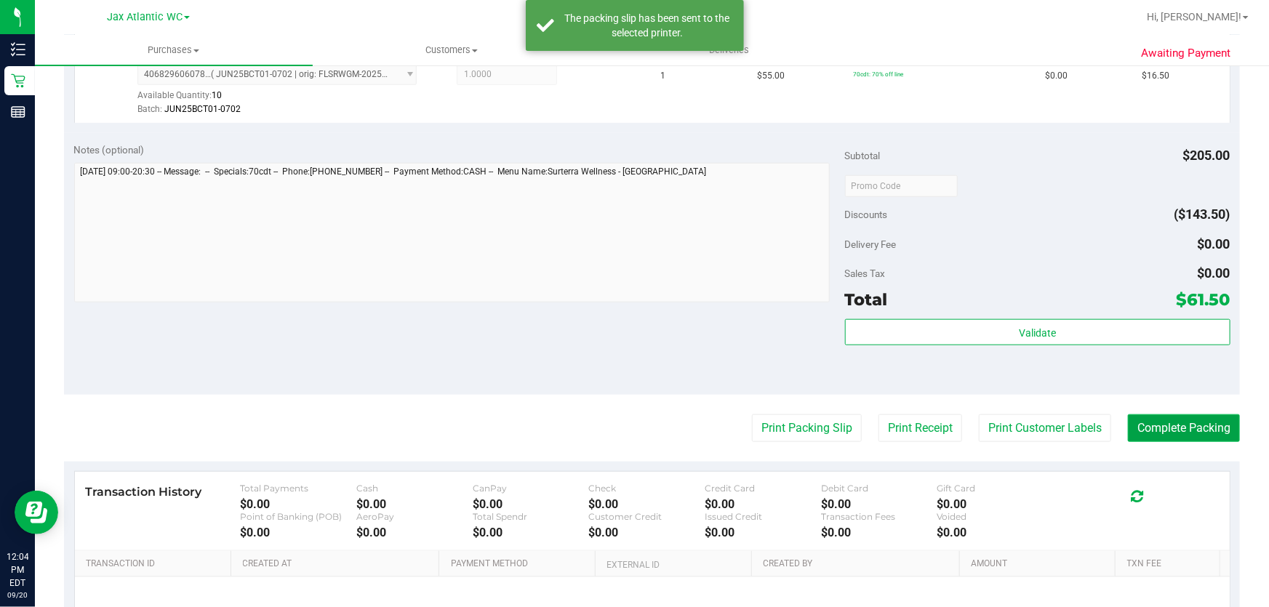
click at [1135, 419] on button "Complete Packing" at bounding box center [1184, 428] width 112 height 28
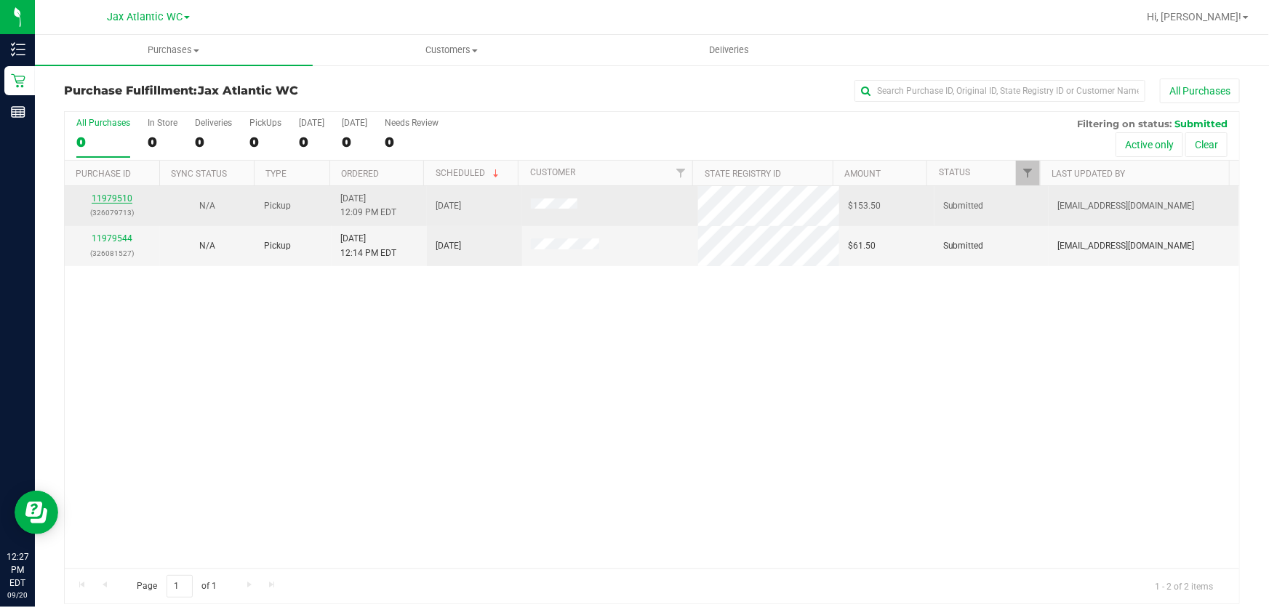
click at [120, 200] on link "11979510" at bounding box center [112, 198] width 41 height 10
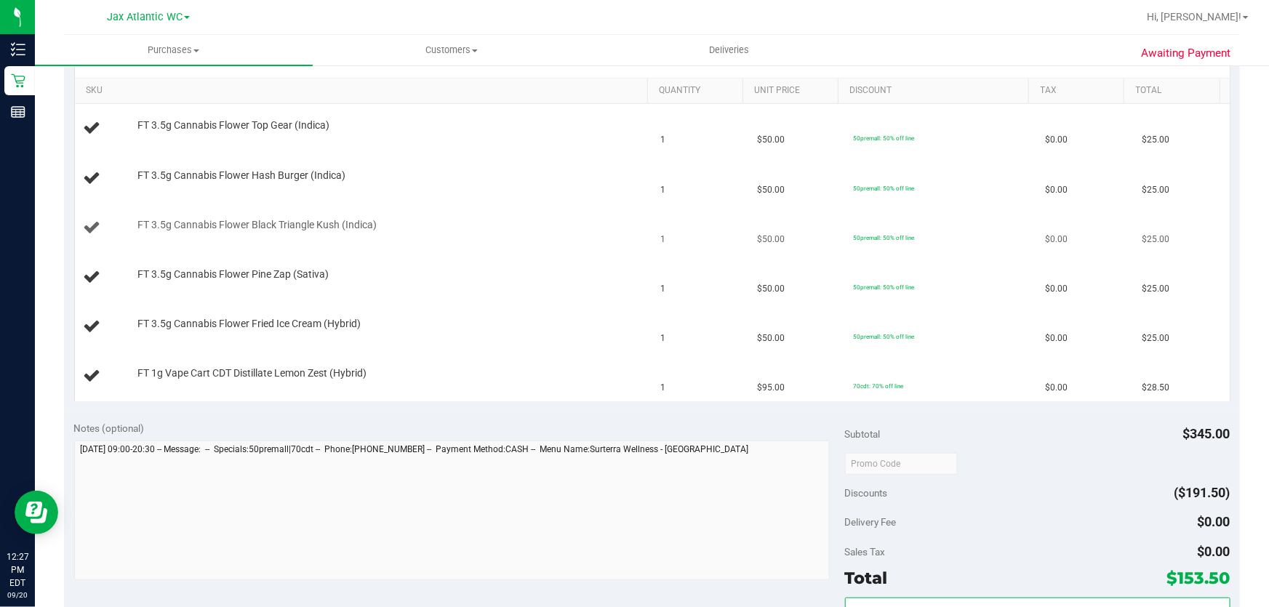
scroll to position [330, 0]
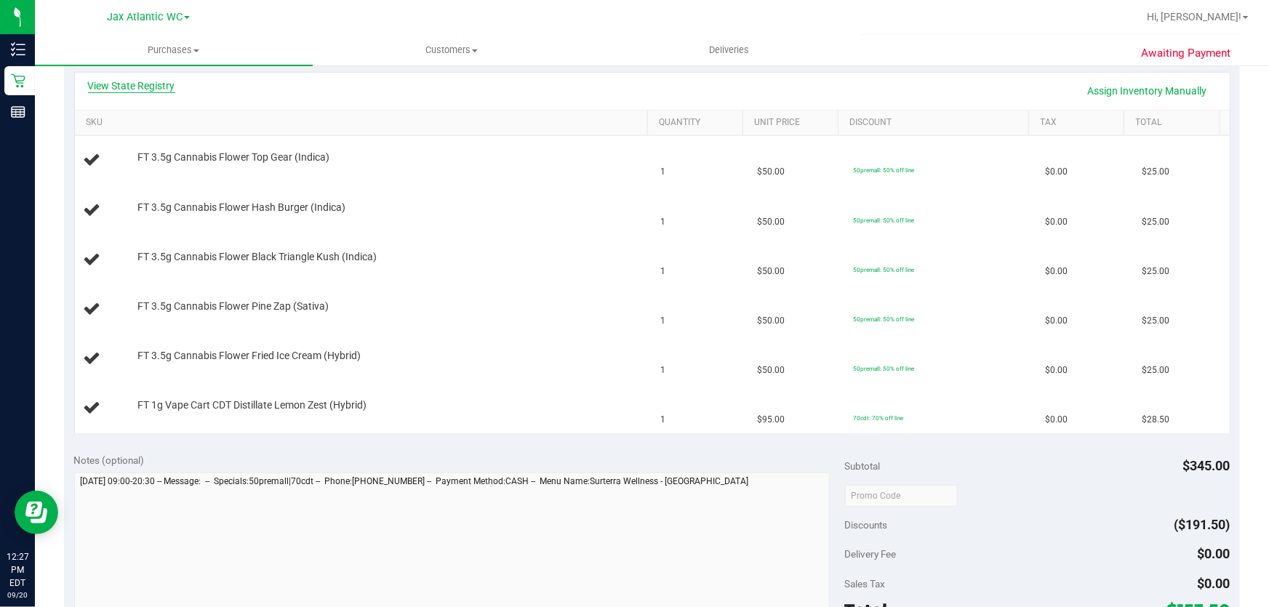
click at [128, 79] on link "View State Registry" at bounding box center [131, 86] width 87 height 15
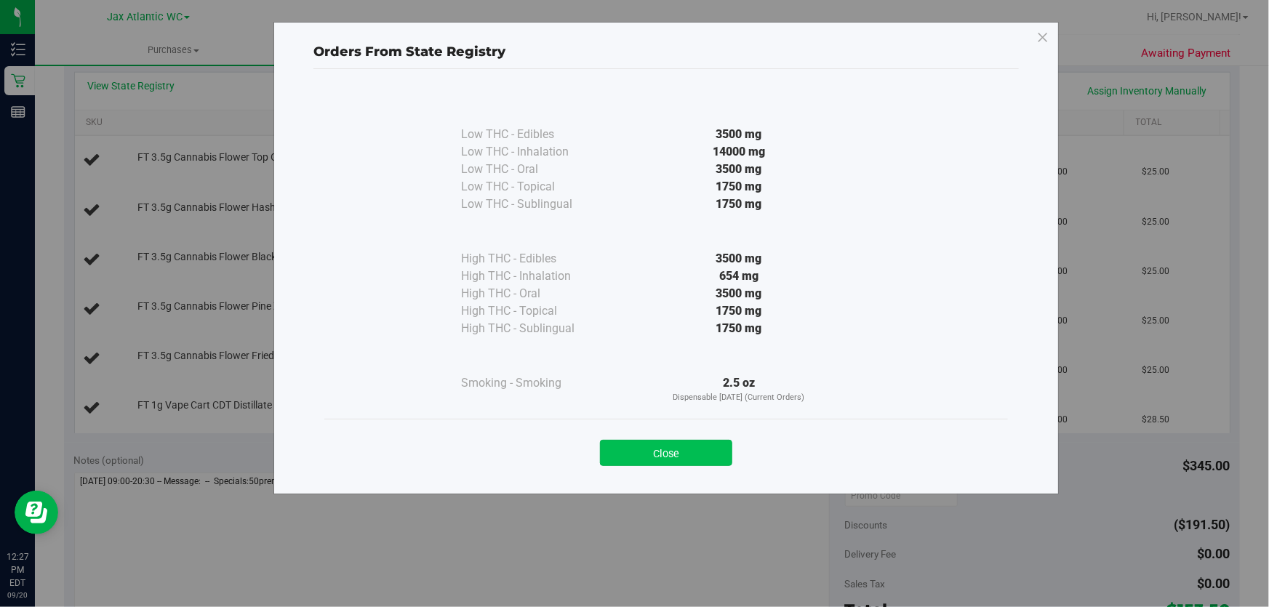
click at [690, 440] on button "Close" at bounding box center [666, 453] width 132 height 26
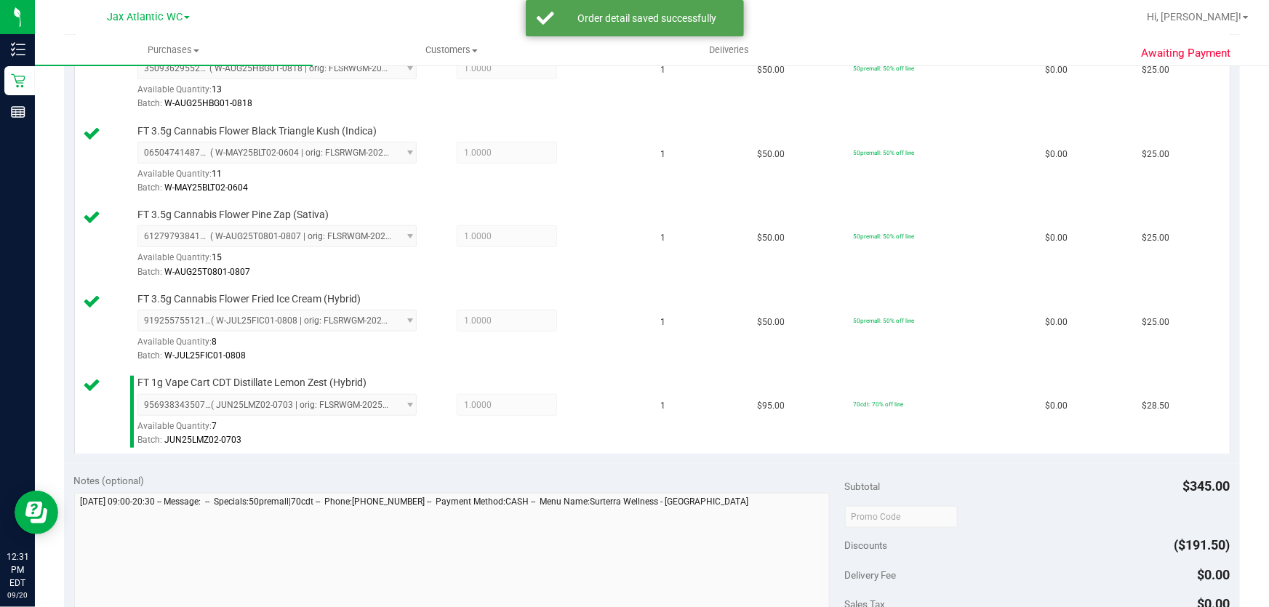
scroll to position [859, 0]
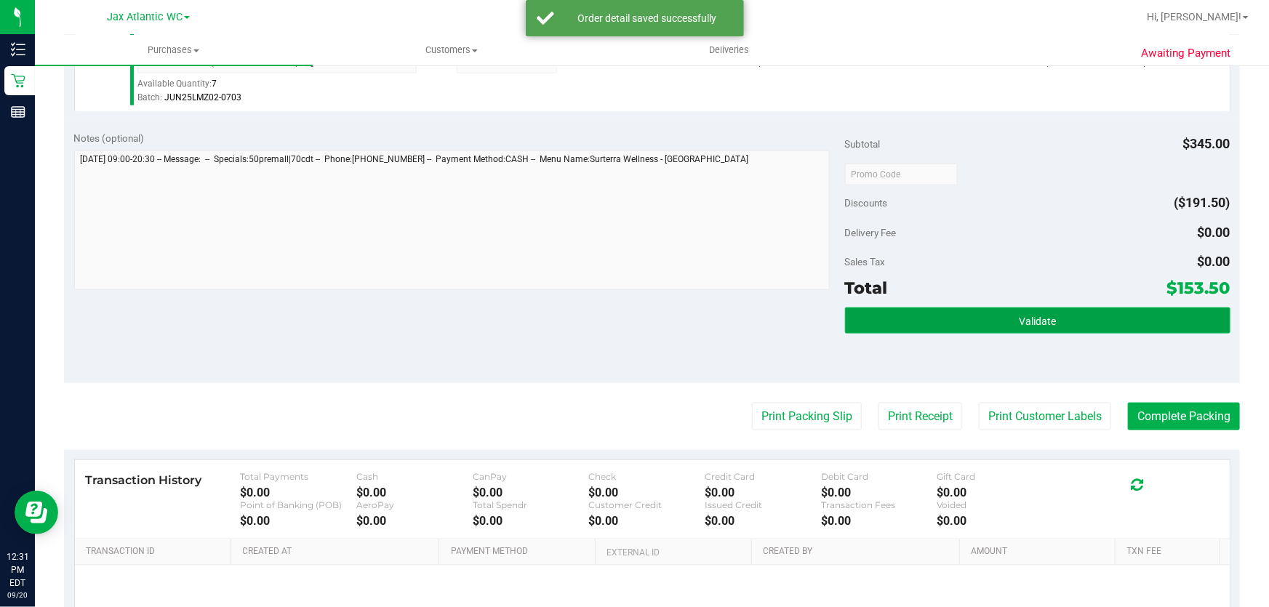
click at [935, 319] on button "Validate" at bounding box center [1037, 321] width 385 height 26
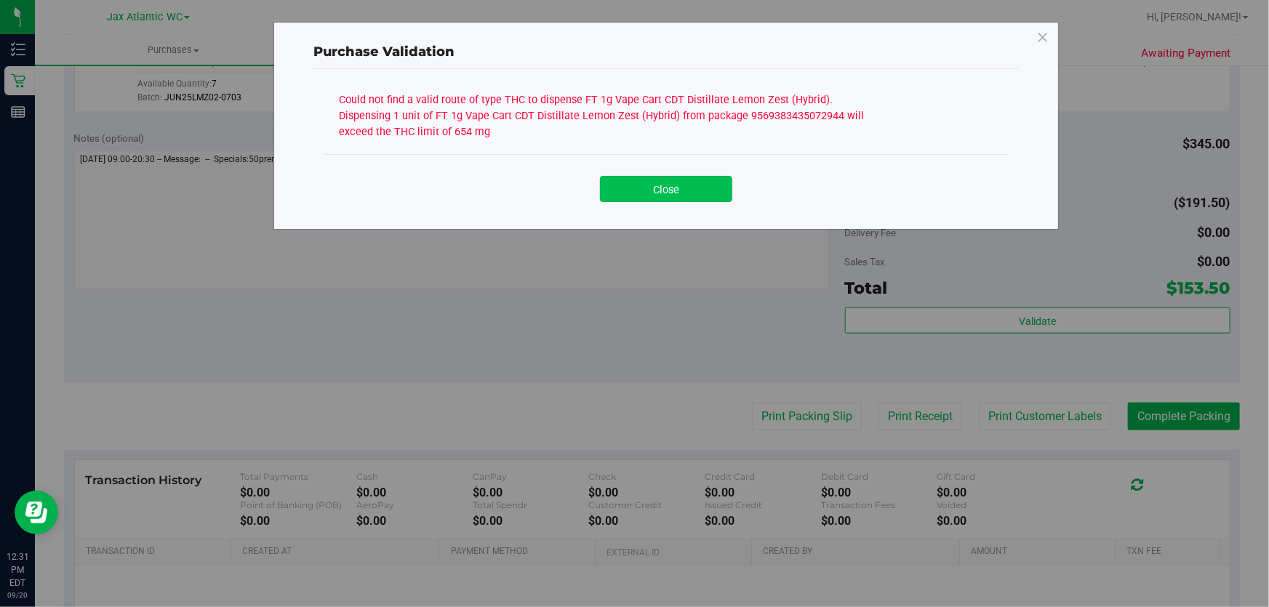
click at [705, 189] on button "Close" at bounding box center [666, 189] width 132 height 26
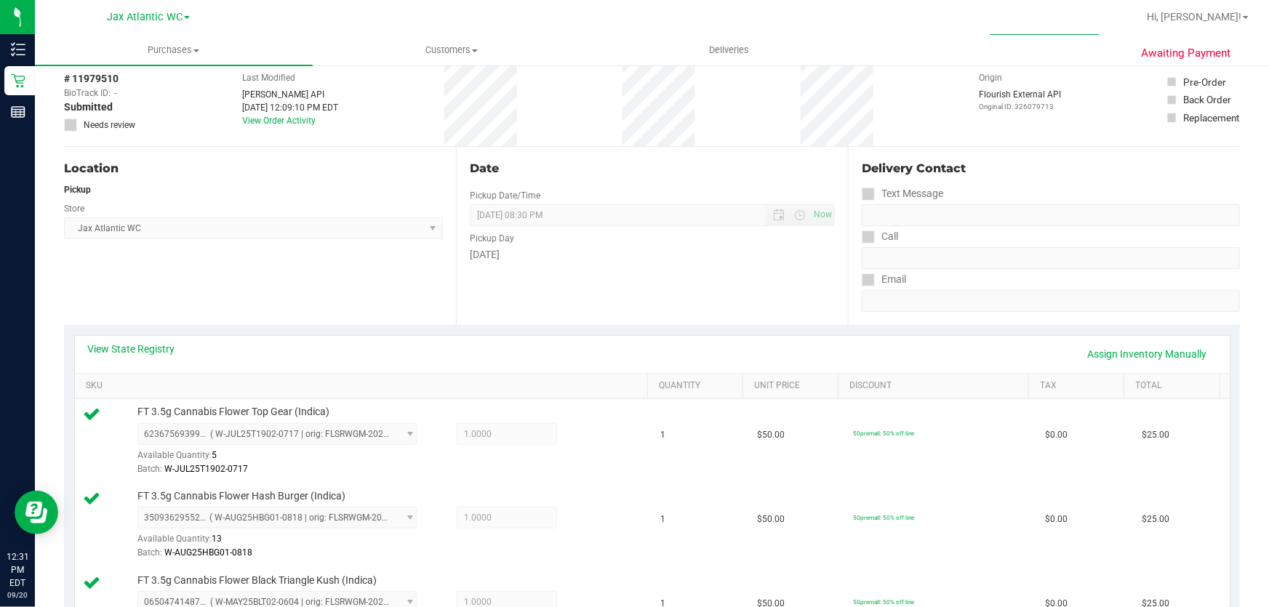
scroll to position [65, 0]
click at [135, 348] on link "View State Registry" at bounding box center [131, 350] width 87 height 15
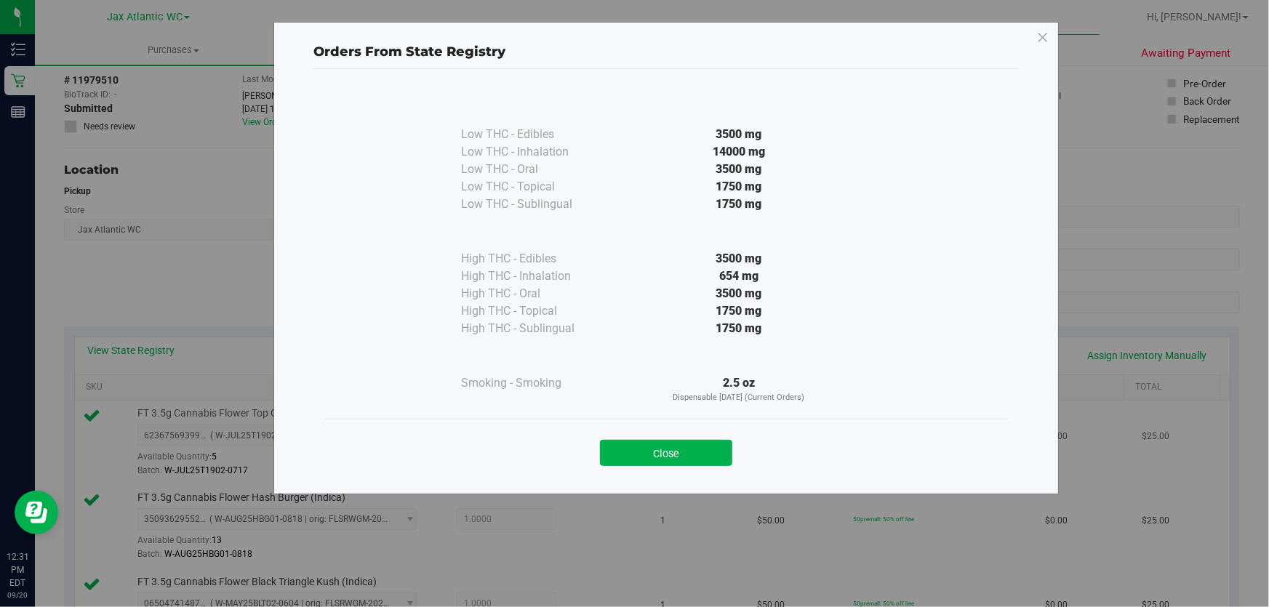
click at [638, 454] on button "Close" at bounding box center [666, 453] width 132 height 26
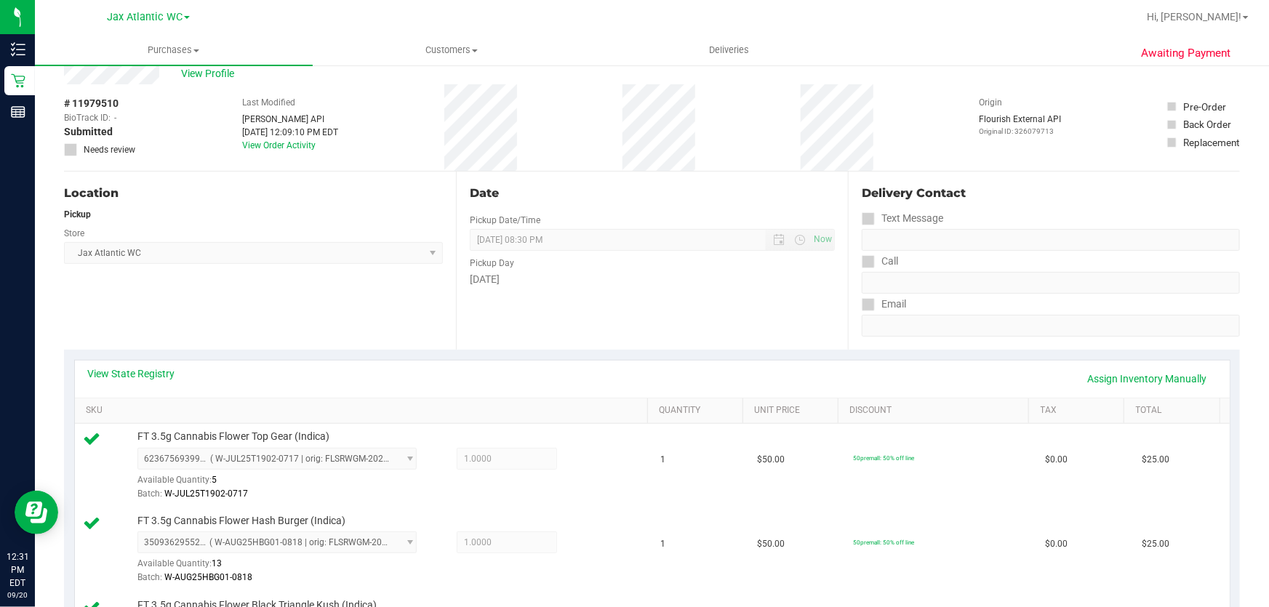
scroll to position [0, 0]
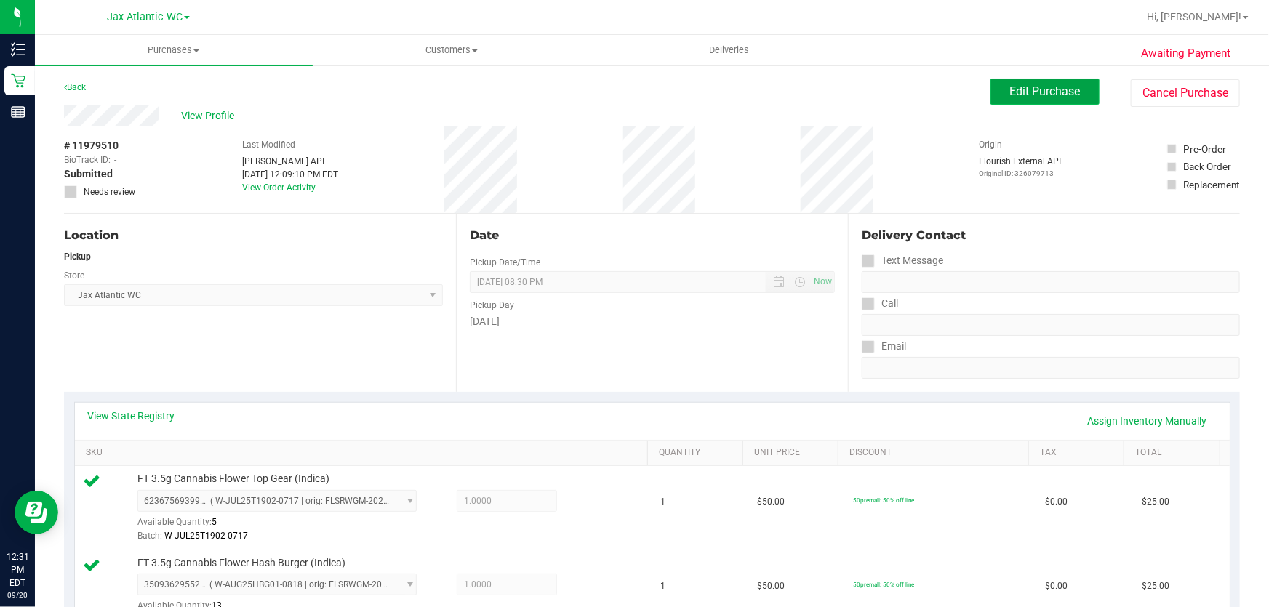
click at [1042, 99] on button "Edit Purchase" at bounding box center [1044, 92] width 109 height 26
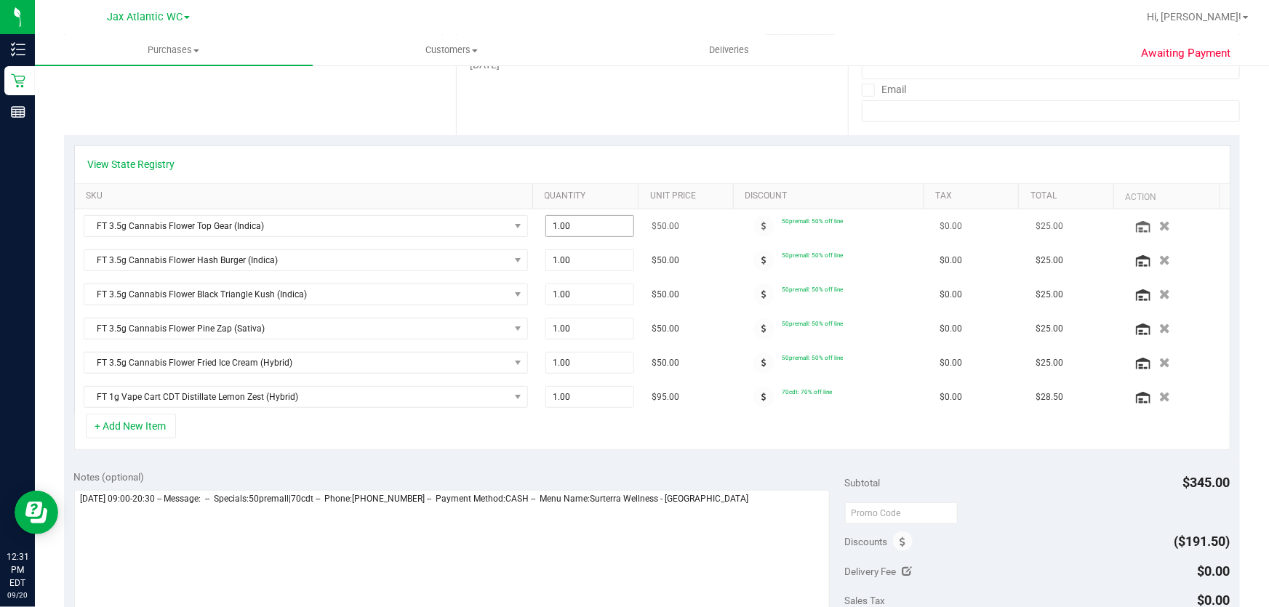
scroll to position [264, 0]
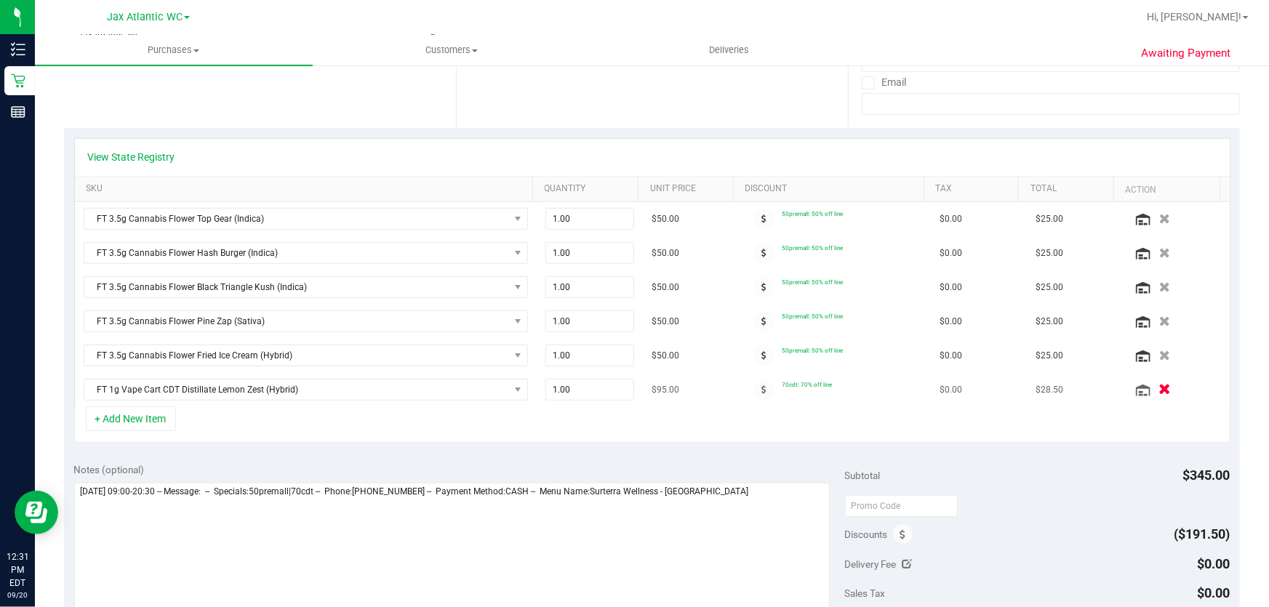
click at [1158, 390] on icon "button" at bounding box center [1164, 390] width 12 height 11
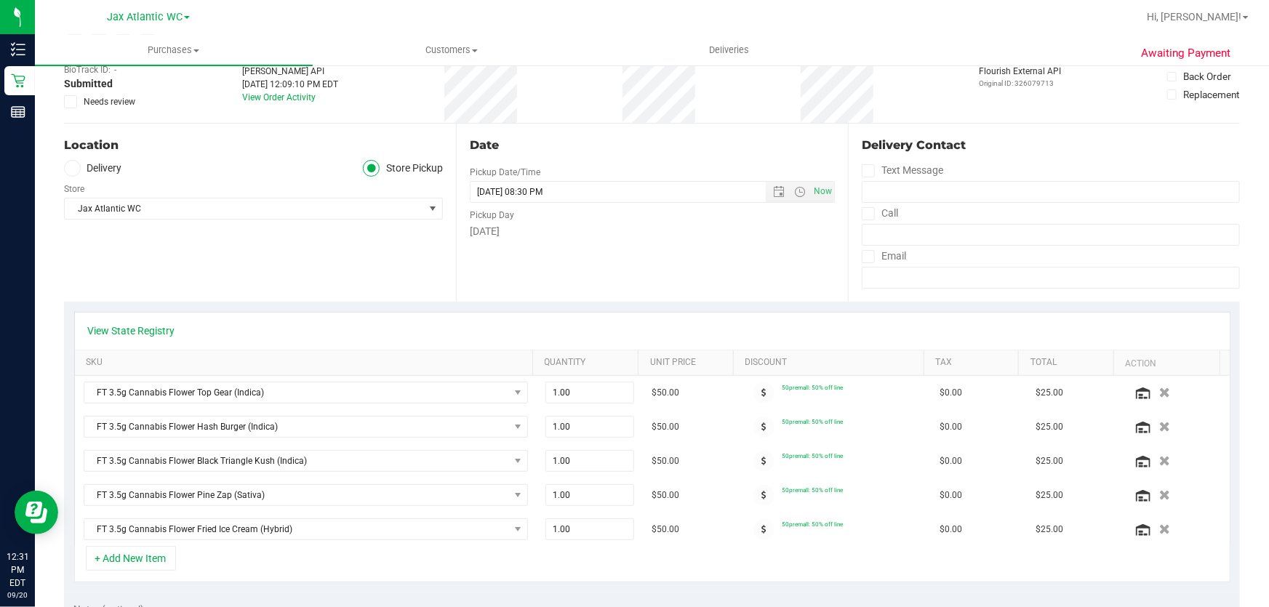
scroll to position [0, 0]
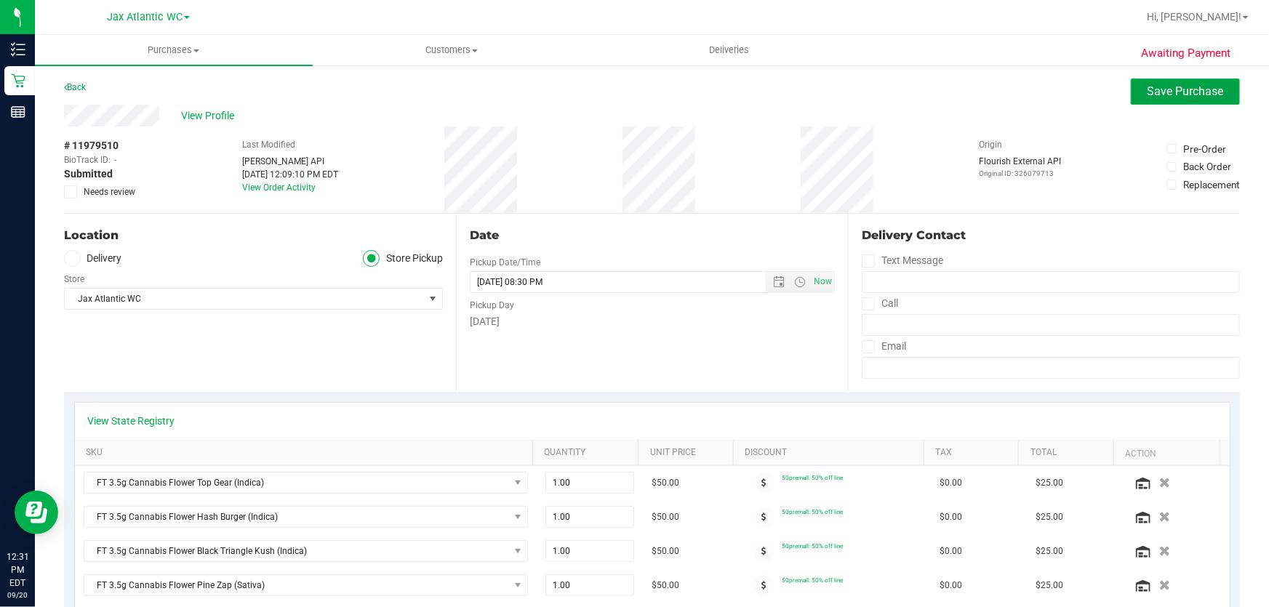
click at [1165, 97] on button "Save Purchase" at bounding box center [1185, 92] width 109 height 26
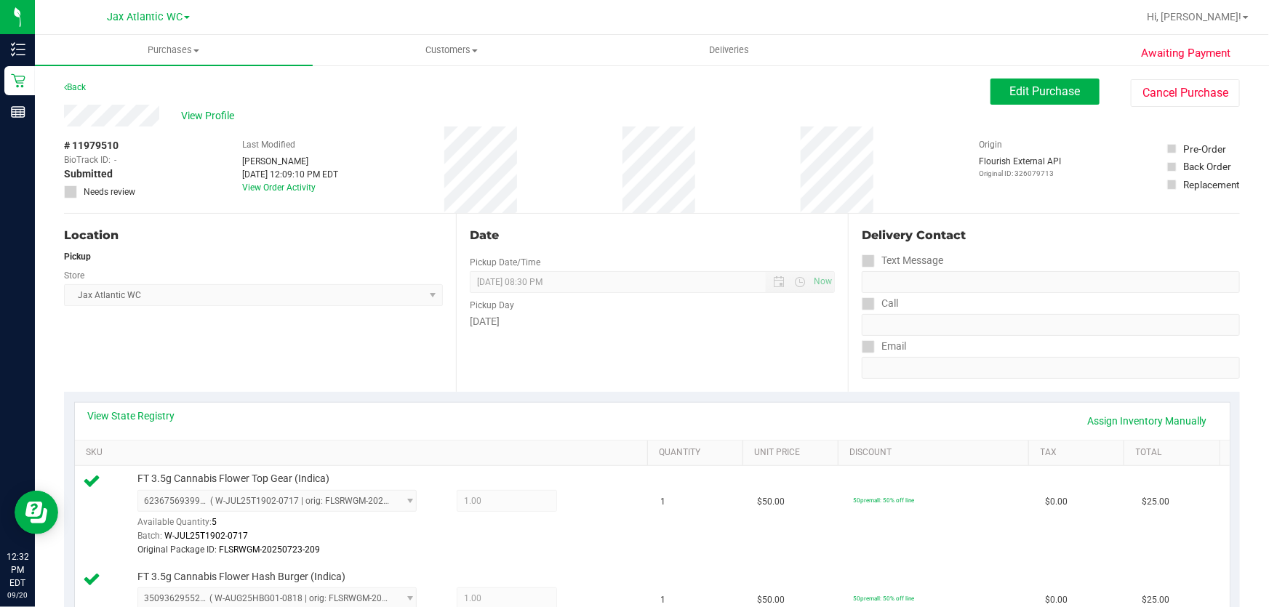
click at [1123, 212] on div "# 11979510 BioTrack ID: - Submitted Needs review Last Modified [PERSON_NAME] [D…" at bounding box center [652, 170] width 1176 height 87
click at [189, 116] on span "View Profile" at bounding box center [210, 115] width 58 height 15
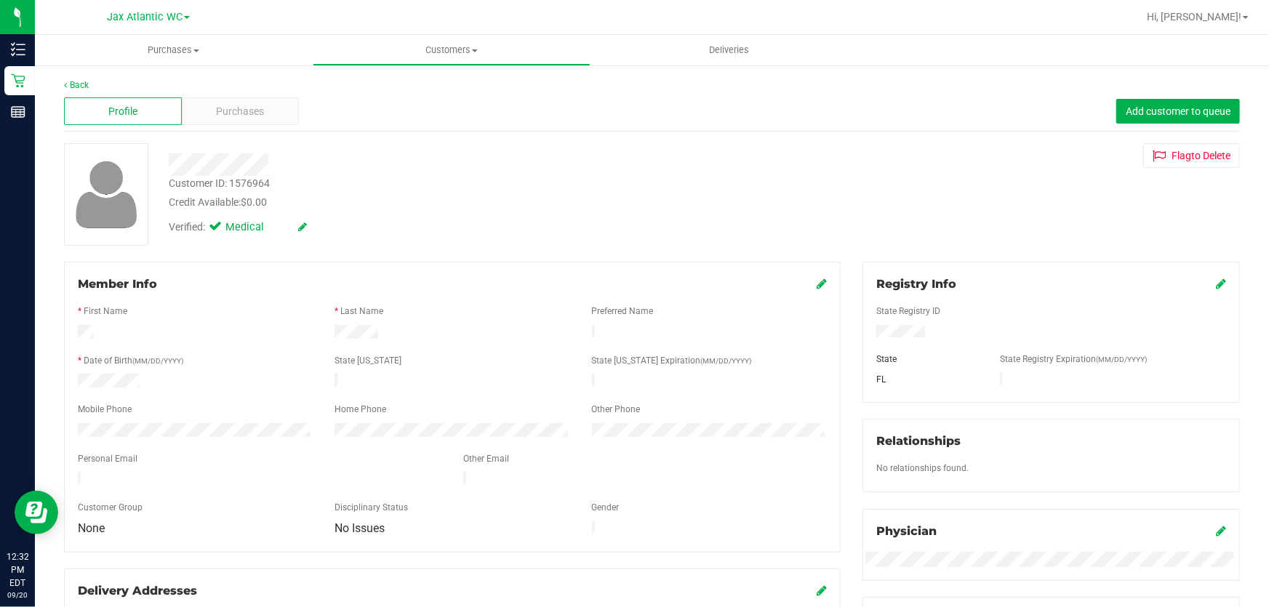
click at [226, 180] on div "Customer ID: 1576964" at bounding box center [219, 183] width 101 height 15
click at [225, 181] on div "Customer ID: 1576964" at bounding box center [219, 183] width 101 height 15
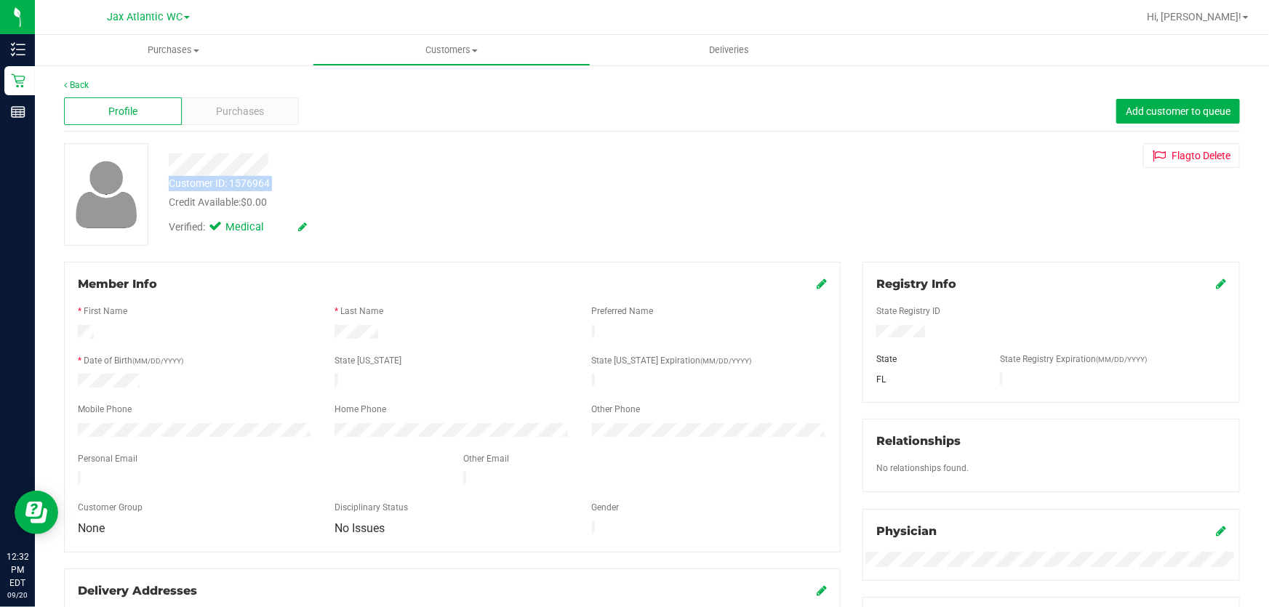
click at [225, 181] on div "Customer ID: 1576964" at bounding box center [219, 183] width 101 height 15
copy div "Customer ID: 1576964"
click at [1091, 232] on div "Customer ID: 1576964 Credit Available: $0.00 Verified: Medical Flag to [GEOGRAP…" at bounding box center [652, 194] width 1198 height 103
click at [1134, 214] on div "Customer ID: 1576964 Credit Available: $0.00 Verified: Medical Flag to [GEOGRAP…" at bounding box center [652, 194] width 1198 height 103
click at [1105, 214] on div "Customer ID: 1576964 Credit Available: $0.00 Verified: Medical Flag to [GEOGRAP…" at bounding box center [652, 194] width 1198 height 103
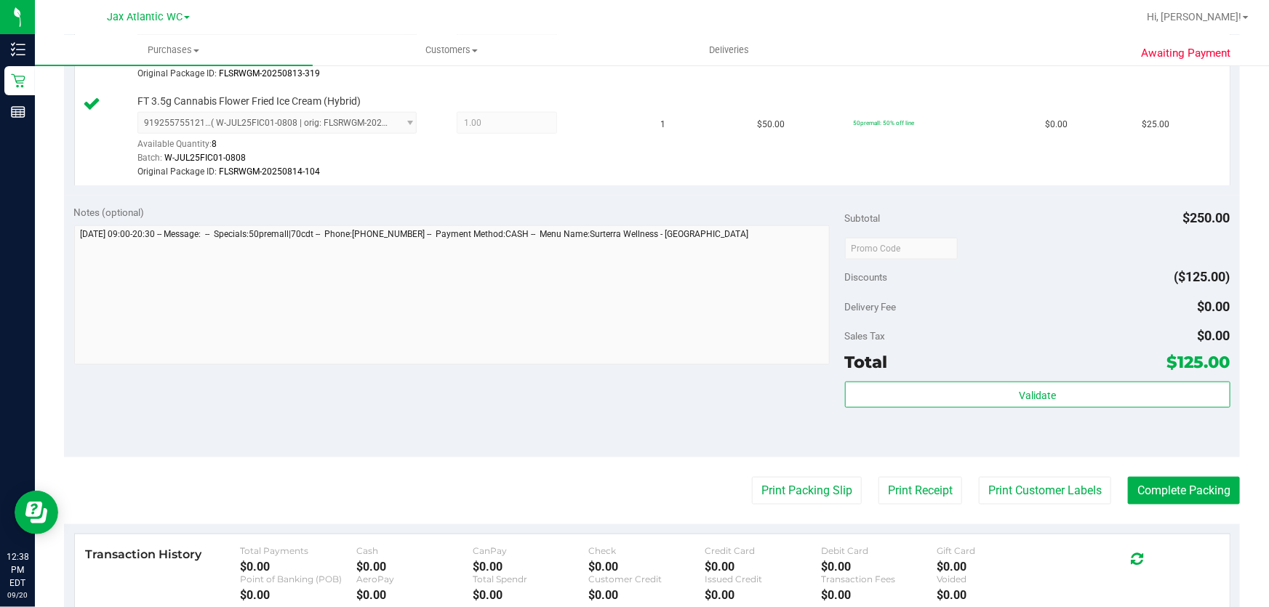
scroll to position [859, 0]
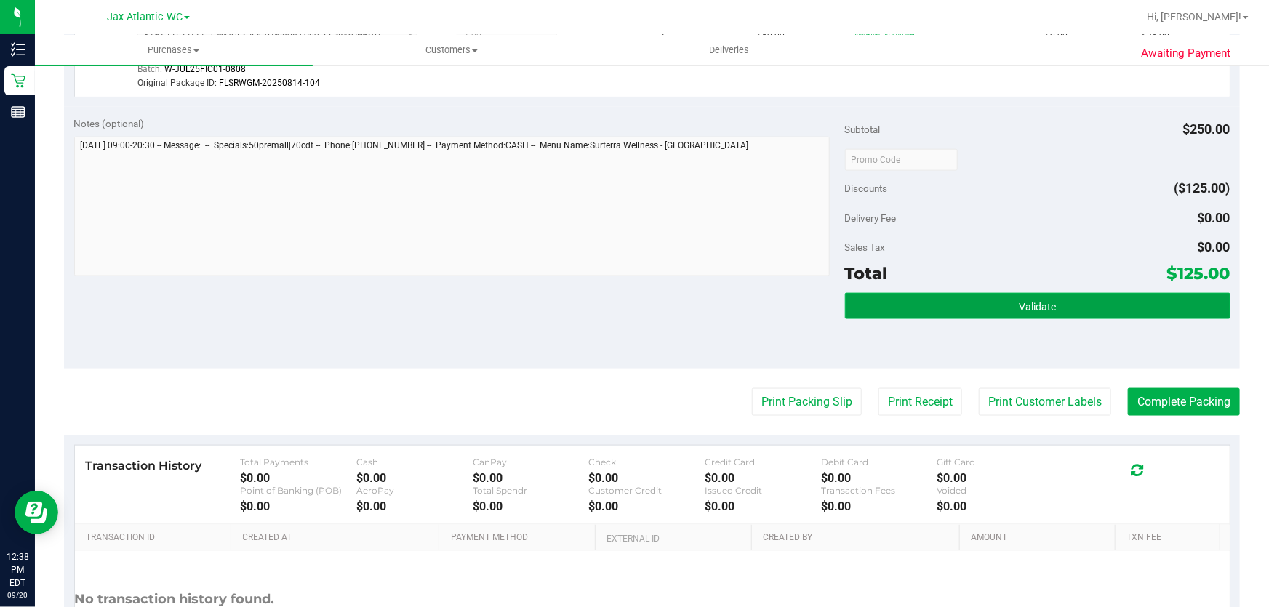
click at [984, 308] on button "Validate" at bounding box center [1037, 306] width 385 height 26
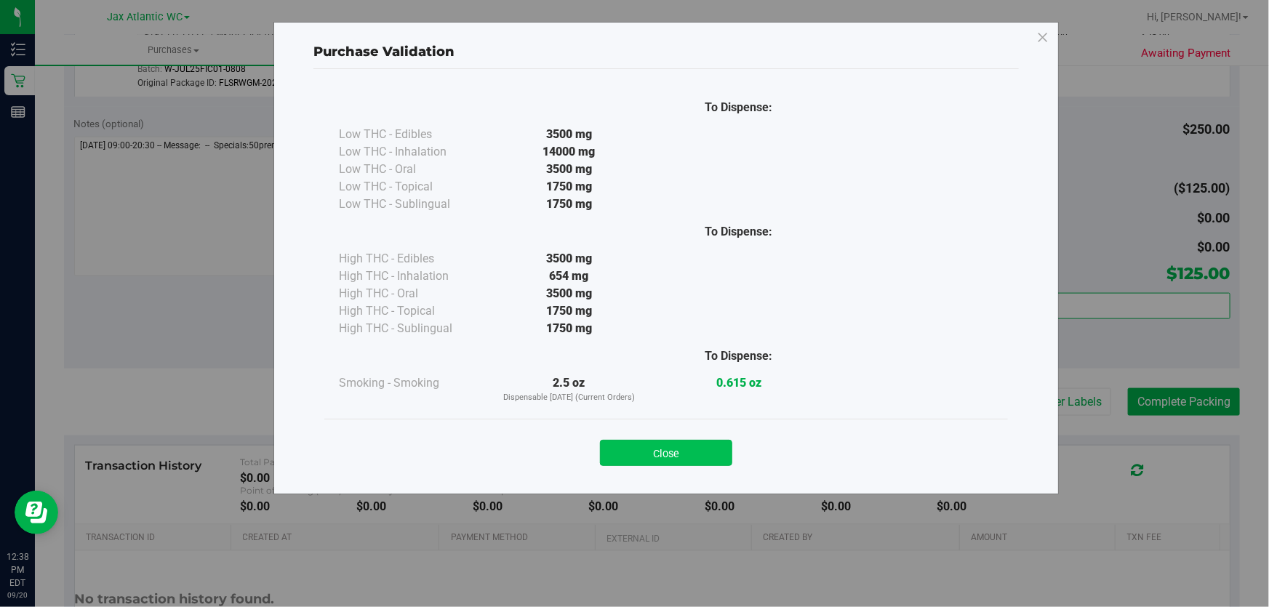
click at [669, 448] on button "Close" at bounding box center [666, 453] width 132 height 26
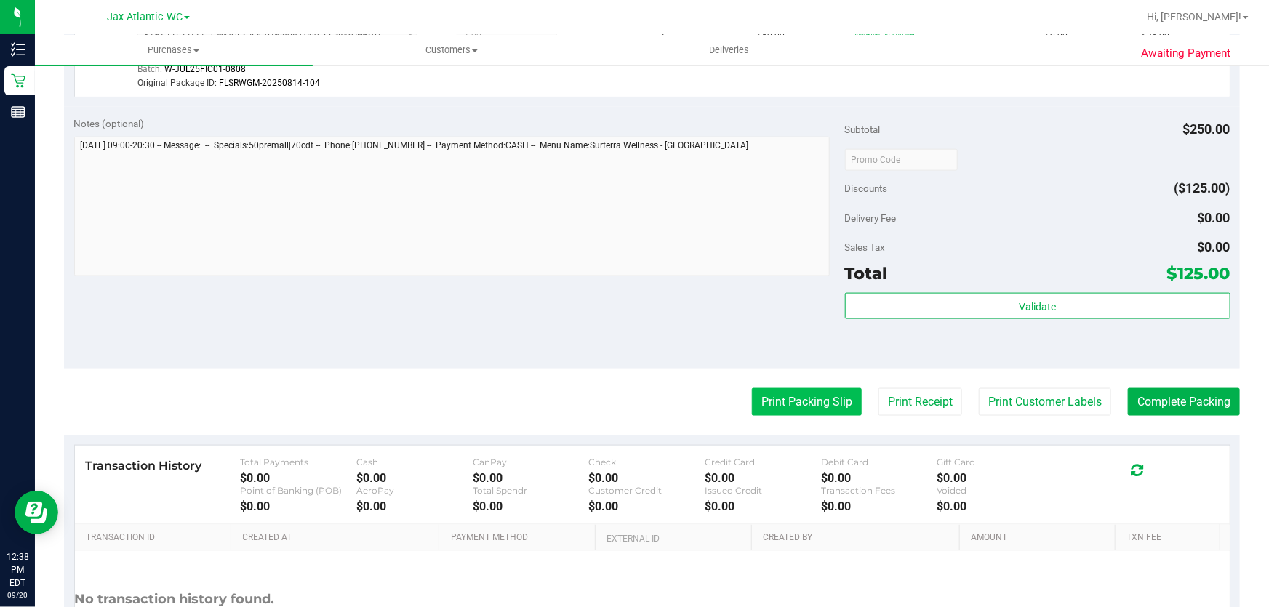
click at [752, 390] on button "Print Packing Slip" at bounding box center [807, 402] width 110 height 28
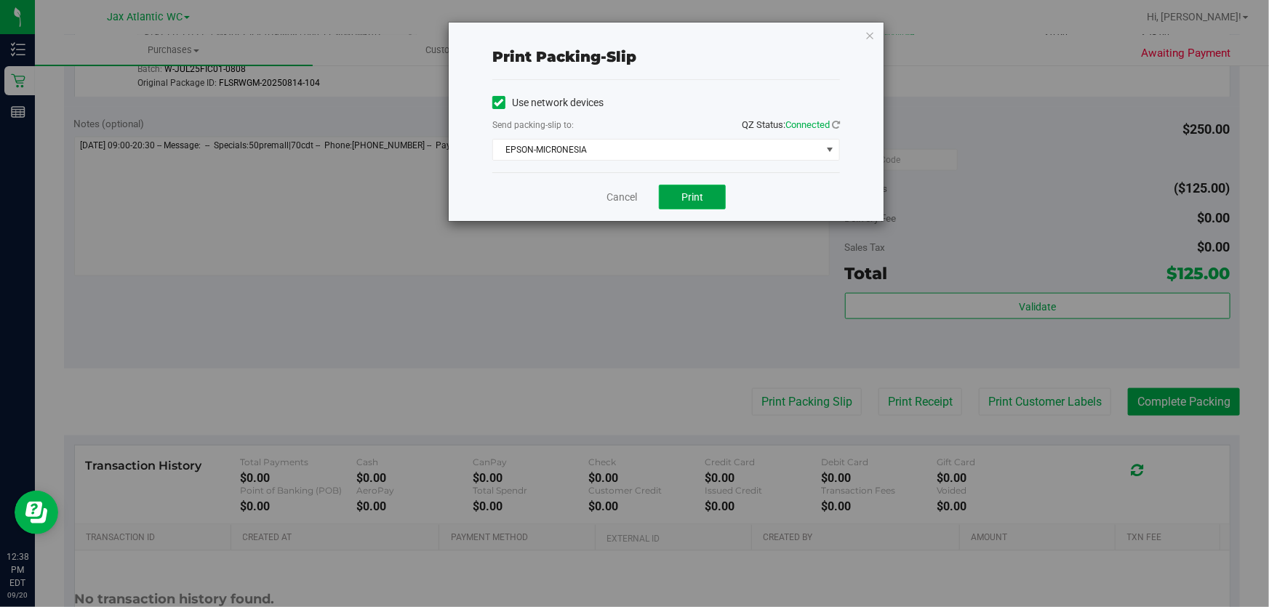
click at [662, 193] on button "Print" at bounding box center [692, 197] width 67 height 25
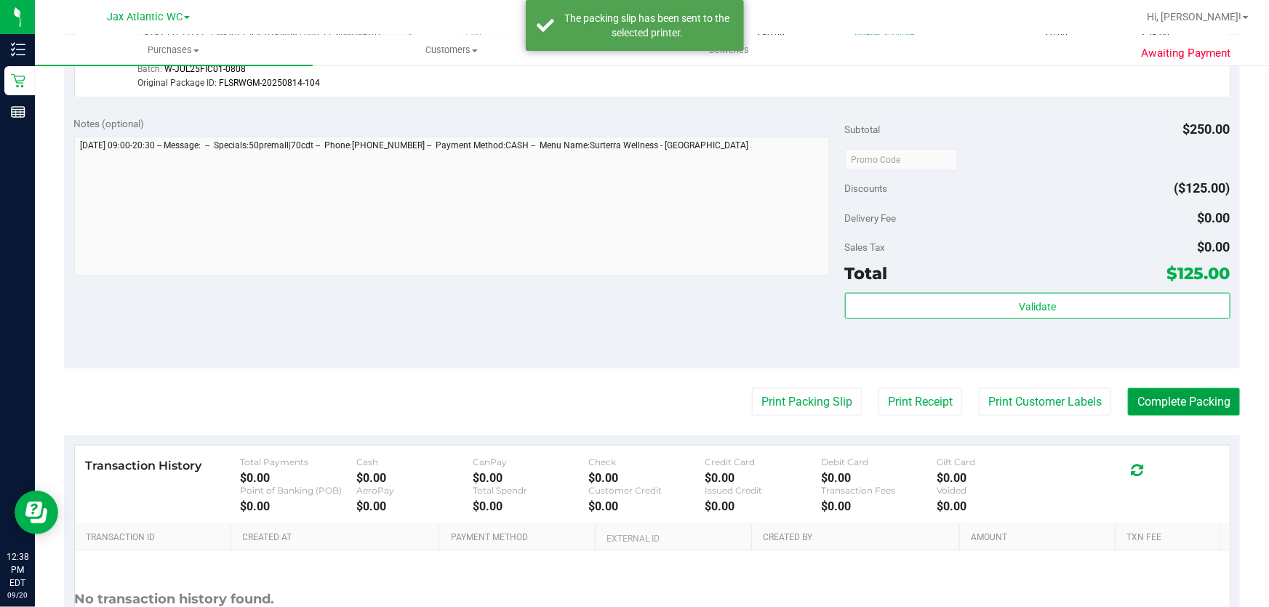
click at [1153, 401] on button "Complete Packing" at bounding box center [1184, 402] width 112 height 28
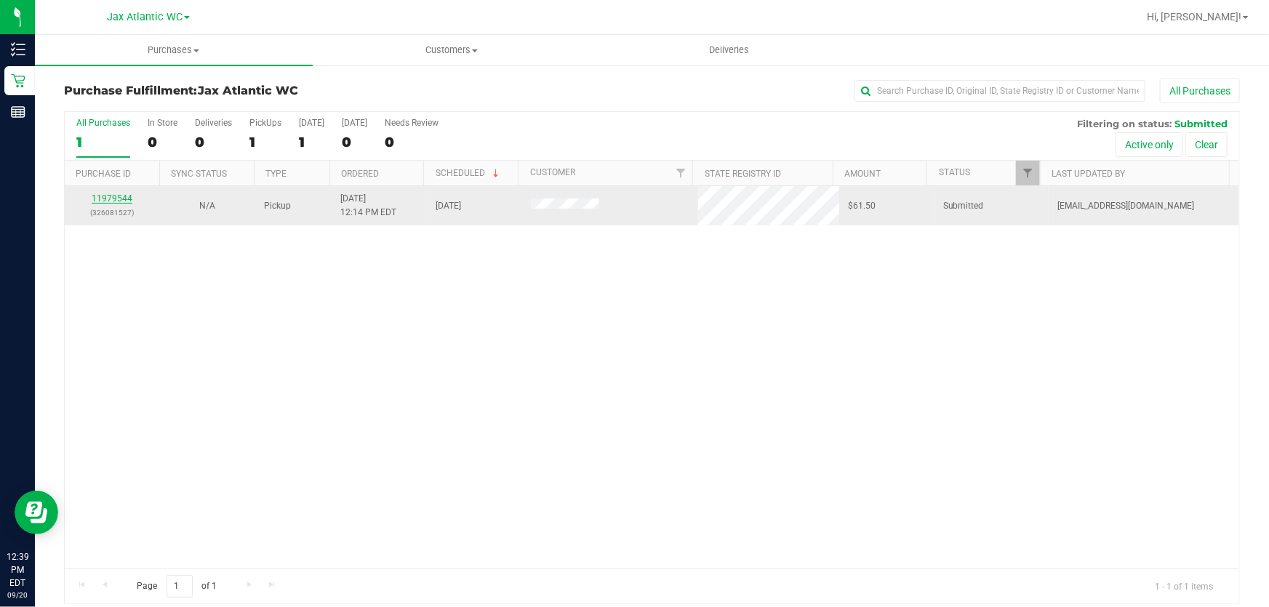
click at [124, 202] on link "11979544" at bounding box center [112, 198] width 41 height 10
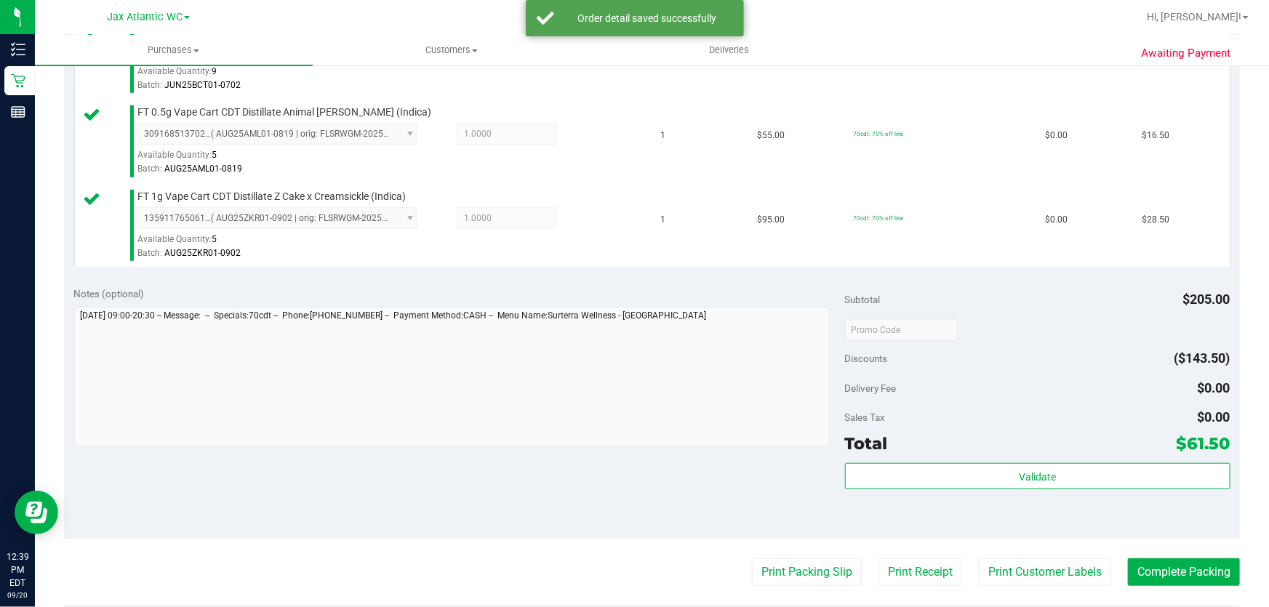
scroll to position [661, 0]
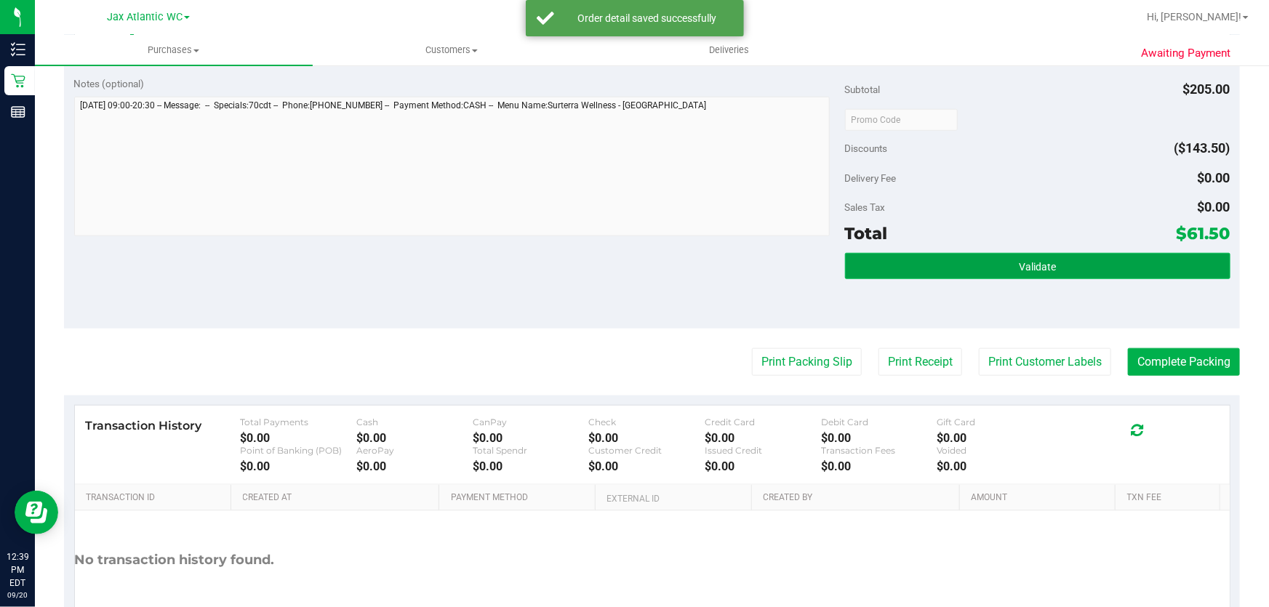
click at [932, 276] on button "Validate" at bounding box center [1037, 266] width 385 height 26
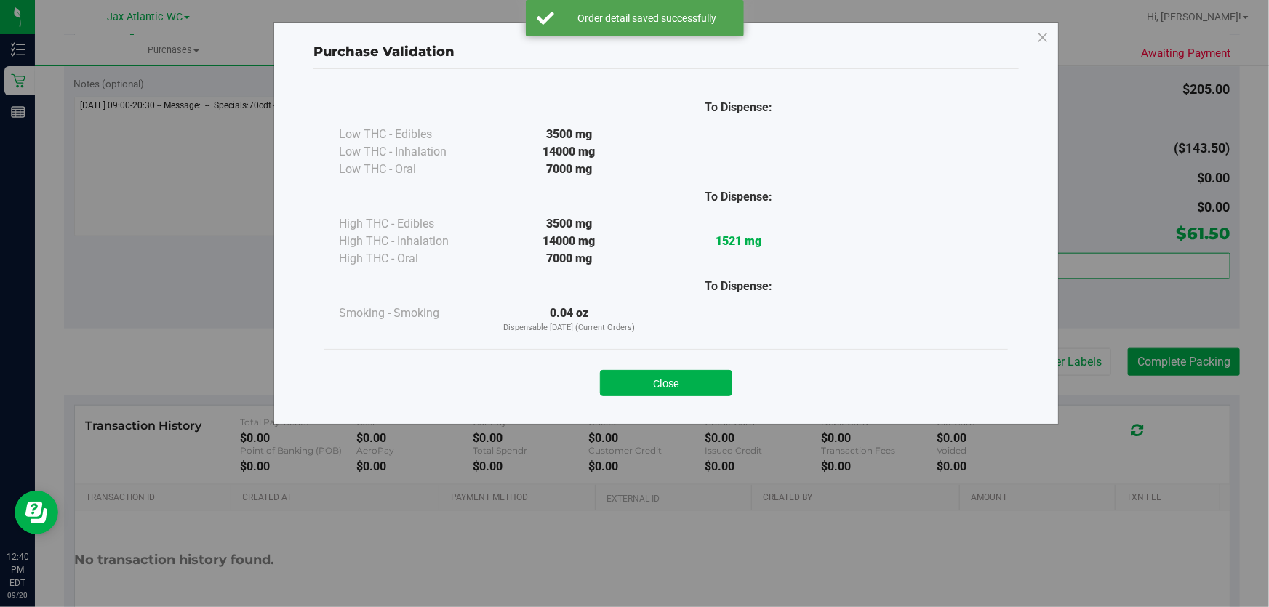
drag, startPoint x: 666, startPoint y: 387, endPoint x: 685, endPoint y: 377, distance: 21.1
click at [667, 385] on button "Close" at bounding box center [666, 383] width 132 height 26
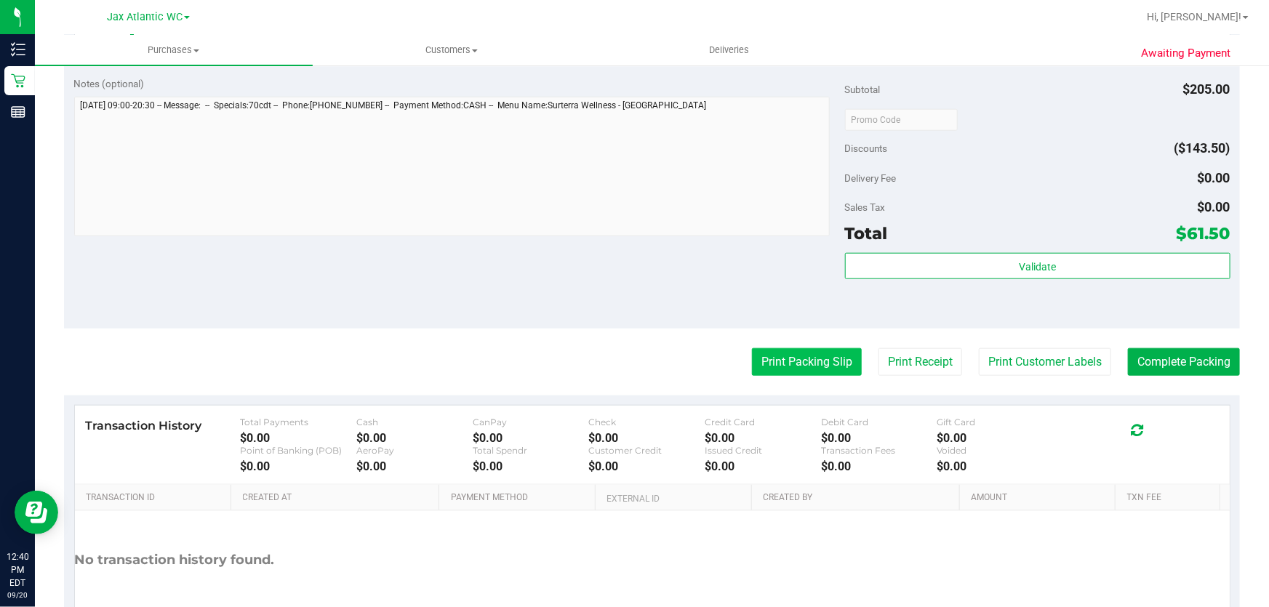
click at [812, 348] on button "Print Packing Slip" at bounding box center [807, 362] width 110 height 28
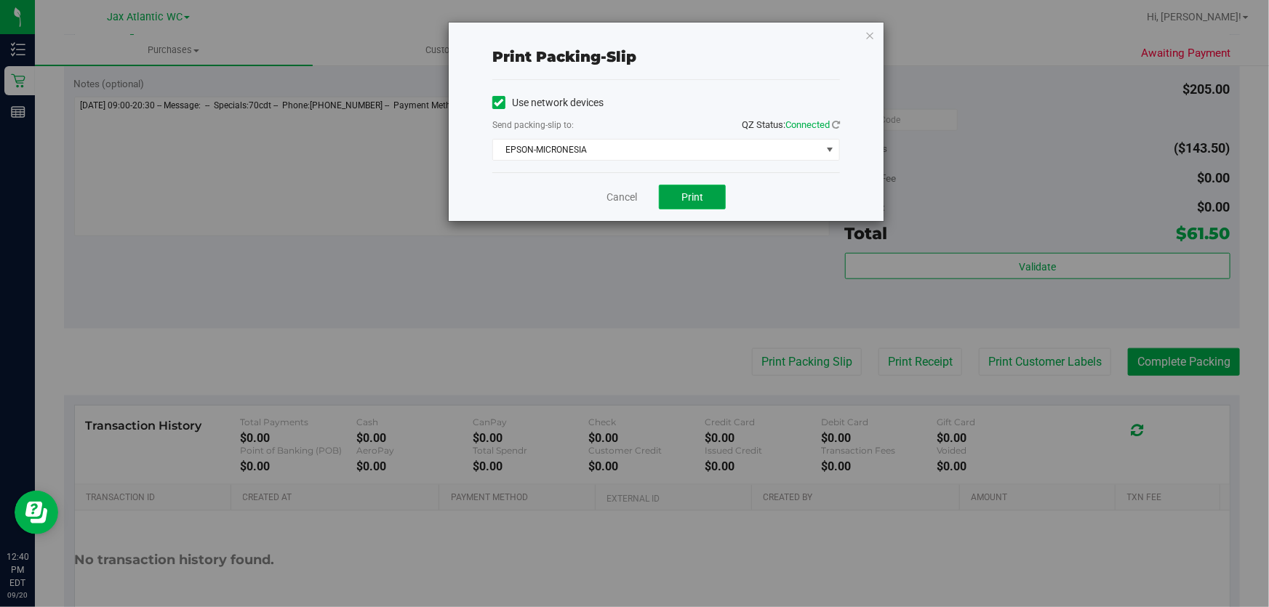
click at [669, 193] on button "Print" at bounding box center [692, 197] width 67 height 25
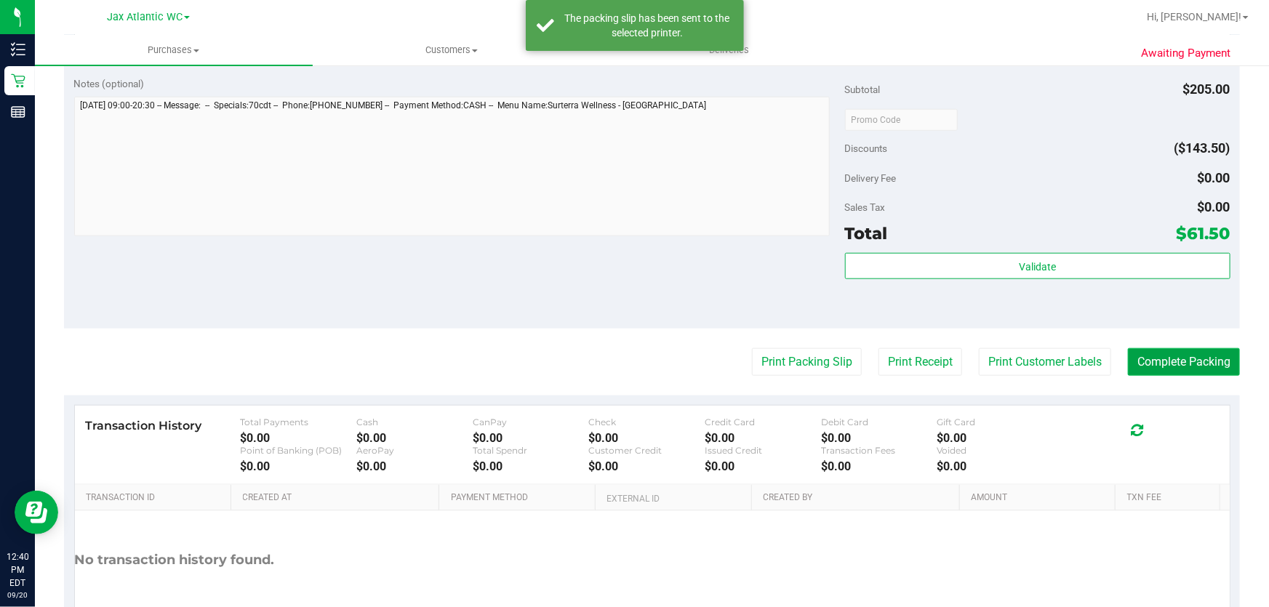
click at [1191, 365] on button "Complete Packing" at bounding box center [1184, 362] width 112 height 28
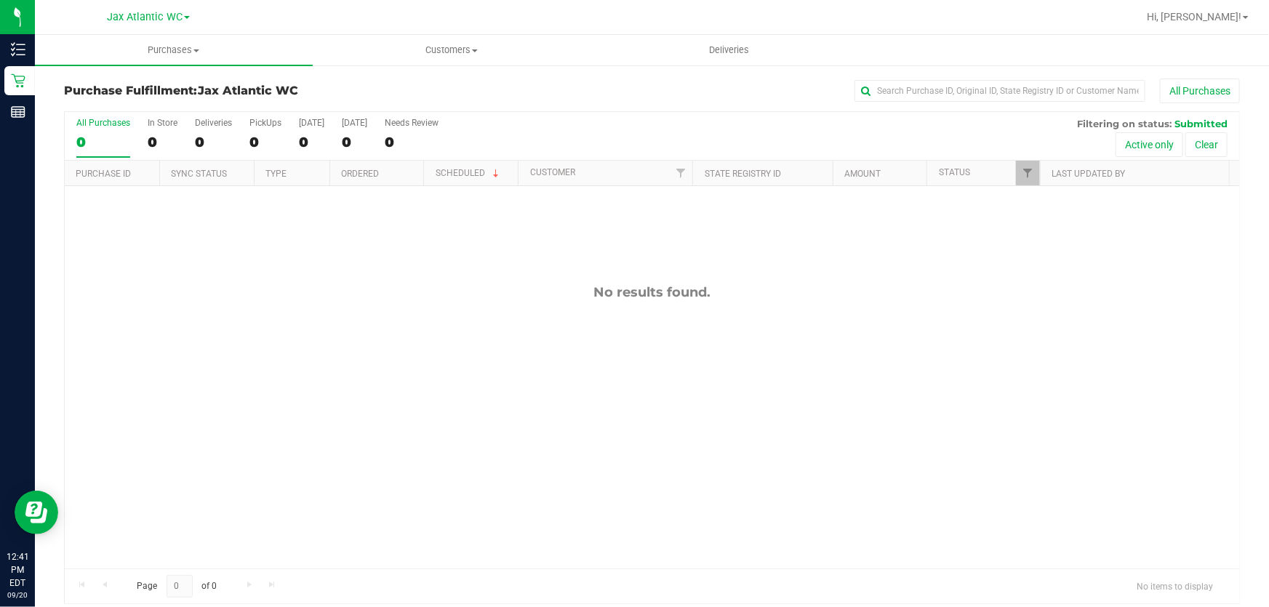
click at [332, 13] on div at bounding box center [698, 17] width 877 height 28
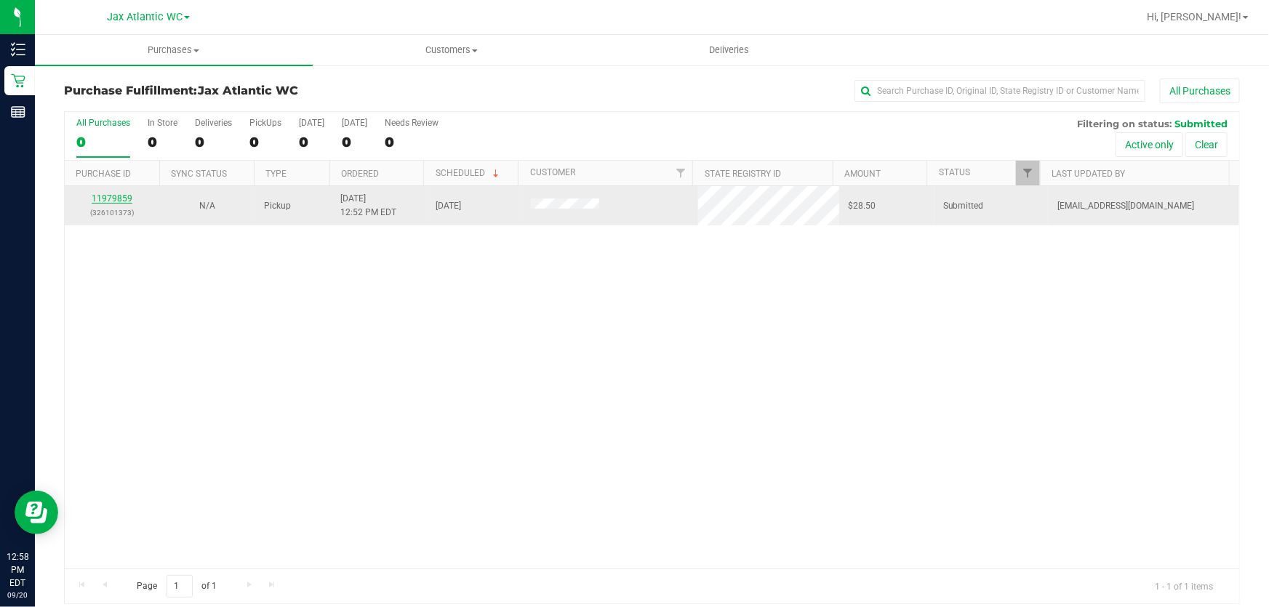
click at [123, 199] on link "11979859" at bounding box center [112, 198] width 41 height 10
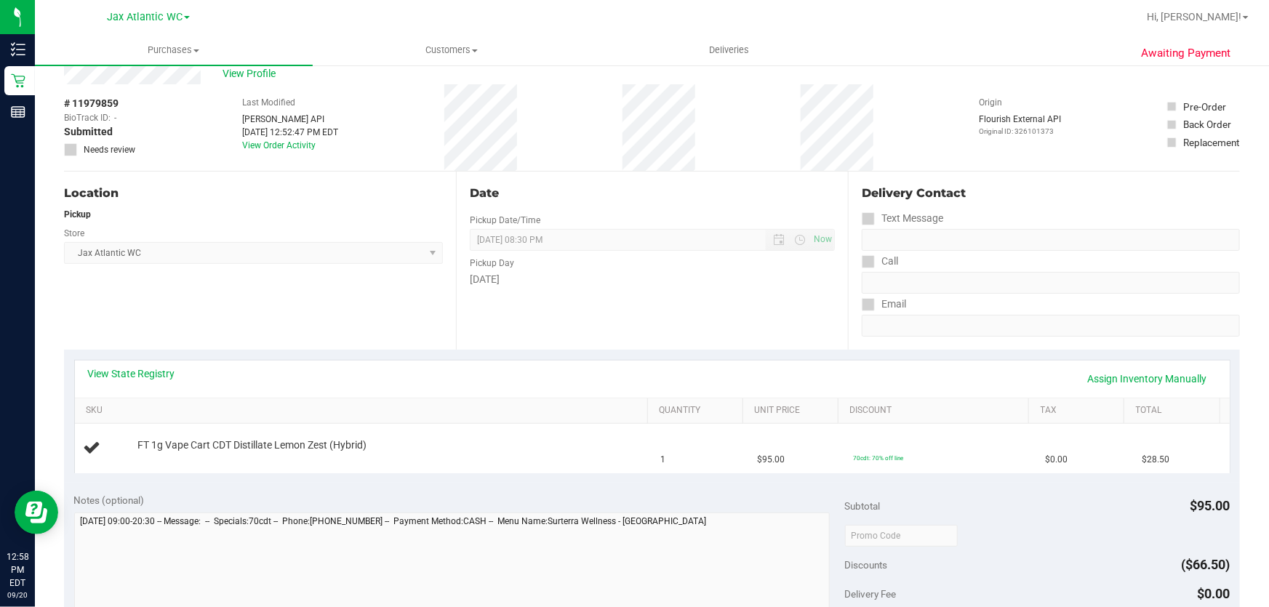
scroll to position [65, 0]
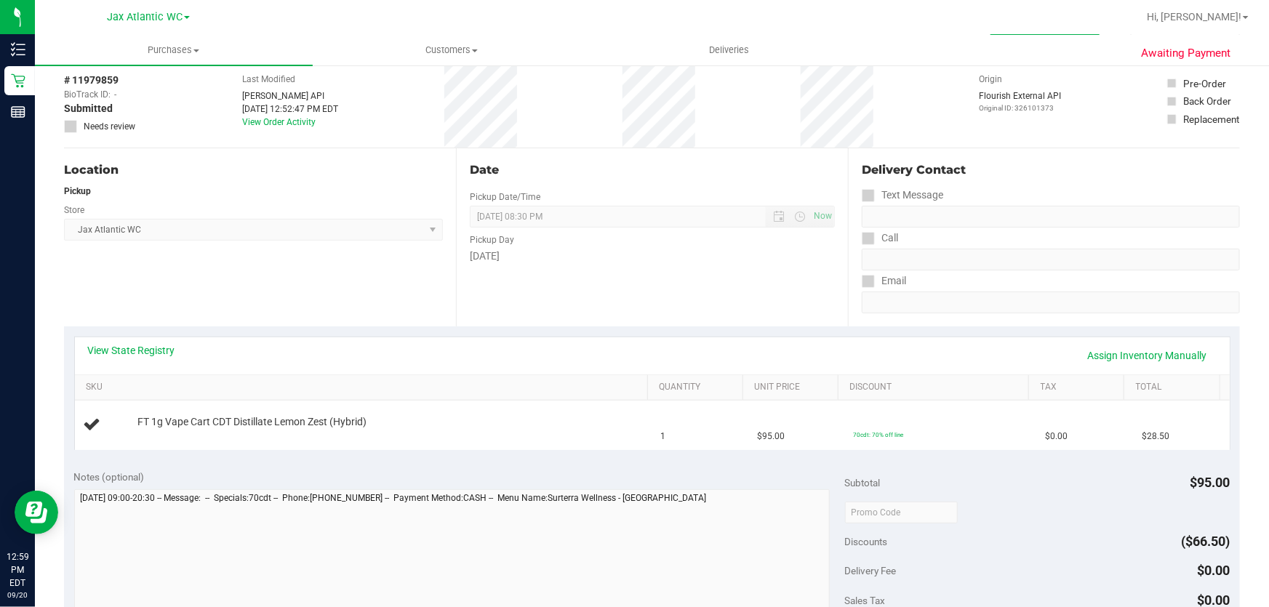
click at [170, 360] on div "View State Registry Assign Inventory Manually" at bounding box center [652, 355] width 1128 height 25
click at [168, 351] on link "View State Registry" at bounding box center [131, 350] width 87 height 15
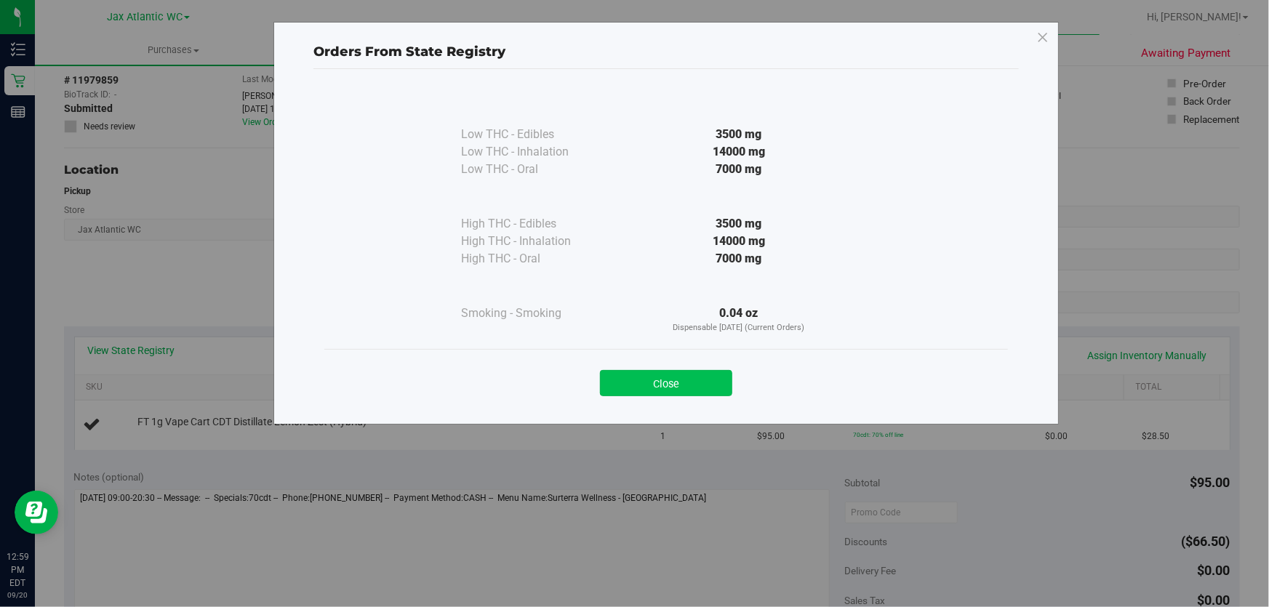
click at [686, 370] on button "Close" at bounding box center [666, 383] width 132 height 26
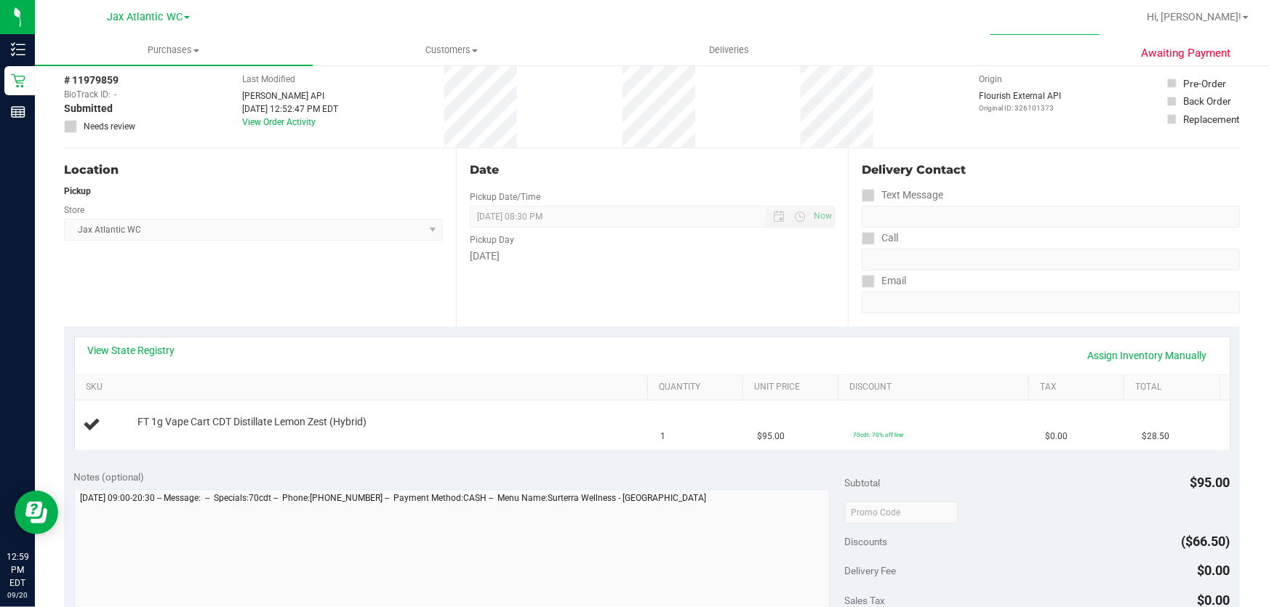
click at [1102, 175] on div "Delivery Contact" at bounding box center [1051, 169] width 378 height 17
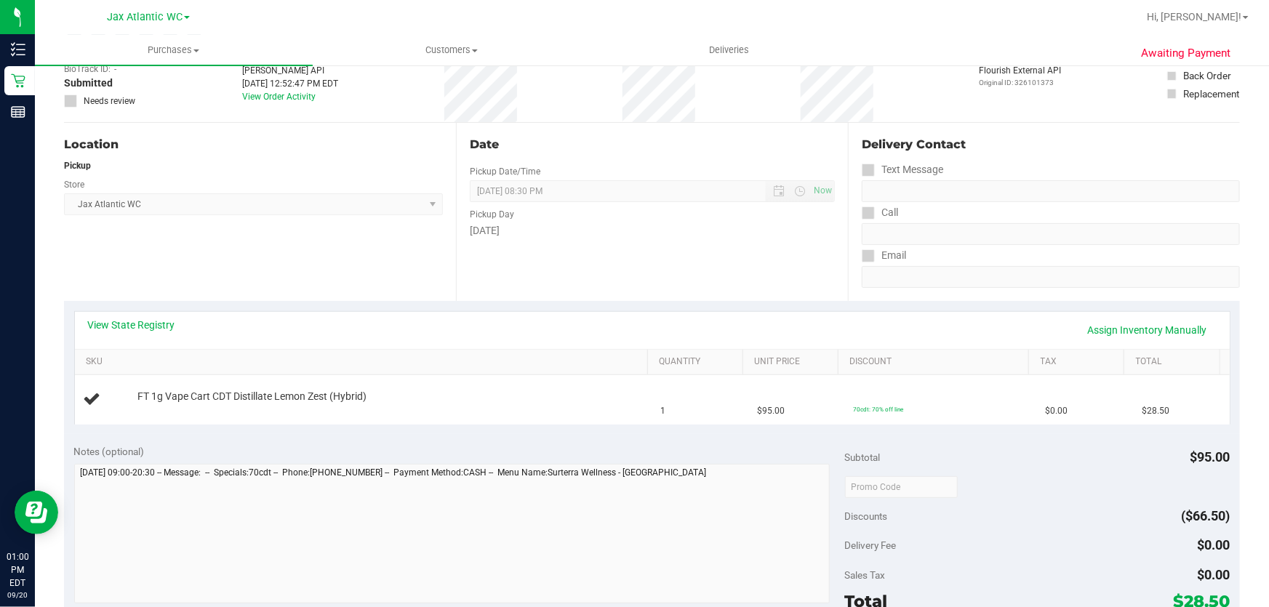
scroll to position [0, 0]
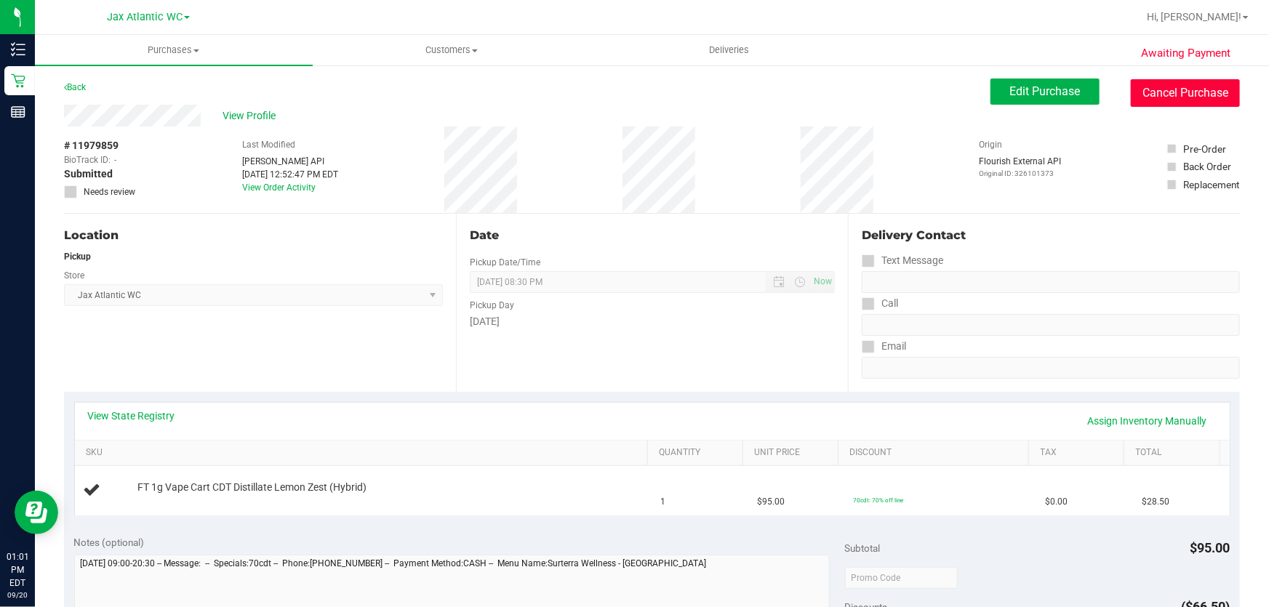
click at [1144, 97] on button "Cancel Purchase" at bounding box center [1185, 93] width 109 height 28
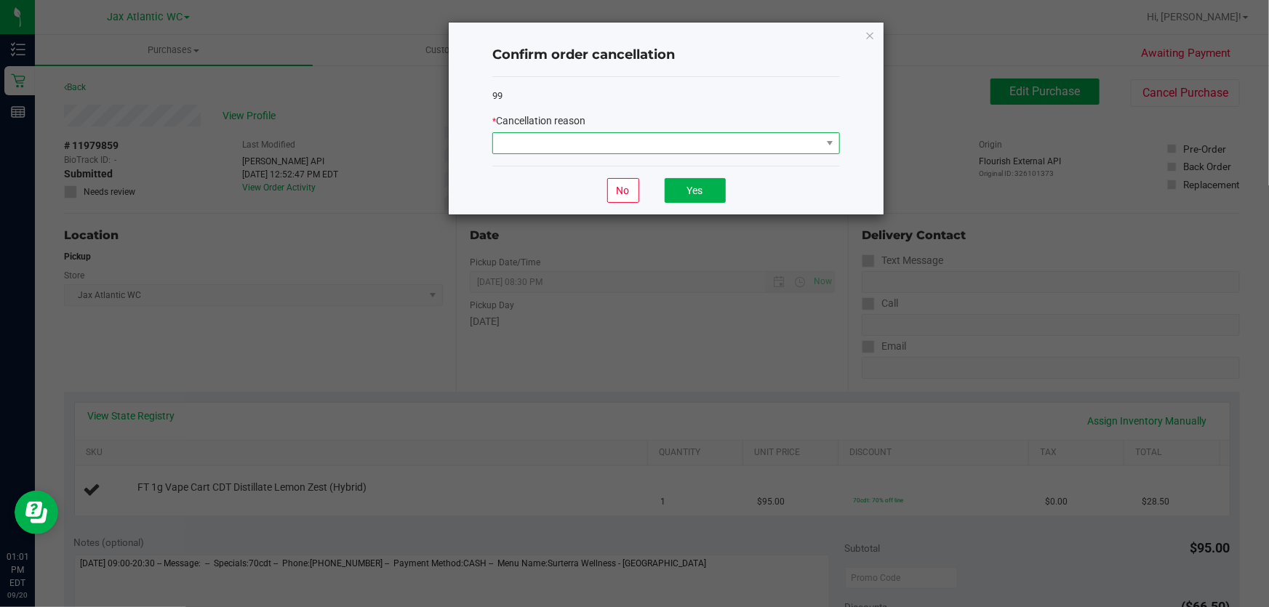
click at [596, 145] on span at bounding box center [657, 143] width 328 height 20
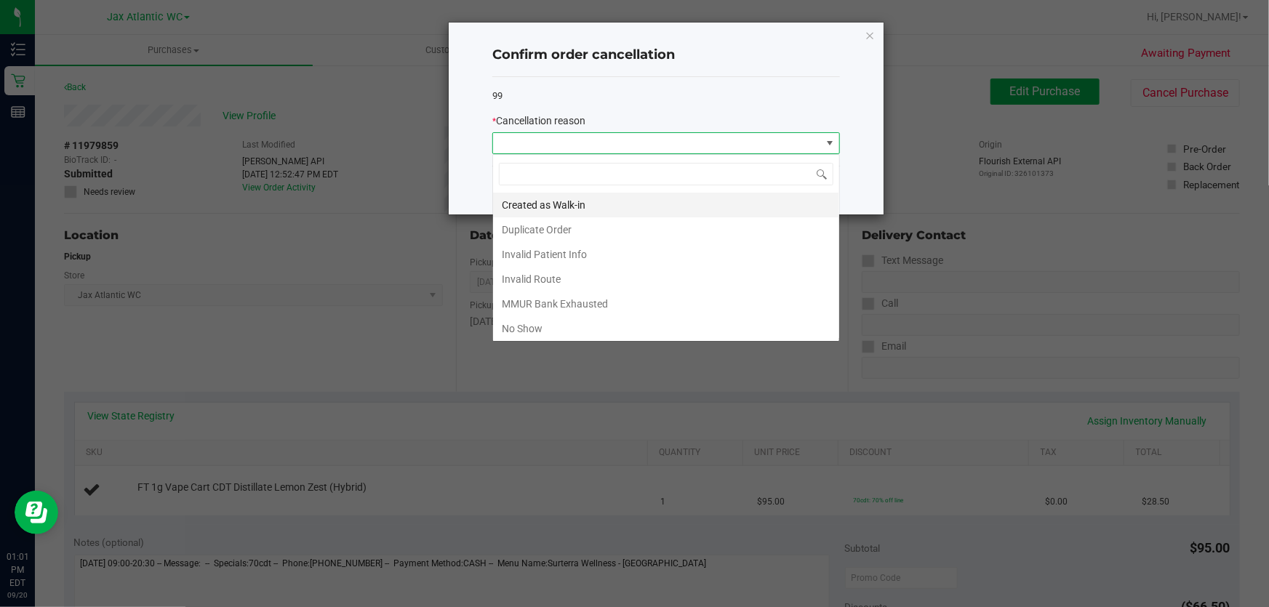
scroll to position [22, 348]
click at [560, 233] on li "Duplicate Order" at bounding box center [666, 229] width 346 height 25
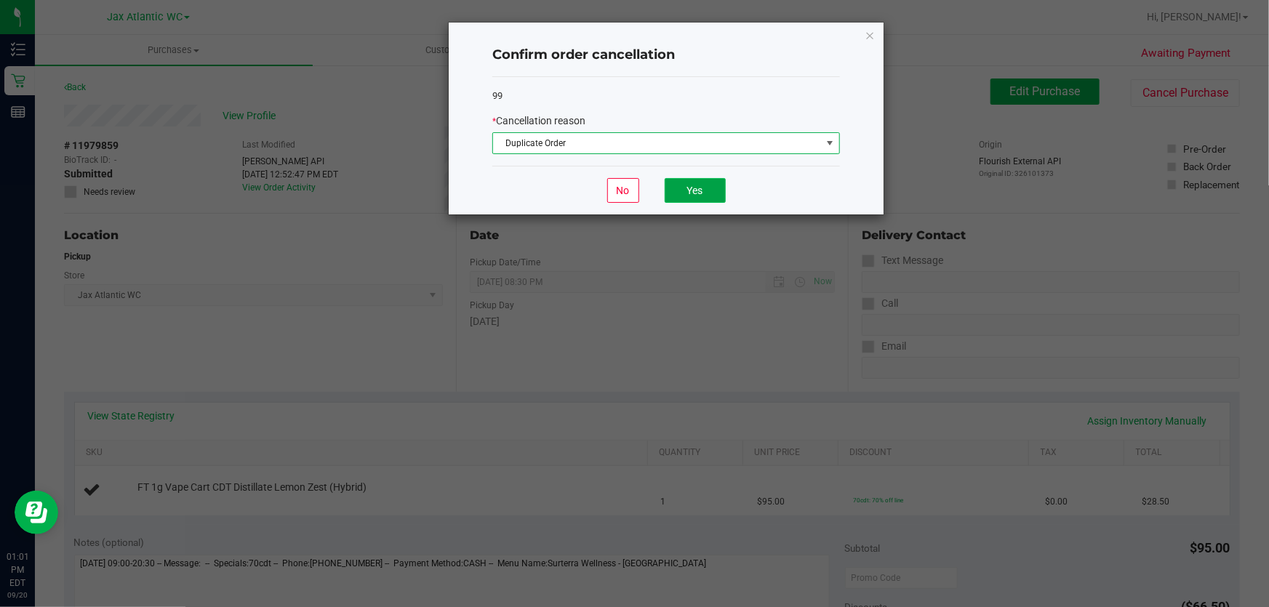
click at [705, 185] on button "Yes" at bounding box center [695, 190] width 61 height 25
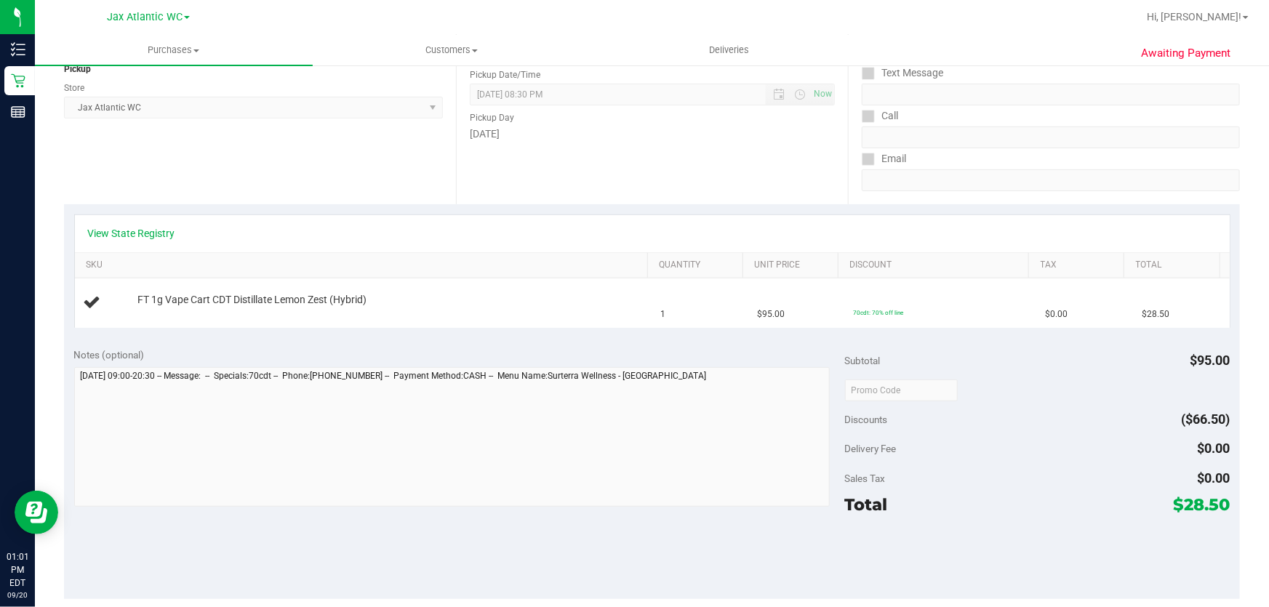
scroll to position [198, 0]
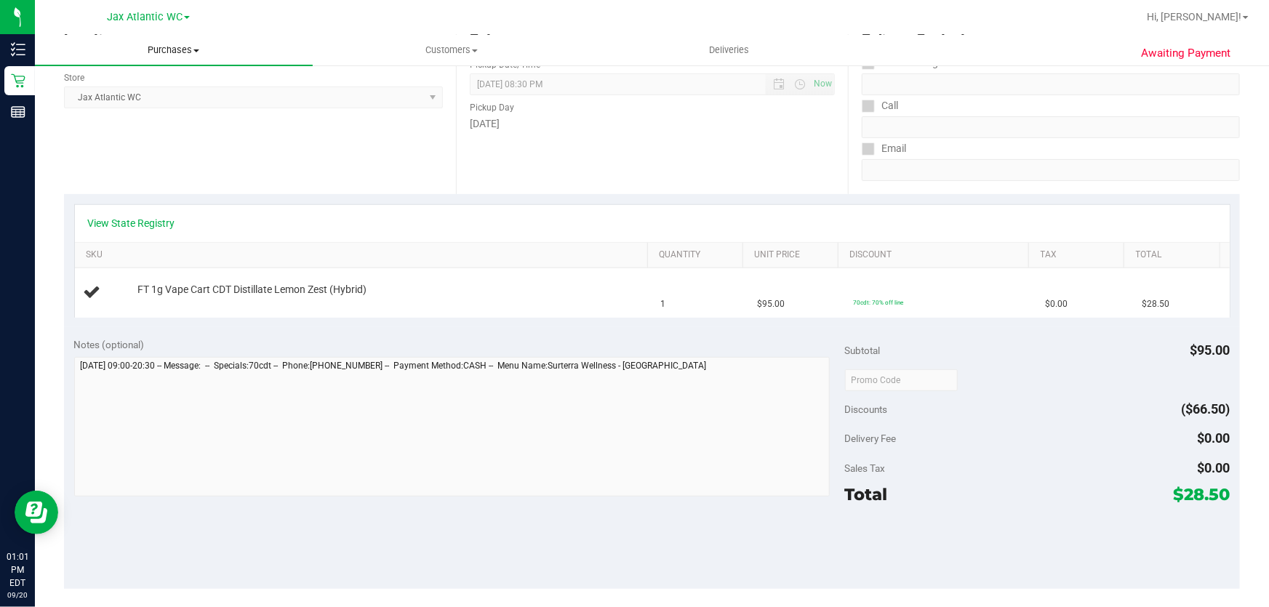
drag, startPoint x: 166, startPoint y: 52, endPoint x: 159, endPoint y: 58, distance: 9.3
click at [166, 52] on span "Purchases" at bounding box center [174, 50] width 278 height 13
click at [109, 97] on li "Fulfillment" at bounding box center [174, 105] width 278 height 17
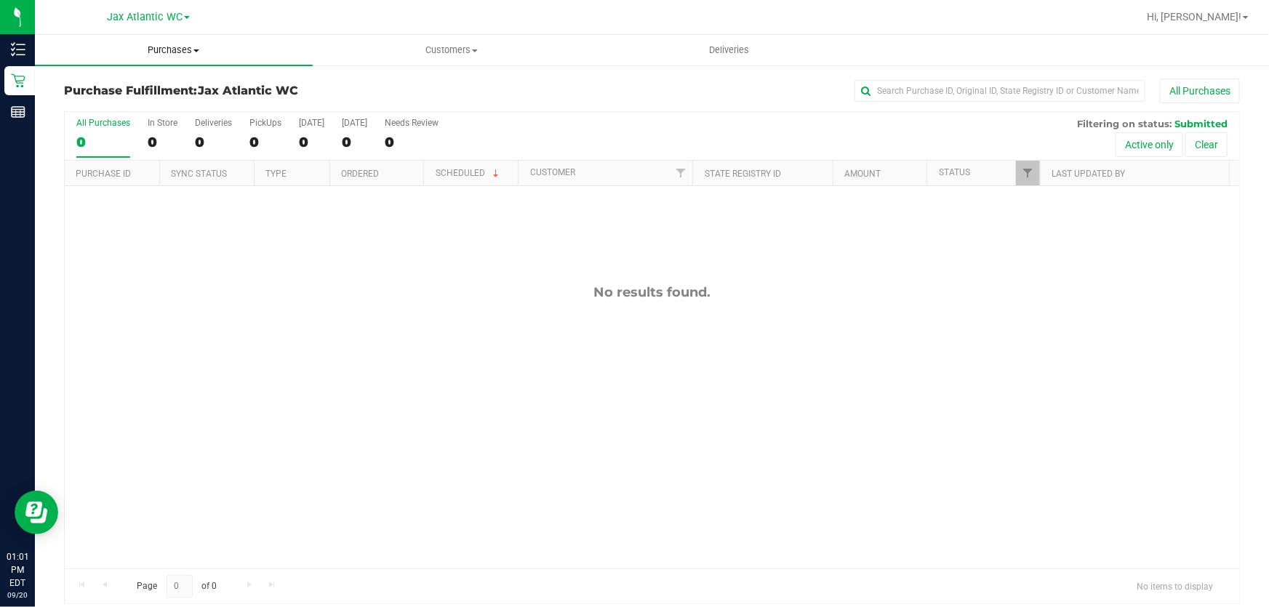
click at [186, 49] on span "Purchases" at bounding box center [174, 50] width 278 height 13
click at [153, 87] on span "Summary of purchases" at bounding box center [109, 87] width 149 height 12
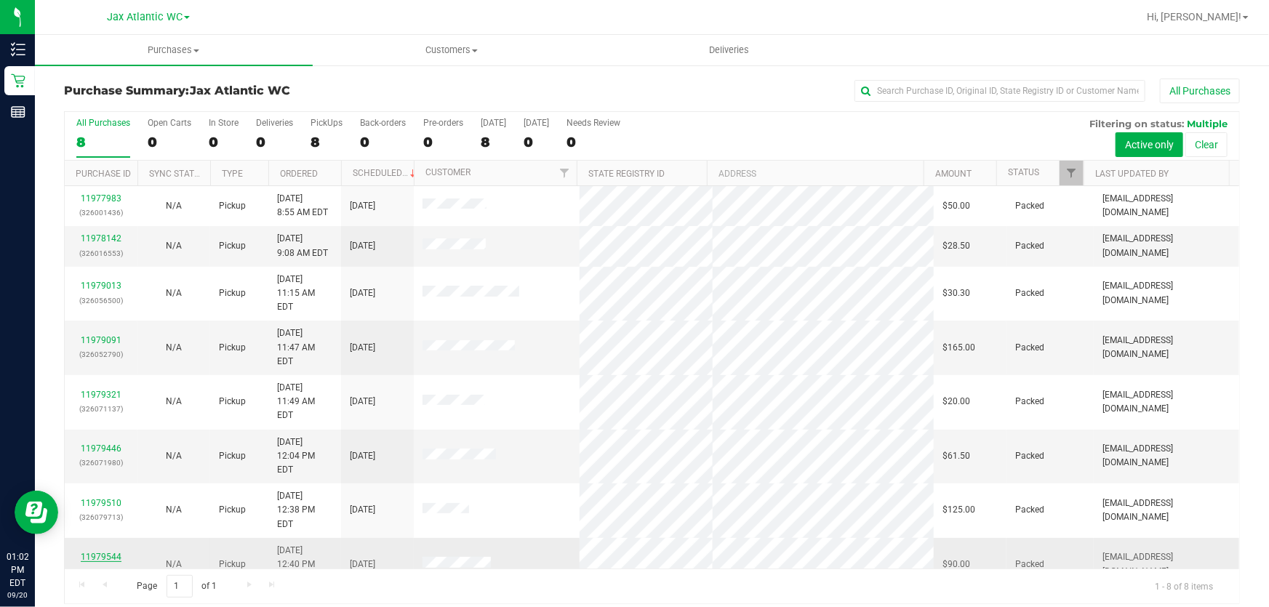
click at [114, 552] on link "11979544" at bounding box center [101, 557] width 41 height 10
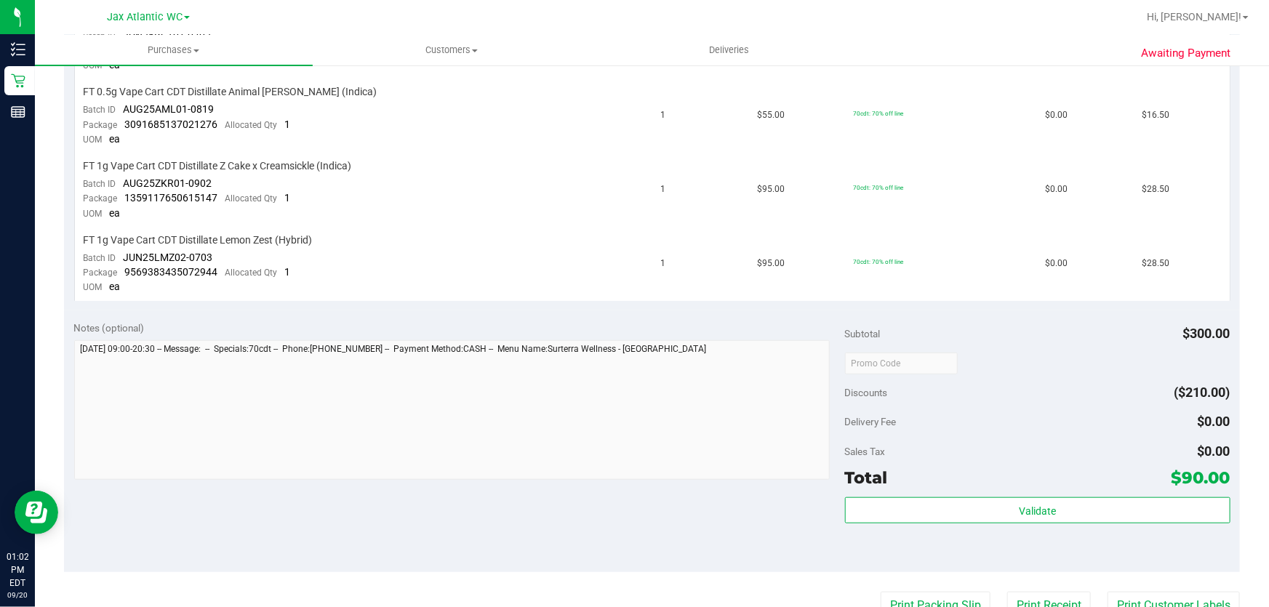
scroll to position [595, 0]
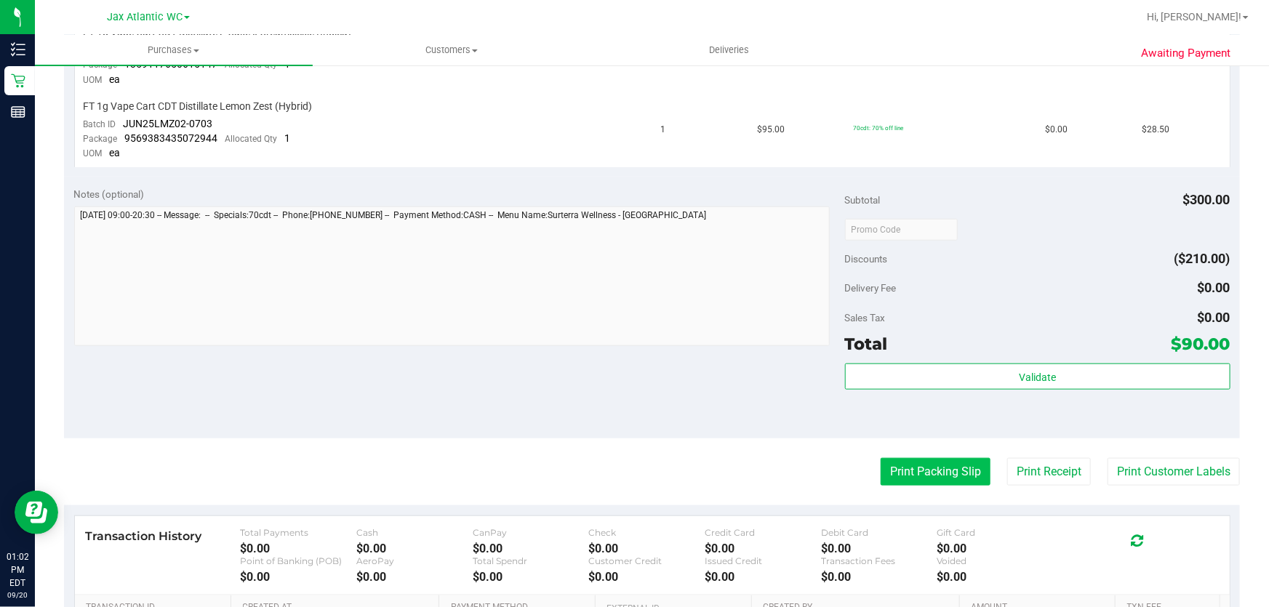
click at [954, 467] on button "Print Packing Slip" at bounding box center [936, 472] width 110 height 28
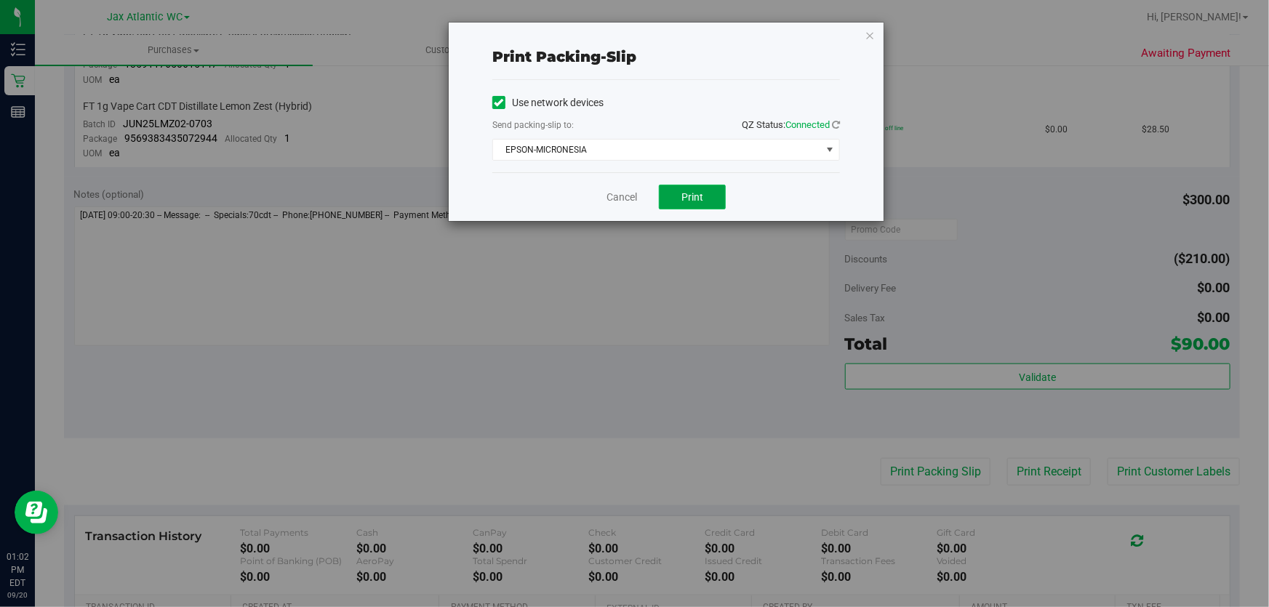
click at [693, 209] on button "Print" at bounding box center [692, 197] width 67 height 25
click at [869, 31] on icon "button" at bounding box center [870, 34] width 10 height 17
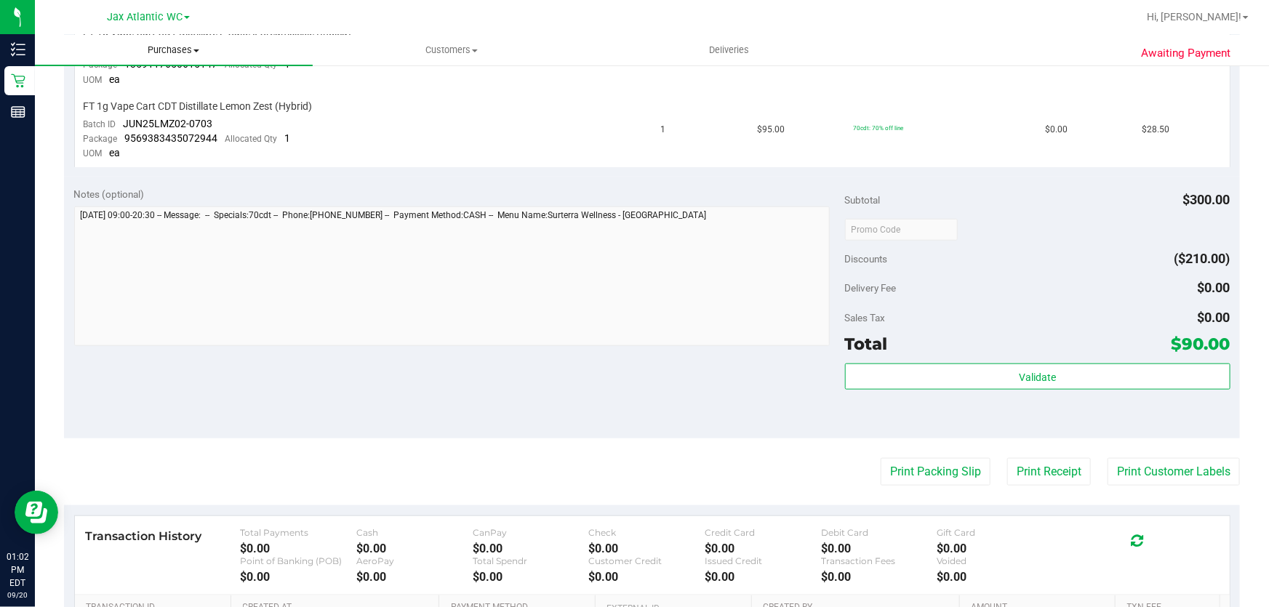
click at [174, 52] on span "Purchases" at bounding box center [174, 50] width 278 height 13
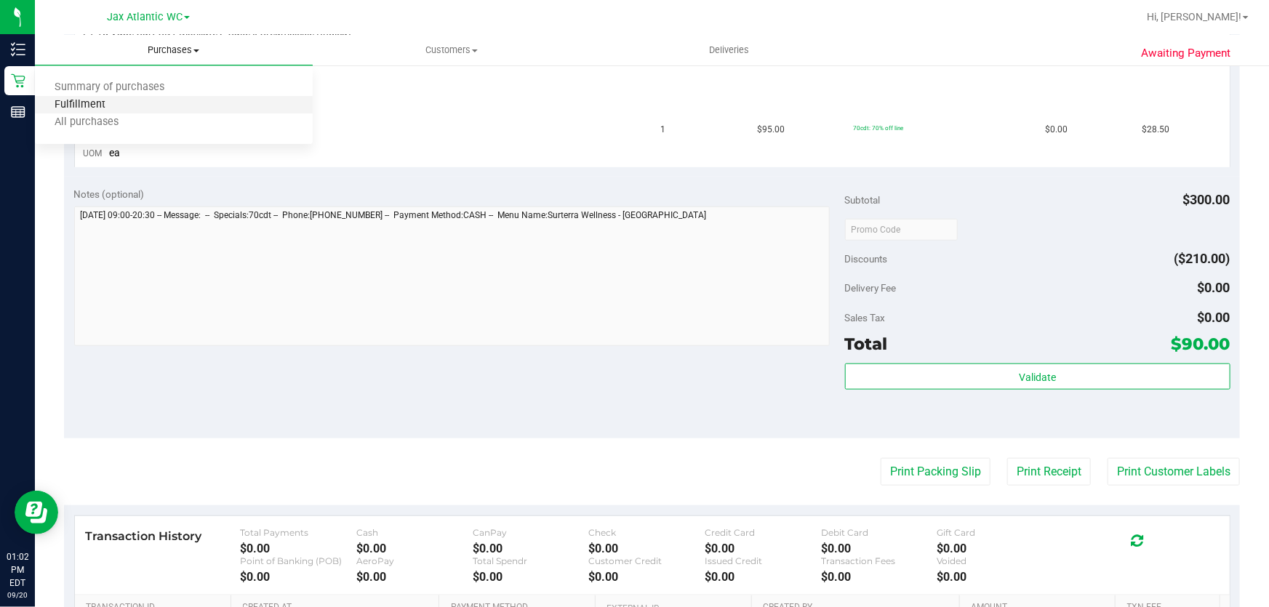
click at [113, 105] on span "Fulfillment" at bounding box center [80, 105] width 90 height 12
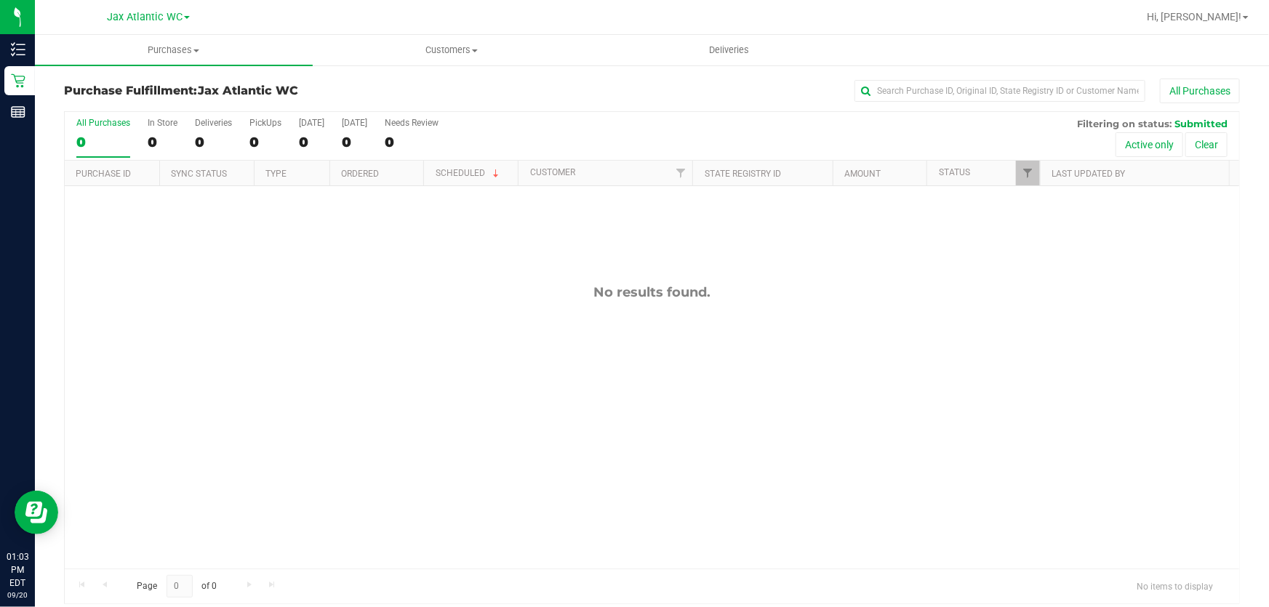
click at [468, 84] on div "All Purchases" at bounding box center [848, 91] width 784 height 25
click at [553, 127] on div "All Purchases 0 In Store 0 Deliveries 0 PickUps 0 [DATE] 0 [DATE] 0 Needs Revie…" at bounding box center [652, 136] width 1174 height 49
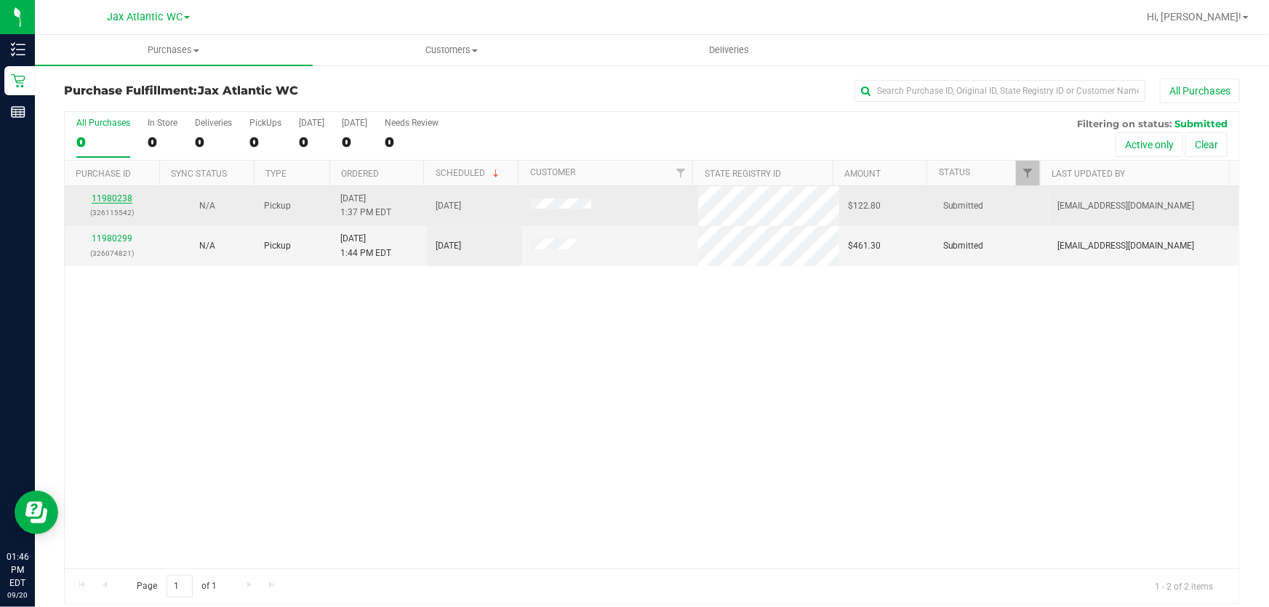
click at [105, 197] on link "11980238" at bounding box center [112, 198] width 41 height 10
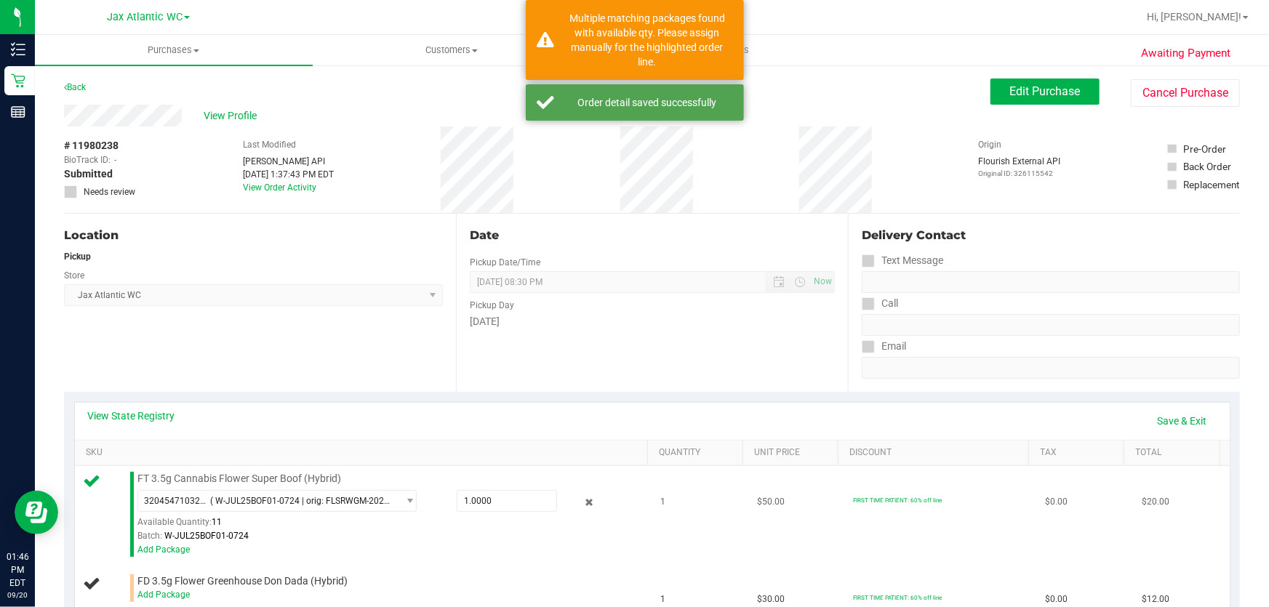
scroll to position [132, 0]
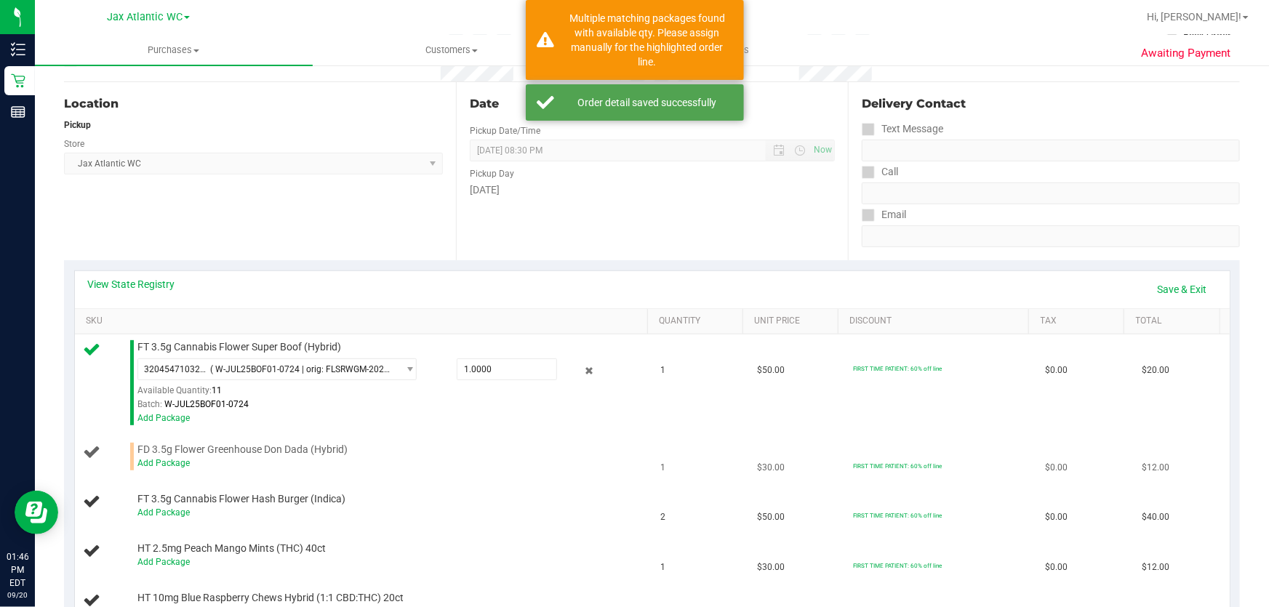
click at [171, 467] on div "Add Package" at bounding box center [389, 464] width 504 height 14
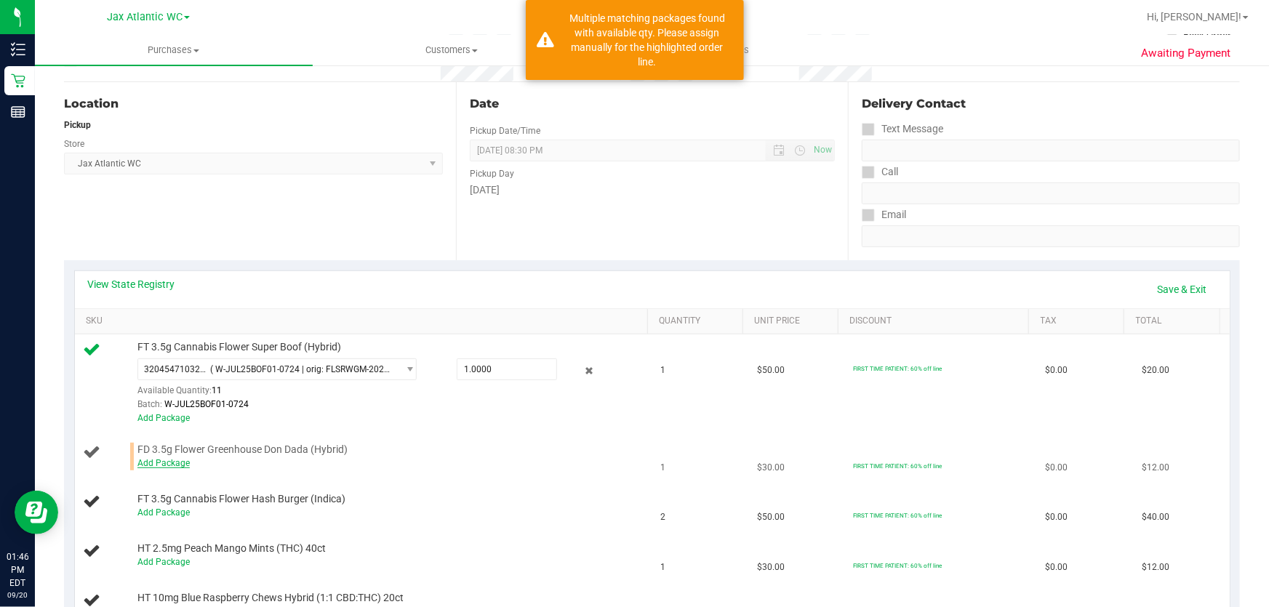
click at [167, 461] on link "Add Package" at bounding box center [163, 463] width 52 height 10
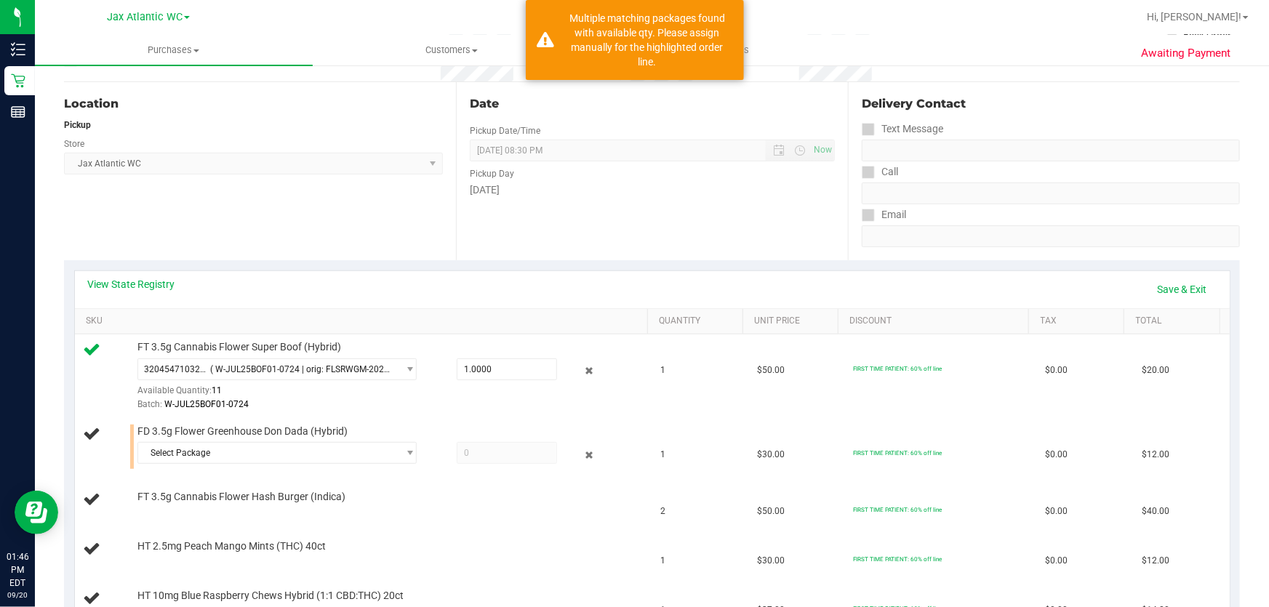
click at [297, 468] on td "FD 3.5g Flower Greenhouse Don Dada (Hybrid) Select Package 0842278147329123 785…" at bounding box center [363, 447] width 577 height 57
click at [307, 449] on span "Select Package" at bounding box center [268, 453] width 260 height 20
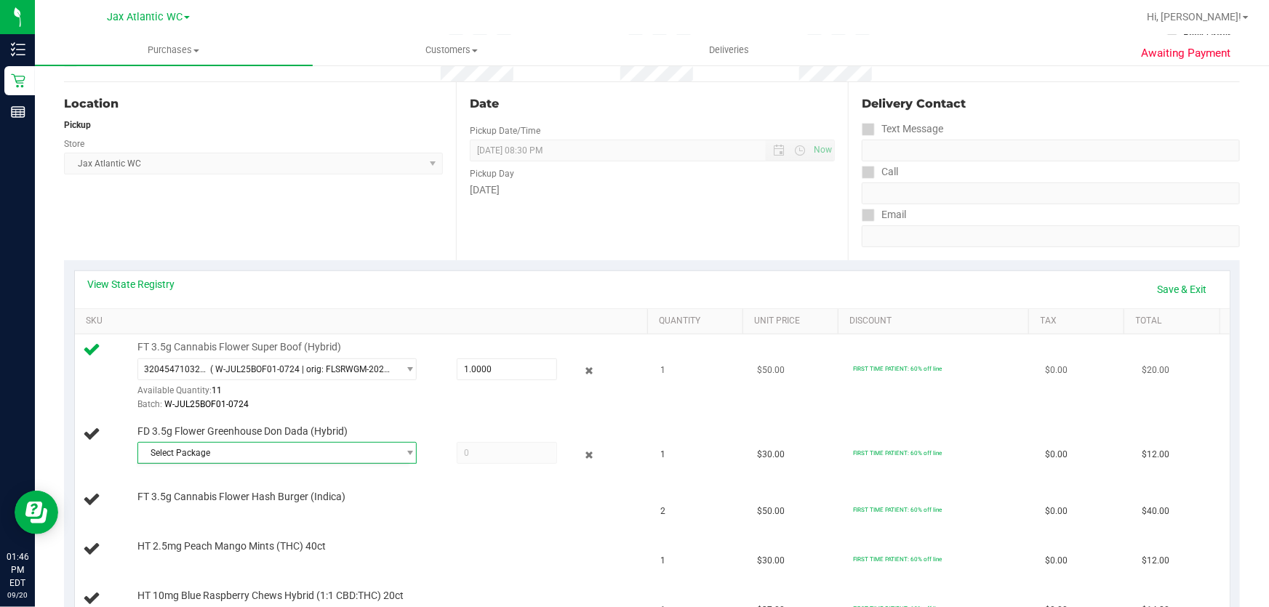
click at [357, 401] on div "Batch: W-JUL25BOF01-0724" at bounding box center [389, 405] width 504 height 14
click at [258, 444] on span "Select Package" at bounding box center [268, 453] width 260 height 20
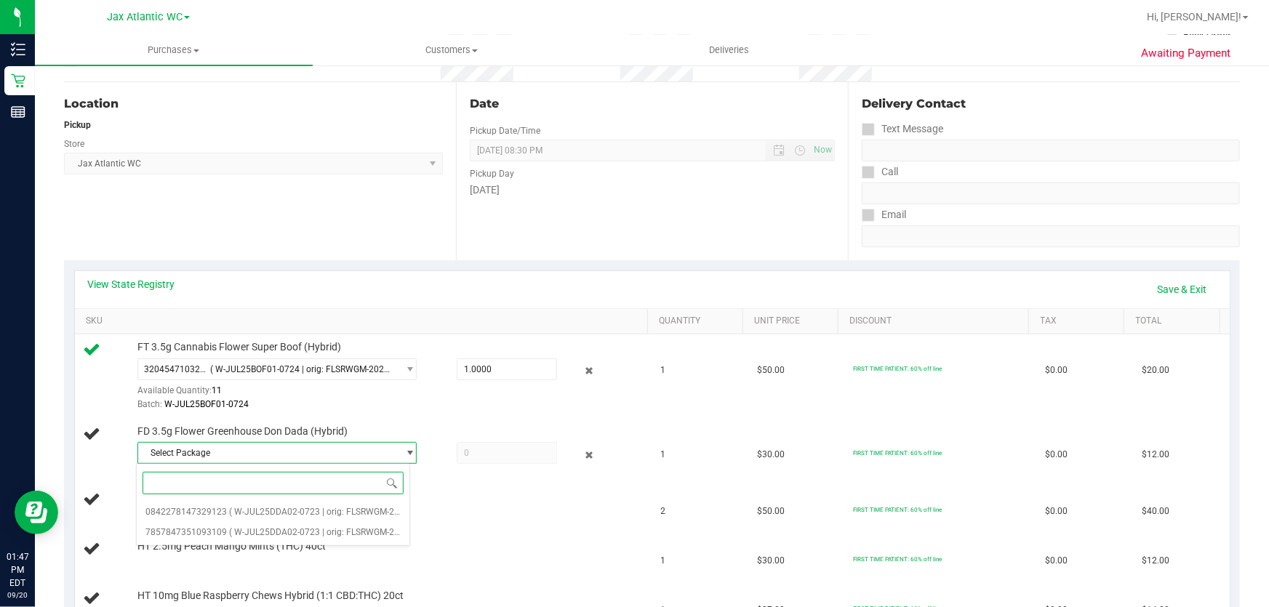
click at [289, 479] on input at bounding box center [273, 483] width 261 height 23
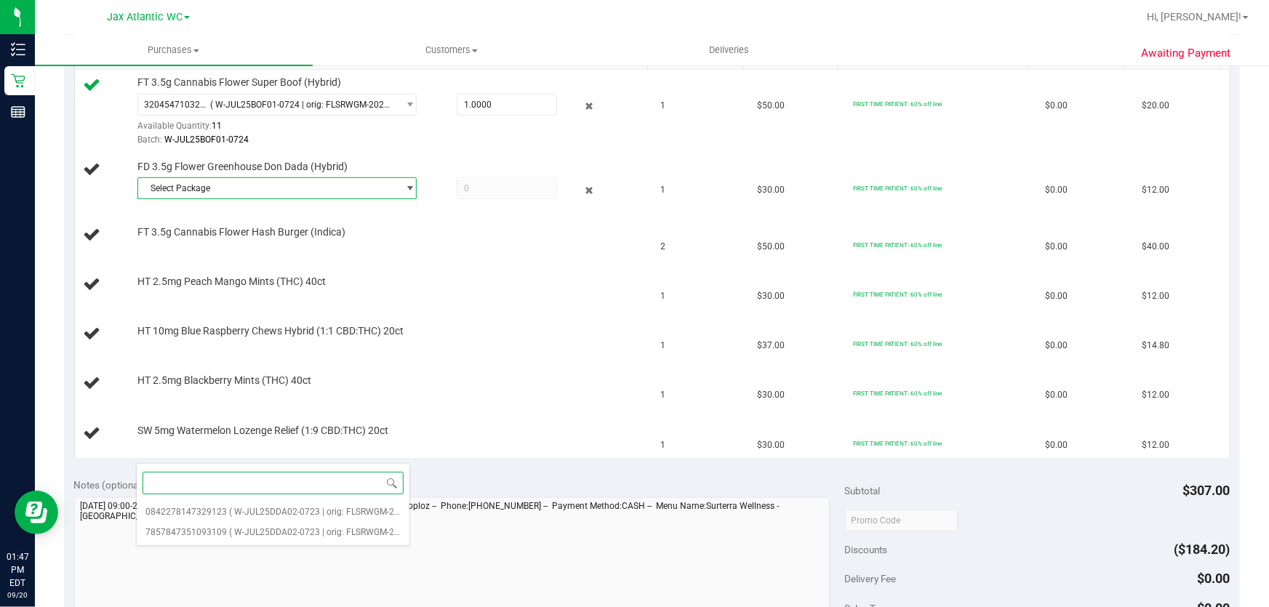
scroll to position [0, 0]
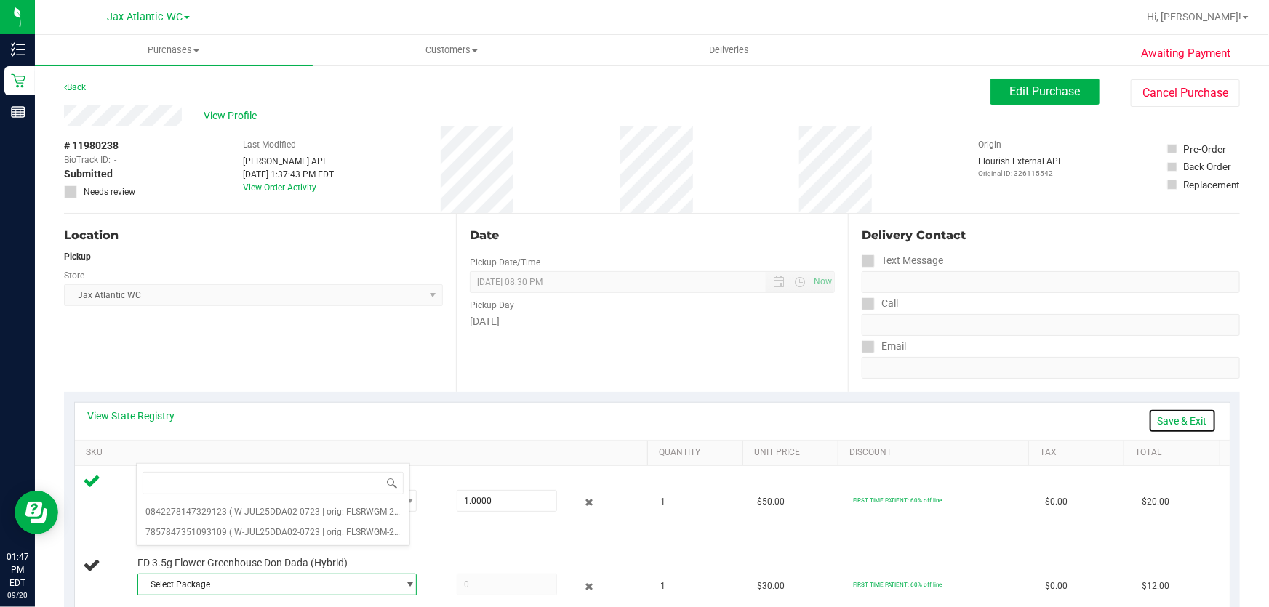
click at [1160, 425] on link "Save & Exit" at bounding box center [1182, 421] width 68 height 25
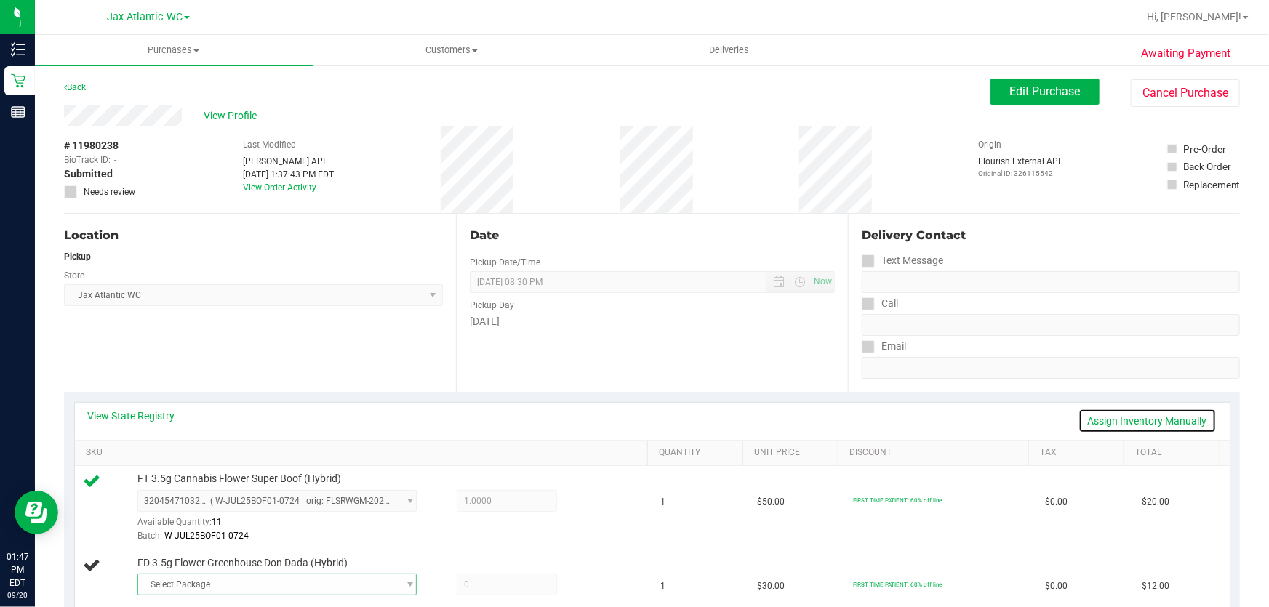
click at [1144, 418] on link "Assign Inventory Manually" at bounding box center [1147, 421] width 138 height 25
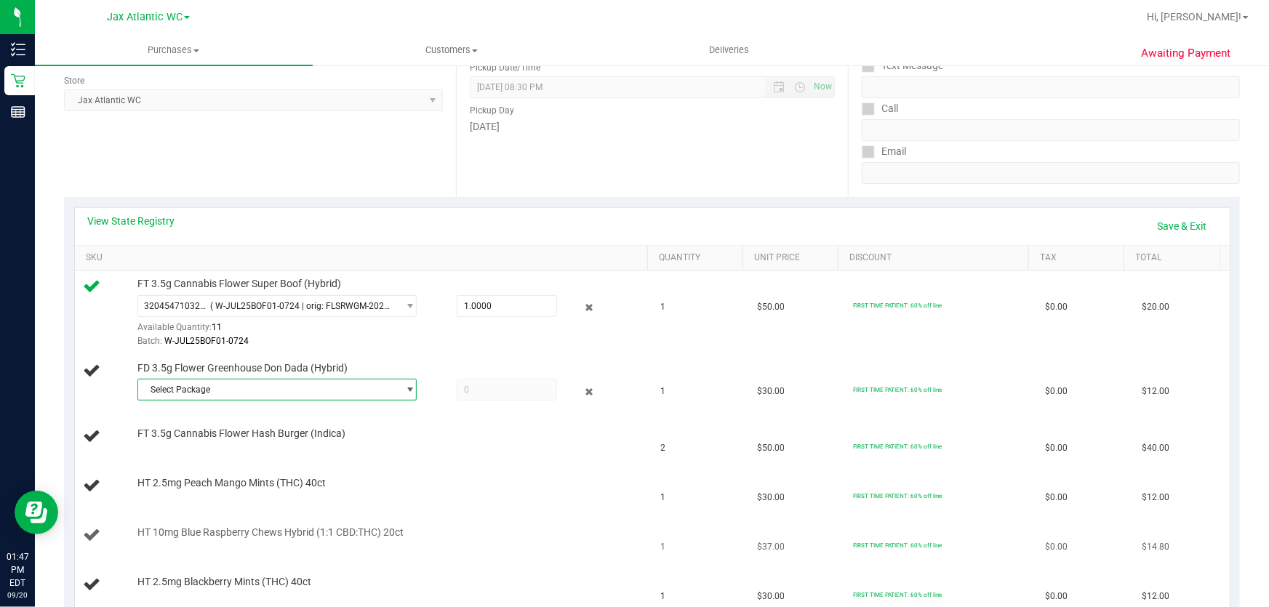
scroll to position [198, 0]
click at [582, 389] on icon at bounding box center [589, 388] width 15 height 17
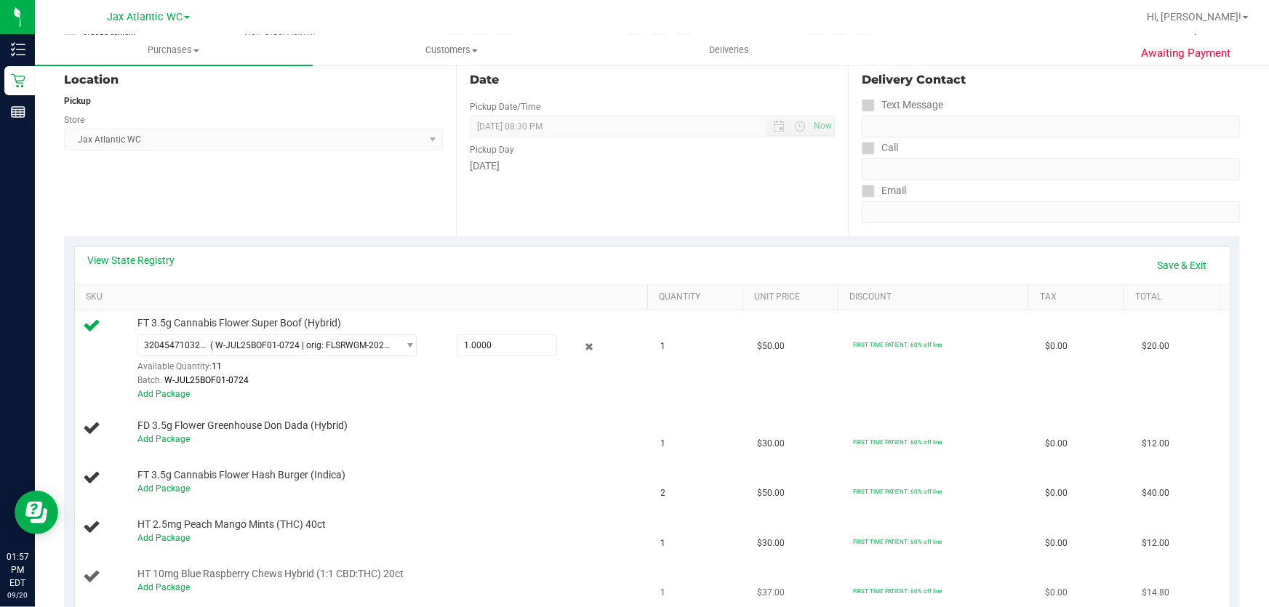
scroll to position [132, 0]
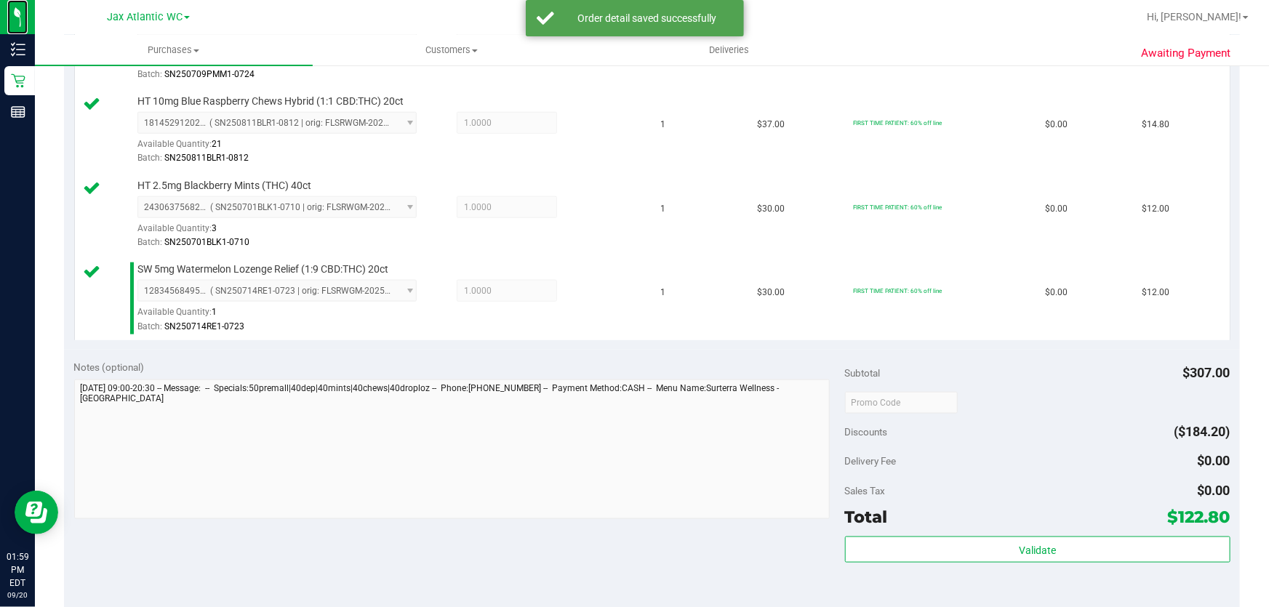
scroll to position [793, 0]
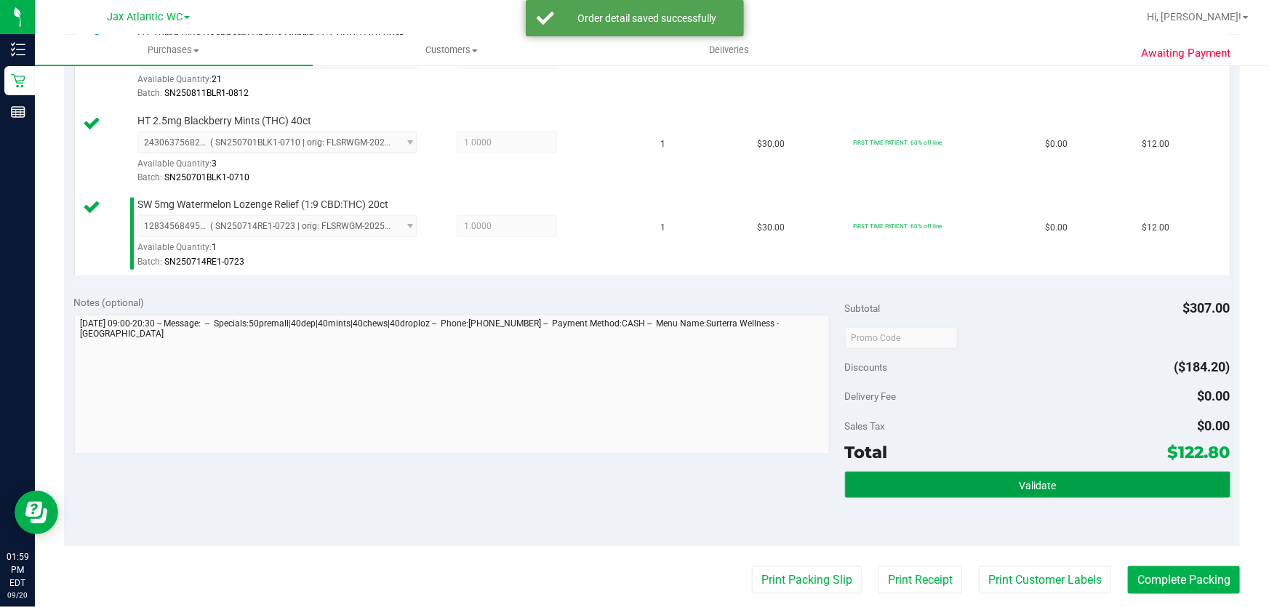
click at [942, 483] on button "Validate" at bounding box center [1037, 485] width 385 height 26
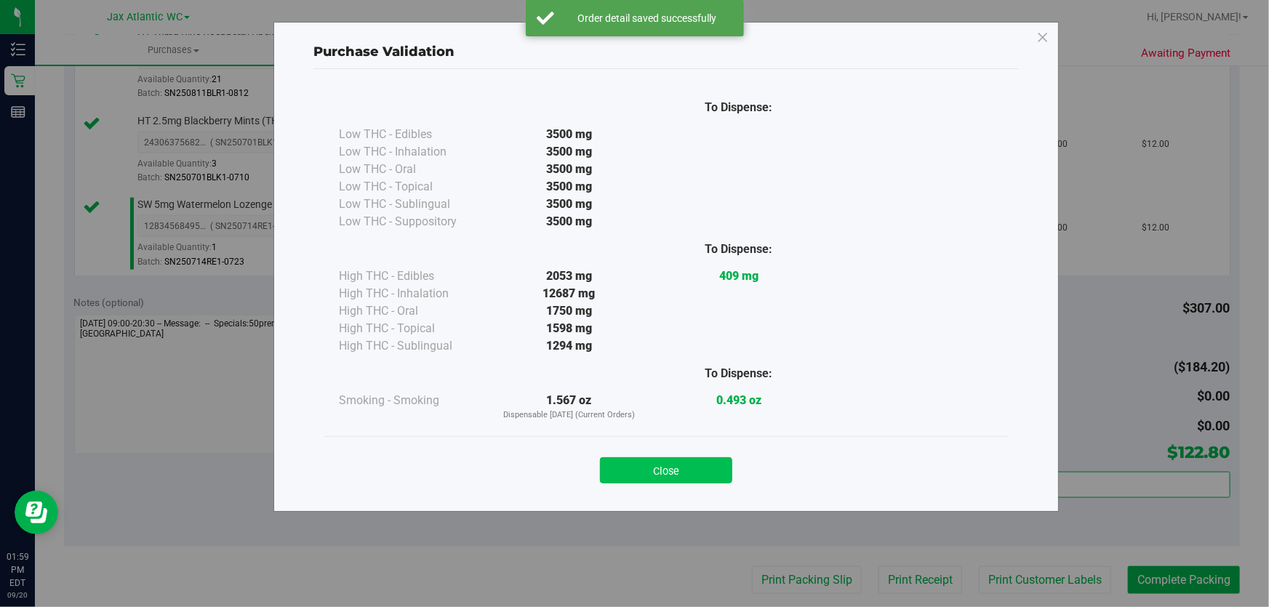
click at [671, 473] on button "Close" at bounding box center [666, 470] width 132 height 26
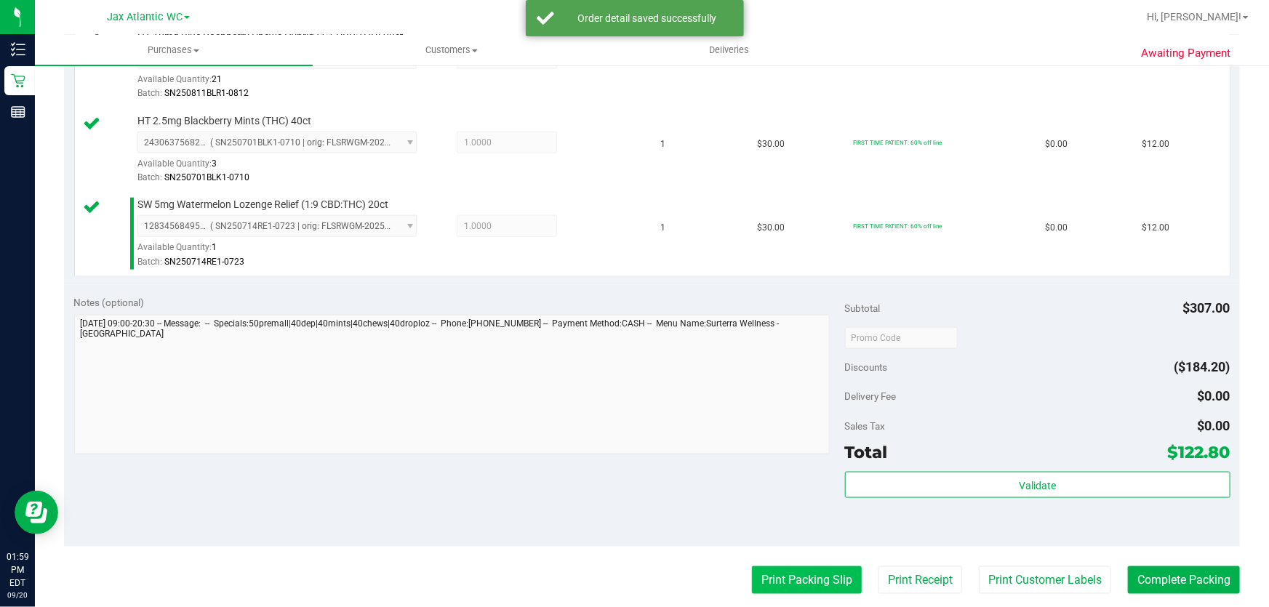
click at [785, 574] on button "Print Packing Slip" at bounding box center [807, 580] width 110 height 28
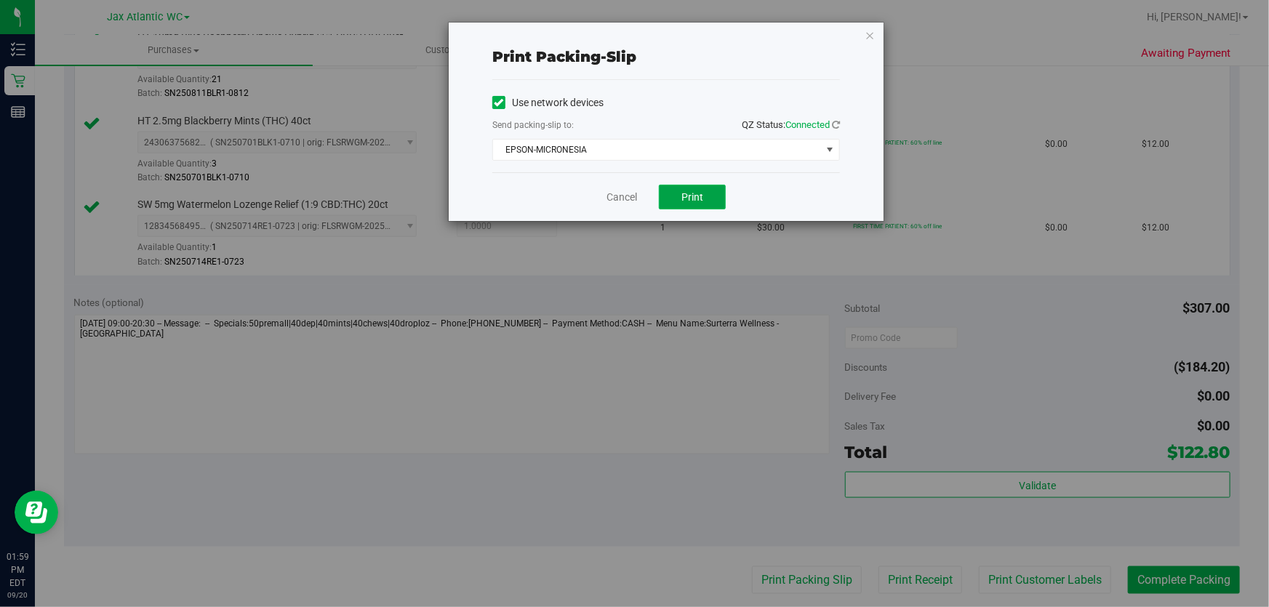
click at [688, 202] on span "Print" at bounding box center [692, 197] width 22 height 12
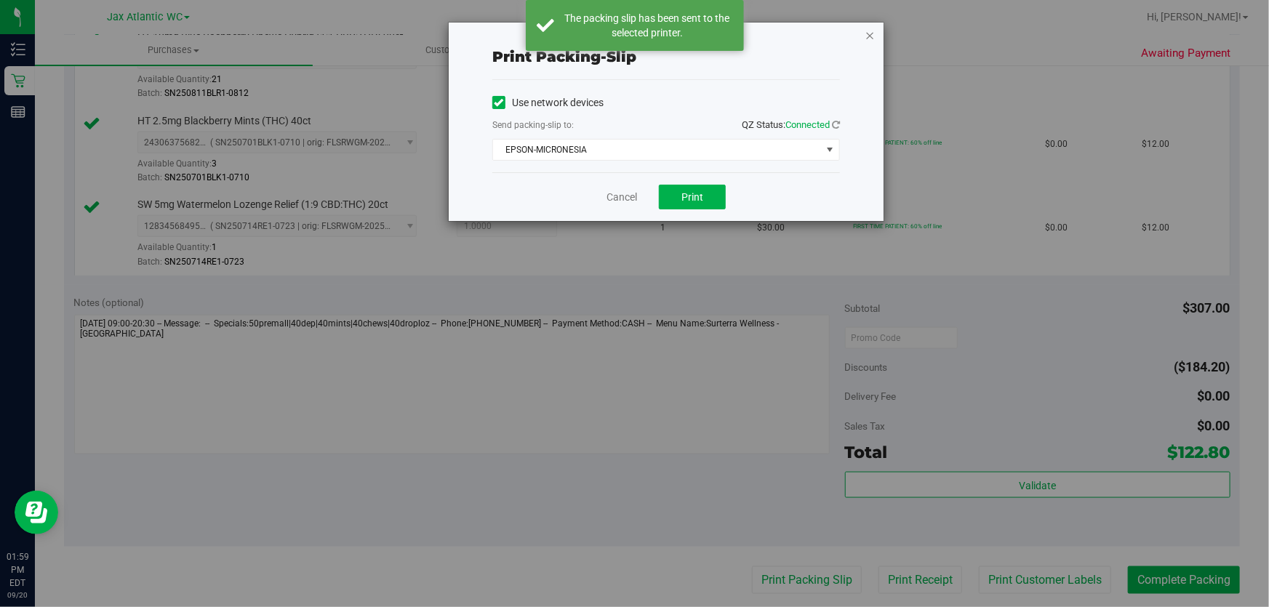
click at [867, 36] on icon "button" at bounding box center [870, 34] width 10 height 17
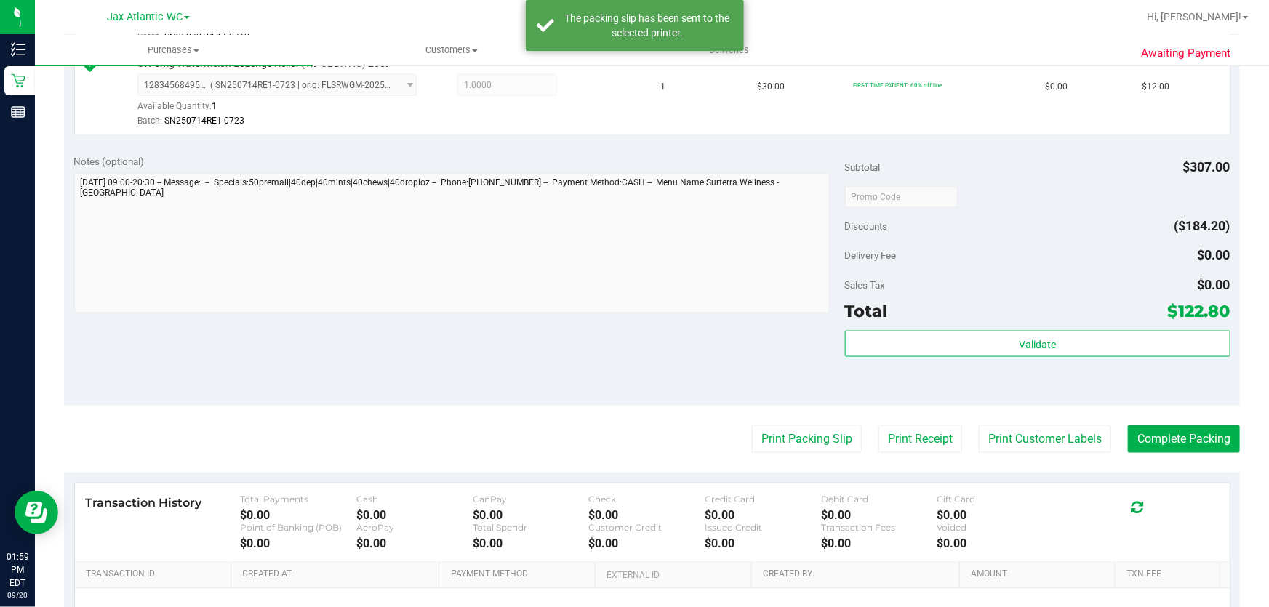
scroll to position [1097, 0]
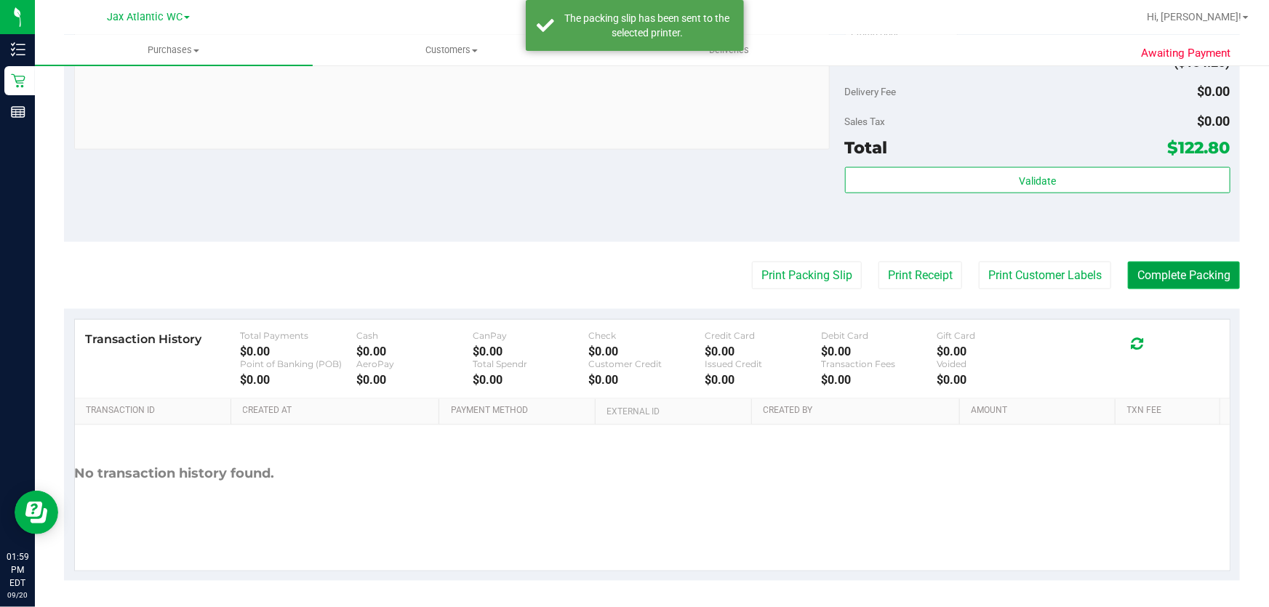
click at [1131, 273] on button "Complete Packing" at bounding box center [1184, 276] width 112 height 28
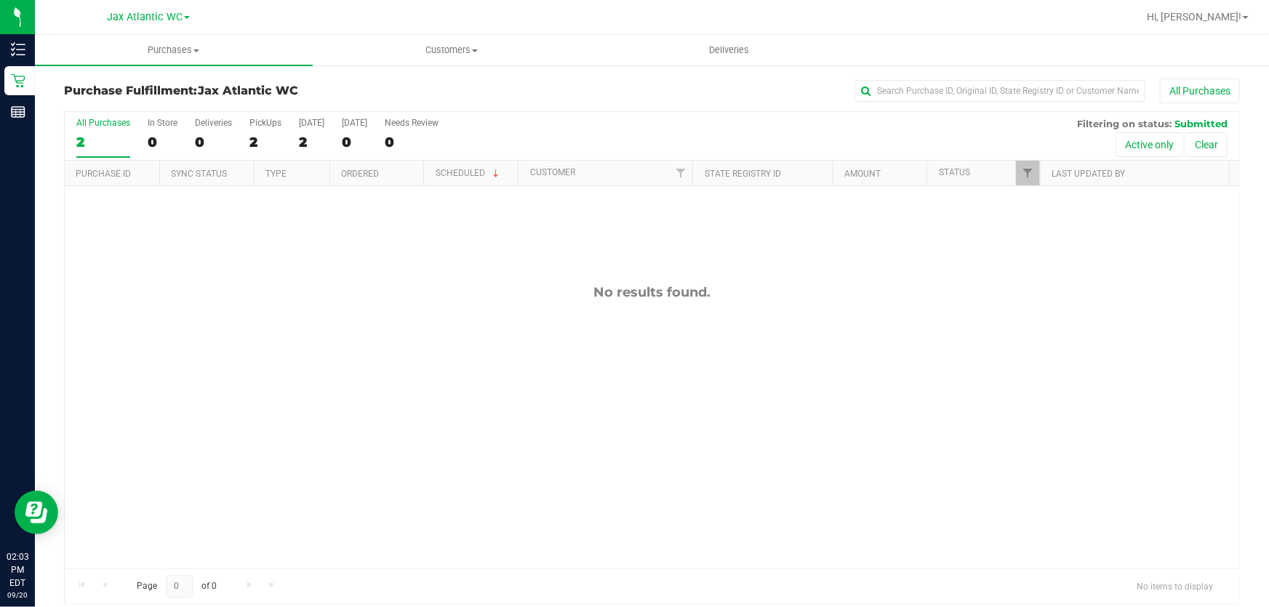
scroll to position [11, 0]
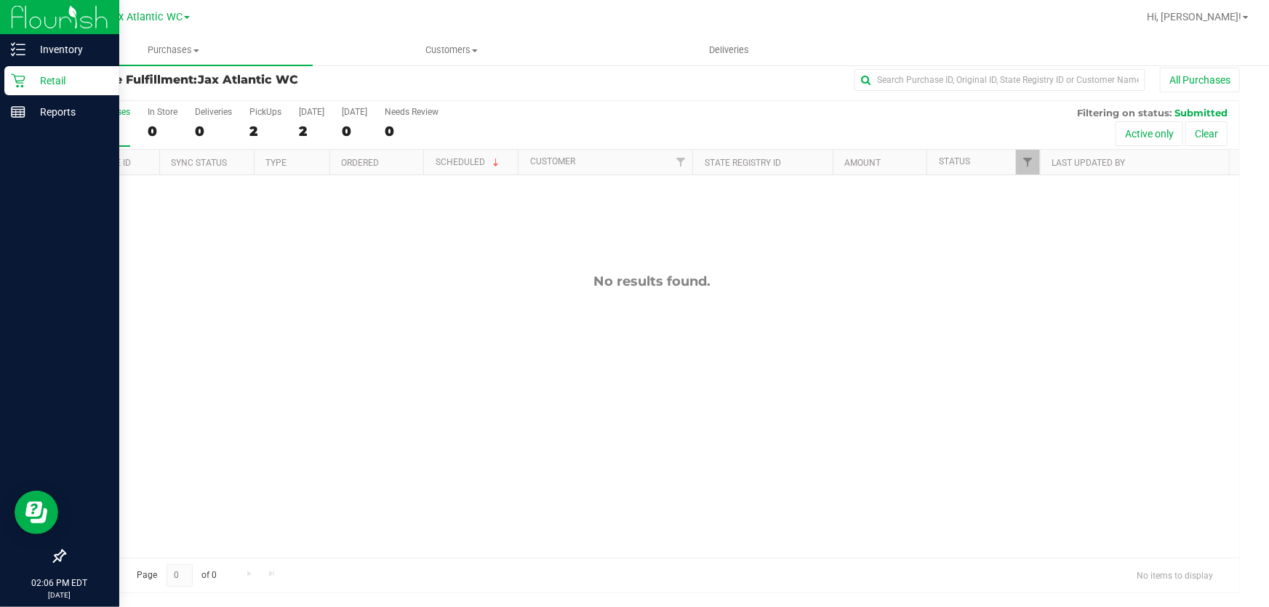
click at [25, 78] on p "Retail" at bounding box center [68, 80] width 87 height 17
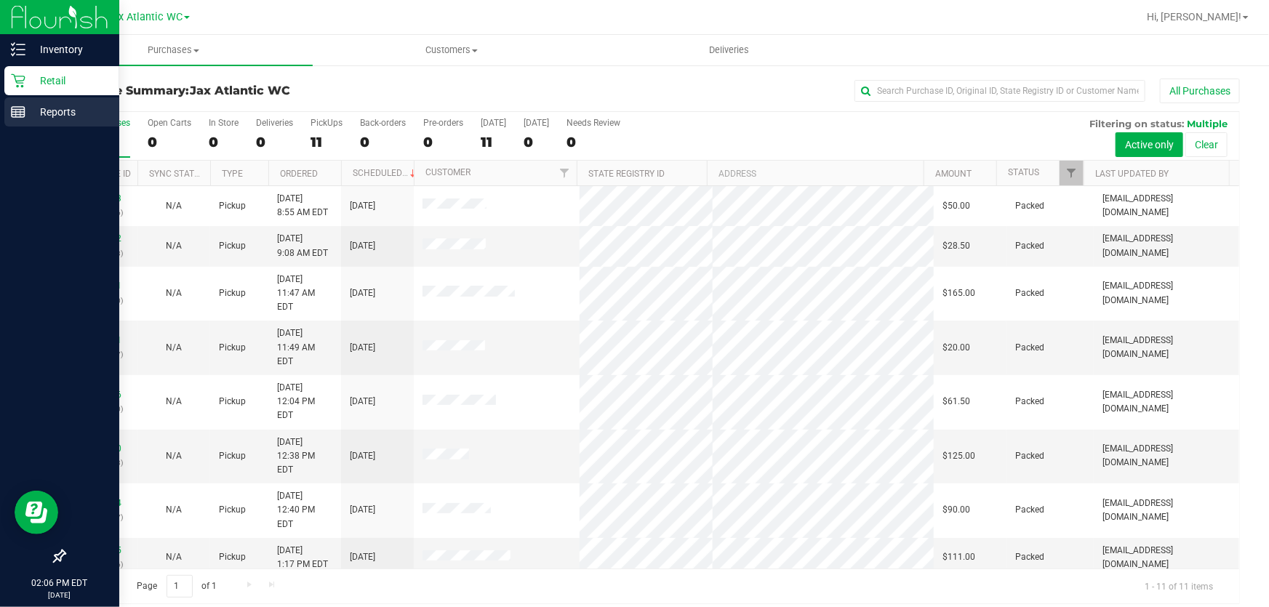
click at [26, 113] on p "Reports" at bounding box center [68, 111] width 87 height 17
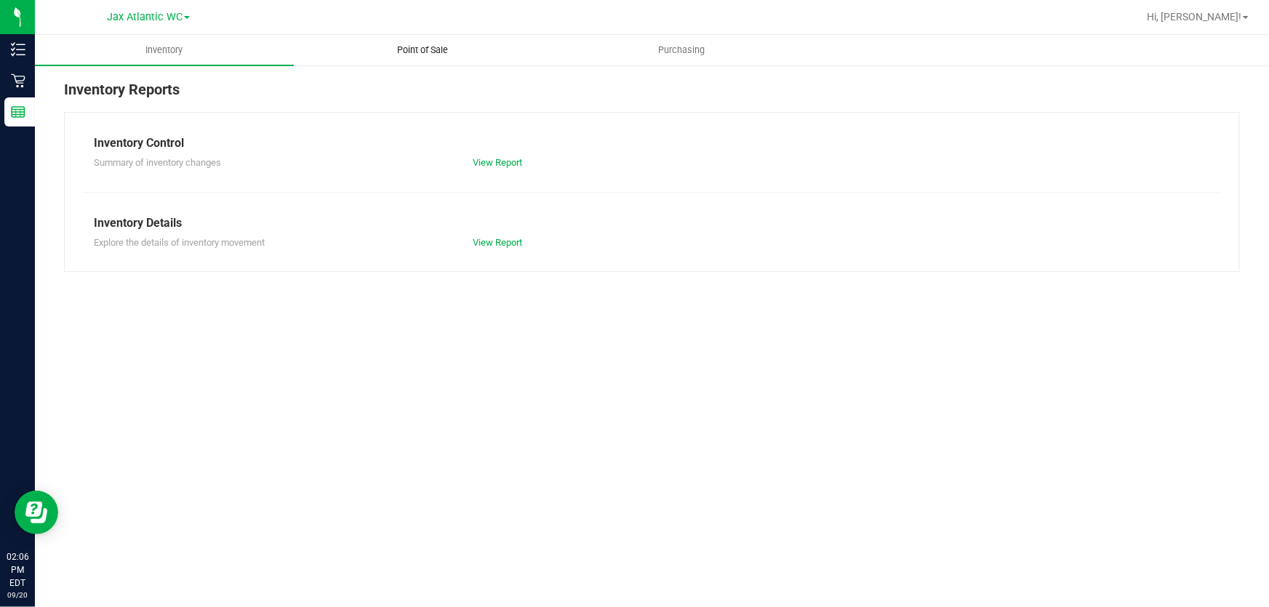
click at [417, 55] on span "Point of Sale" at bounding box center [423, 50] width 90 height 13
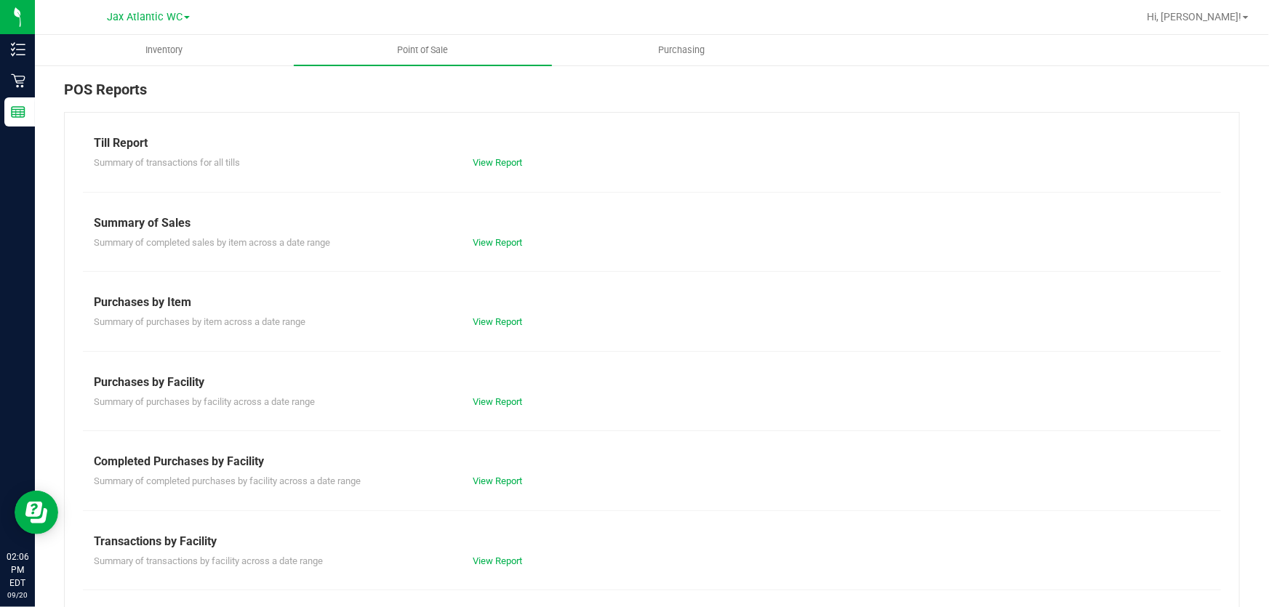
click at [494, 486] on div "View Report" at bounding box center [557, 481] width 190 height 15
click at [506, 482] on link "View Report" at bounding box center [497, 481] width 49 height 11
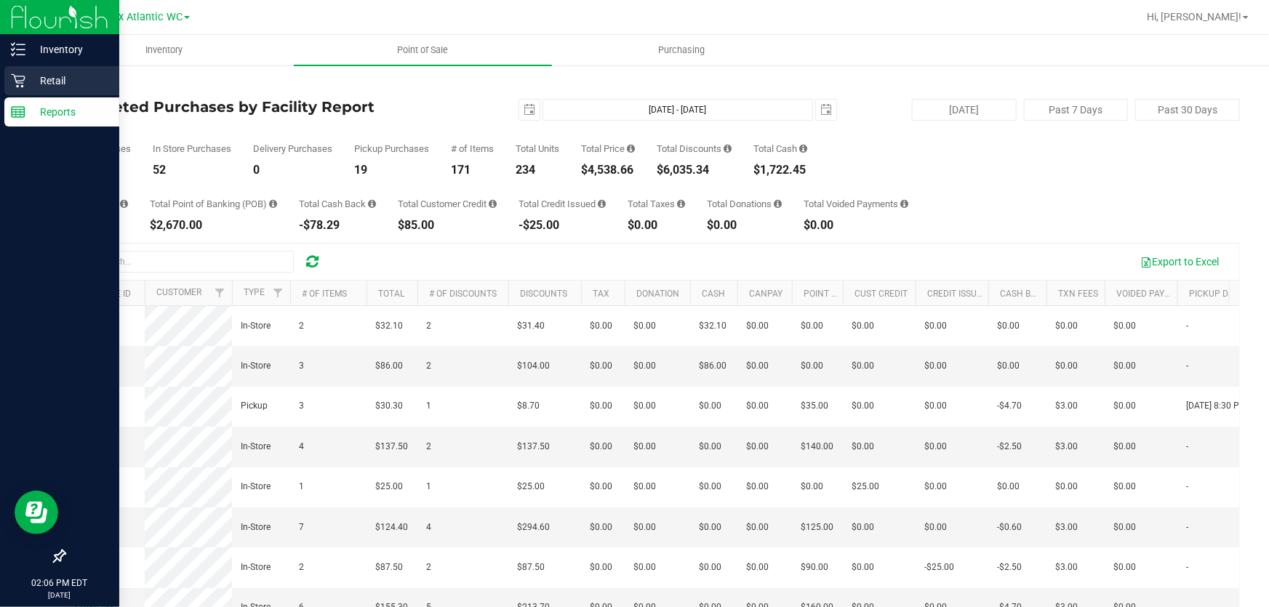
click at [20, 75] on icon at bounding box center [18, 80] width 15 height 15
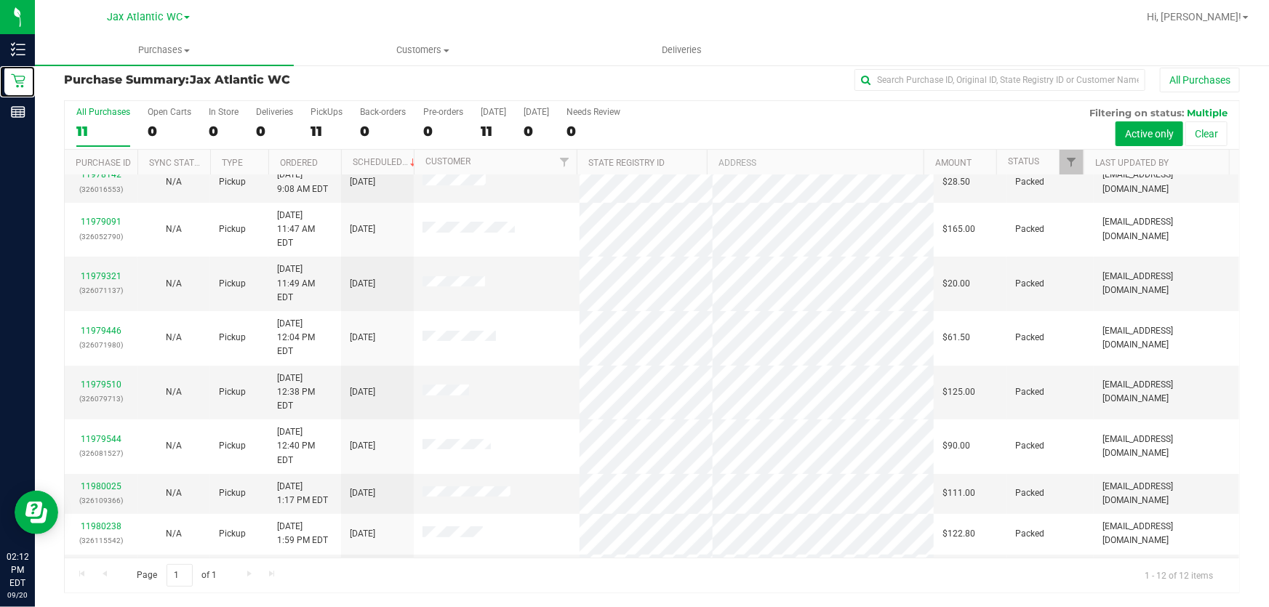
scroll to position [99, 0]
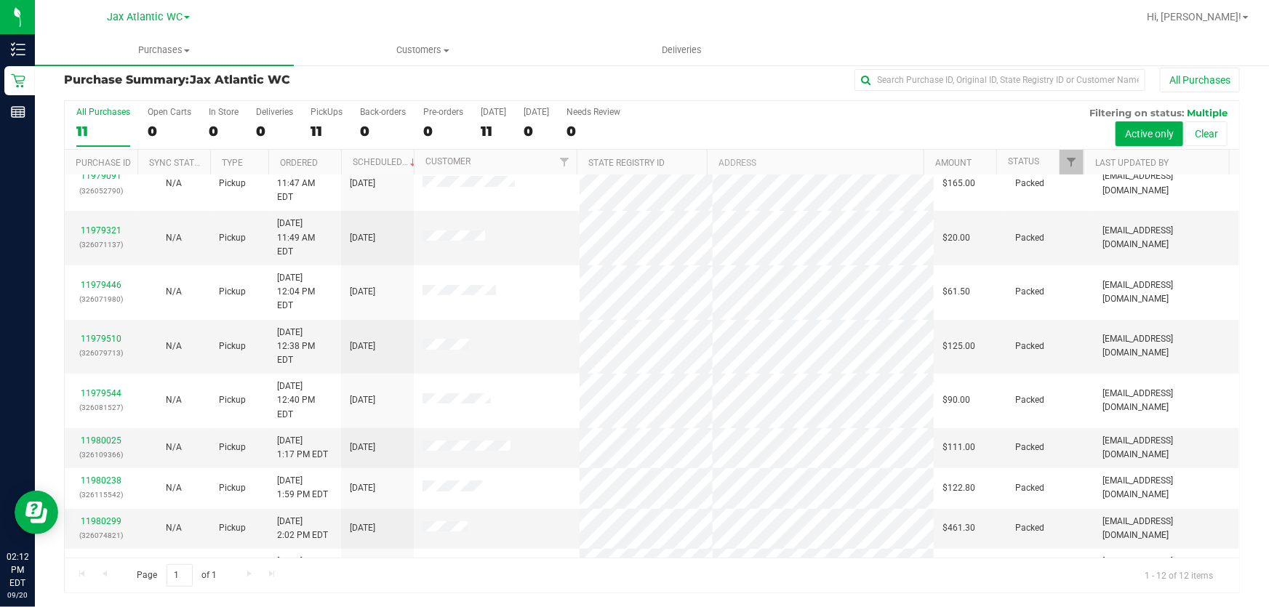
click at [100, 597] on link "11980535" at bounding box center [101, 602] width 41 height 10
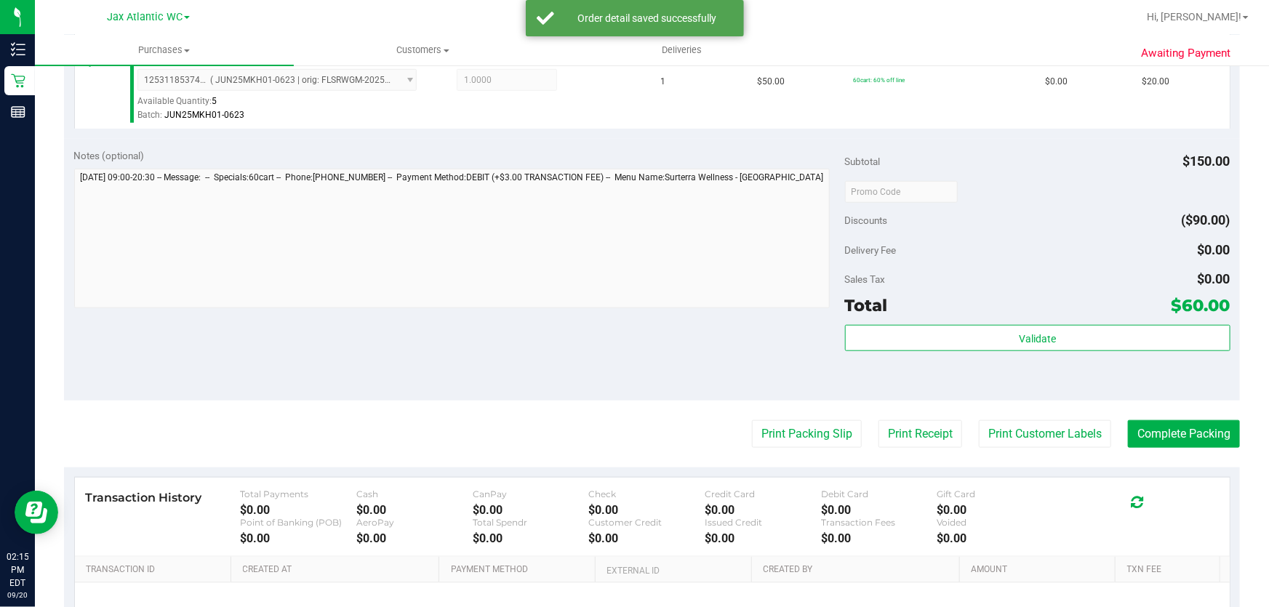
scroll to position [606, 0]
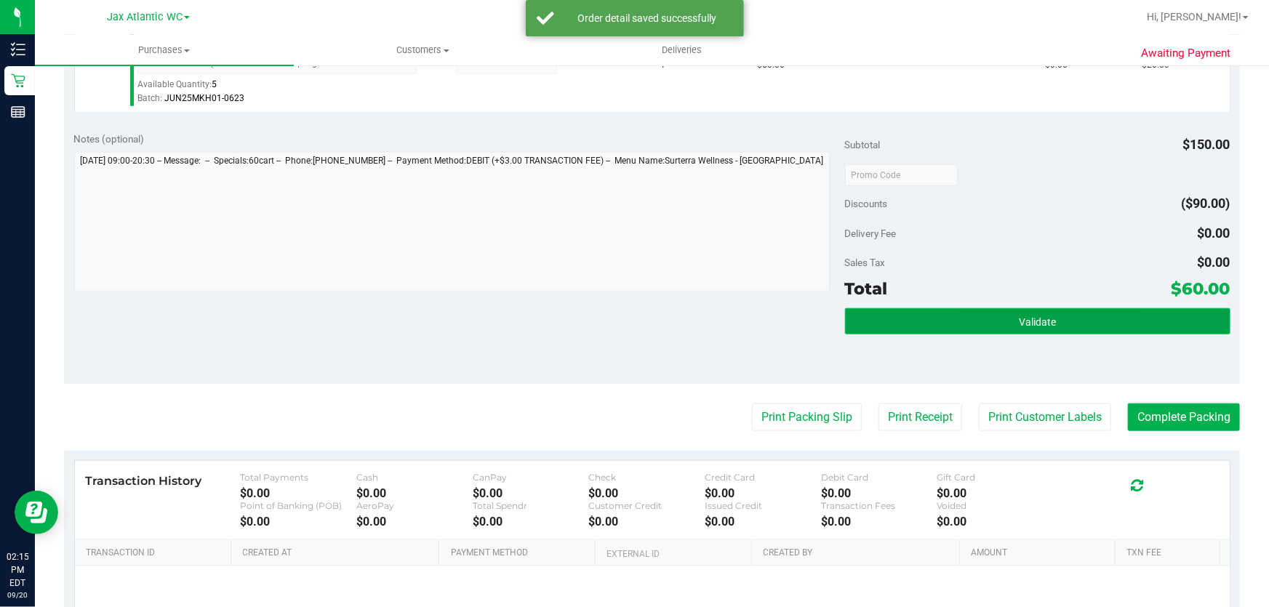
click at [1038, 321] on span "Validate" at bounding box center [1037, 322] width 37 height 12
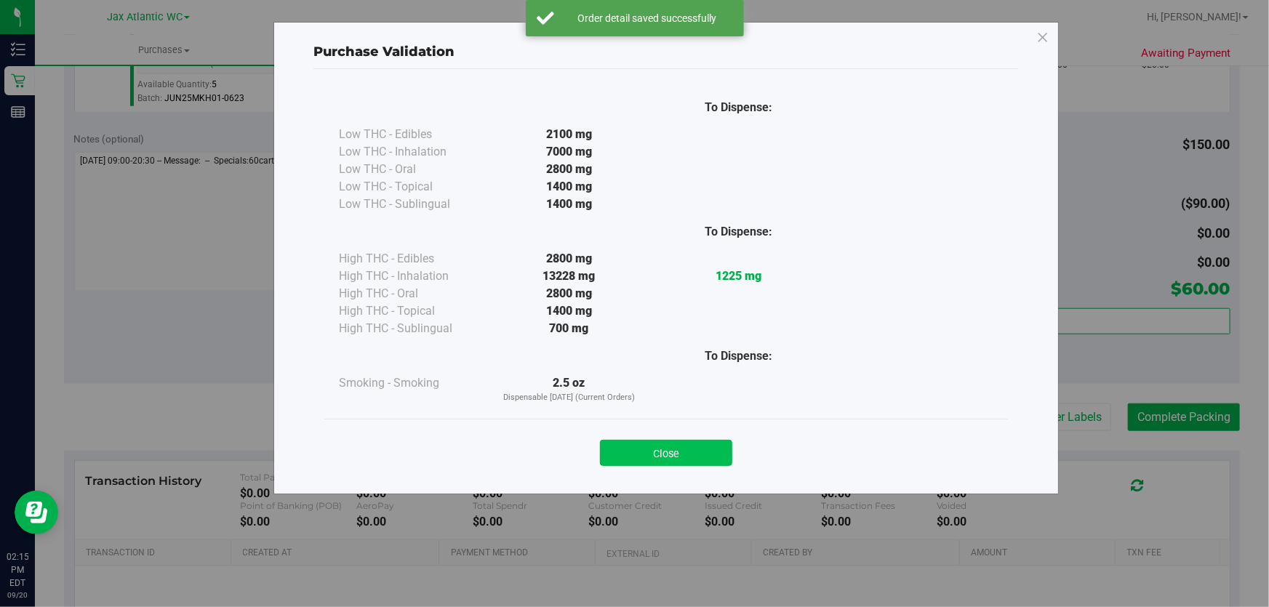
click at [647, 458] on button "Close" at bounding box center [666, 453] width 132 height 26
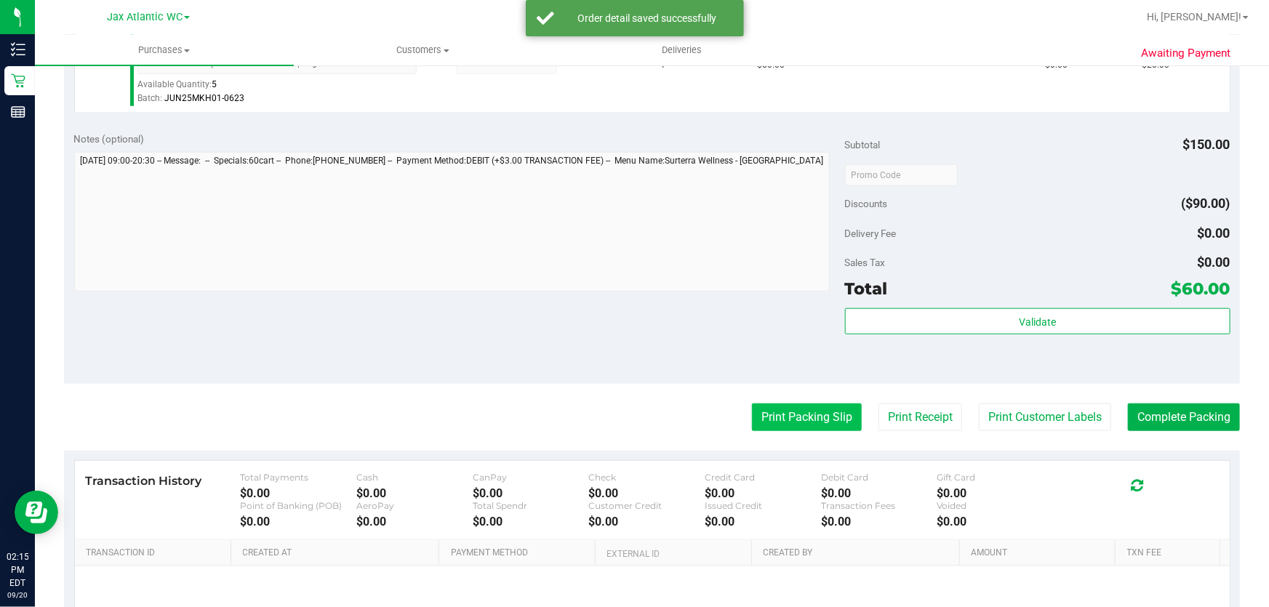
click at [794, 407] on button "Print Packing Slip" at bounding box center [807, 418] width 110 height 28
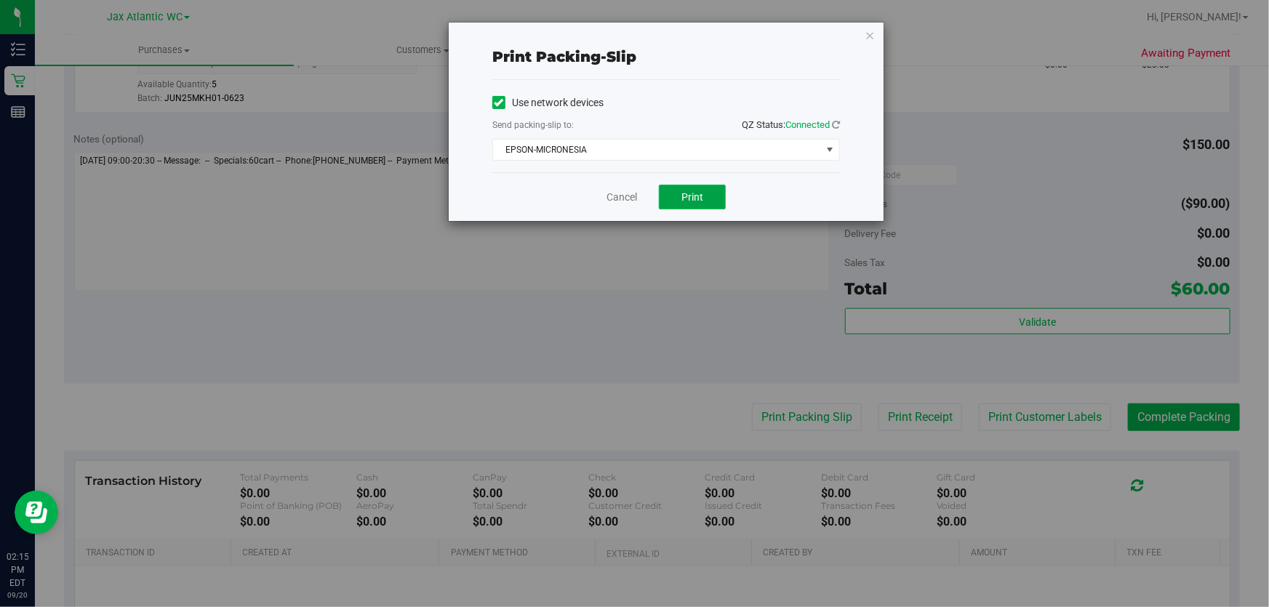
click at [690, 195] on span "Print" at bounding box center [692, 197] width 22 height 12
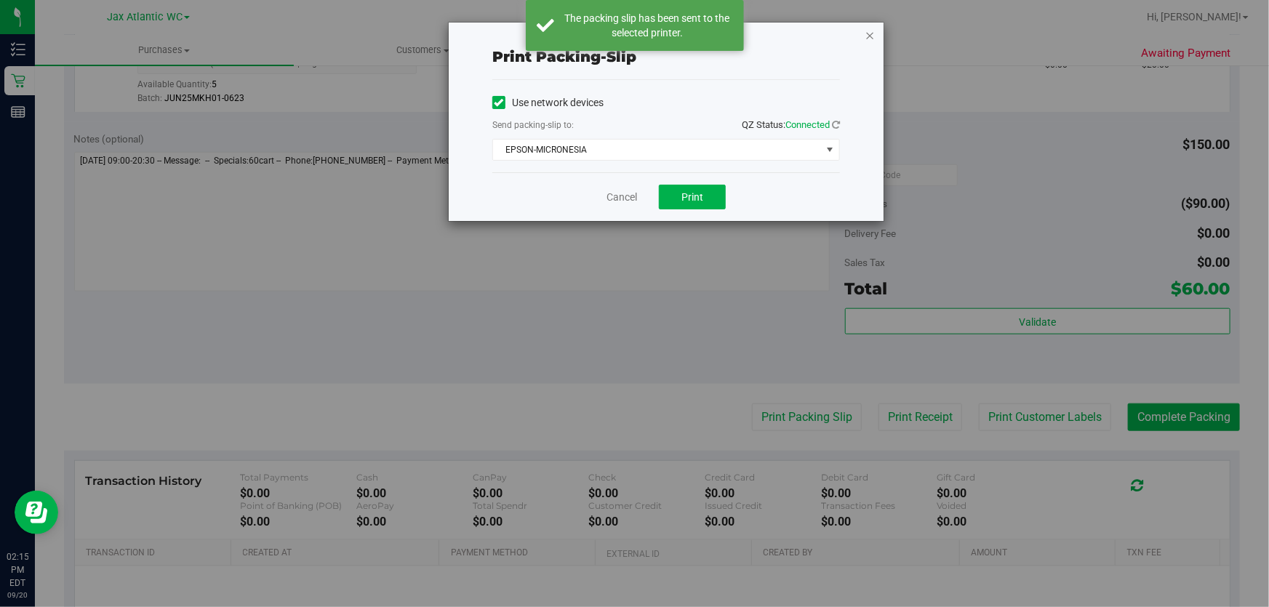
click at [871, 33] on icon "button" at bounding box center [870, 34] width 10 height 17
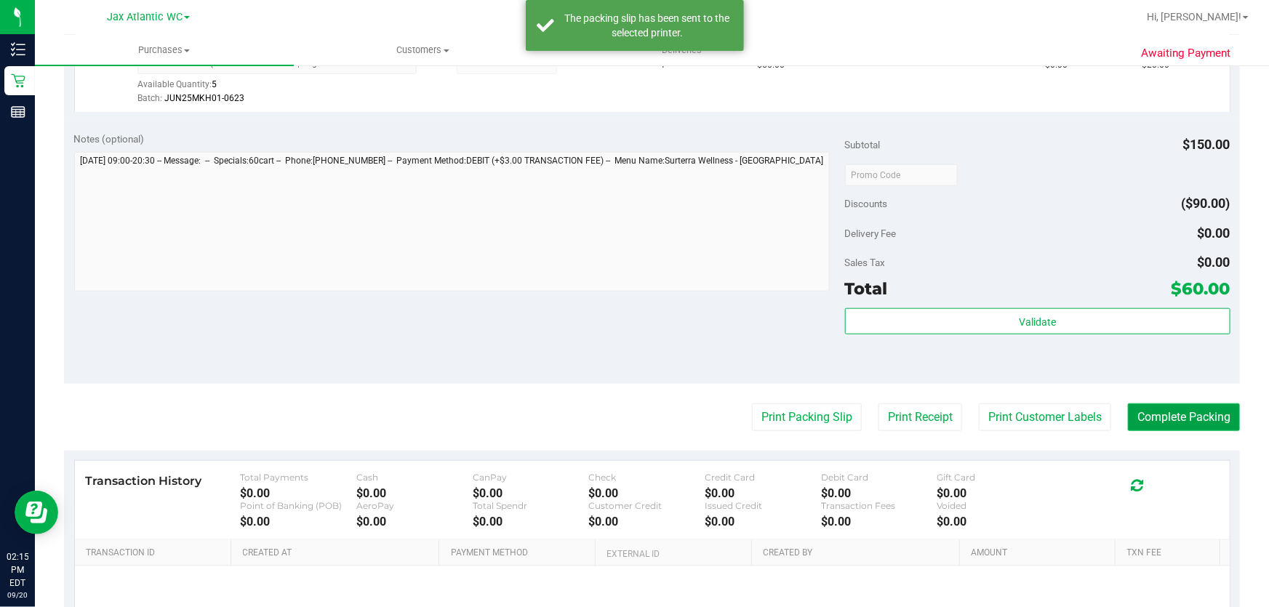
click at [1144, 407] on button "Complete Packing" at bounding box center [1184, 418] width 112 height 28
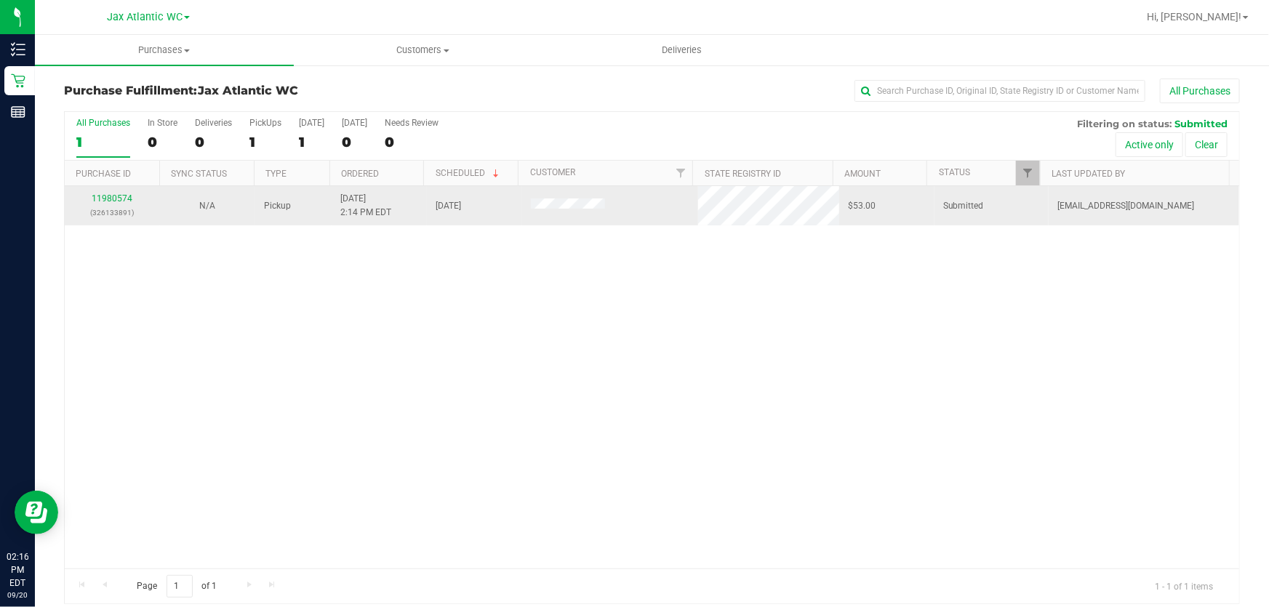
click at [113, 204] on div "11980574 (326133891)" at bounding box center [112, 206] width 78 height 28
click at [111, 199] on link "11980574" at bounding box center [112, 198] width 41 height 10
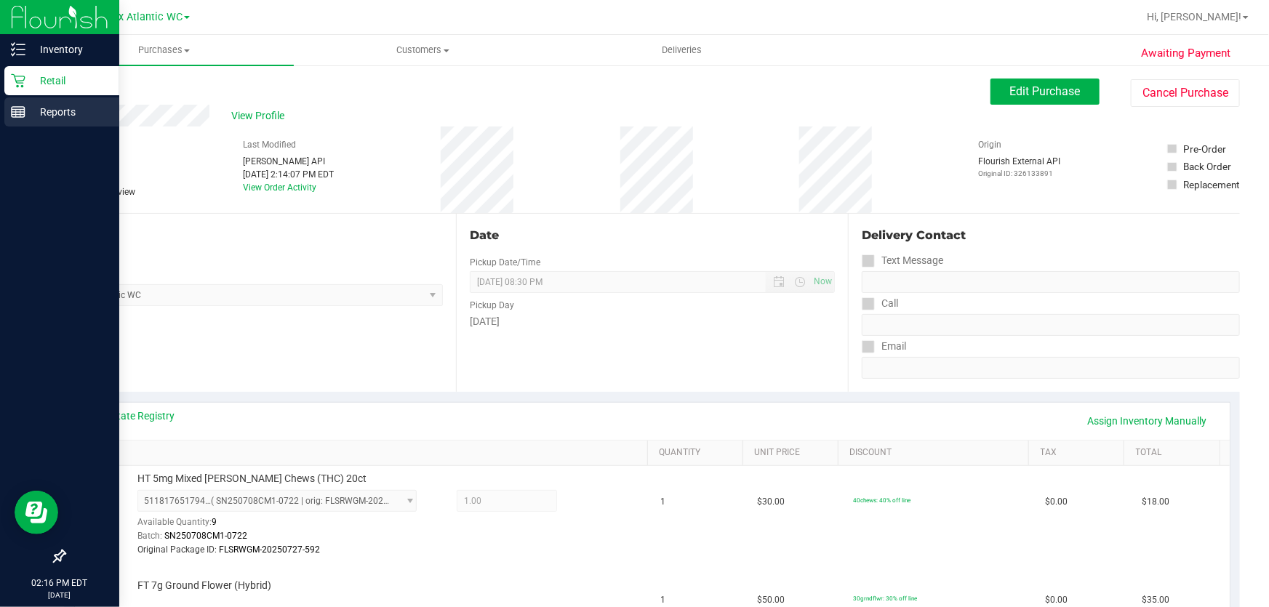
click at [17, 110] on line at bounding box center [18, 110] width 13 height 0
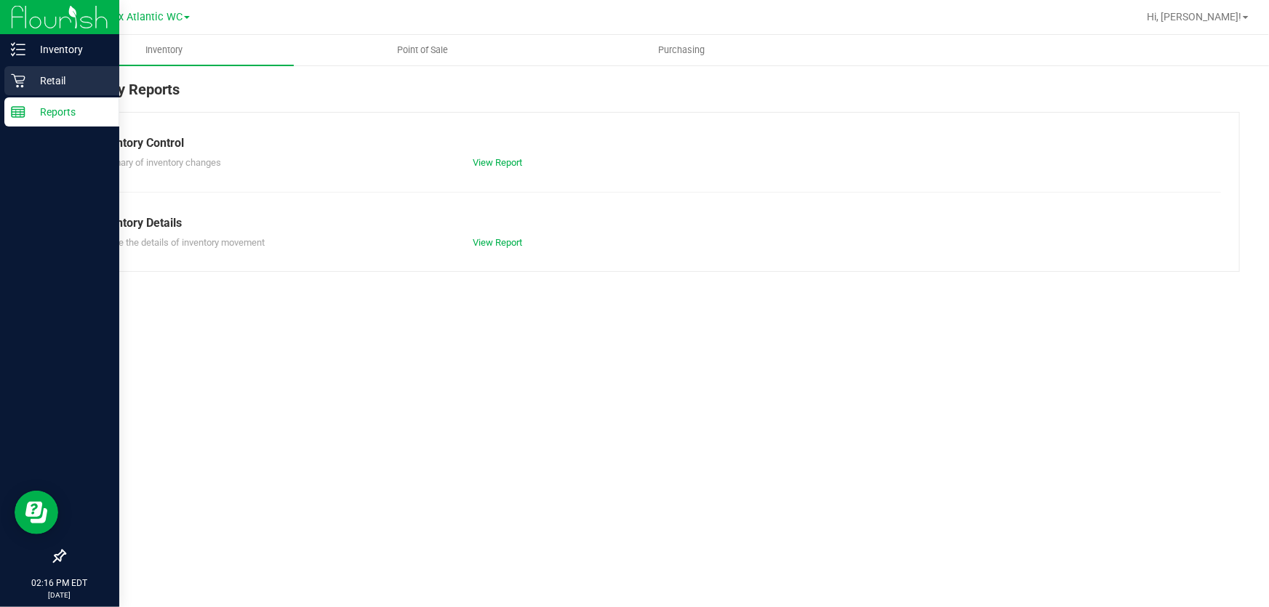
click at [31, 78] on p "Retail" at bounding box center [68, 80] width 87 height 17
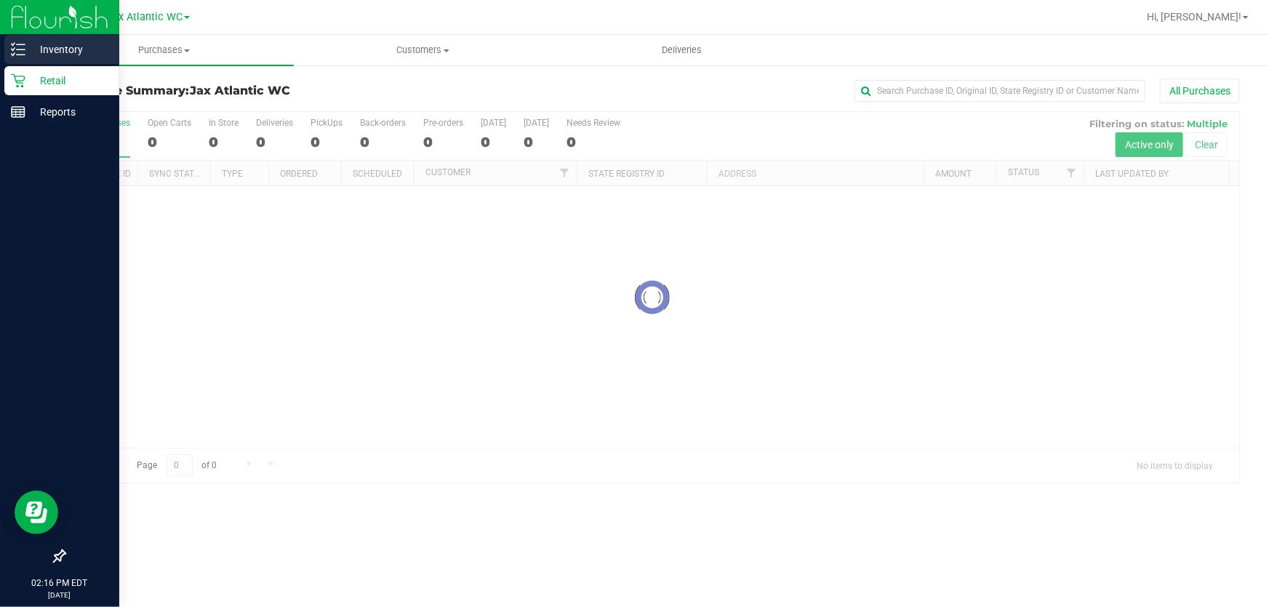
click at [11, 47] on icon at bounding box center [18, 49] width 15 height 15
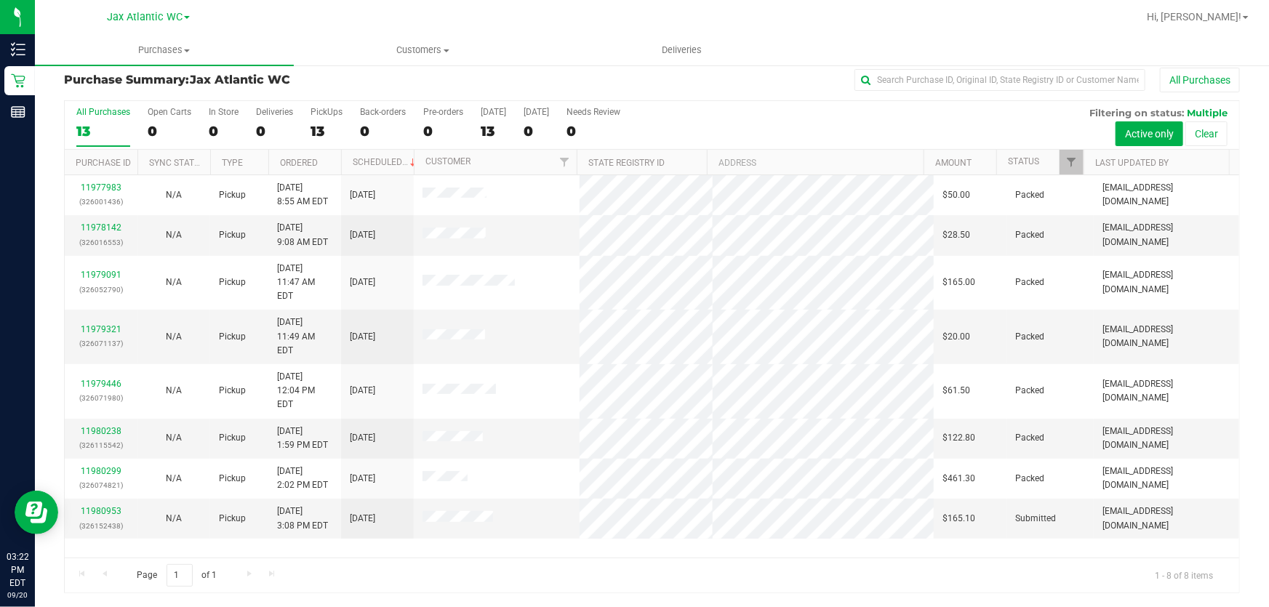
click at [365, 92] on div "Purchase Summary: Jax Atlantic WC All Purchases" at bounding box center [652, 84] width 1176 height 32
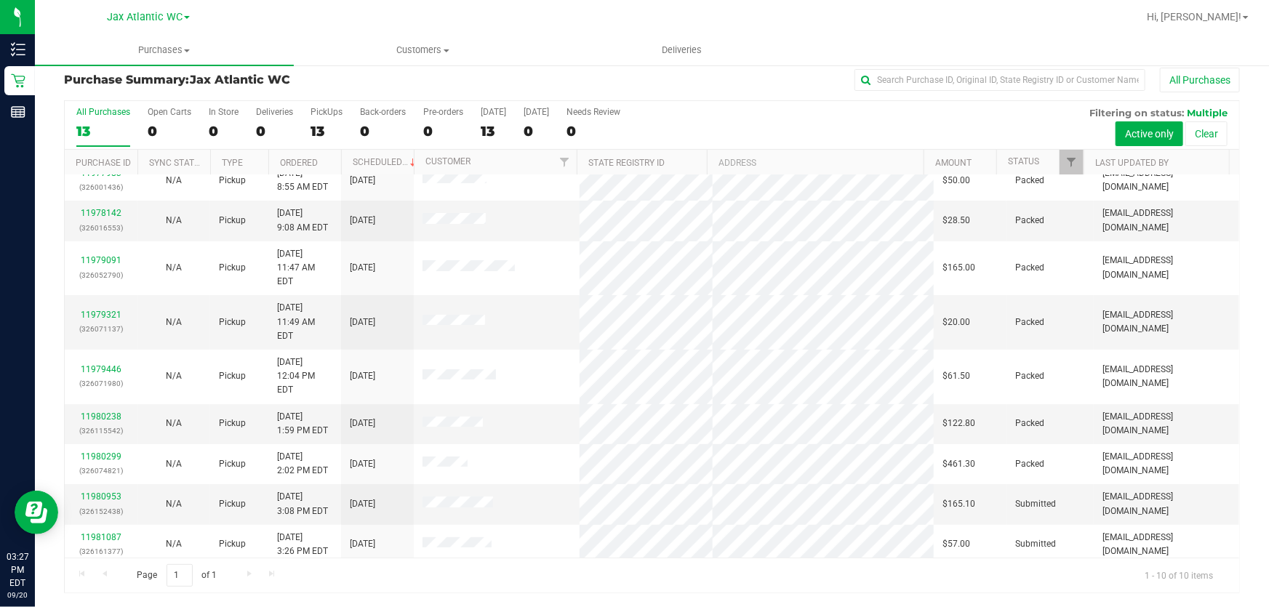
scroll to position [18, 0]
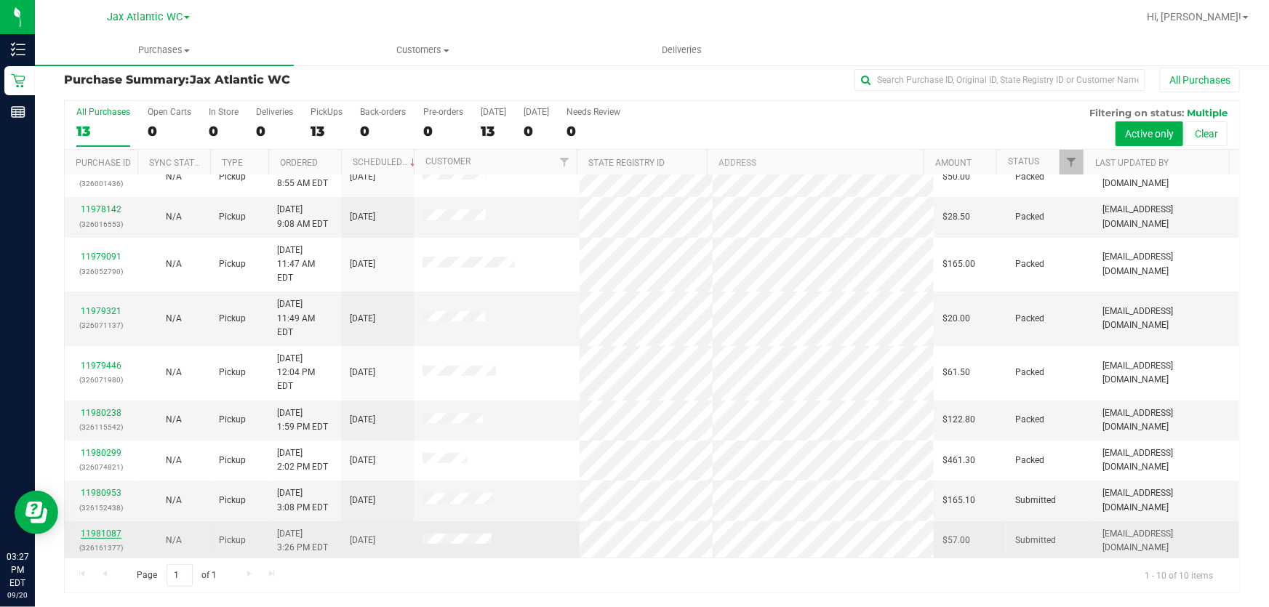
click at [116, 529] on link "11981087" at bounding box center [101, 534] width 41 height 10
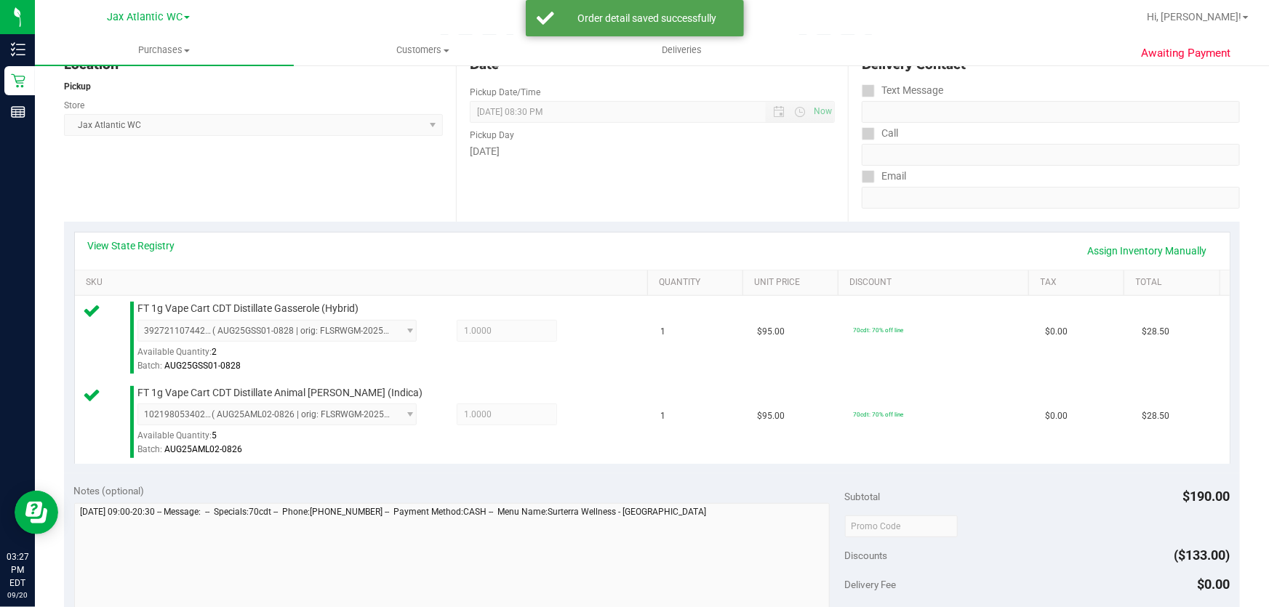
scroll to position [342, 0]
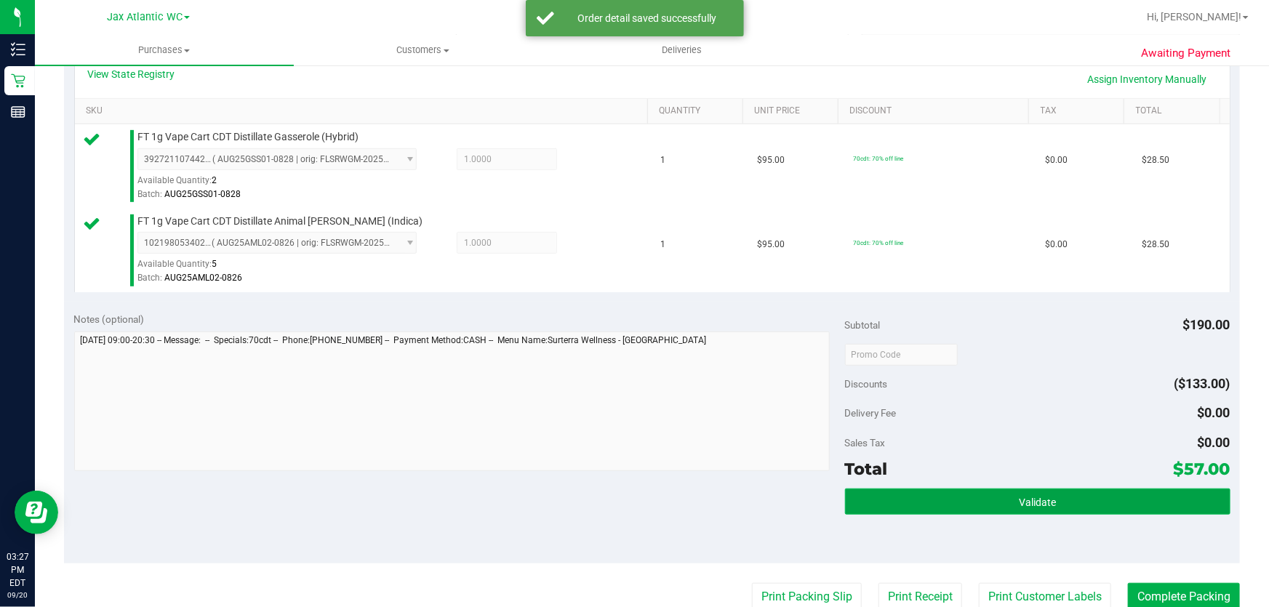
click at [901, 510] on button "Validate" at bounding box center [1037, 502] width 385 height 26
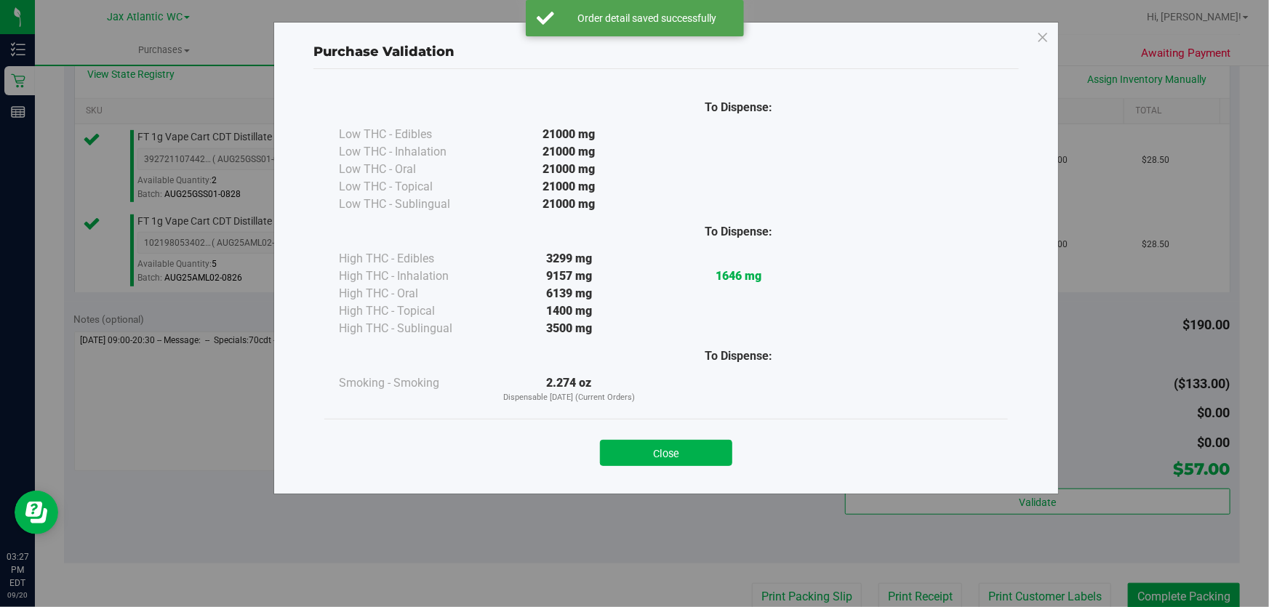
click at [681, 467] on div "Close" at bounding box center [665, 448] width 683 height 59
drag, startPoint x: 684, startPoint y: 449, endPoint x: 777, endPoint y: 476, distance: 97.1
click at [686, 449] on button "Close" at bounding box center [666, 453] width 132 height 26
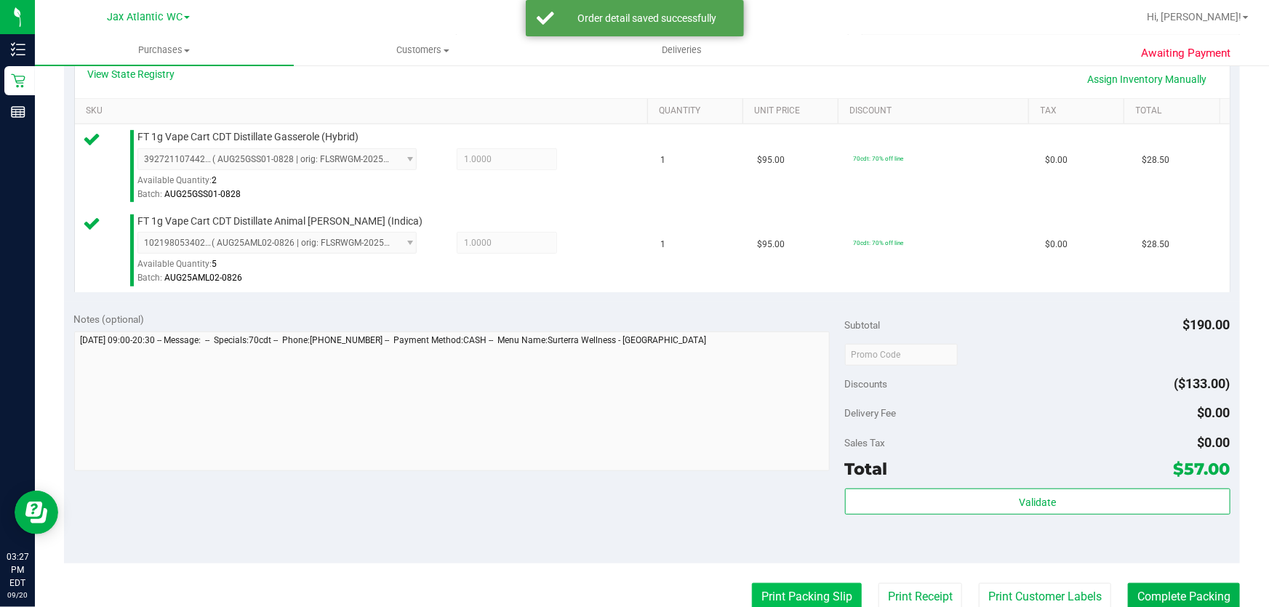
click at [807, 597] on button "Print Packing Slip" at bounding box center [807, 597] width 110 height 28
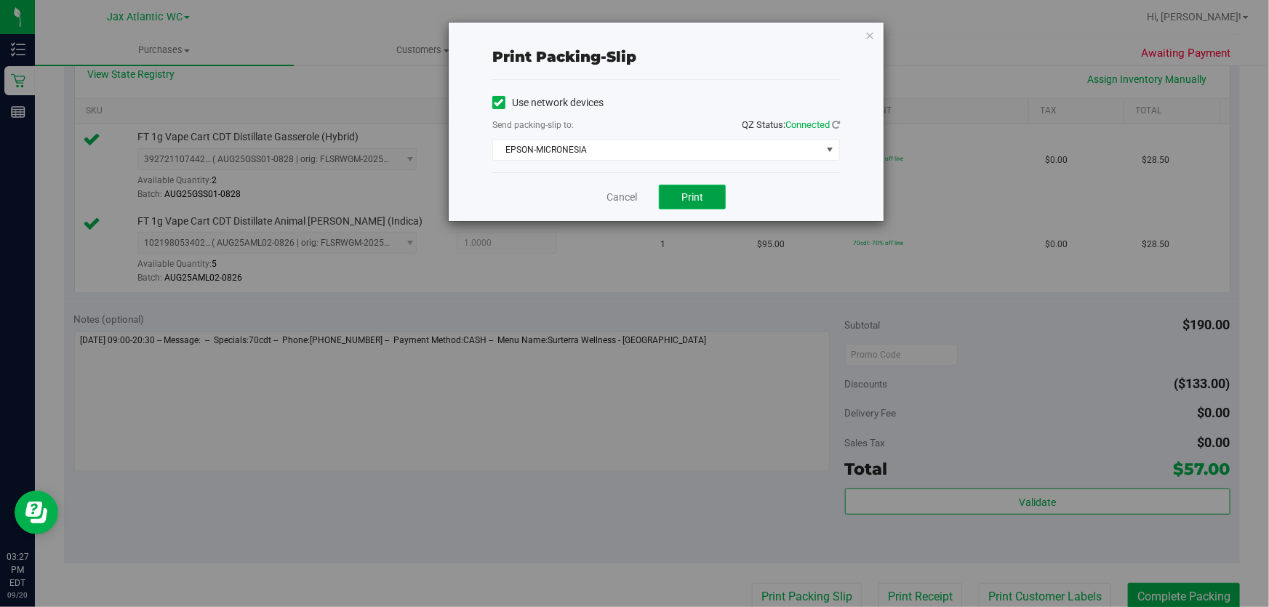
click at [680, 206] on button "Print" at bounding box center [692, 197] width 67 height 25
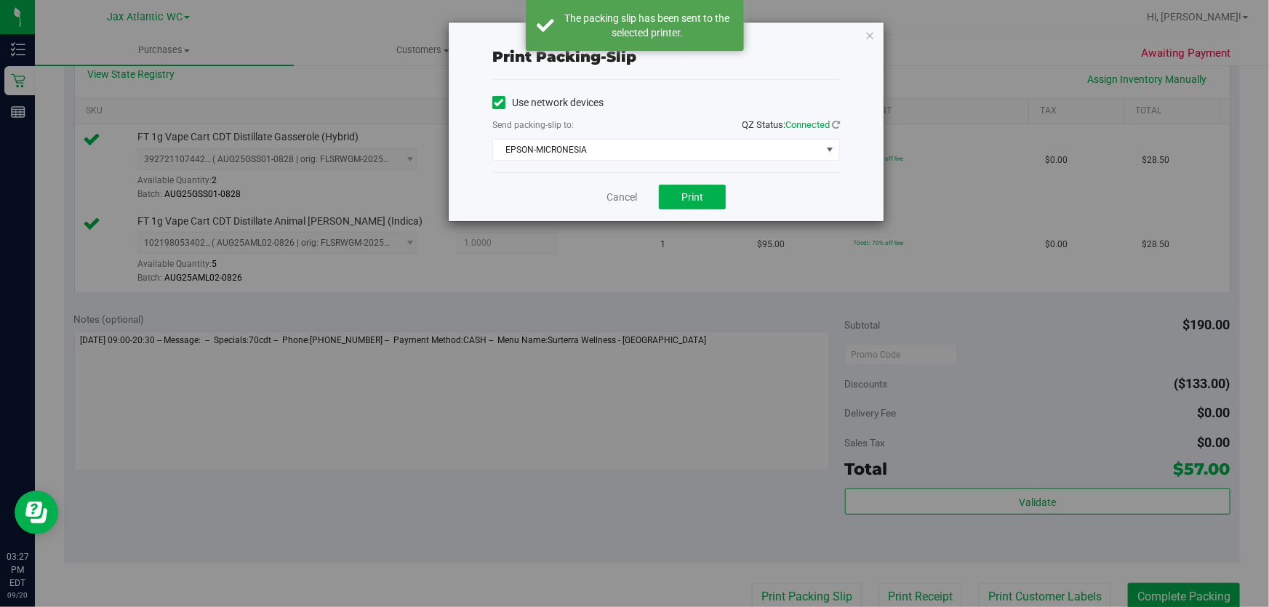
scroll to position [344, 0]
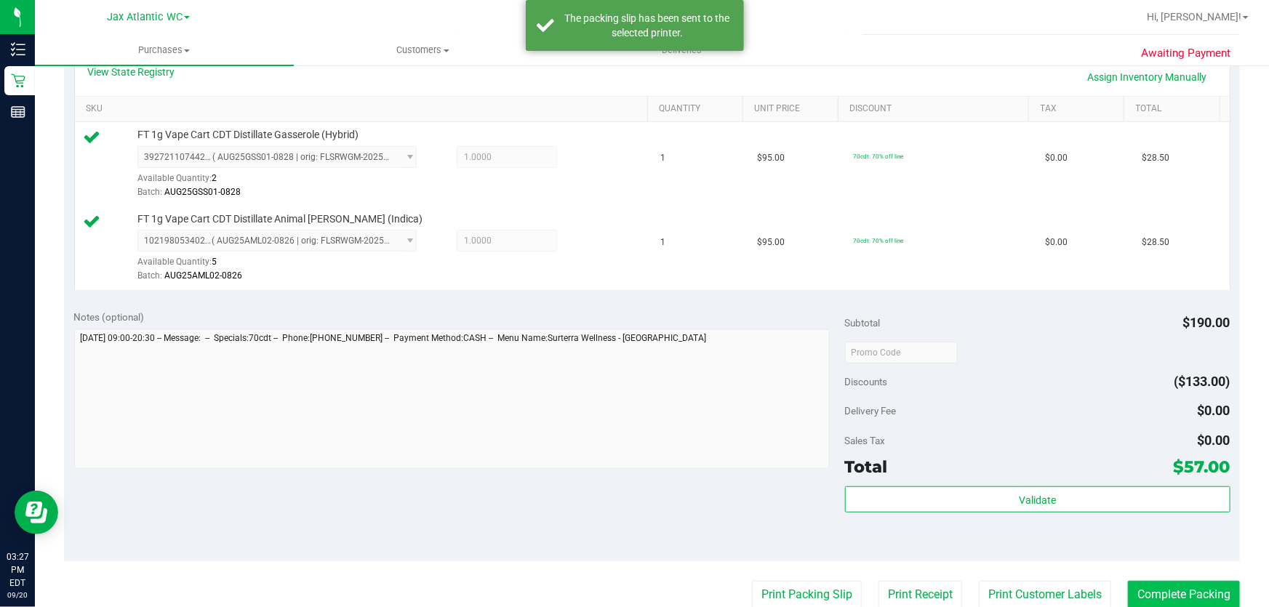
click at [1139, 579] on purchase-details "Back Edit Purchase Cancel Purchase View Profile # 11981087 BioTrack ID: - Submi…" at bounding box center [652, 318] width 1176 height 1166
click at [1141, 589] on button "Complete Packing" at bounding box center [1184, 595] width 112 height 28
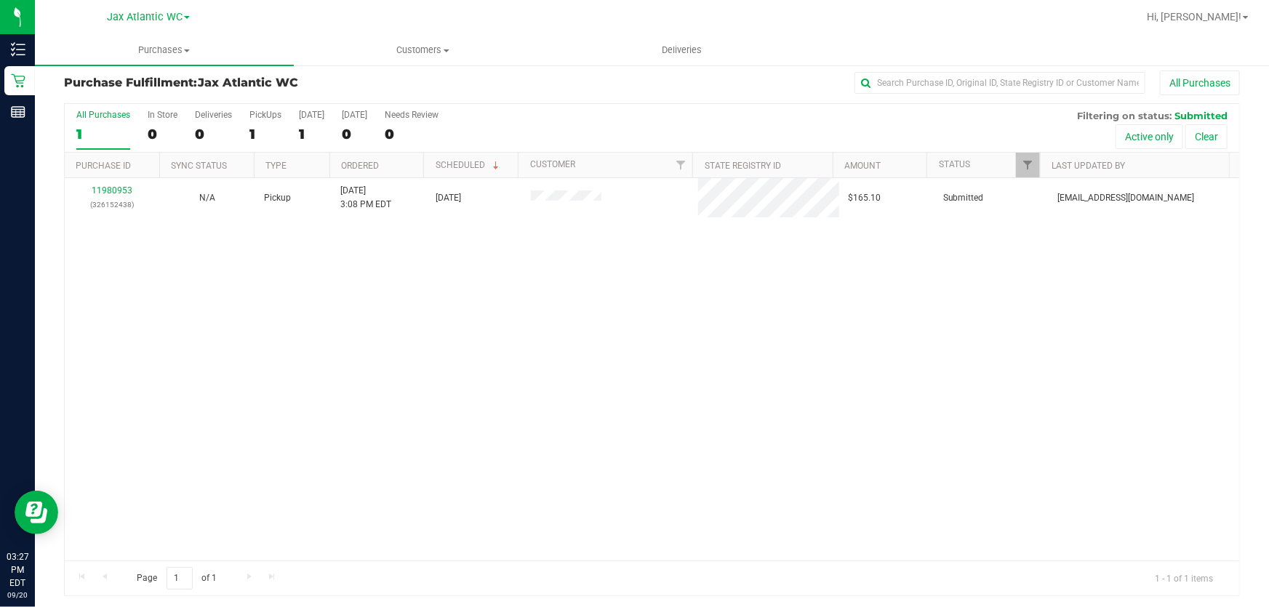
scroll to position [11, 0]
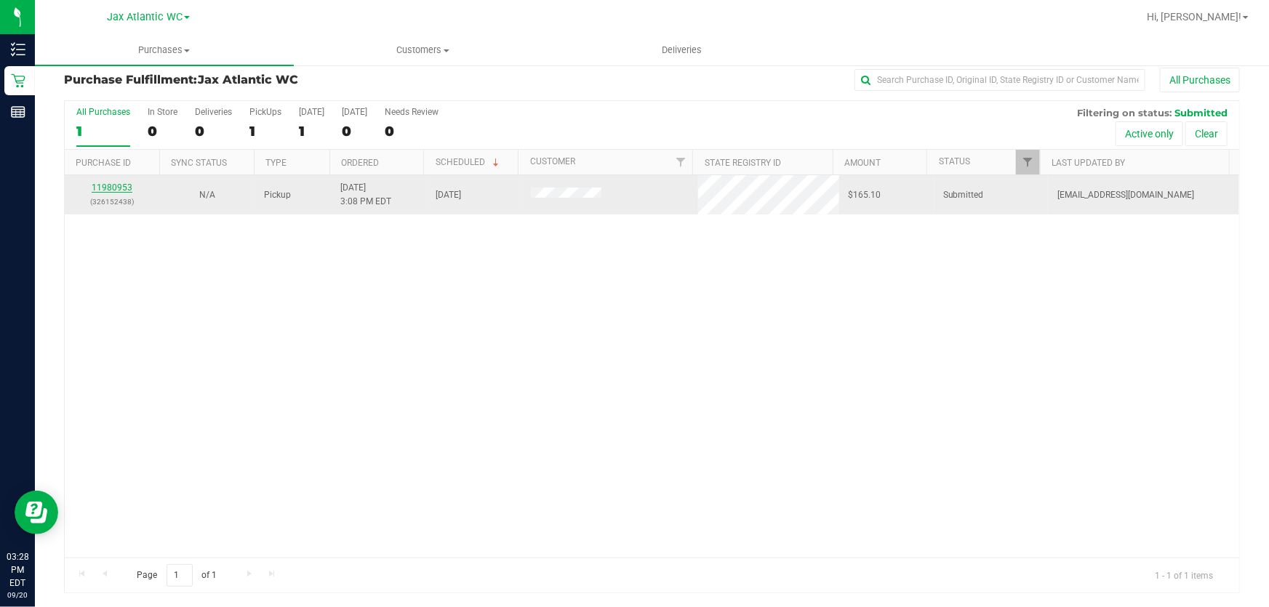
click at [100, 190] on link "11980953" at bounding box center [112, 188] width 41 height 10
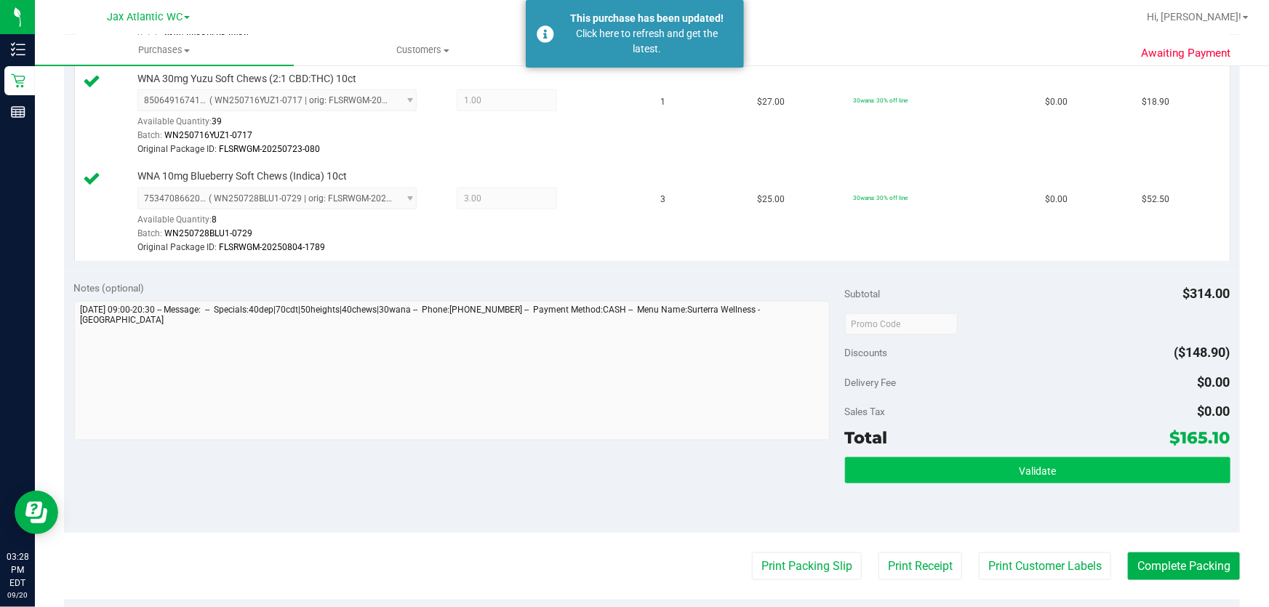
scroll to position [793, 0]
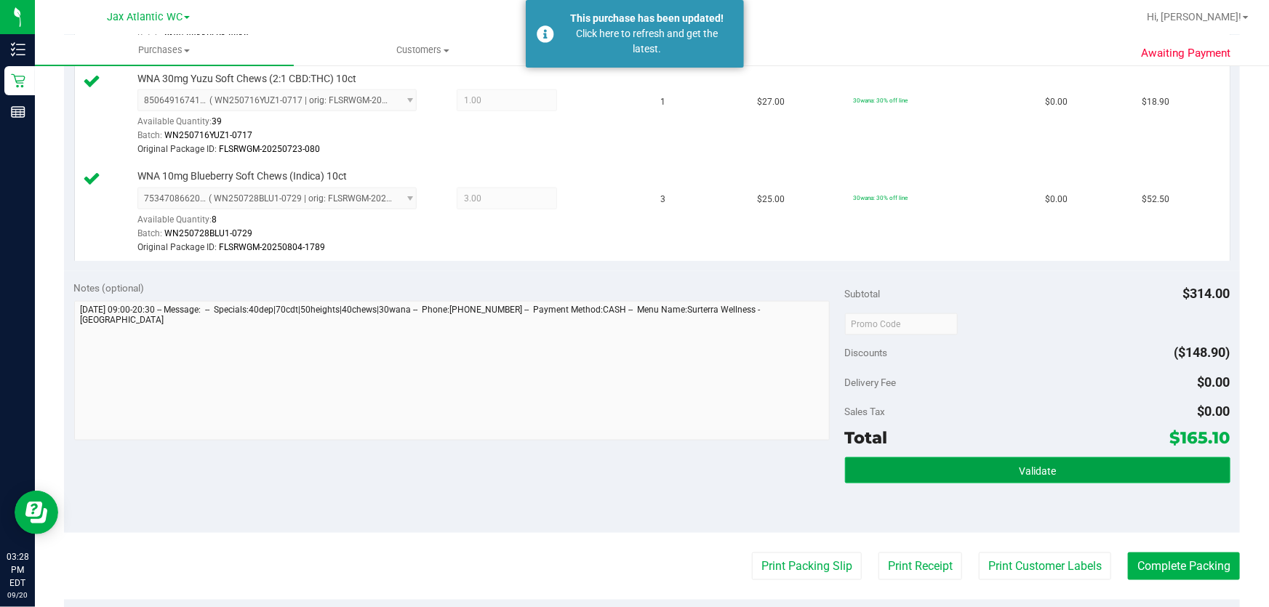
click at [996, 461] on button "Validate" at bounding box center [1037, 470] width 385 height 26
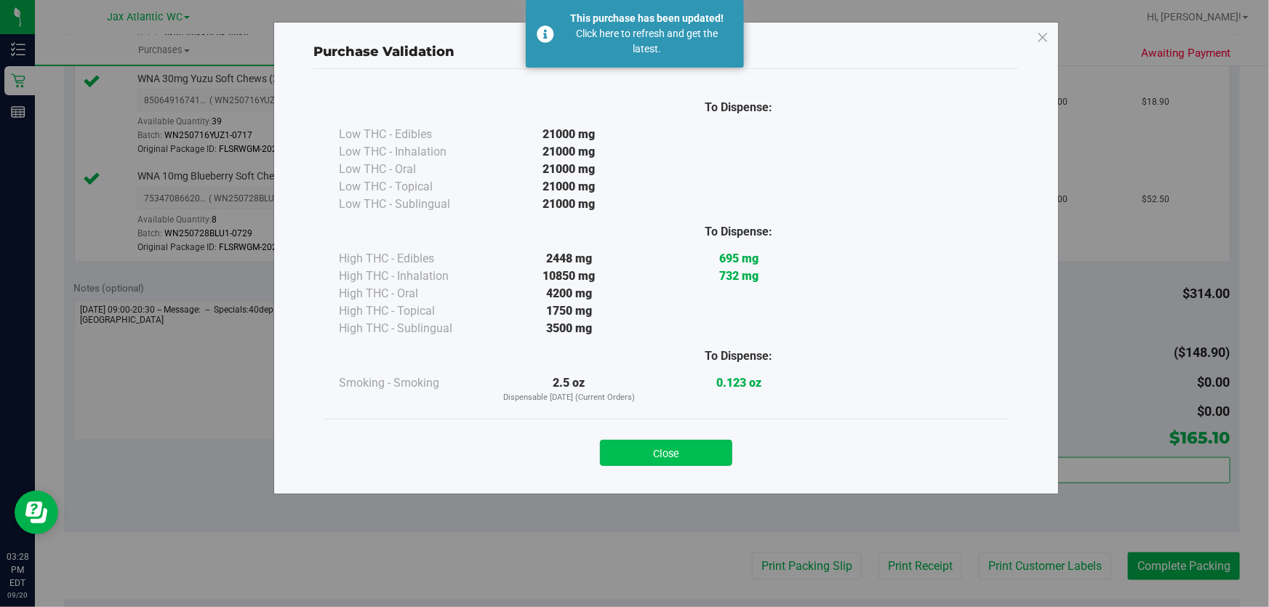
click at [668, 451] on button "Close" at bounding box center [666, 453] width 132 height 26
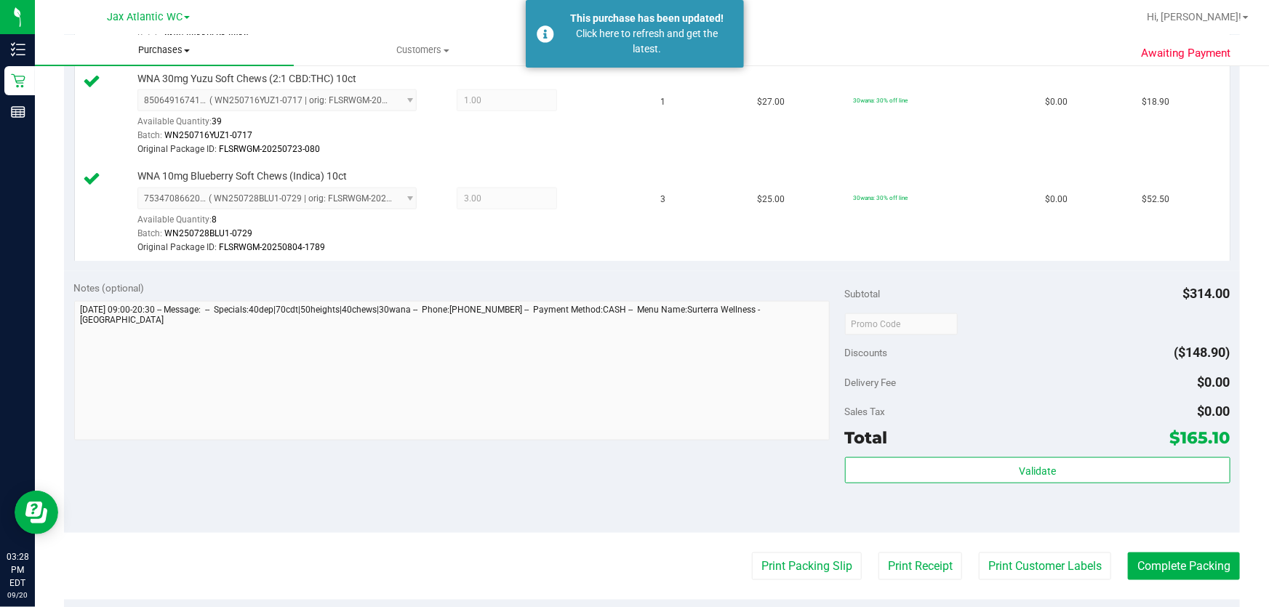
drag, startPoint x: 148, startPoint y: 47, endPoint x: 127, endPoint y: 61, distance: 25.2
click at [148, 47] on span "Purchases" at bounding box center [164, 50] width 259 height 13
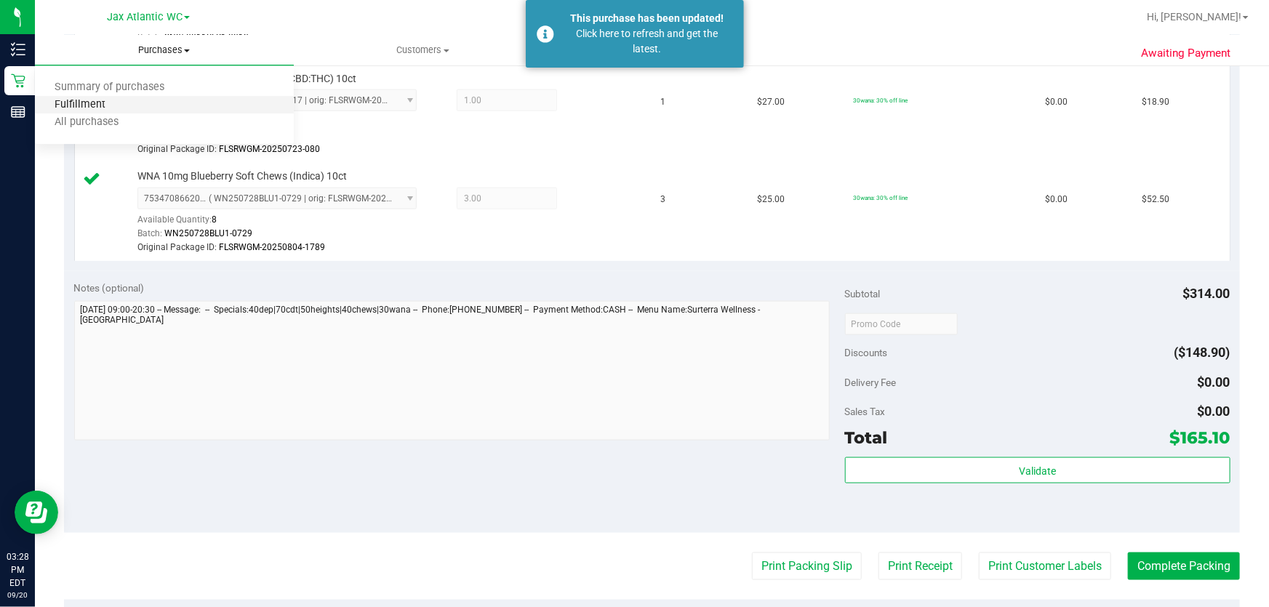
click at [99, 103] on span "Fulfillment" at bounding box center [80, 105] width 90 height 12
